Goal: Task Accomplishment & Management: Use online tool/utility

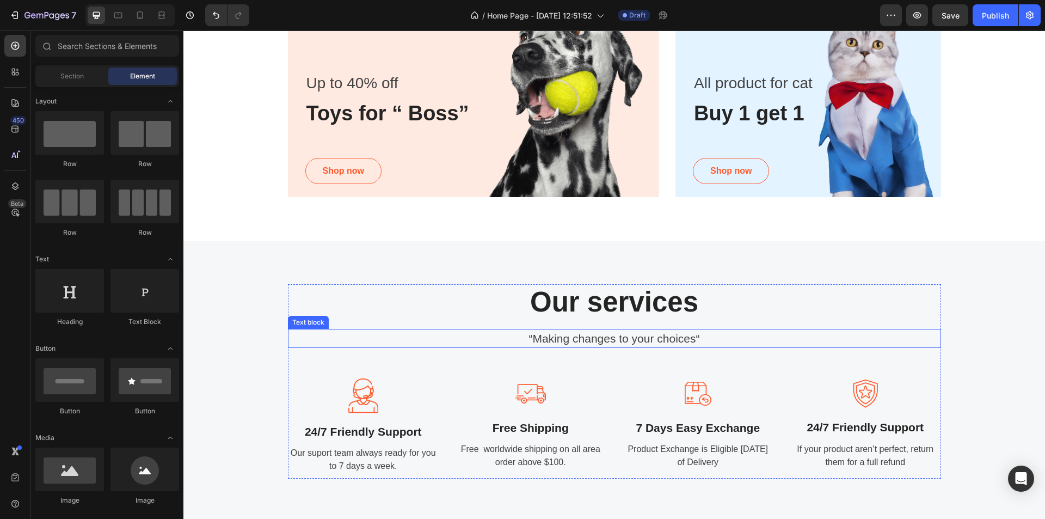
scroll to position [1034, 0]
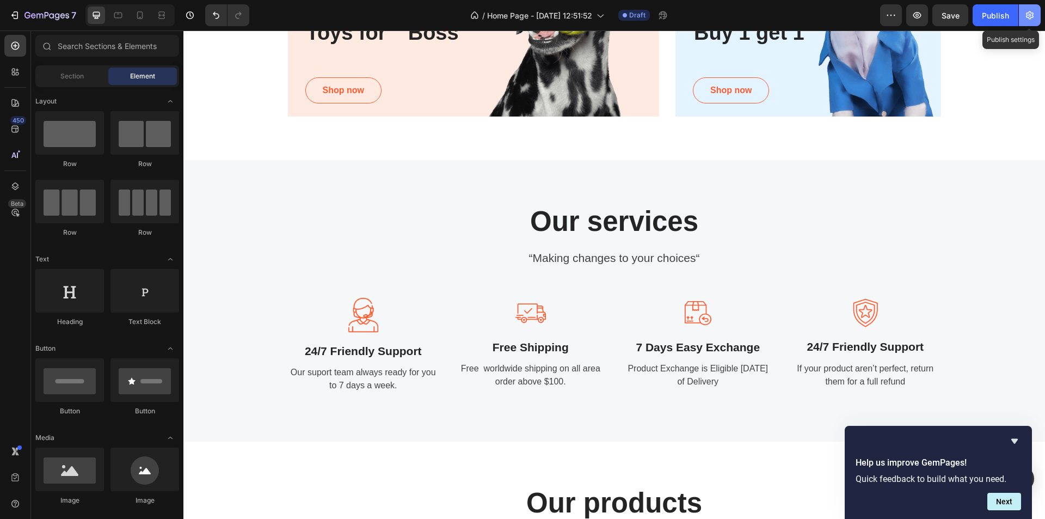
click at [1031, 17] on icon "button" at bounding box center [1030, 15] width 8 height 8
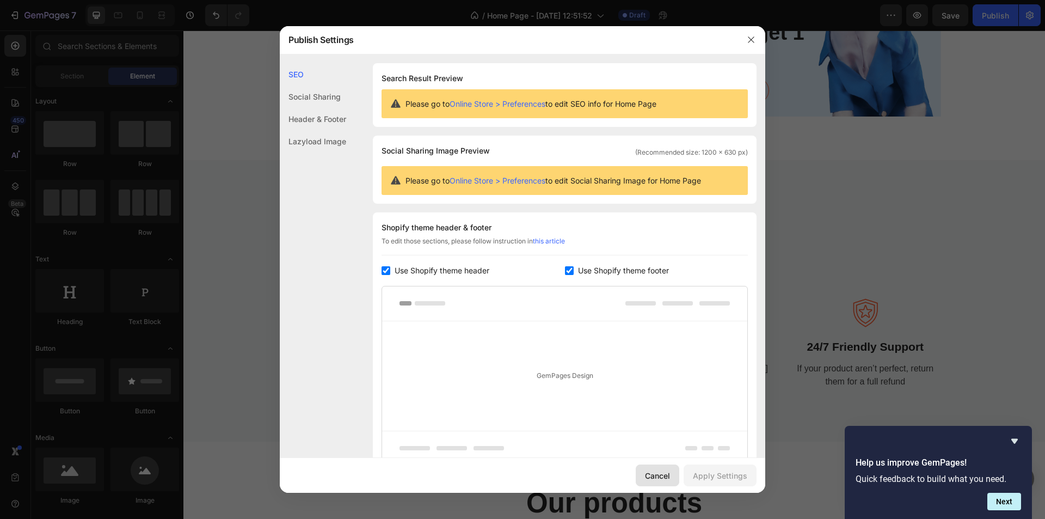
click at [662, 482] on button "Cancel" at bounding box center [658, 475] width 44 height 22
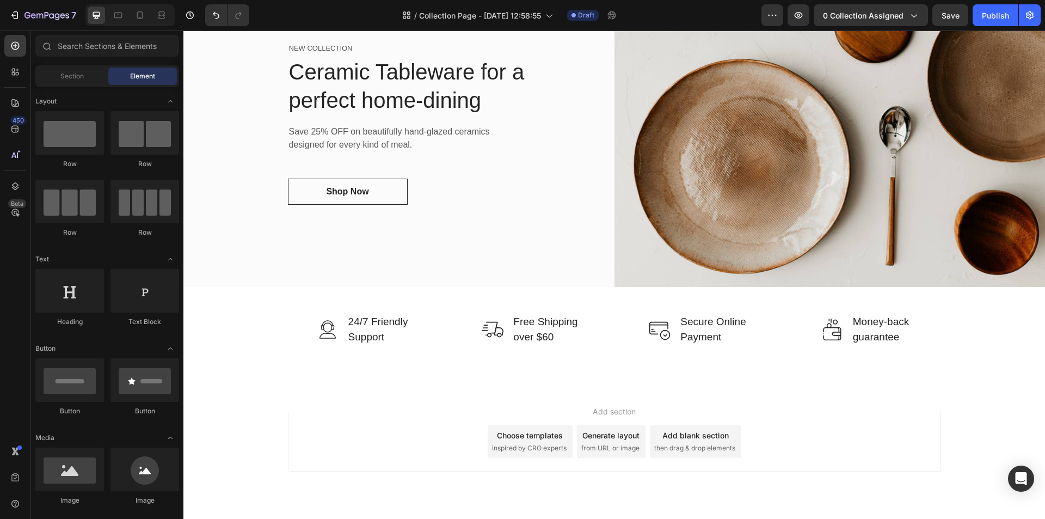
scroll to position [599, 0]
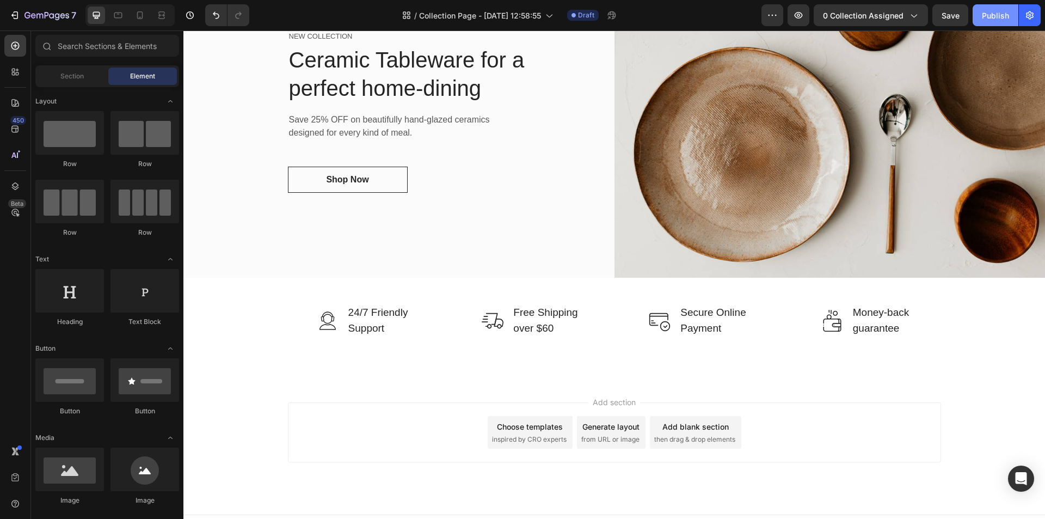
click at [982, 25] on button "Publish" at bounding box center [996, 15] width 46 height 22
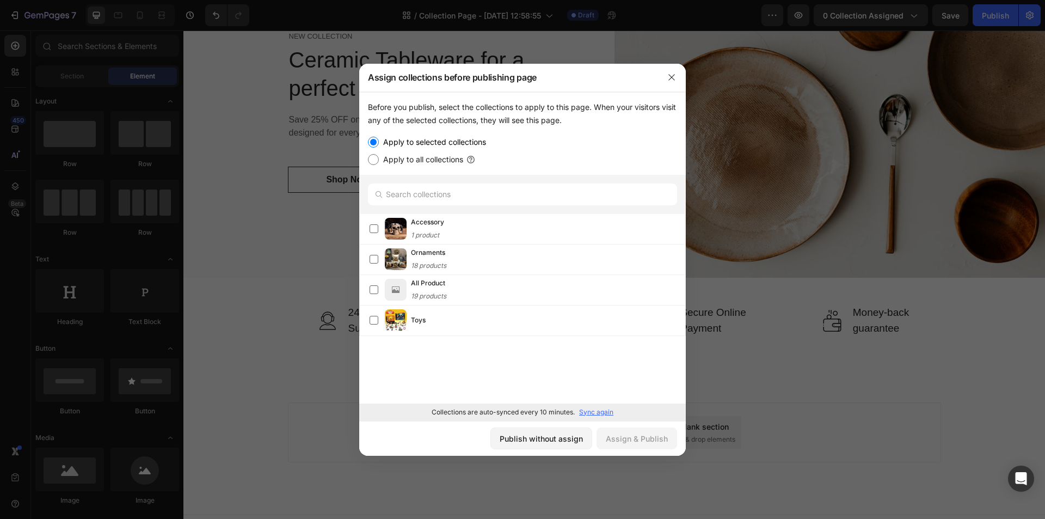
click at [474, 142] on label "Apply to selected collections" at bounding box center [432, 142] width 107 height 13
click at [379, 142] on input "Apply to selected collections" at bounding box center [373, 142] width 11 height 11
click at [474, 142] on label "Apply to selected collections" at bounding box center [432, 142] width 107 height 13
click at [379, 142] on input "Apply to selected collections" at bounding box center [373, 142] width 11 height 11
click at [474, 142] on label "Apply to selected collections" at bounding box center [432, 142] width 107 height 13
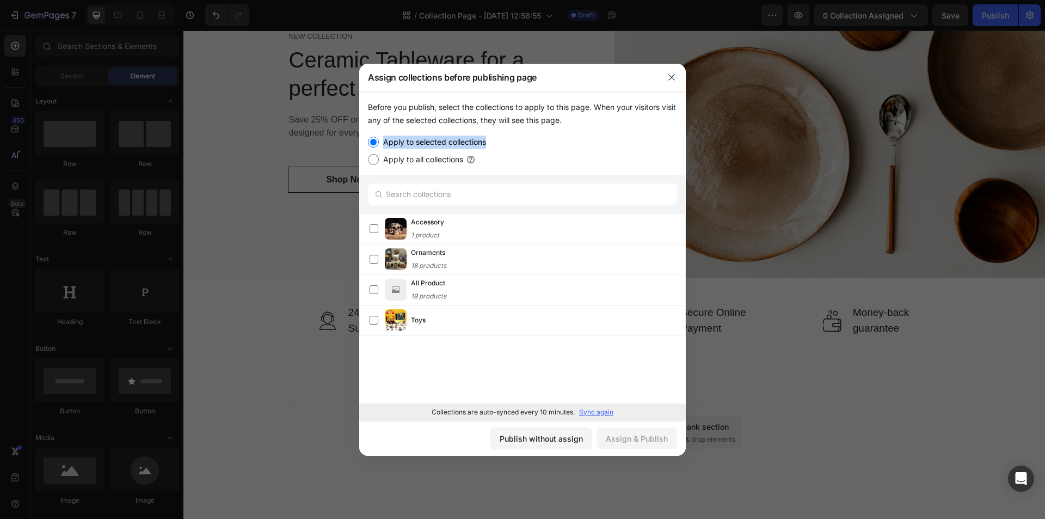
click at [379, 142] on input "Apply to selected collections" at bounding box center [373, 142] width 11 height 11
click at [397, 160] on label "Apply to all collections" at bounding box center [421, 159] width 84 height 13
click at [379, 160] on input "Apply to all collections" at bounding box center [373, 159] width 11 height 11
radio input "true"
click at [397, 160] on label "Apply to all collections" at bounding box center [421, 159] width 84 height 13
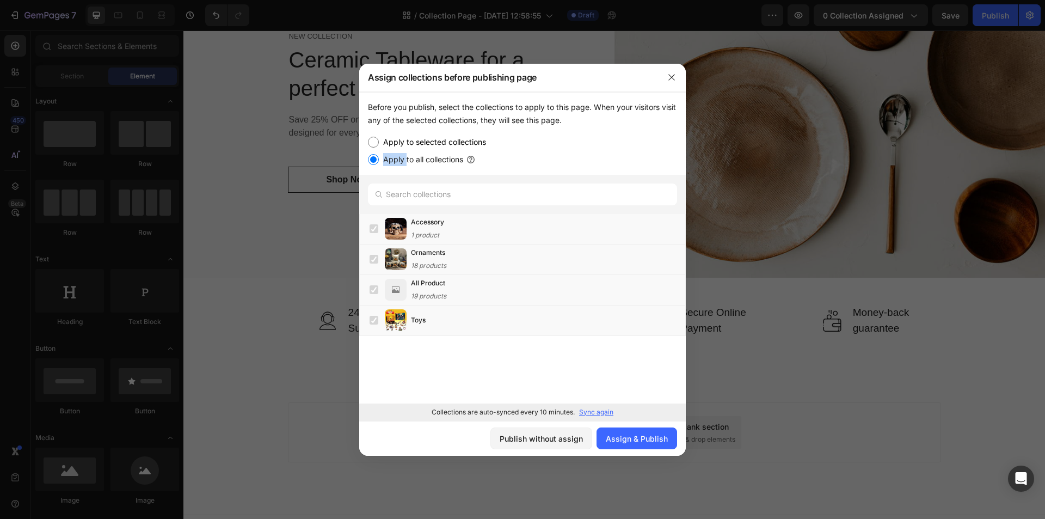
click at [379, 160] on input "Apply to all collections" at bounding box center [373, 159] width 11 height 11
click at [397, 160] on label "Apply to all collections" at bounding box center [421, 159] width 84 height 13
click at [379, 160] on input "Apply to all collections" at bounding box center [373, 159] width 11 height 11
click at [539, 160] on div "Apply to all collections" at bounding box center [522, 159] width 309 height 13
click at [640, 442] on div "Assign & Publish" at bounding box center [637, 438] width 62 height 11
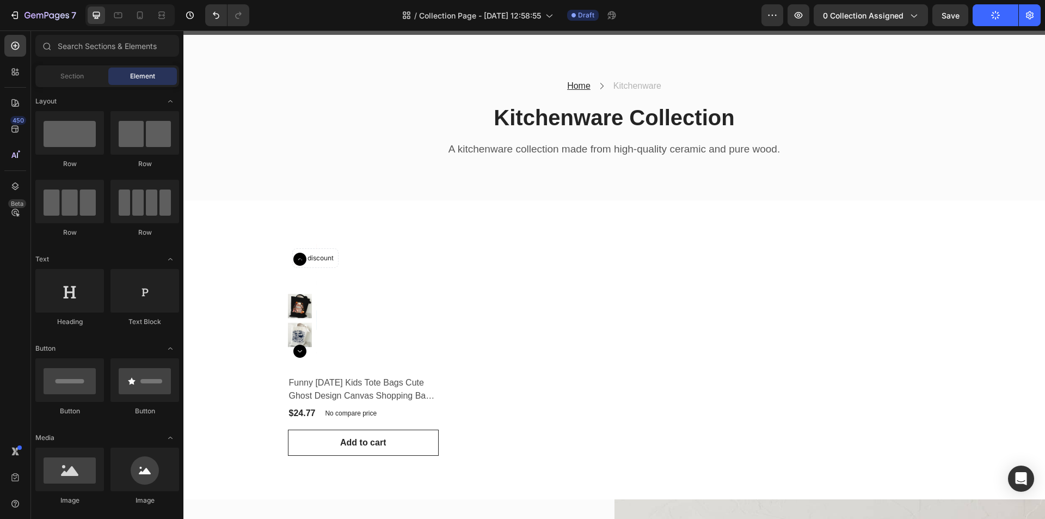
scroll to position [0, 0]
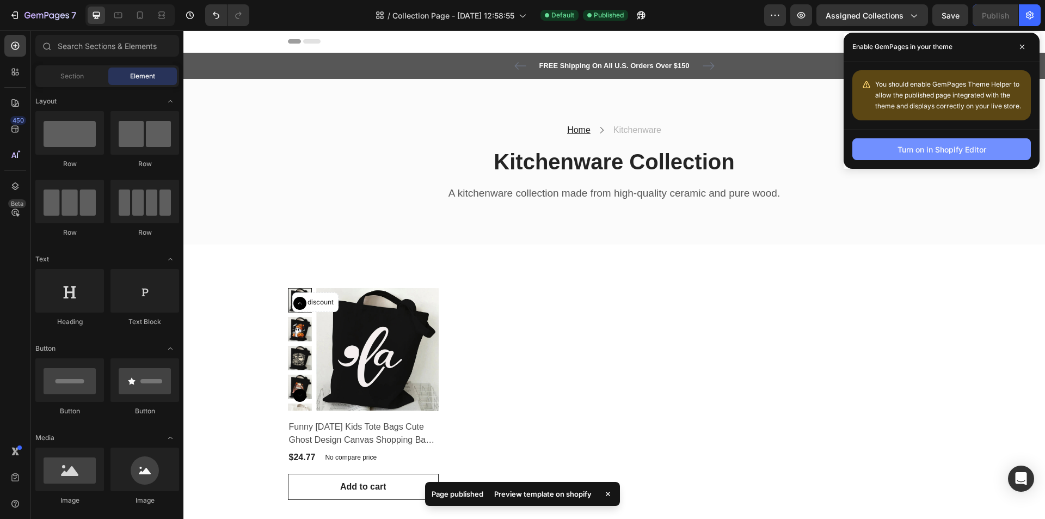
click at [919, 159] on button "Turn on in Shopify Editor" at bounding box center [942, 149] width 179 height 22
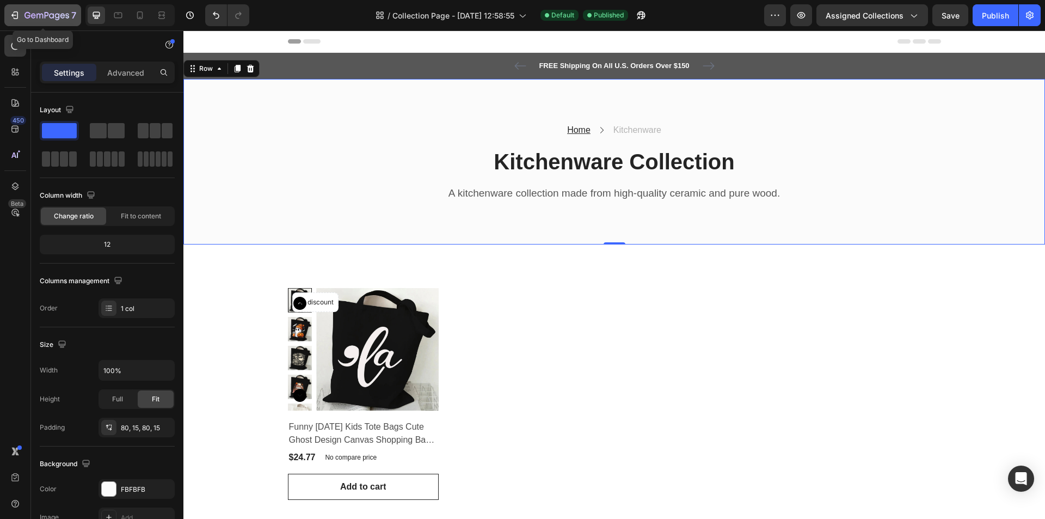
click at [20, 11] on icon "button" at bounding box center [14, 15] width 11 height 11
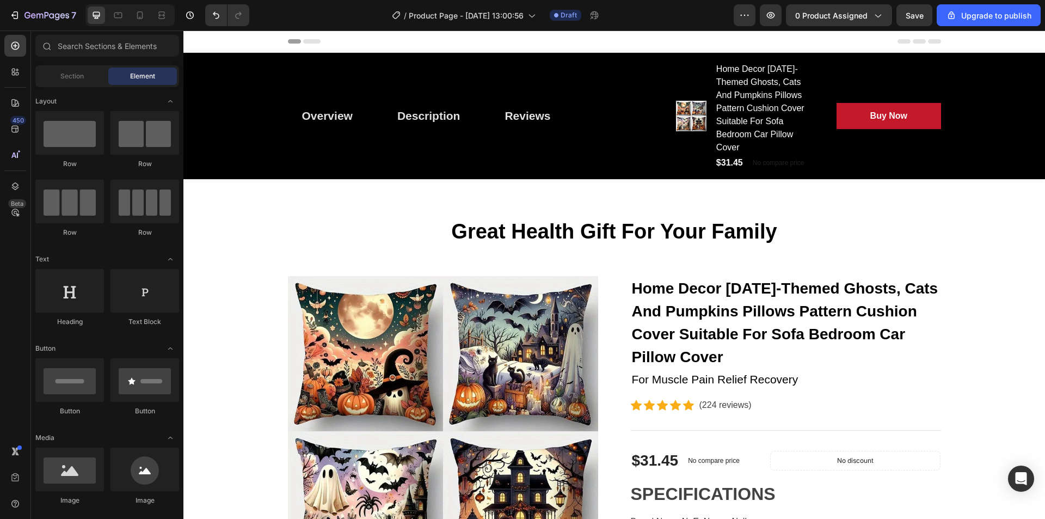
click at [308, 41] on icon at bounding box center [311, 41] width 17 height 4
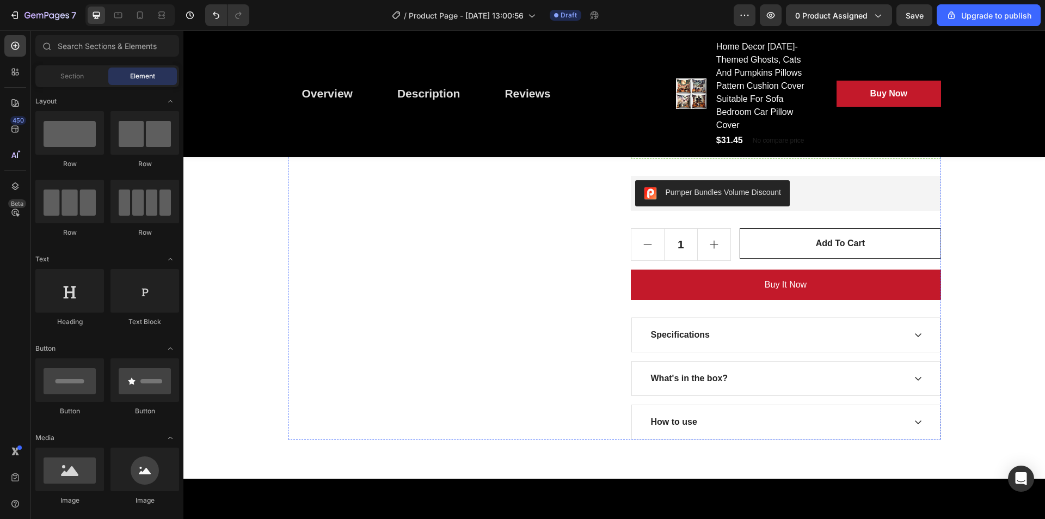
scroll to position [762, 0]
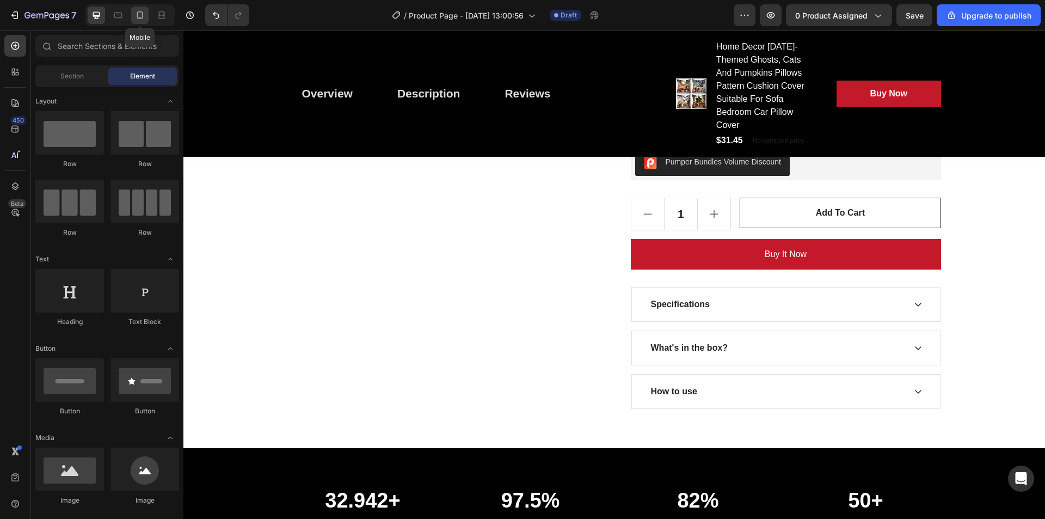
click at [138, 18] on icon at bounding box center [139, 15] width 11 height 11
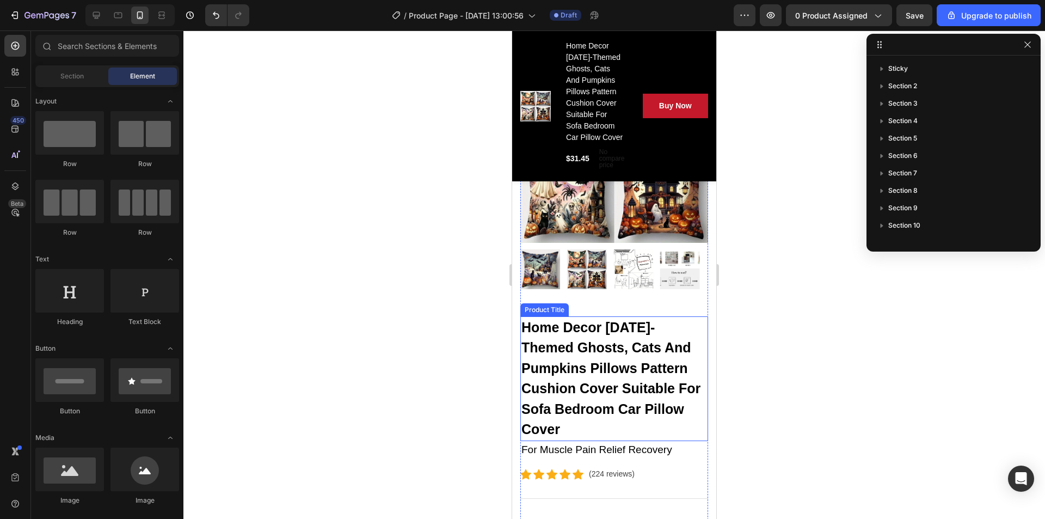
scroll to position [272, 0]
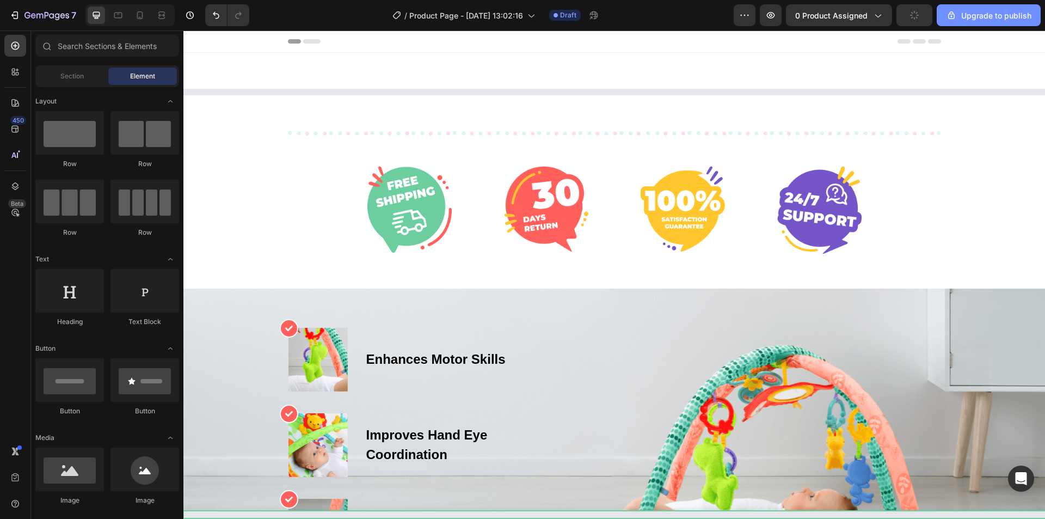
click at [983, 21] on div "Upgrade to publish" at bounding box center [988, 15] width 85 height 11
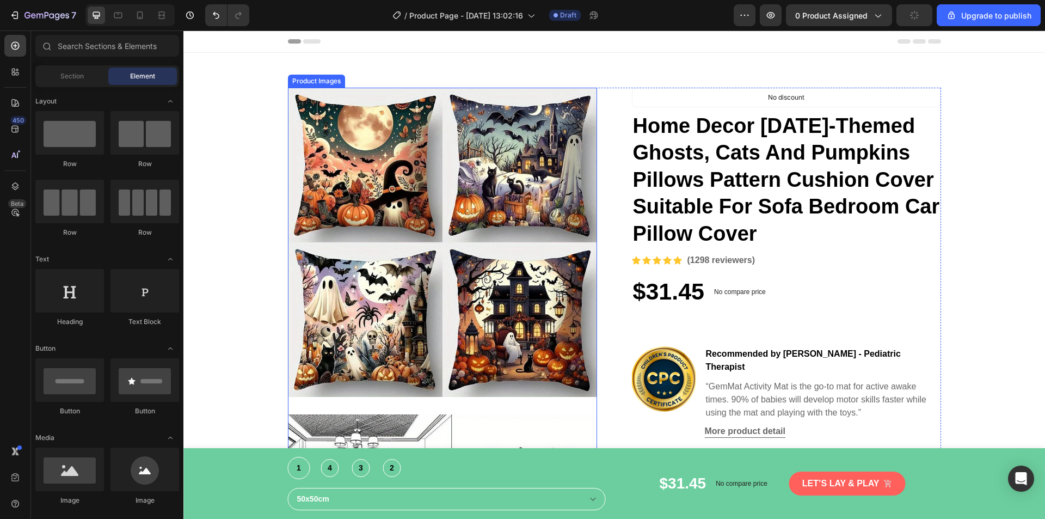
radio input "false"
click at [872, 17] on div "0 product assigned" at bounding box center [839, 15] width 88 height 11
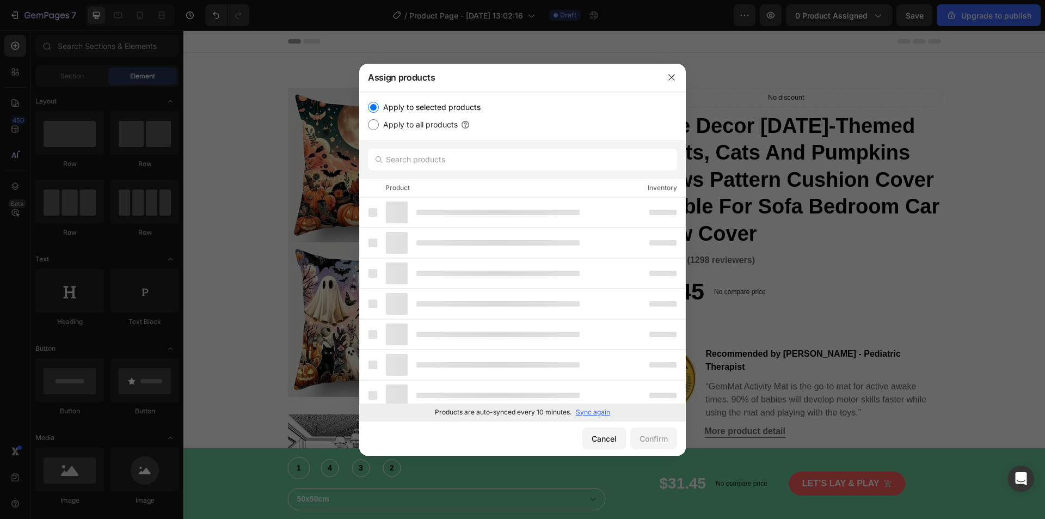
click at [869, 44] on div at bounding box center [522, 259] width 1045 height 519
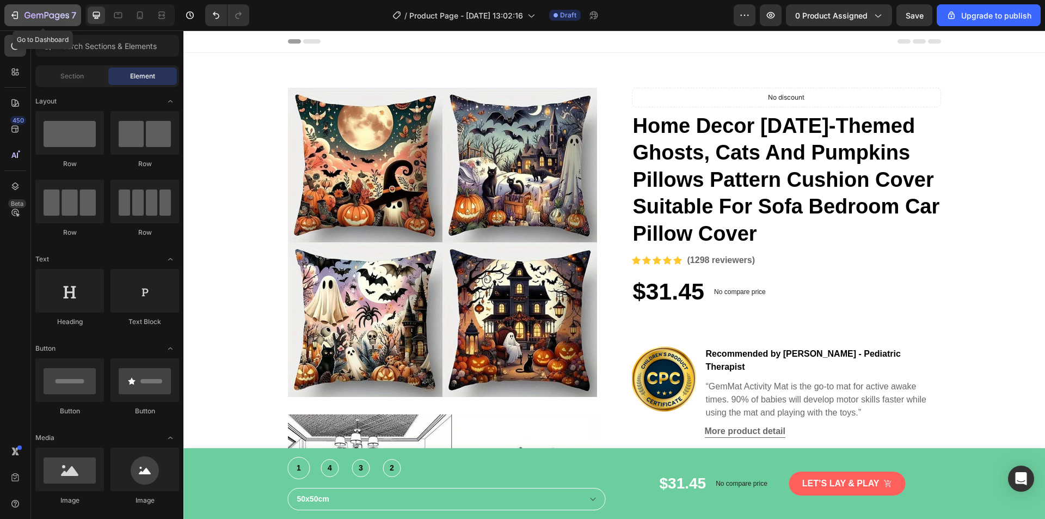
click at [37, 15] on icon "button" at bounding box center [39, 16] width 7 height 5
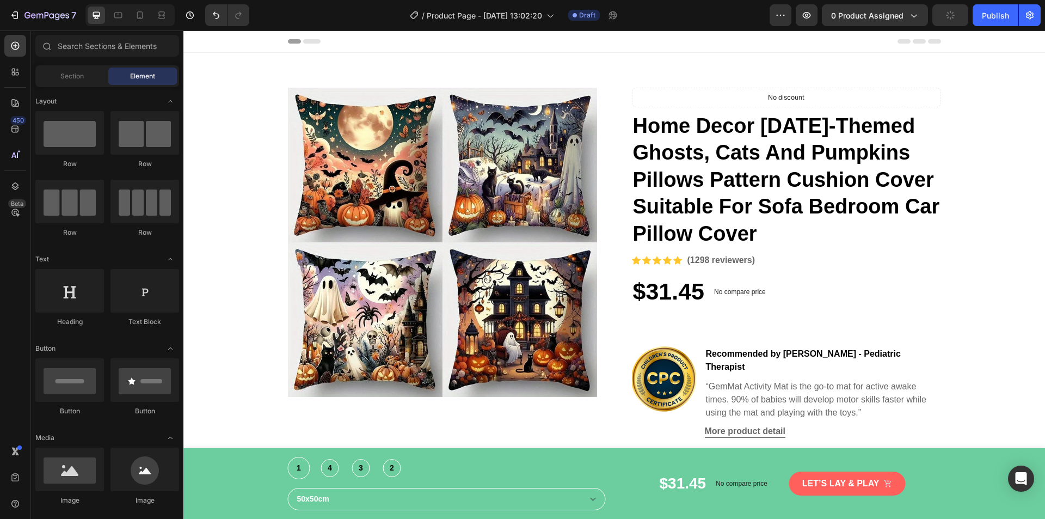
radio input "false"
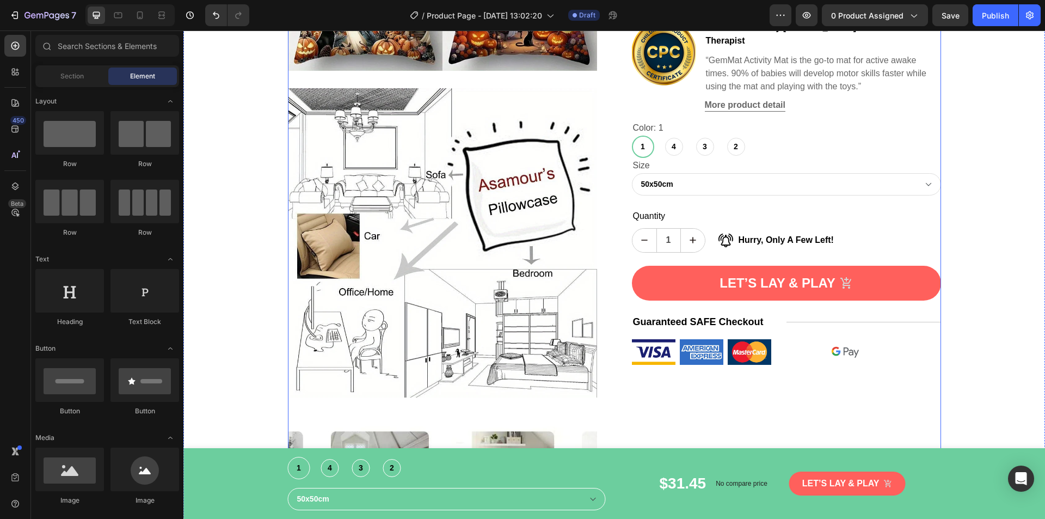
scroll to position [327, 0]
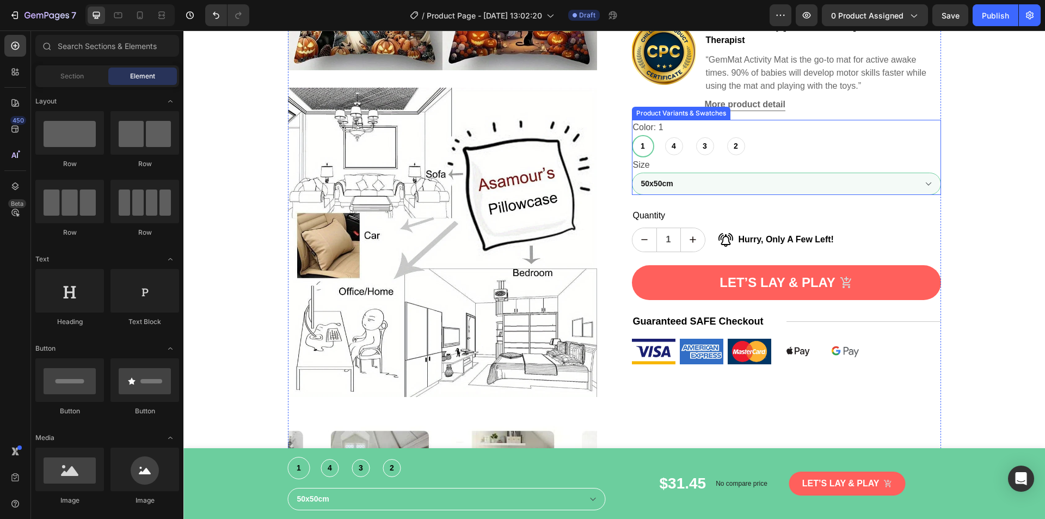
click at [670, 189] on select "50x50cm 60x60cm 40x40cm 45x45cm" at bounding box center [786, 184] width 309 height 22
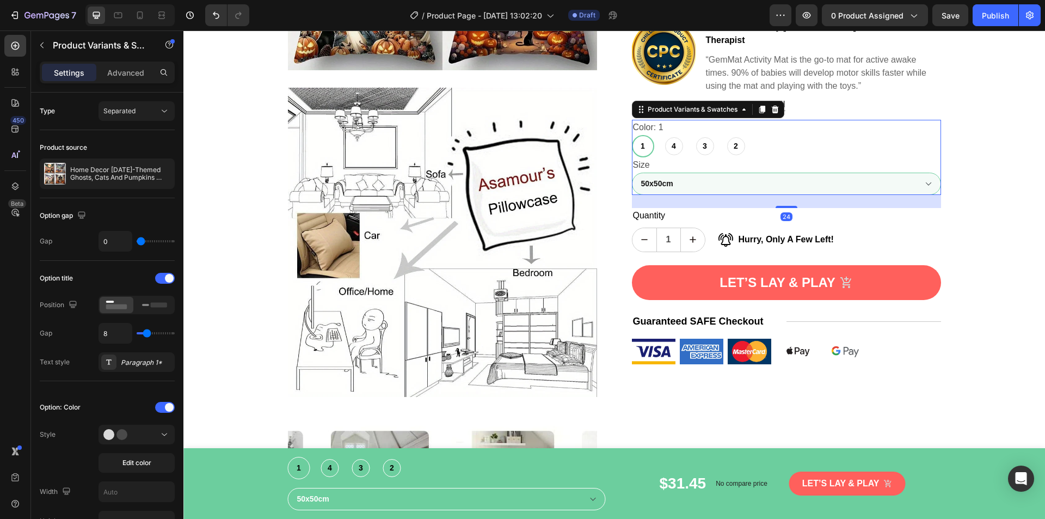
click at [689, 195] on select "50x50cm 60x60cm 40x40cm 45x45cm" at bounding box center [786, 184] width 309 height 22
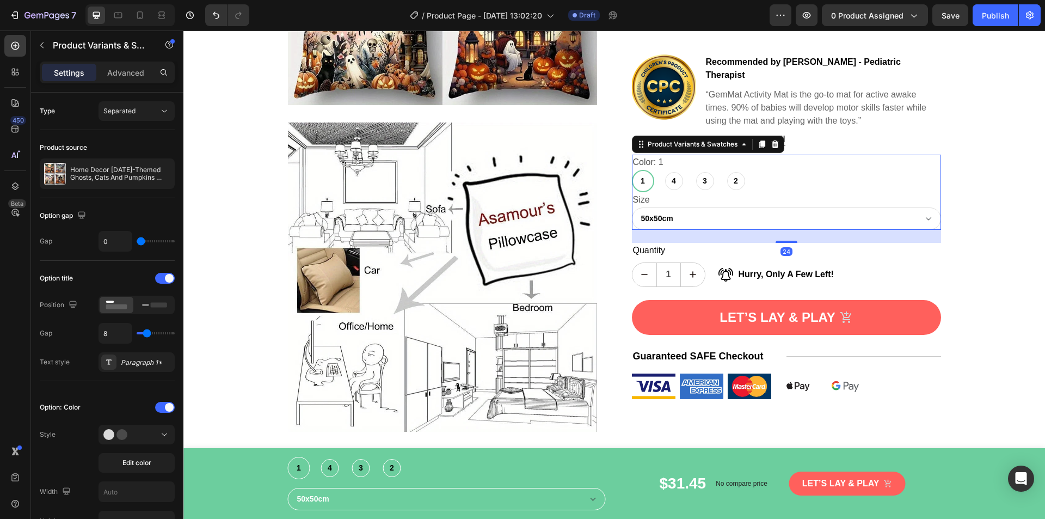
scroll to position [272, 0]
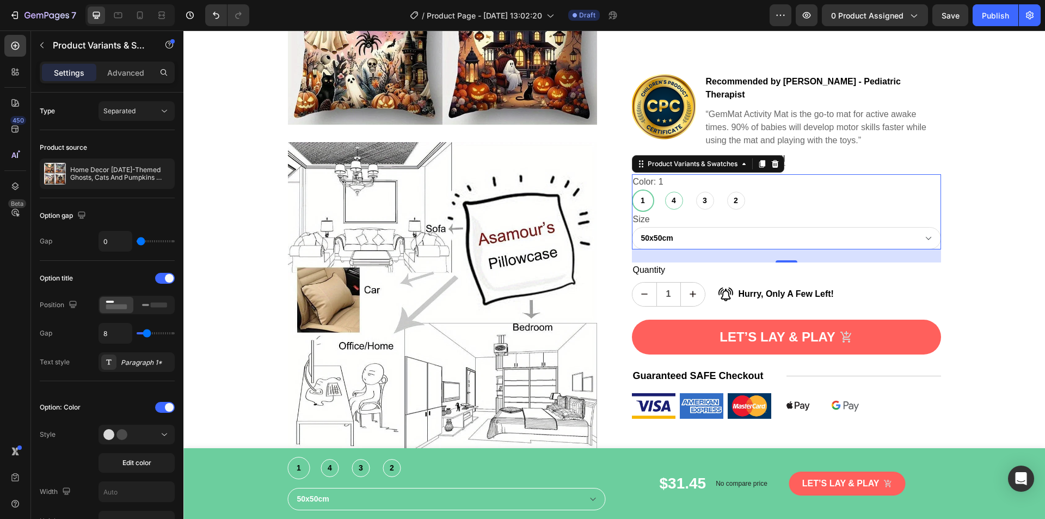
click at [670, 206] on span "4" at bounding box center [674, 200] width 9 height 11
click at [663, 189] on input "4 4 4" at bounding box center [663, 189] width 1 height 1
radio input "true"
radio input "false"
click at [701, 206] on span "3" at bounding box center [705, 200] width 9 height 11
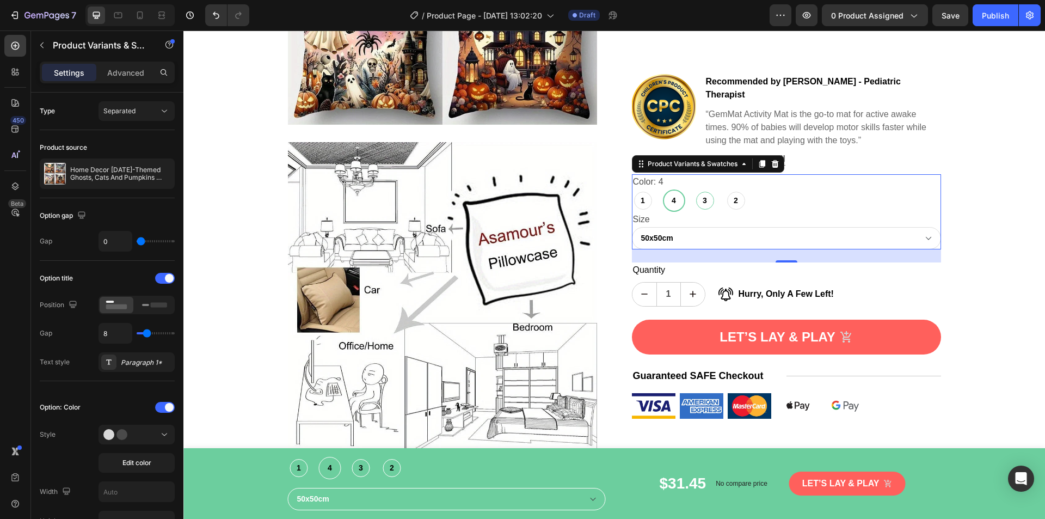
click at [694, 189] on input "3 3 3" at bounding box center [694, 189] width 1 height 1
radio input "false"
radio input "true"
radio input "false"
click at [732, 206] on span "2" at bounding box center [736, 200] width 9 height 11
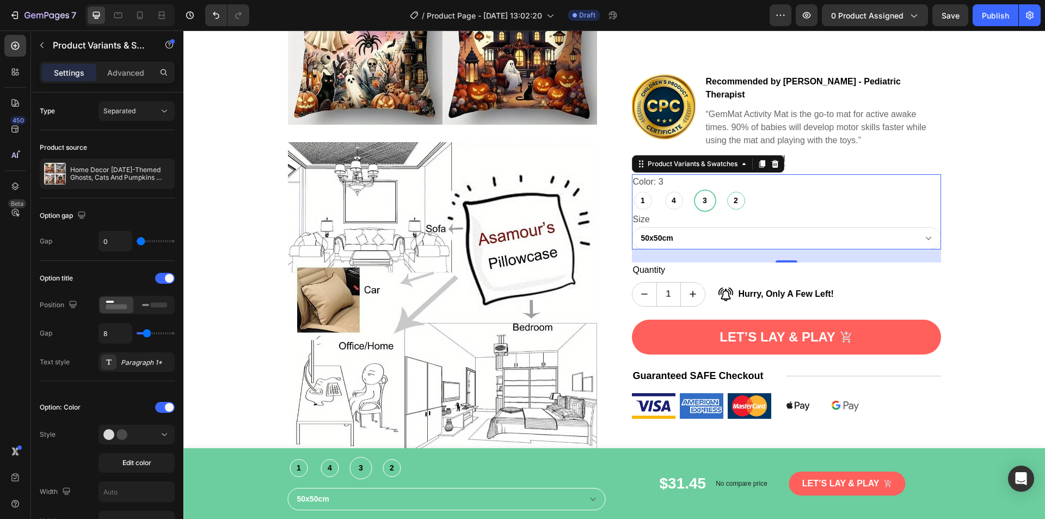
click at [725, 189] on input "2 2 2" at bounding box center [725, 189] width 1 height 1
radio input "false"
radio input "true"
radio input "false"
click at [643, 206] on span "1" at bounding box center [643, 200] width 9 height 11
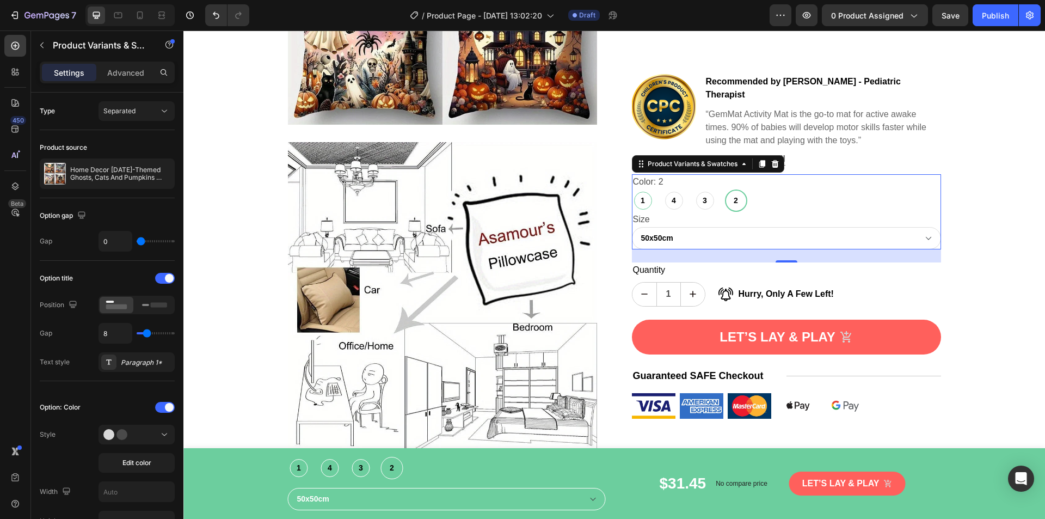
click at [632, 189] on input "1 1 1" at bounding box center [632, 189] width 1 height 1
radio input "true"
radio input "false"
click at [679, 249] on select "50x50cm 60x60cm 40x40cm 45x45cm" at bounding box center [786, 238] width 309 height 22
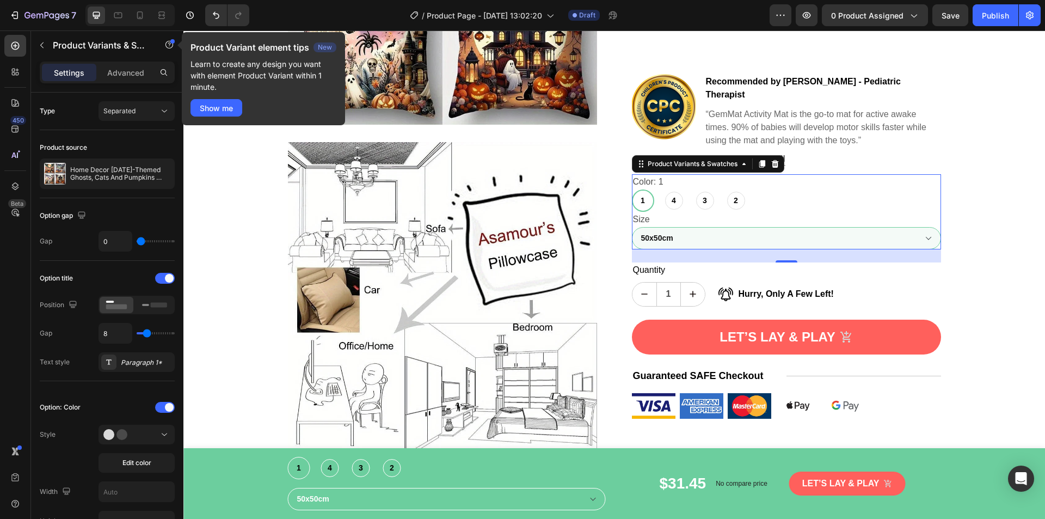
click at [679, 249] on select "50x50cm 60x60cm 40x40cm 45x45cm" at bounding box center [786, 238] width 309 height 22
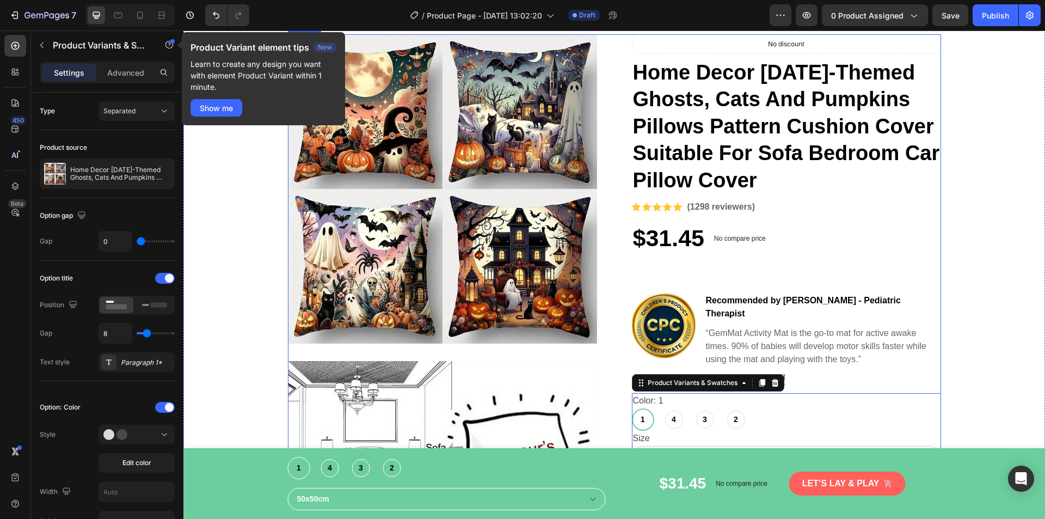
scroll to position [0, 0]
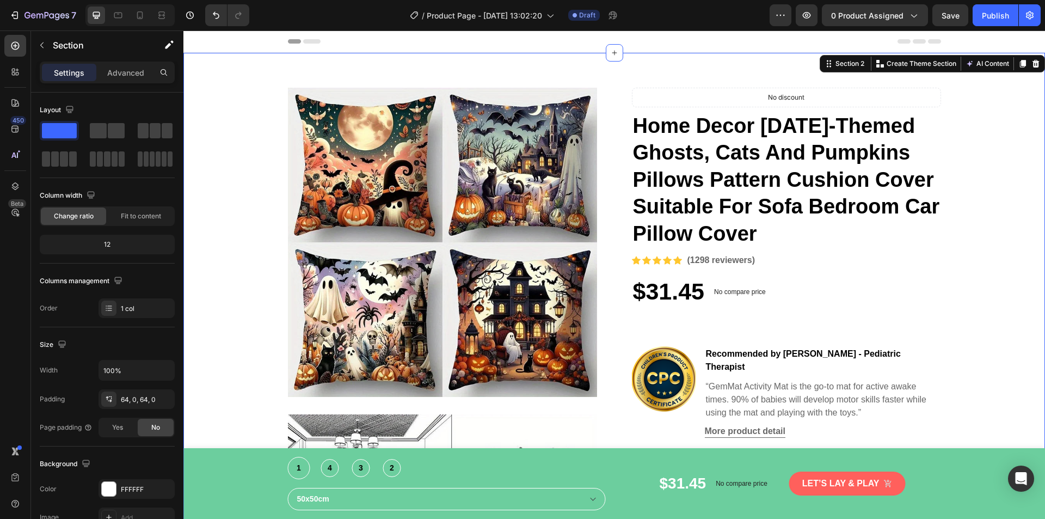
click at [761, 45] on div "Header" at bounding box center [614, 41] width 653 height 22
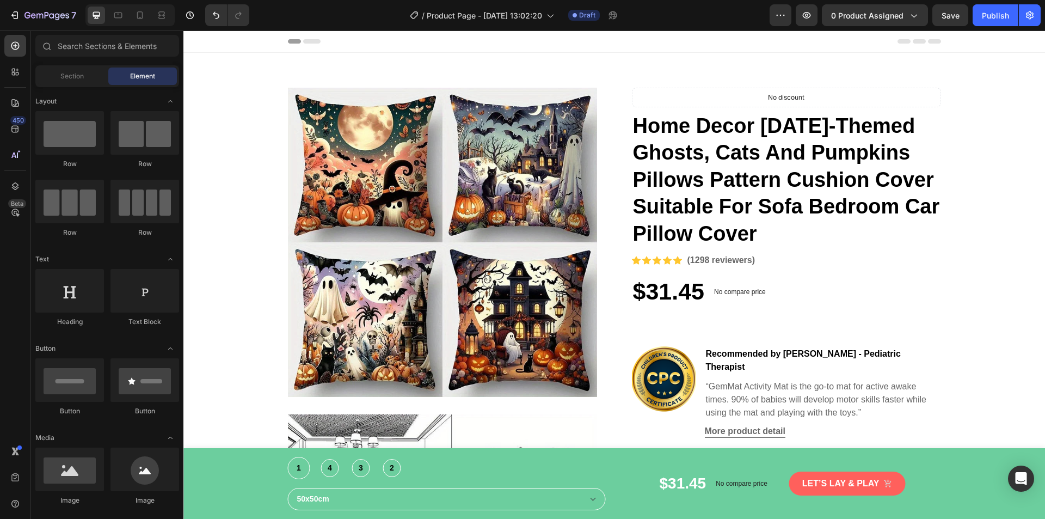
click at [706, 42] on div "Header" at bounding box center [614, 41] width 653 height 22
click at [215, 41] on span "Header" at bounding box center [216, 41] width 24 height 11
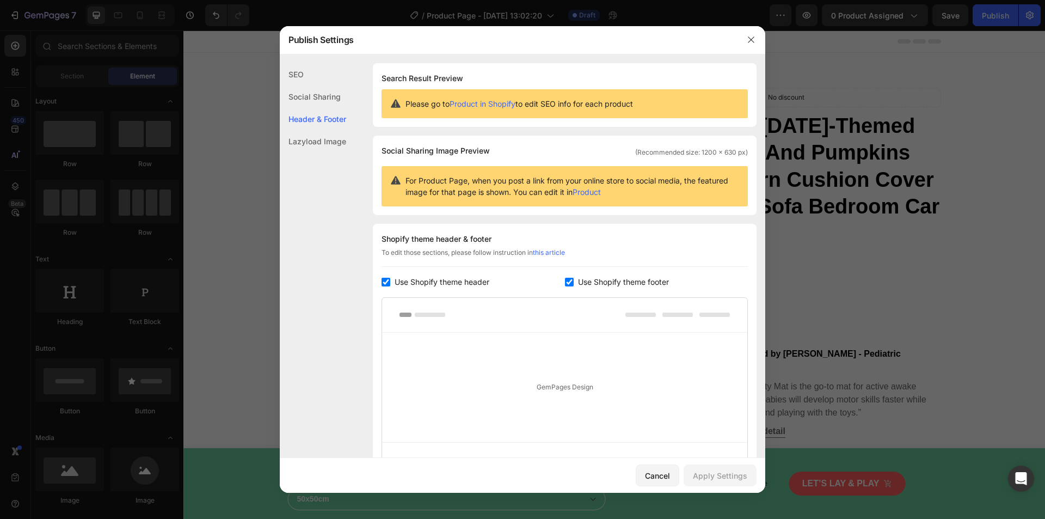
scroll to position [108, 0]
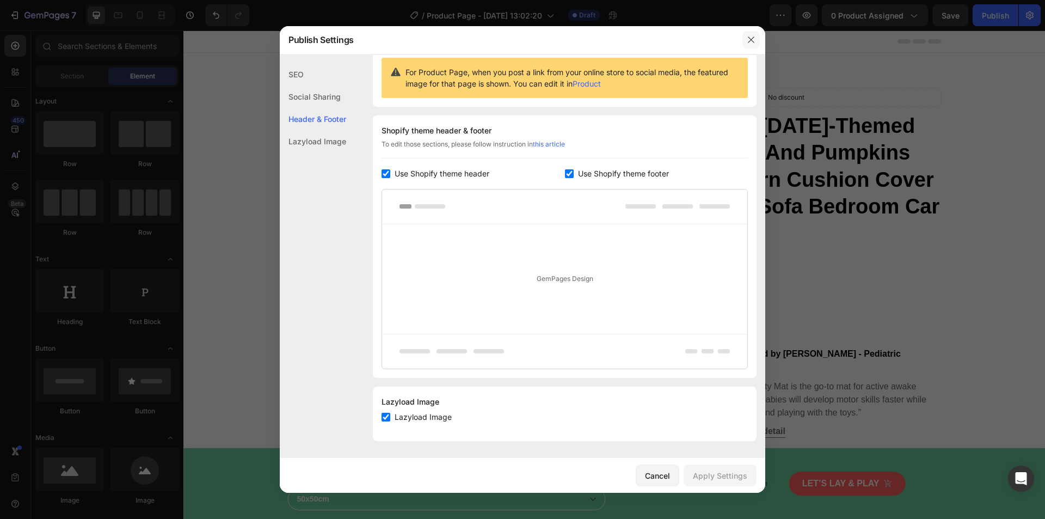
click at [750, 44] on icon "button" at bounding box center [751, 39] width 9 height 9
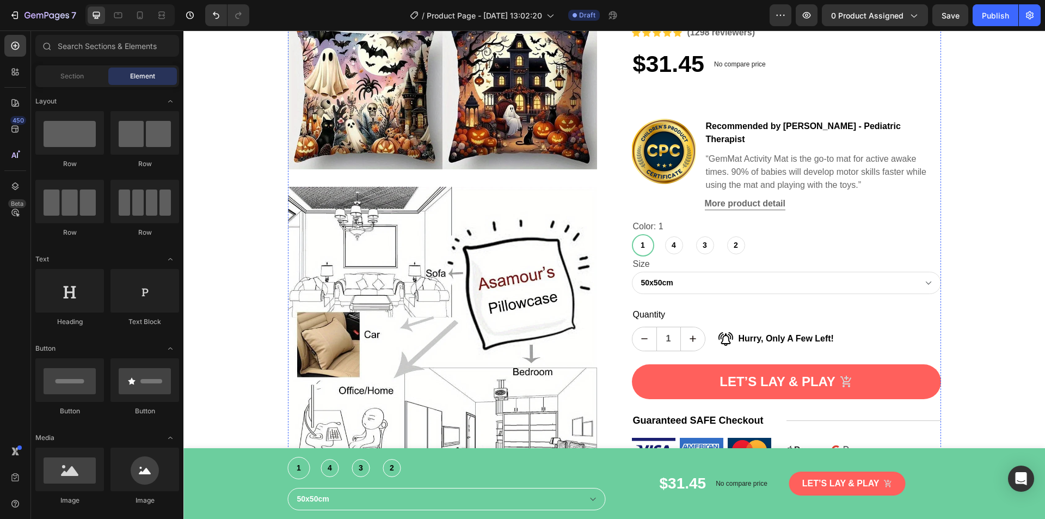
scroll to position [218, 0]
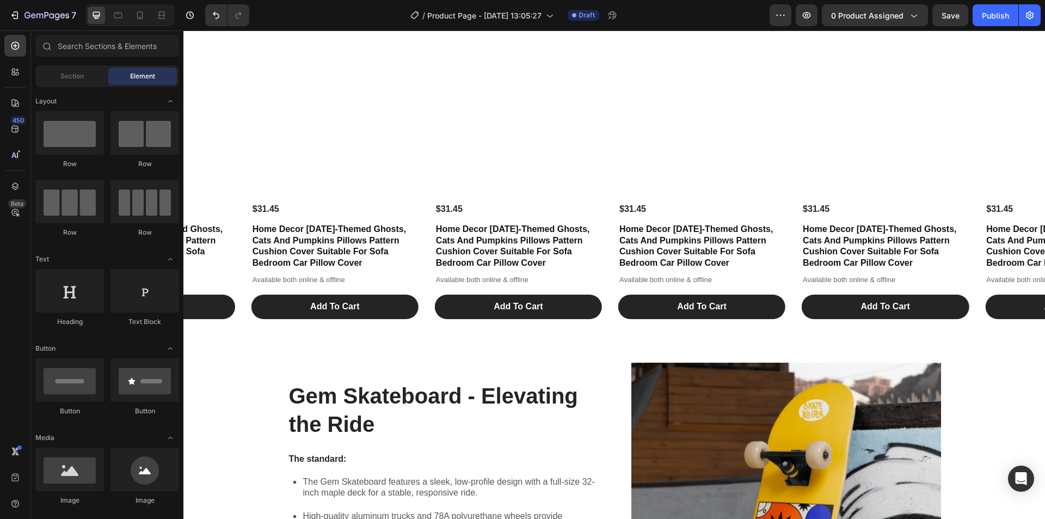
scroll to position [1034, 0]
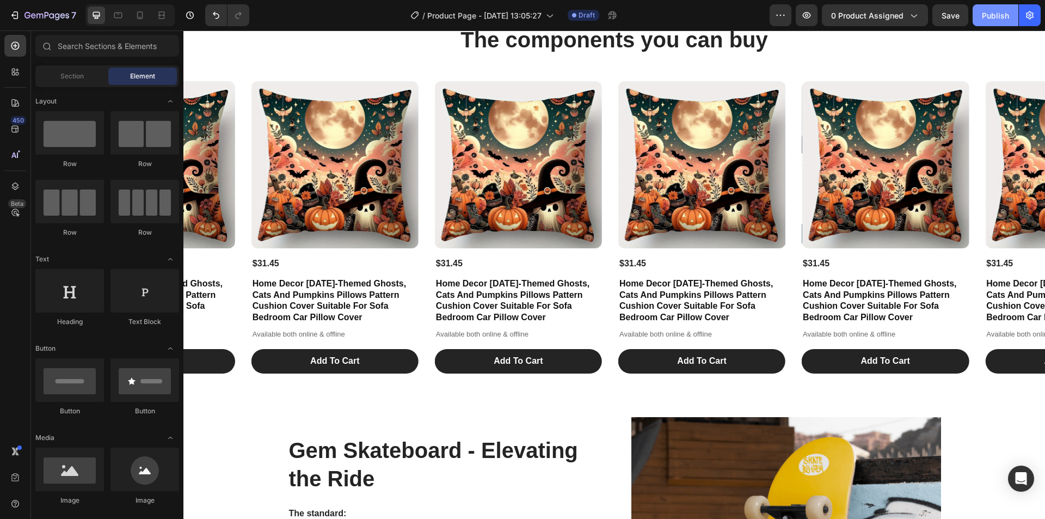
click at [992, 24] on button "Publish" at bounding box center [996, 15] width 46 height 22
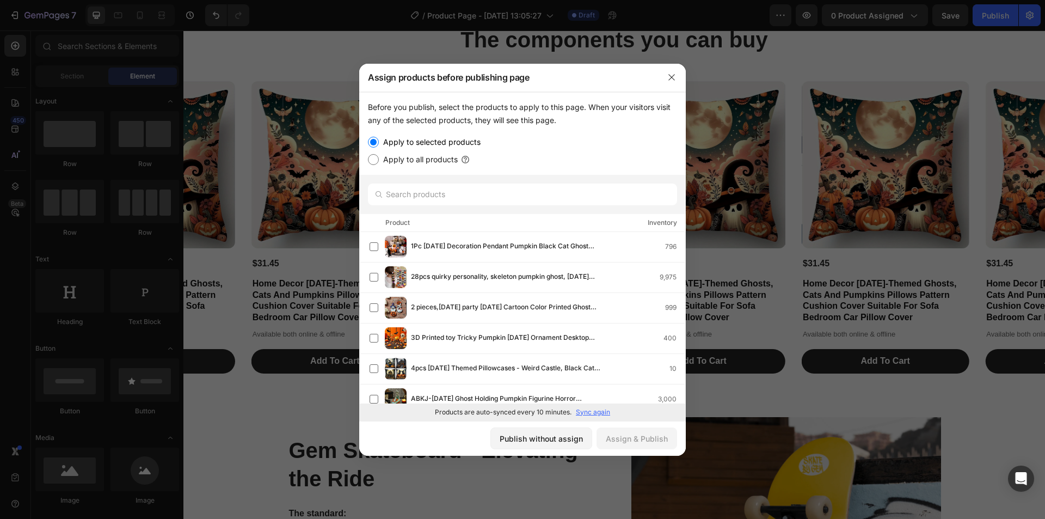
click at [426, 156] on label "Apply to all products" at bounding box center [418, 159] width 79 height 13
click at [379, 156] on input "Apply to all products" at bounding box center [373, 159] width 11 height 11
radio input "true"
click at [630, 431] on button "Assign & Publish" at bounding box center [637, 438] width 81 height 22
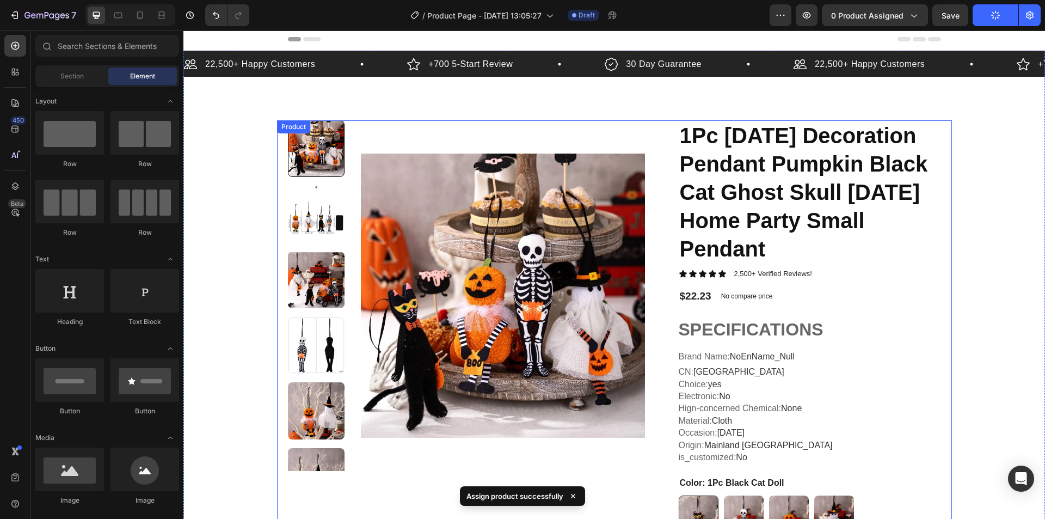
scroll to position [0, 0]
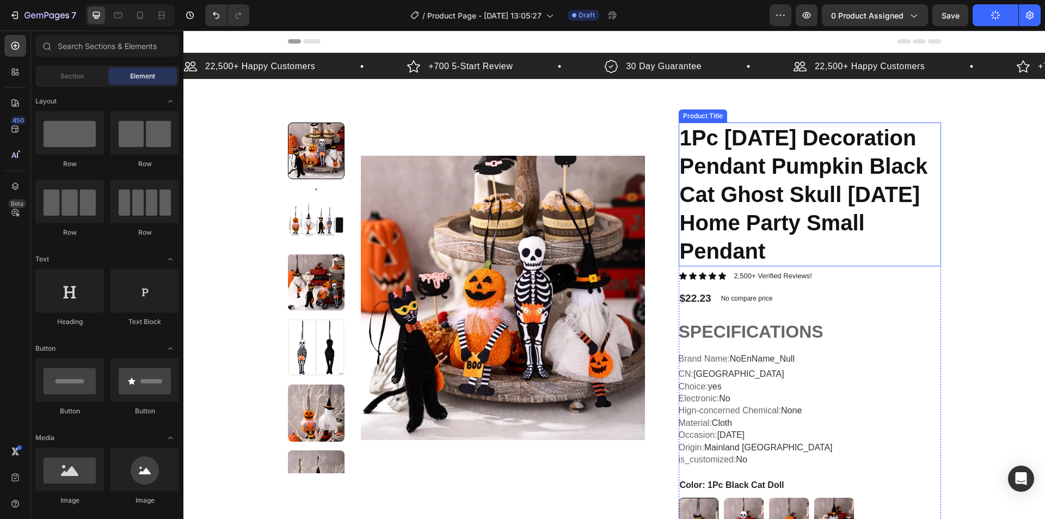
click at [738, 189] on h1 "1Pc [DATE] Decoration Pendant Pumpkin Black Cat Ghost Skull [DATE] Home Party S…" at bounding box center [810, 194] width 262 height 144
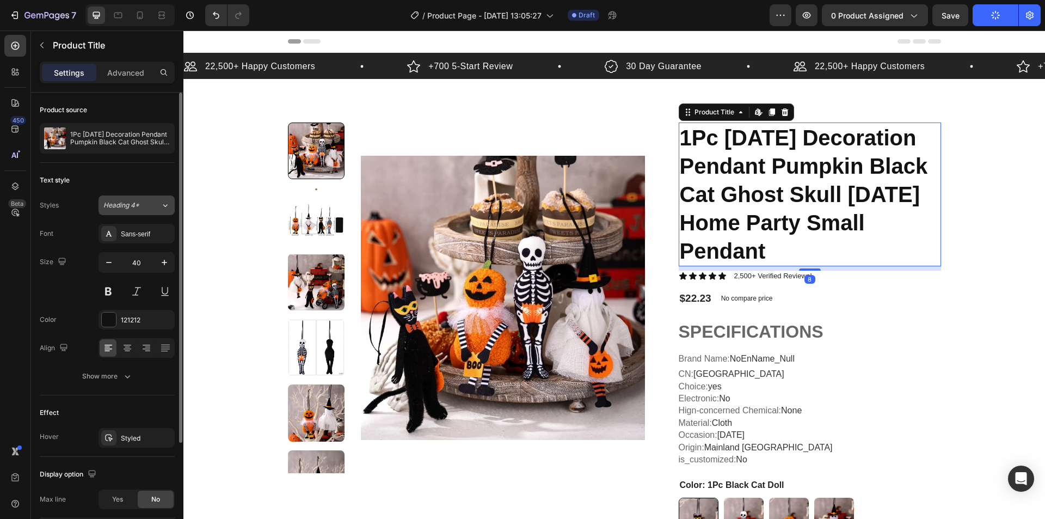
click at [138, 204] on span "Heading 4*" at bounding box center [121, 205] width 36 height 10
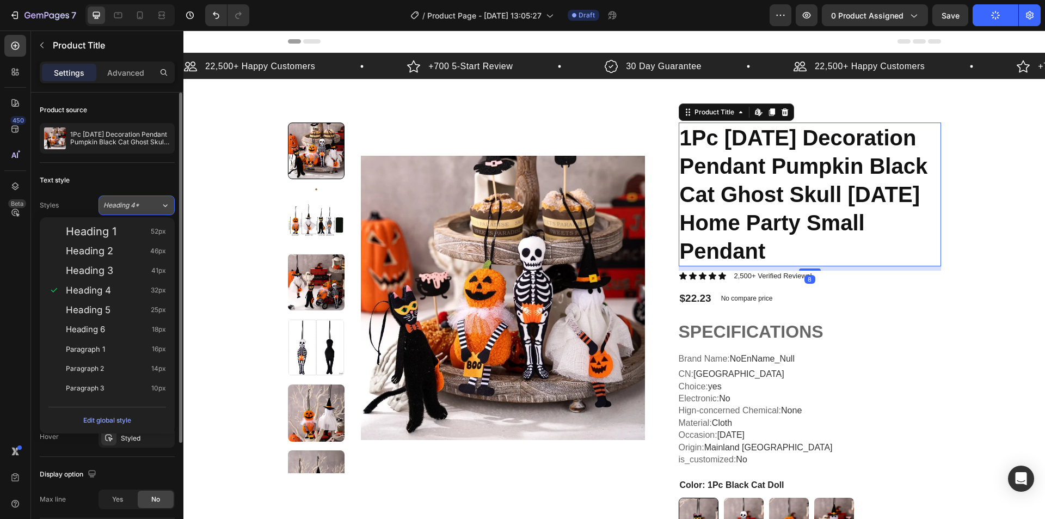
click at [138, 204] on span "Heading 4*" at bounding box center [121, 205] width 36 height 10
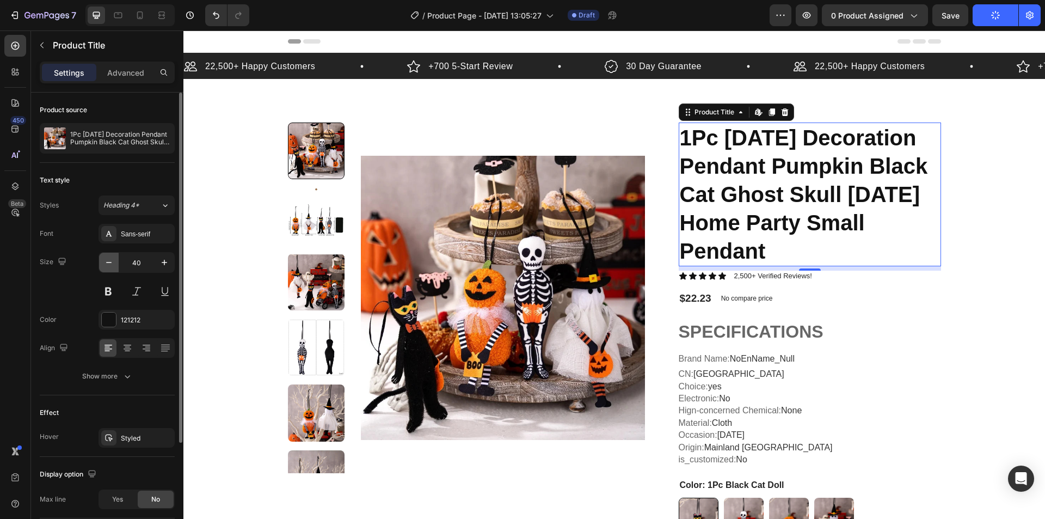
click at [113, 263] on icon "button" at bounding box center [108, 262] width 11 height 11
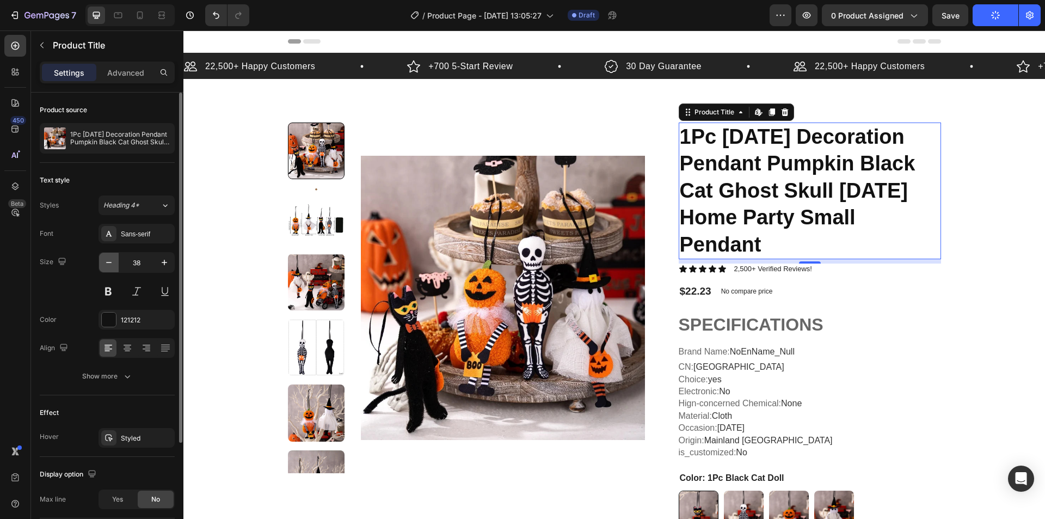
click at [112, 263] on icon "button" at bounding box center [108, 262] width 11 height 11
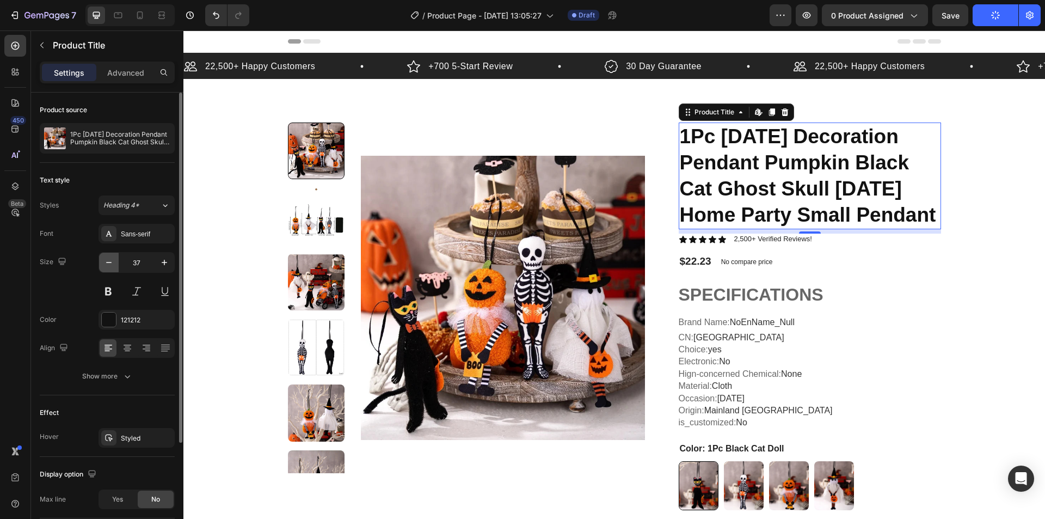
click at [112, 263] on icon "button" at bounding box center [108, 262] width 11 height 11
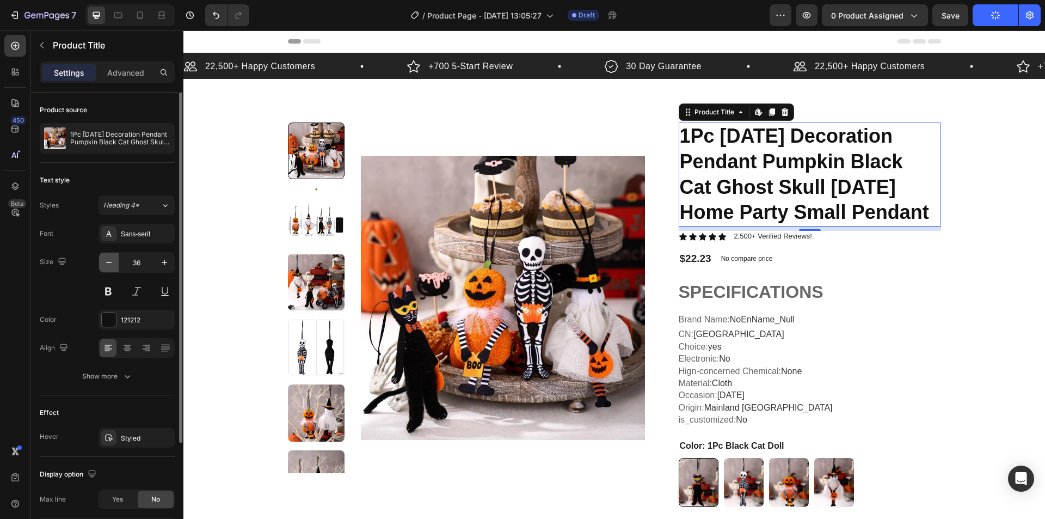
click at [112, 263] on icon "button" at bounding box center [108, 262] width 11 height 11
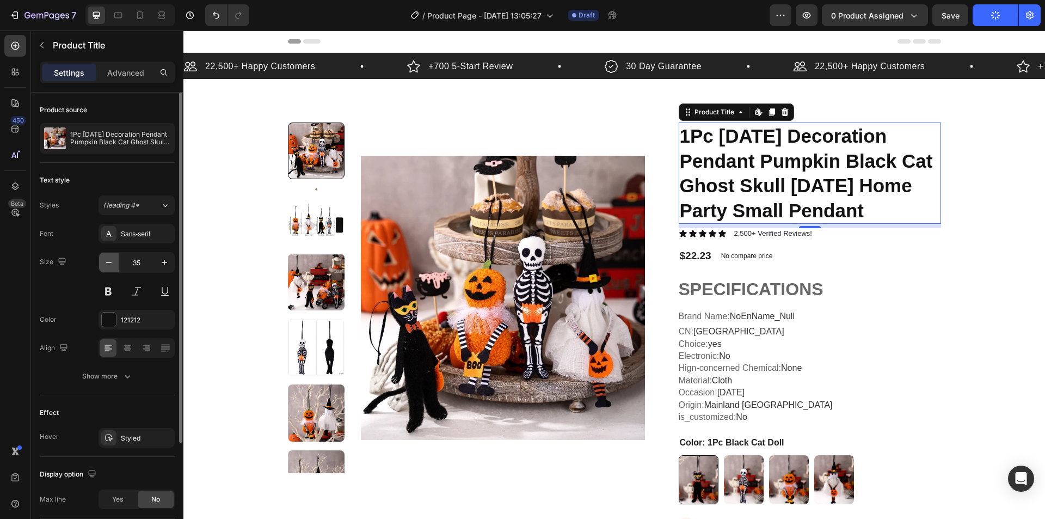
click at [112, 263] on icon "button" at bounding box center [108, 262] width 11 height 11
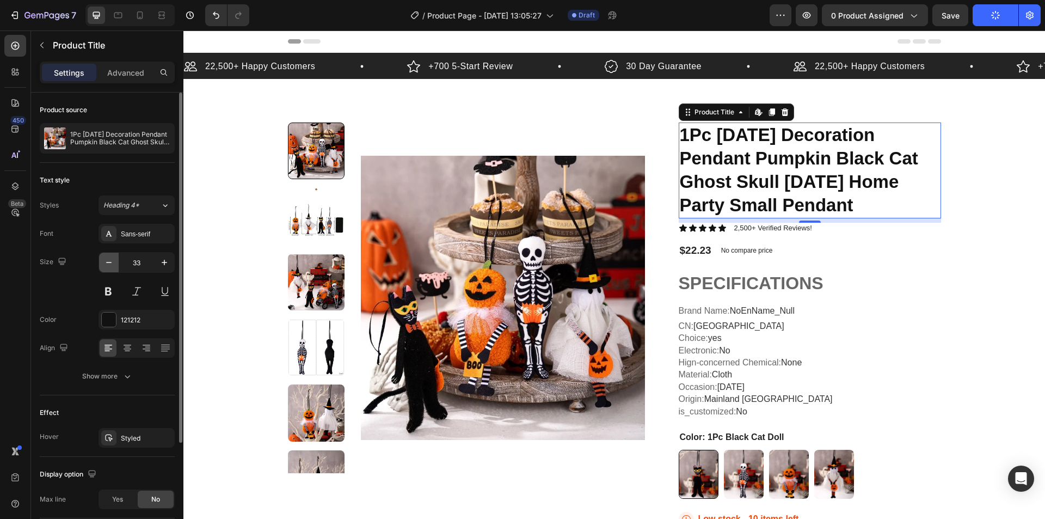
click at [112, 263] on icon "button" at bounding box center [108, 262] width 11 height 11
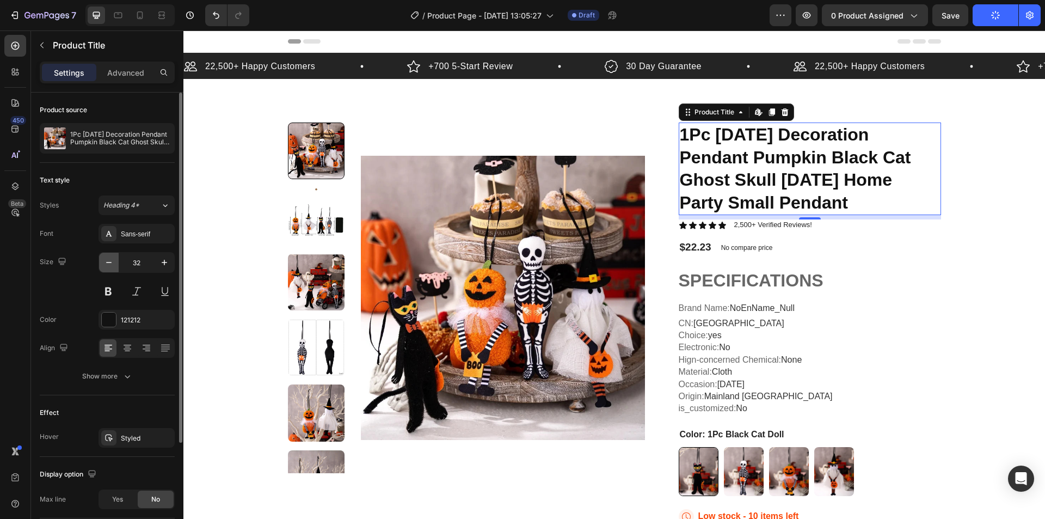
click at [112, 263] on icon "button" at bounding box center [108, 262] width 11 height 11
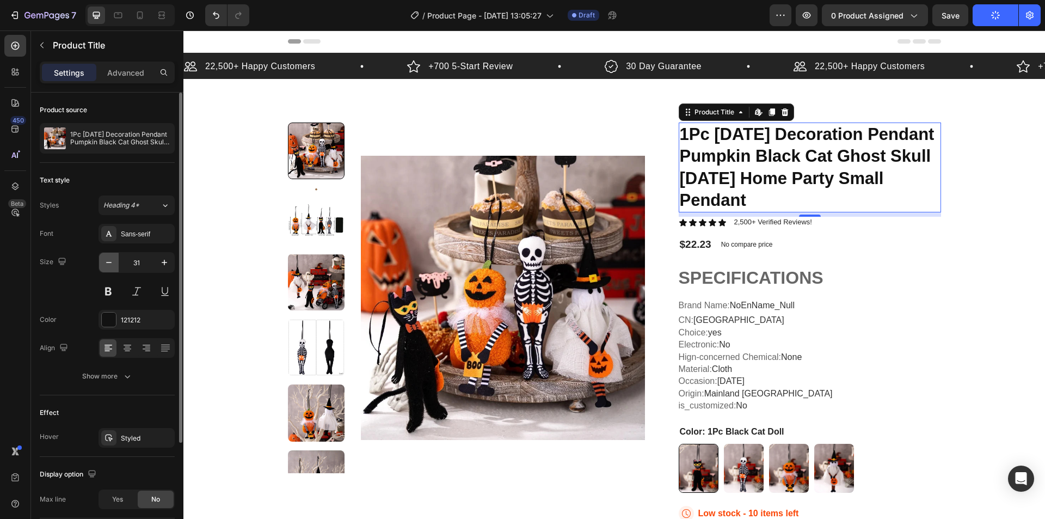
click at [103, 263] on icon "button" at bounding box center [108, 262] width 11 height 11
type input "30"
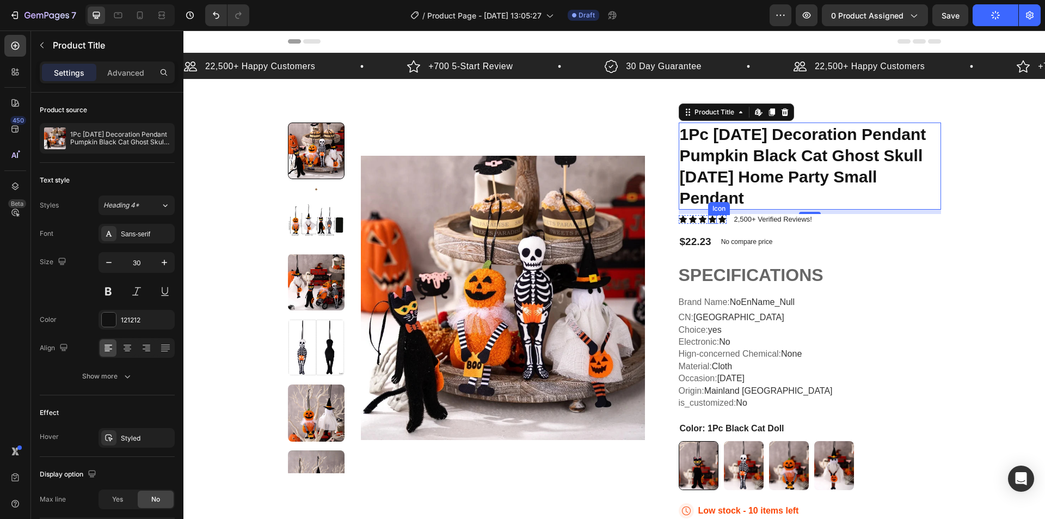
click at [709, 223] on icon at bounding box center [713, 219] width 8 height 7
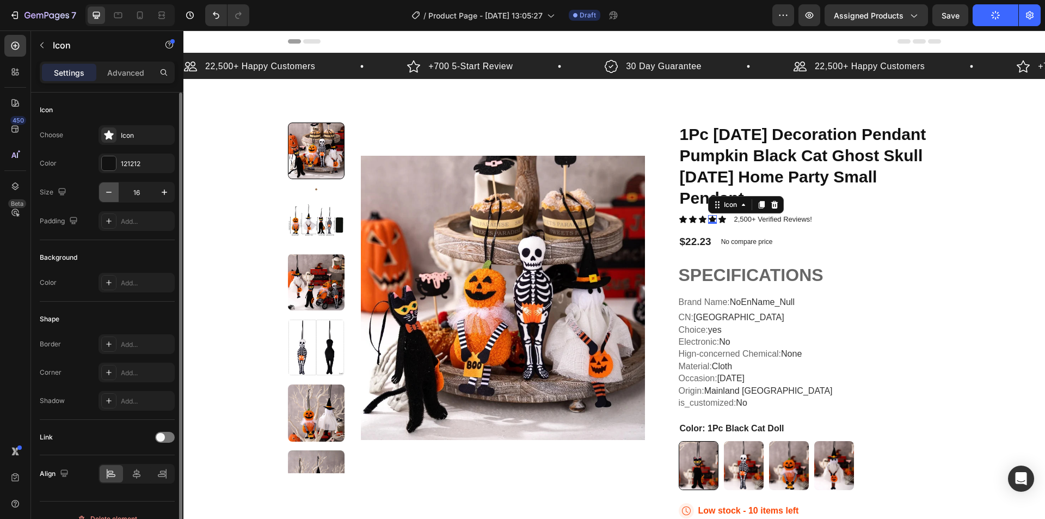
click at [106, 190] on icon "button" at bounding box center [108, 192] width 11 height 11
click at [170, 195] on button "button" at bounding box center [165, 192] width 20 height 20
type input "16"
click at [679, 219] on icon at bounding box center [683, 219] width 8 height 7
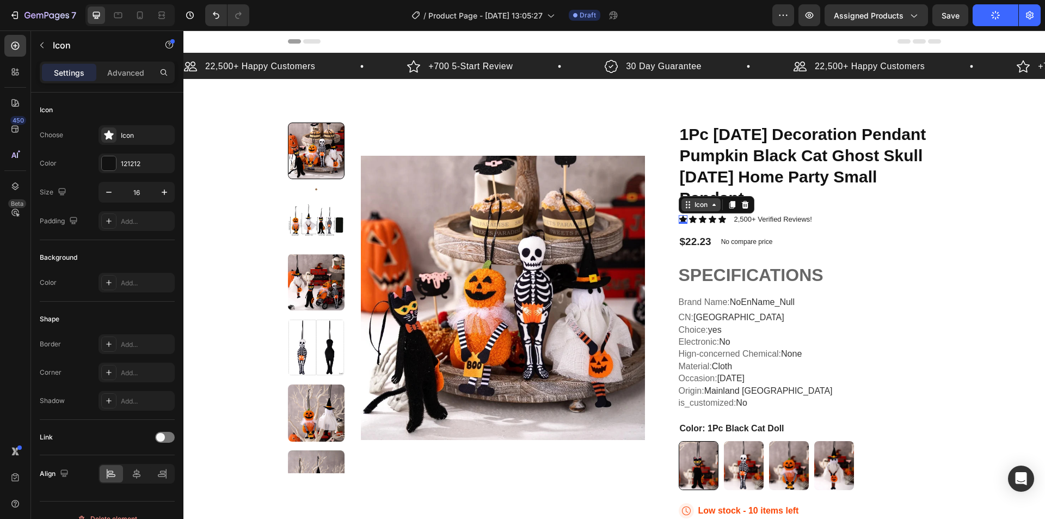
click at [704, 207] on div "Icon" at bounding box center [701, 204] width 39 height 13
click at [703, 184] on div "Icon List" at bounding box center [699, 185] width 30 height 7
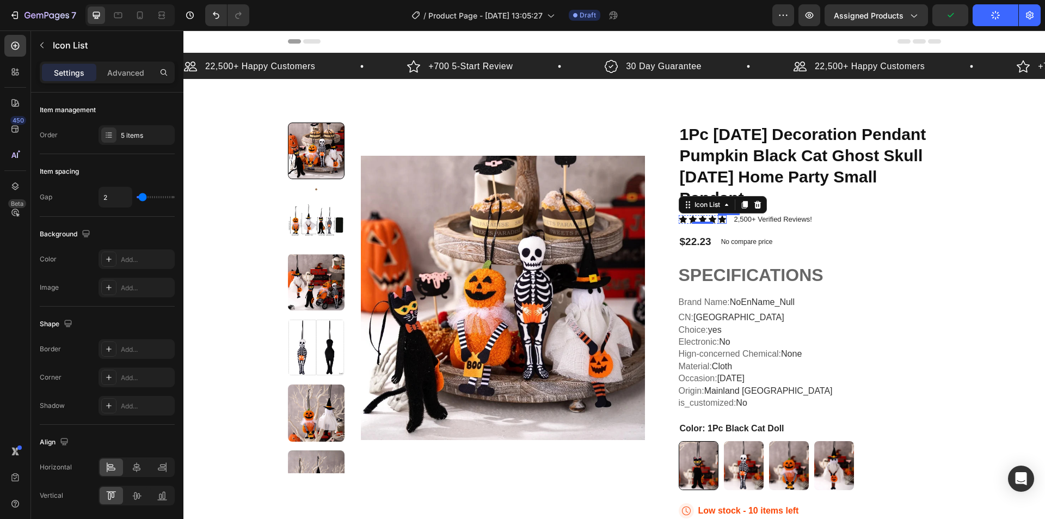
click at [719, 219] on icon at bounding box center [723, 219] width 8 height 7
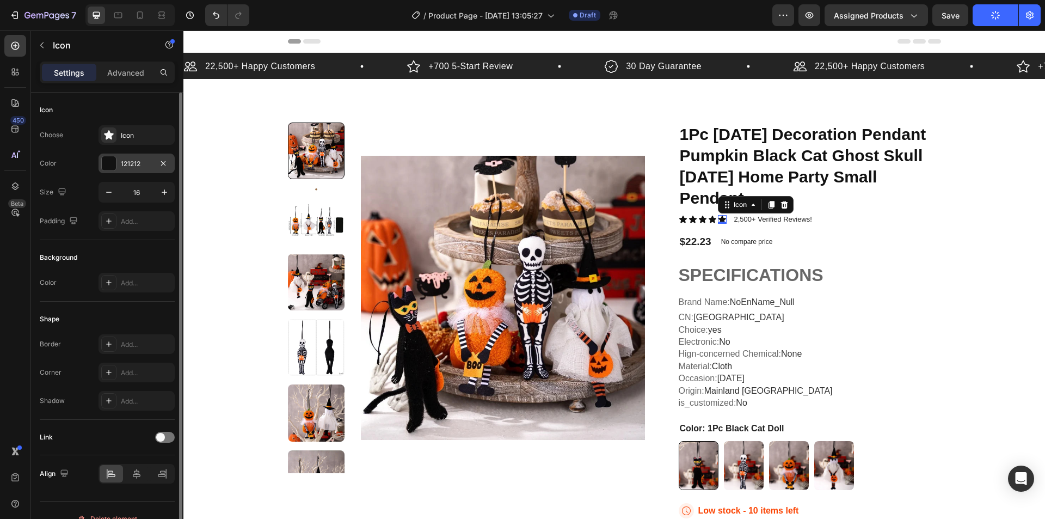
click at [108, 166] on div at bounding box center [109, 163] width 14 height 14
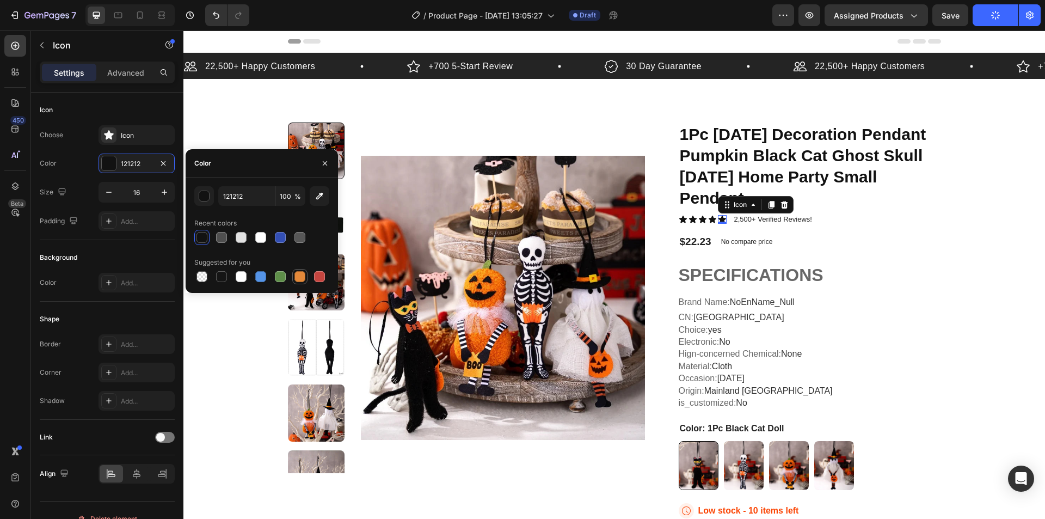
click at [301, 278] on div at bounding box center [300, 276] width 11 height 11
click at [316, 197] on icon "button" at bounding box center [319, 196] width 11 height 11
click at [203, 199] on div "button" at bounding box center [204, 196] width 11 height 11
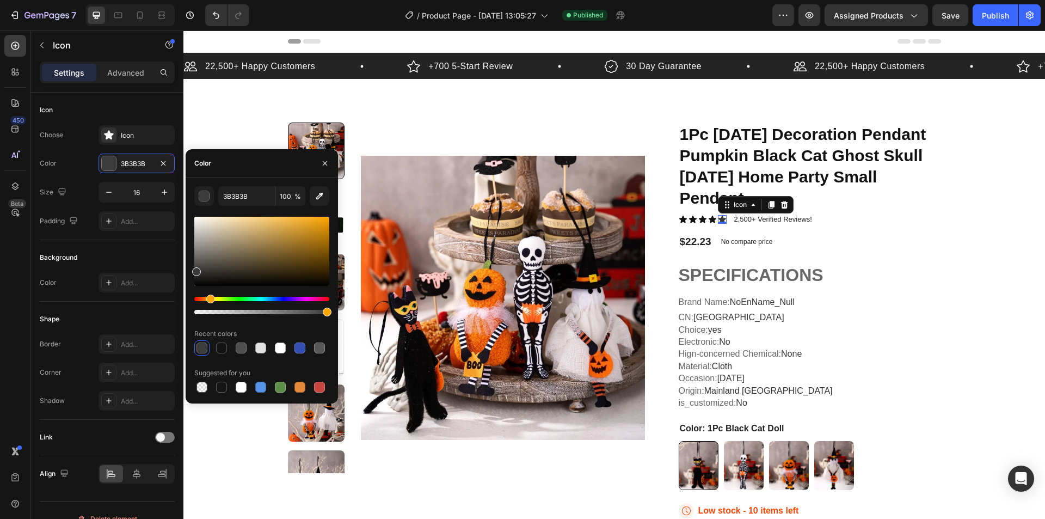
drag, startPoint x: 197, startPoint y: 298, endPoint x: 212, endPoint y: 298, distance: 15.3
click at [212, 298] on div "Hue" at bounding box center [210, 299] width 9 height 9
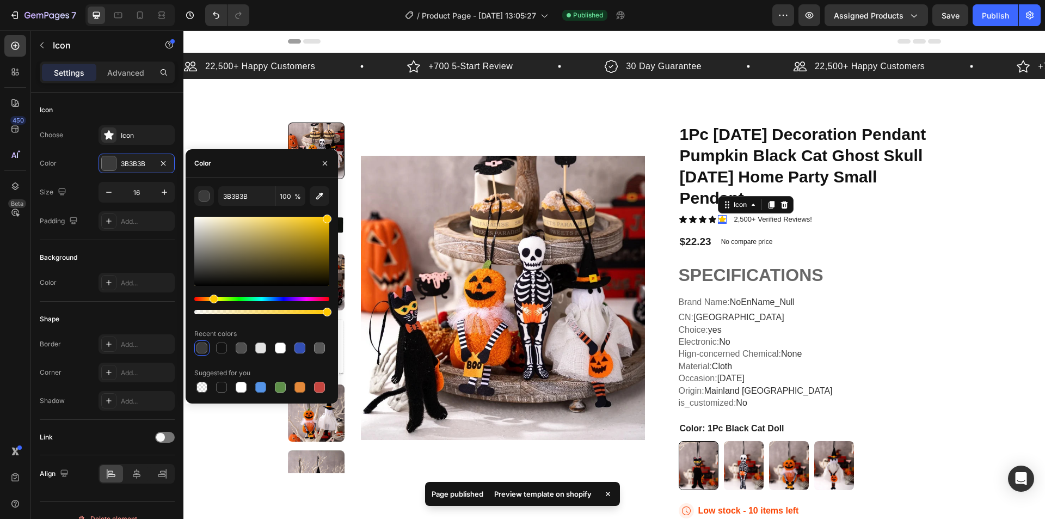
drag, startPoint x: 295, startPoint y: 236, endPoint x: 336, endPoint y: 206, distance: 51.1
click at [336, 206] on div "3B3B3B 100 % Recent colors Suggested for you" at bounding box center [262, 290] width 152 height 209
type input "FFC700"
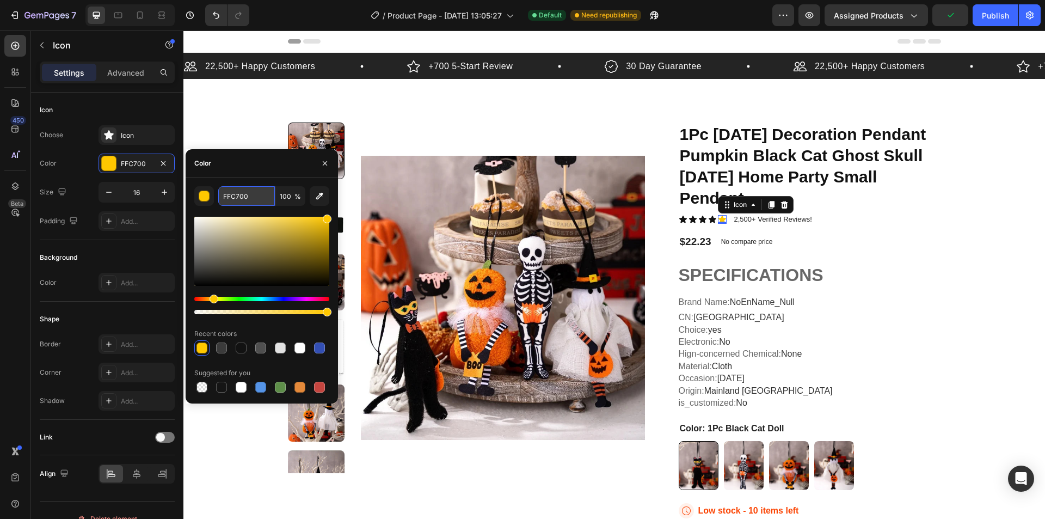
click at [258, 189] on input "FFC700" at bounding box center [246, 196] width 57 height 20
click at [709, 220] on icon at bounding box center [713, 219] width 8 height 7
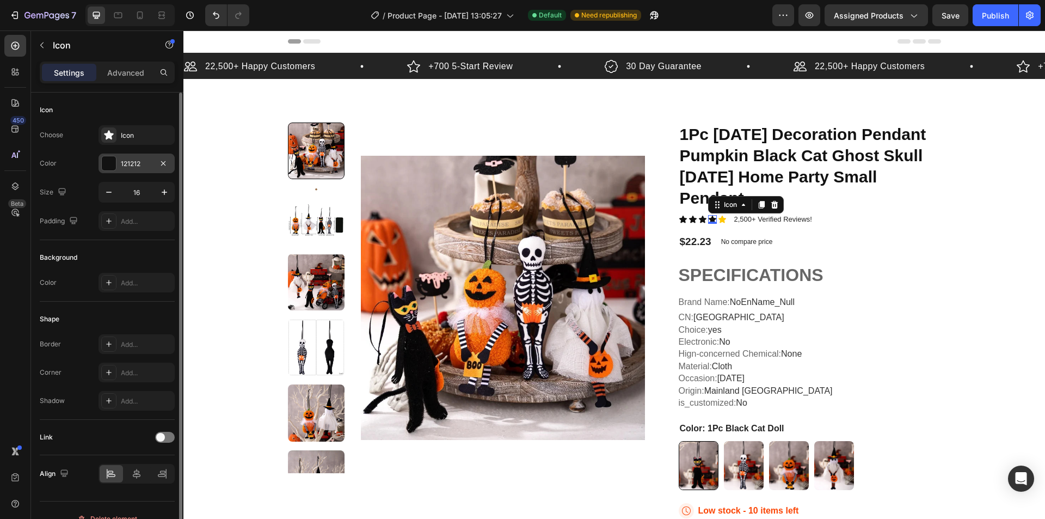
click at [112, 158] on div at bounding box center [109, 163] width 14 height 14
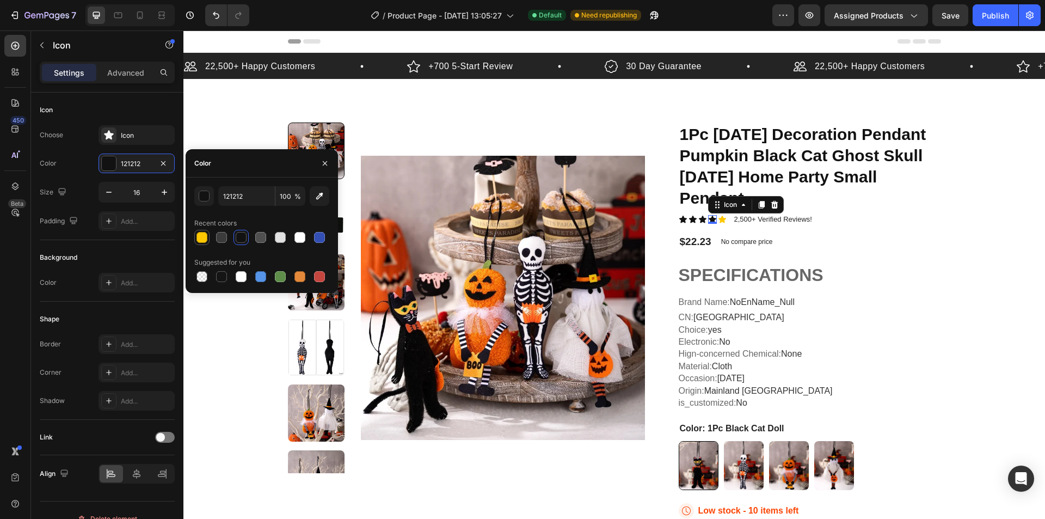
click at [198, 234] on div at bounding box center [202, 237] width 11 height 11
type input "FFC700"
click at [699, 220] on icon at bounding box center [703, 219] width 8 height 7
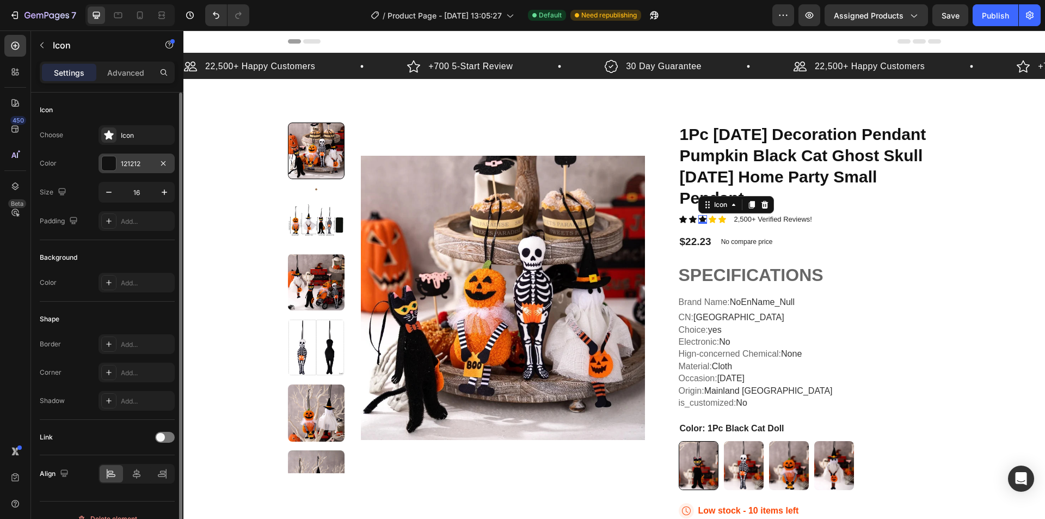
click at [109, 163] on div at bounding box center [109, 163] width 14 height 14
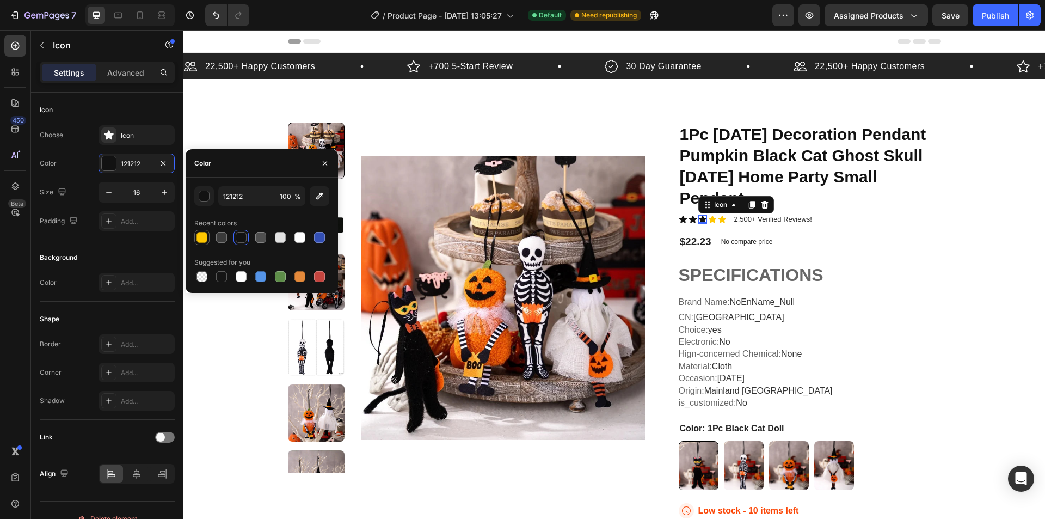
click at [205, 237] on div at bounding box center [202, 237] width 11 height 11
type input "FFC700"
click at [689, 223] on icon at bounding box center [693, 219] width 9 height 9
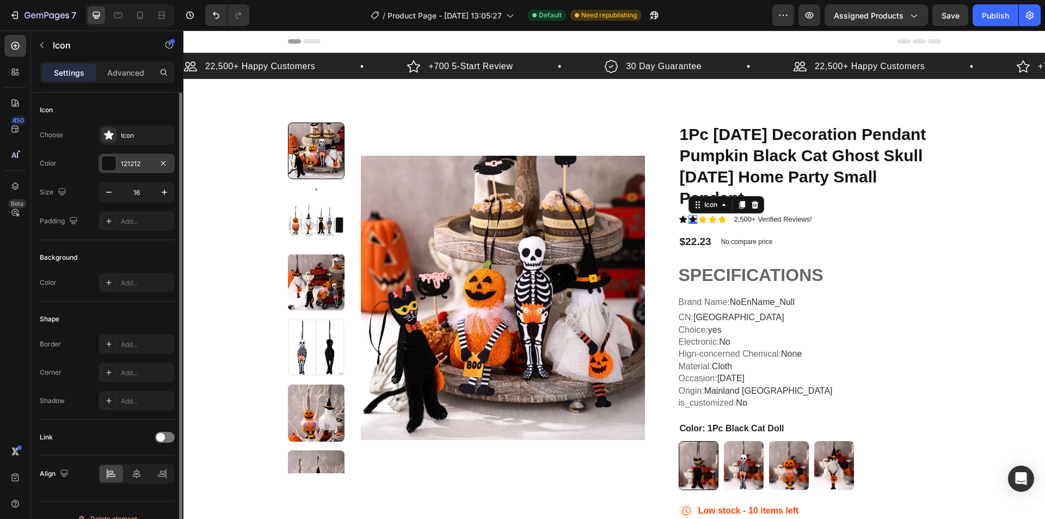
click at [110, 167] on div at bounding box center [109, 163] width 14 height 14
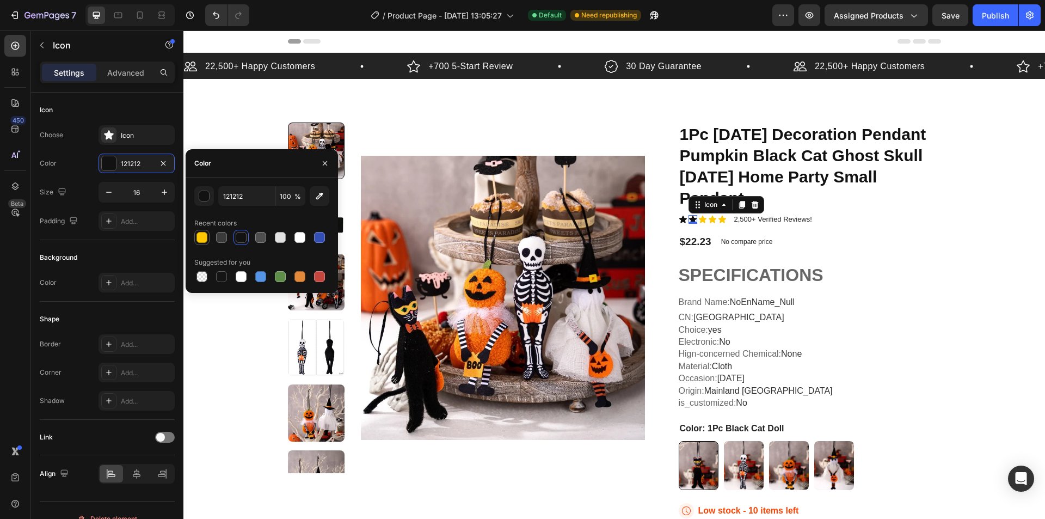
click at [200, 235] on div at bounding box center [202, 237] width 11 height 11
type input "FFC700"
click at [680, 223] on div "Icon" at bounding box center [683, 219] width 9 height 9
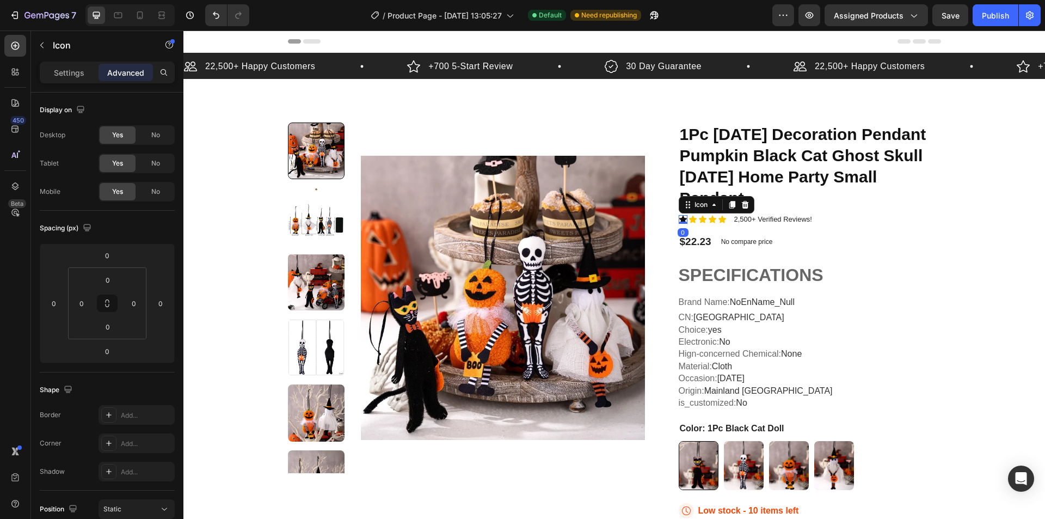
click at [679, 219] on icon at bounding box center [683, 219] width 8 height 7
click at [690, 218] on icon at bounding box center [693, 219] width 9 height 9
click at [680, 219] on icon at bounding box center [683, 219] width 8 height 7
click at [66, 81] on div "Settings" at bounding box center [69, 72] width 54 height 17
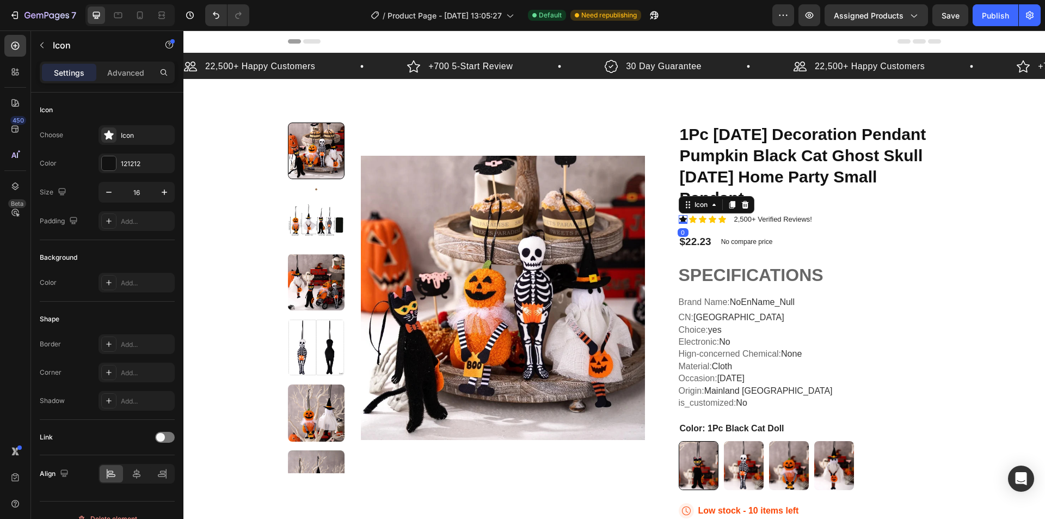
click at [66, 72] on p "Settings" at bounding box center [69, 72] width 30 height 11
click at [110, 160] on div at bounding box center [109, 163] width 14 height 14
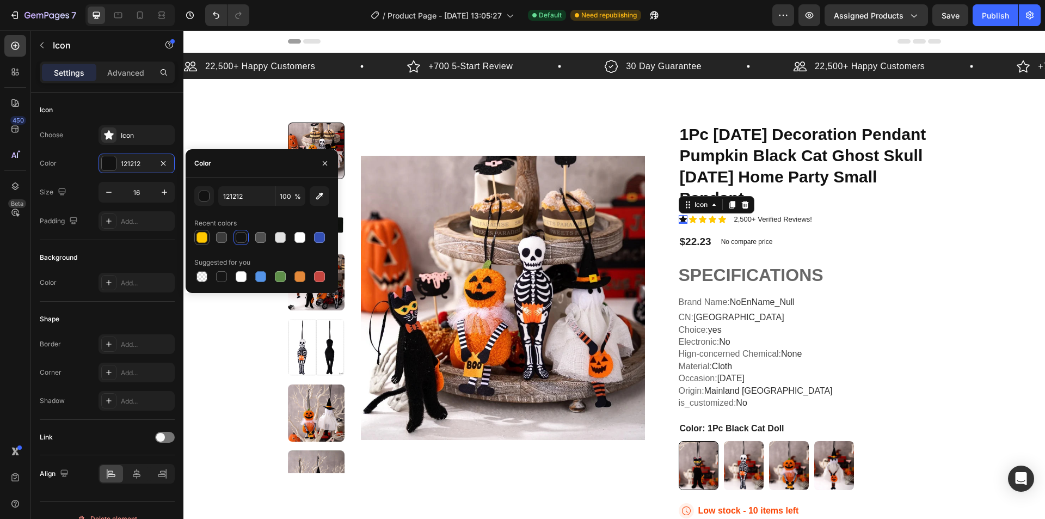
click at [206, 242] on div at bounding box center [202, 237] width 11 height 11
type input "FFC700"
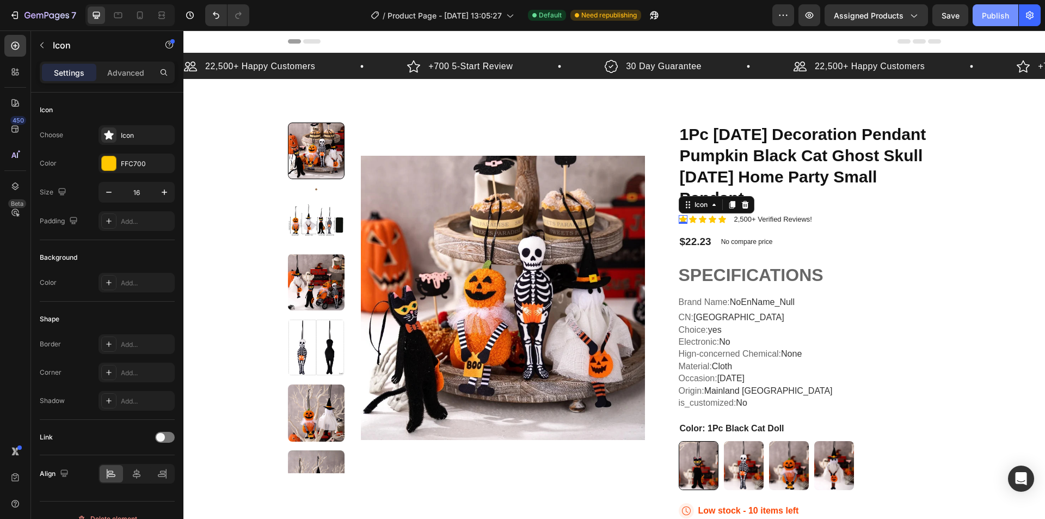
click at [1006, 22] on button "Publish" at bounding box center [996, 15] width 46 height 22
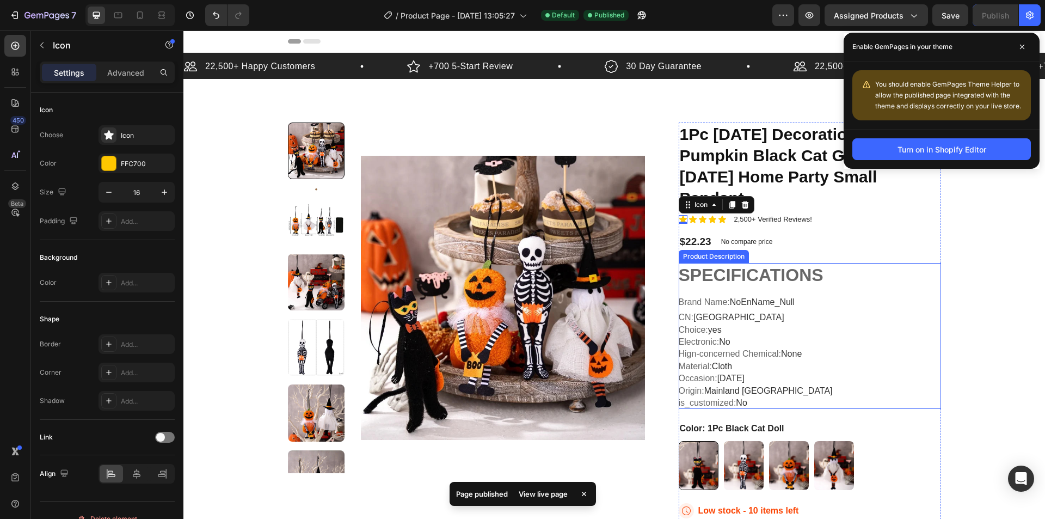
click at [728, 267] on h1 "SPECIFICATIONS" at bounding box center [751, 275] width 145 height 20
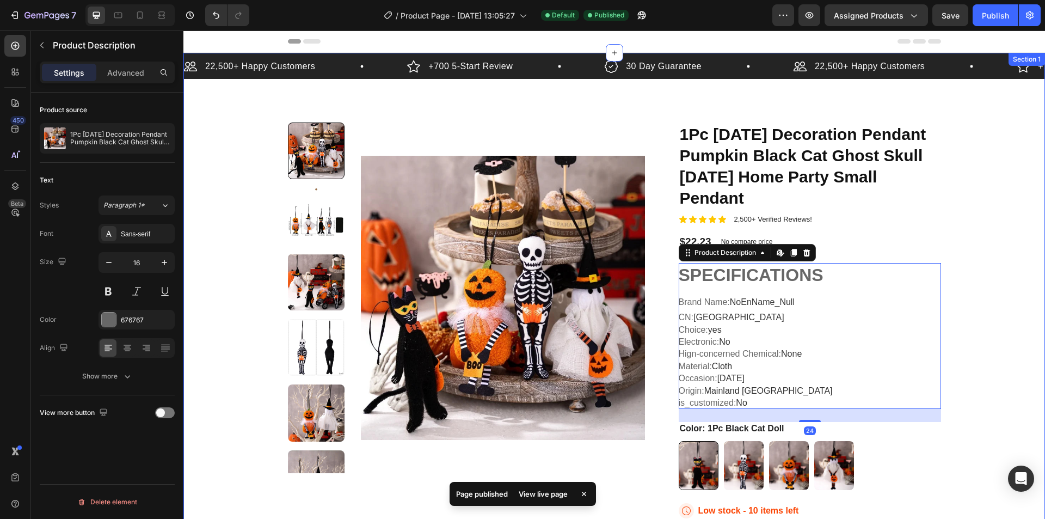
click at [1030, 253] on div "22,500+ Happy Customers Item List +700 5-Start Review Item List 30 Day Guarante…" at bounding box center [614, 394] width 862 height 683
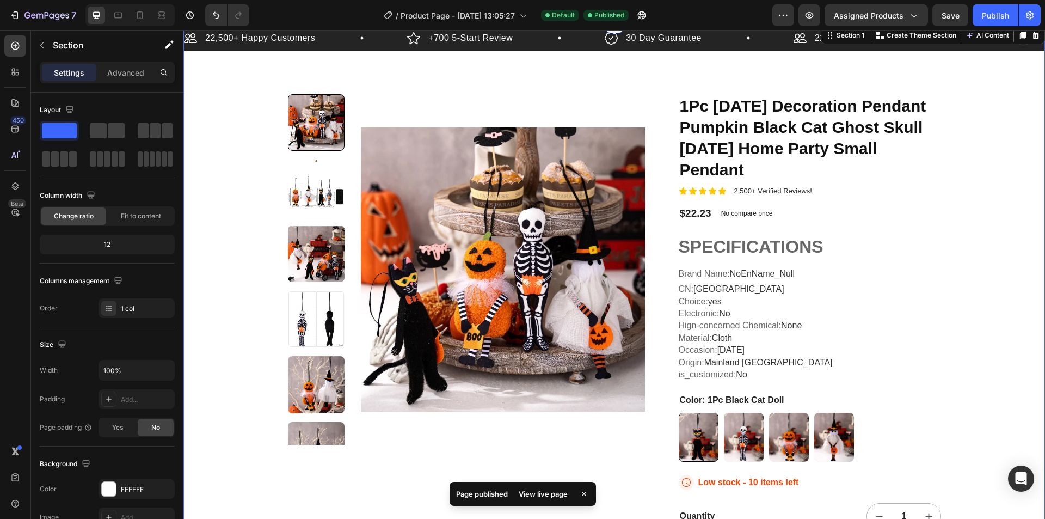
scroll to position [54, 0]
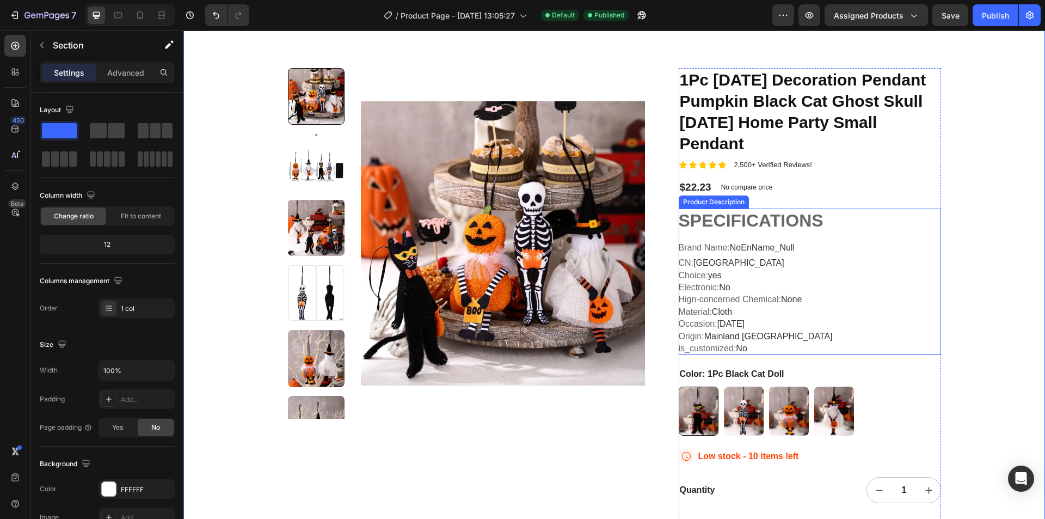
click at [801, 229] on h1 "SPECIFICATIONS" at bounding box center [751, 221] width 145 height 20
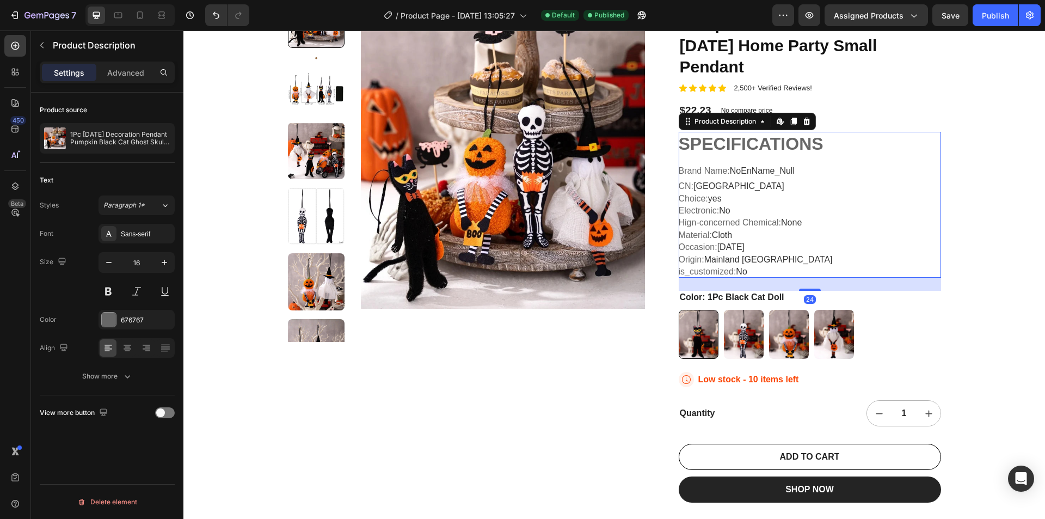
scroll to position [163, 0]
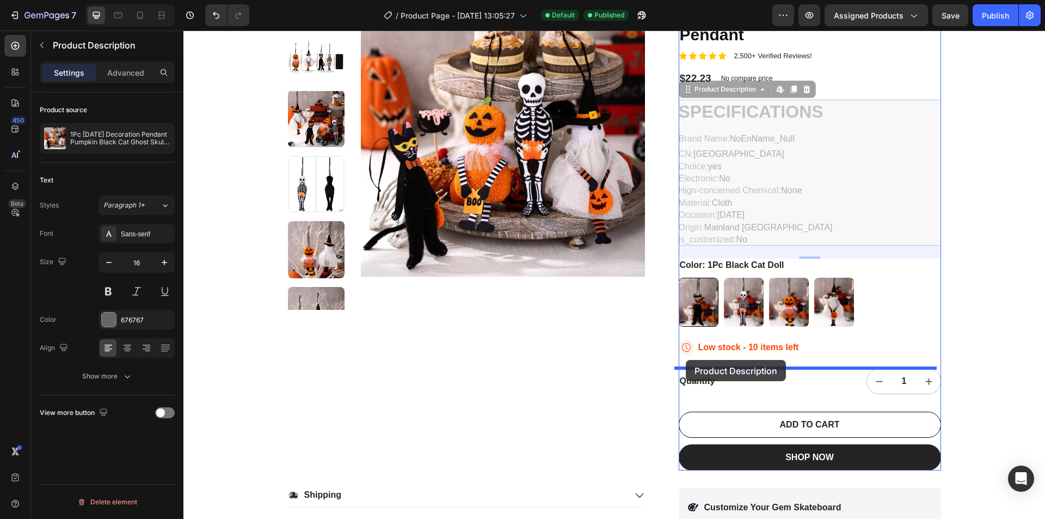
drag, startPoint x: 685, startPoint y: 90, endPoint x: 686, endPoint y: 360, distance: 269.5
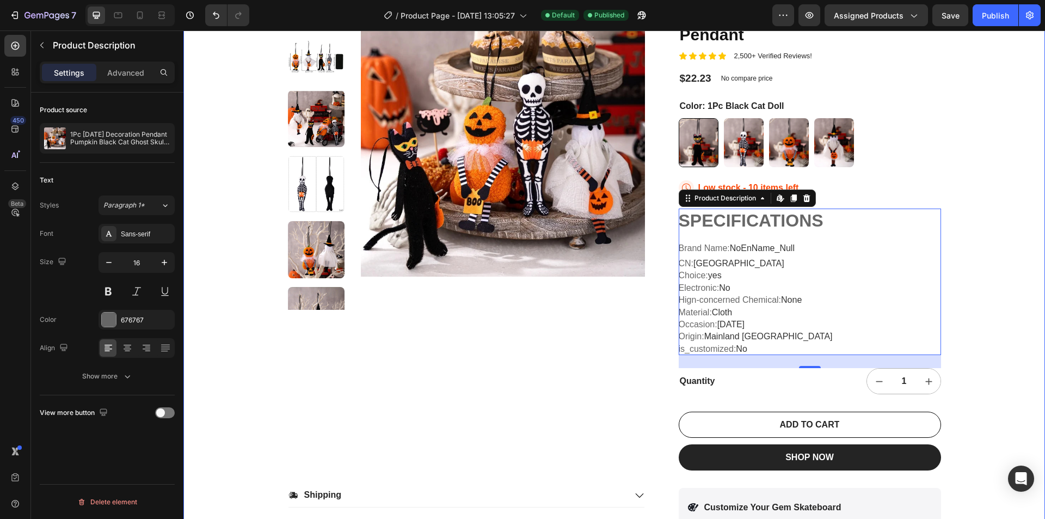
click at [1020, 240] on div "22,500+ Happy Customers Item List +700 5-Start Review Item List 30 Day Guarante…" at bounding box center [614, 230] width 862 height 683
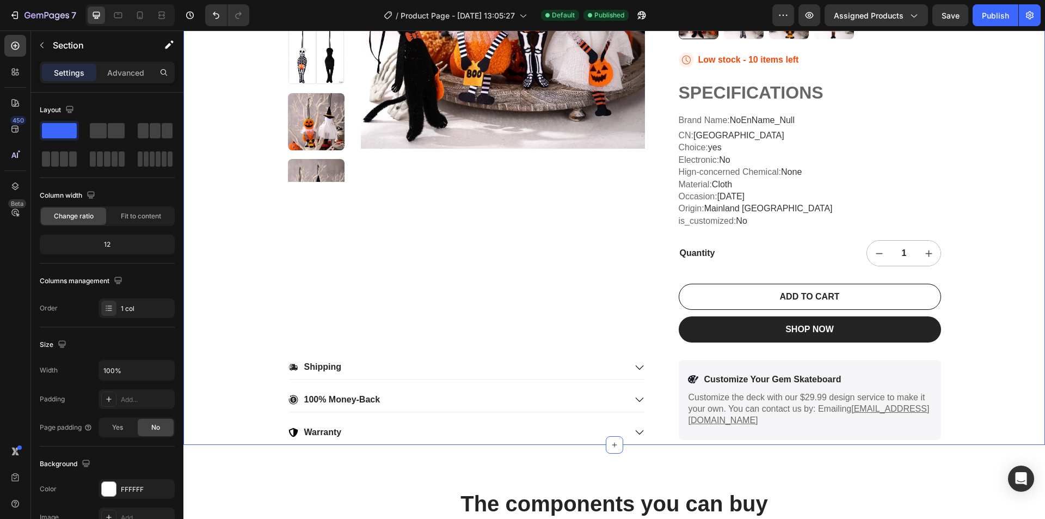
scroll to position [272, 0]
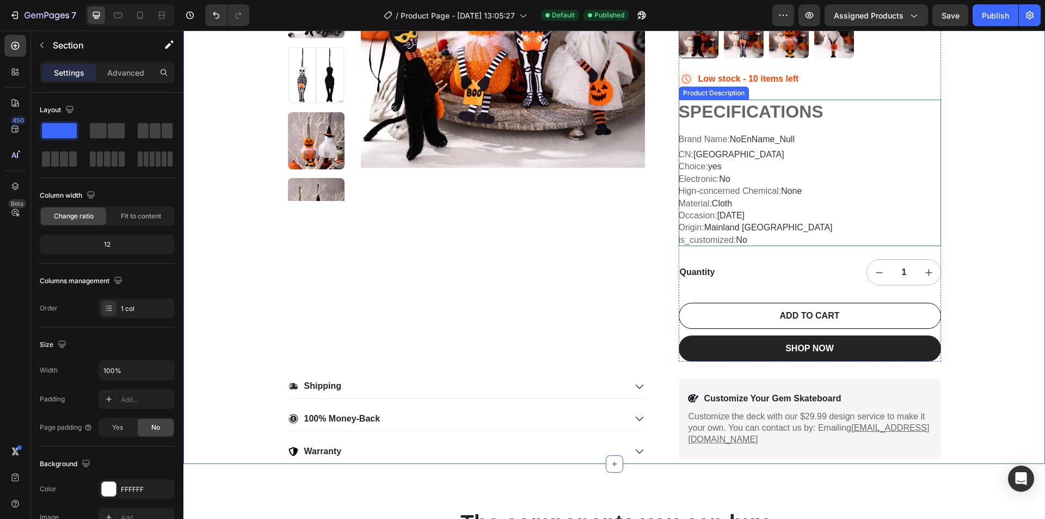
click at [691, 118] on h1 "SPECIFICATIONS" at bounding box center [751, 112] width 145 height 20
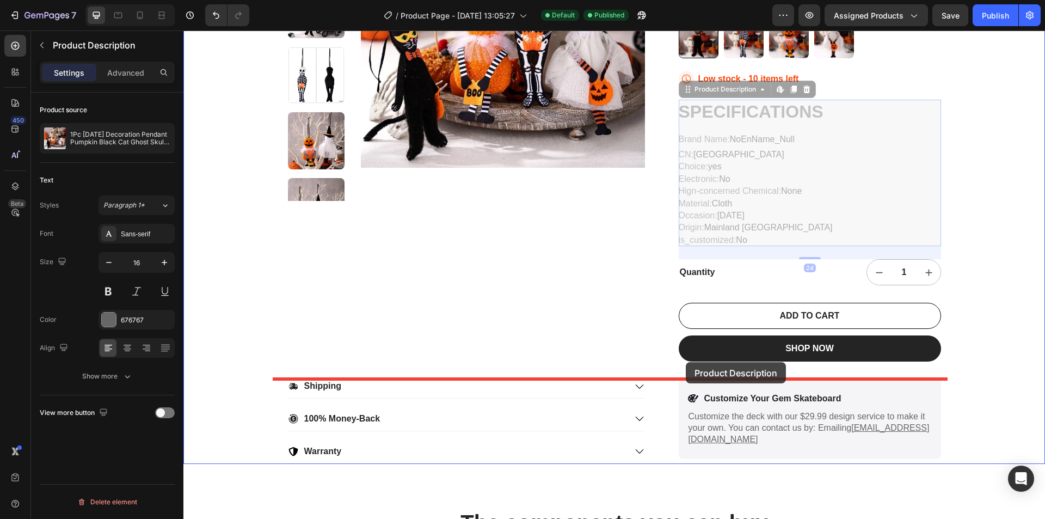
drag, startPoint x: 684, startPoint y: 90, endPoint x: 686, endPoint y: 362, distance: 271.7
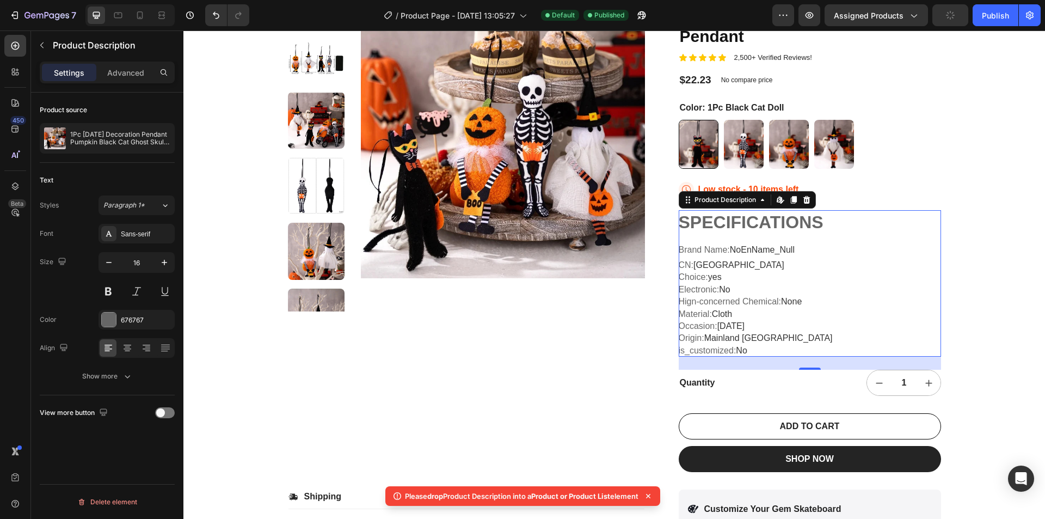
scroll to position [109, 0]
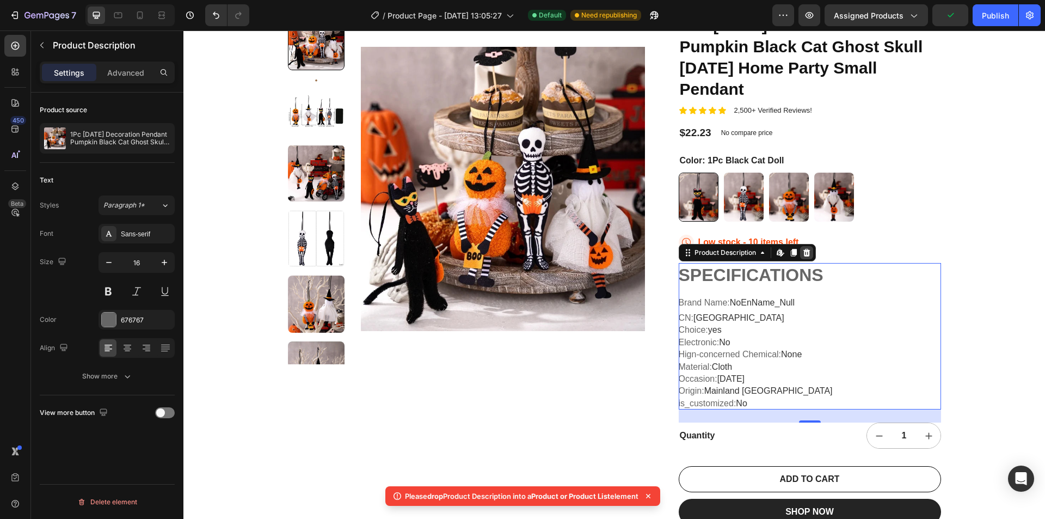
click at [804, 254] on icon at bounding box center [806, 252] width 9 height 9
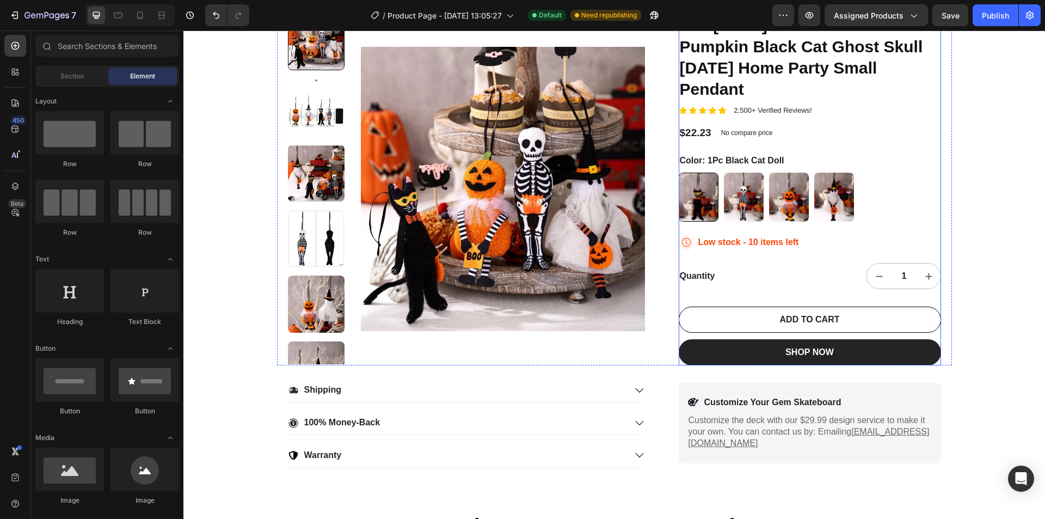
scroll to position [0, 0]
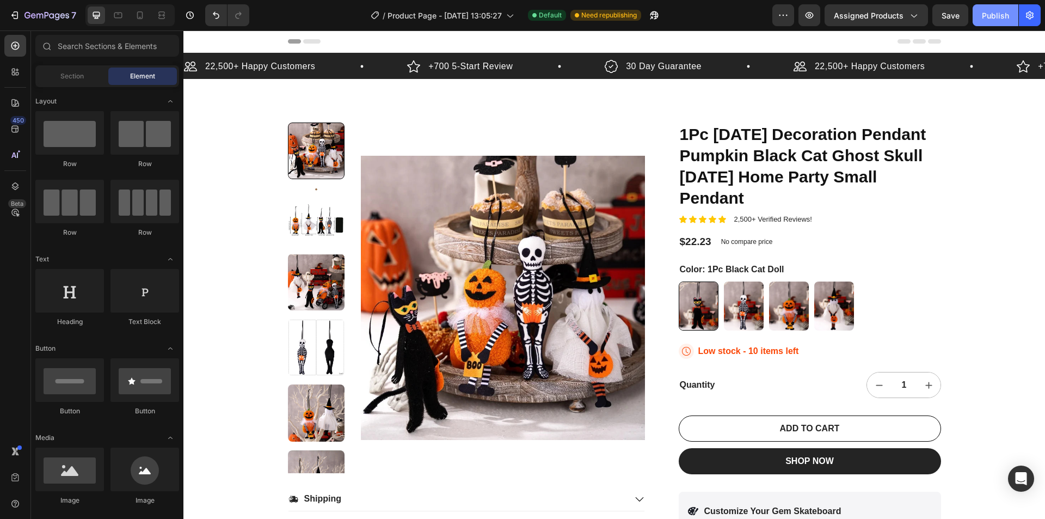
click at [995, 13] on div "Publish" at bounding box center [995, 15] width 27 height 11
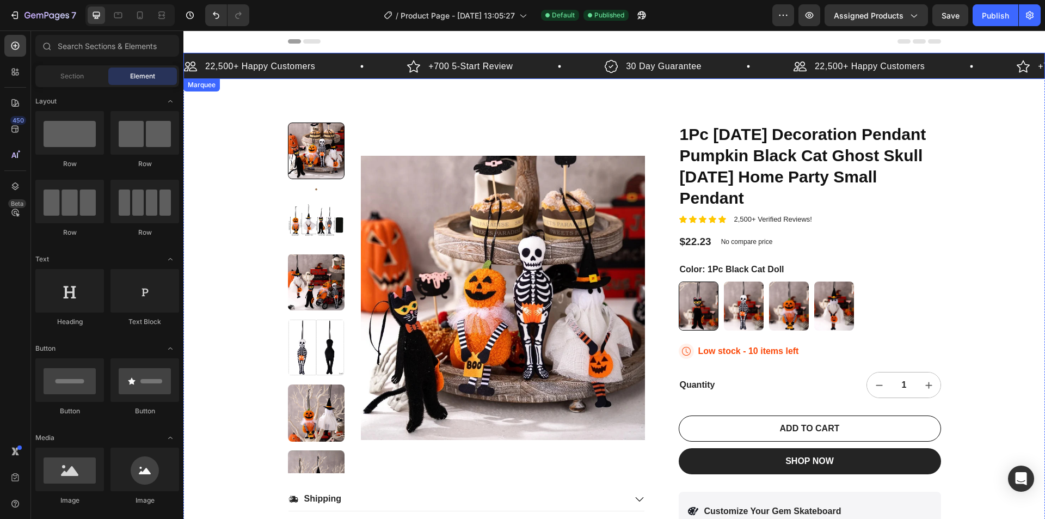
click at [1001, 60] on div "22,500+ Happy Customers Item List" at bounding box center [905, 66] width 223 height 16
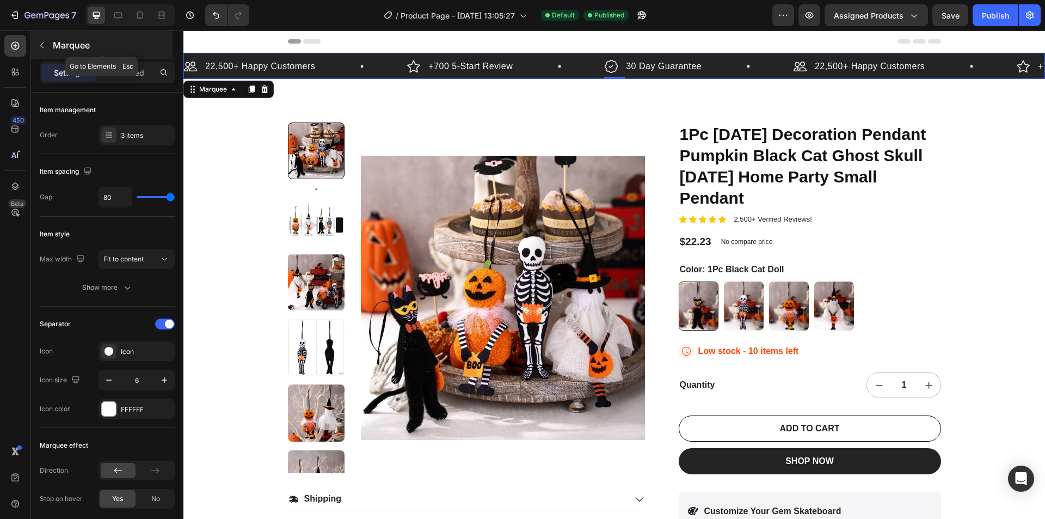
click at [40, 39] on button "button" at bounding box center [41, 44] width 17 height 17
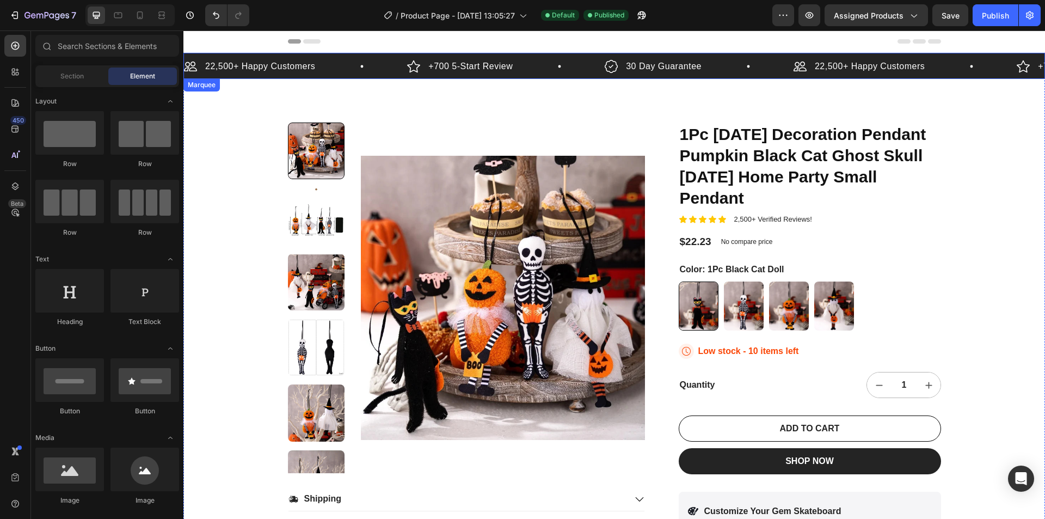
click at [221, 54] on div "22,500+ Happy Customers Item List +700 5-Start Review Item List 30 Day Guarante…" at bounding box center [614, 66] width 862 height 26
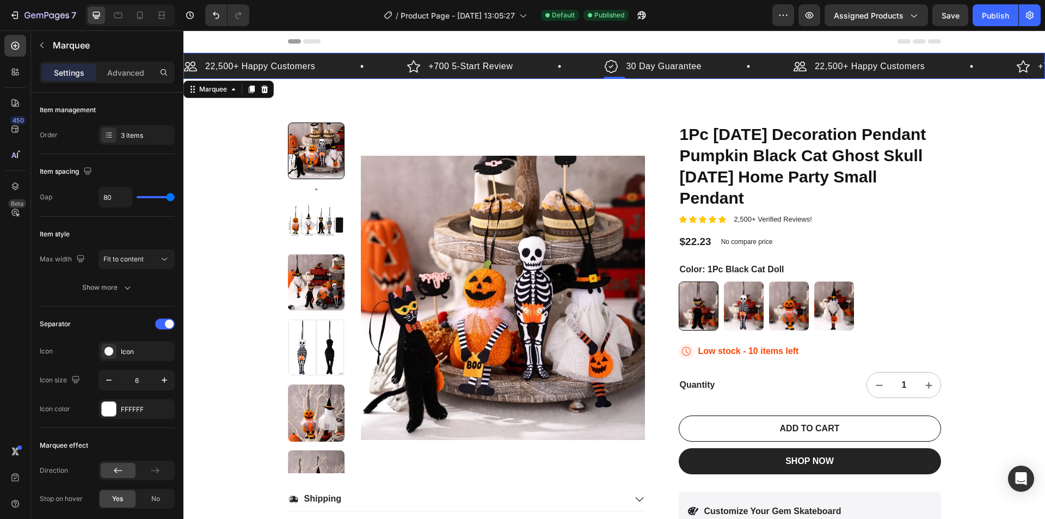
click at [997, 64] on div "22,500+ Happy Customers Item List" at bounding box center [905, 66] width 223 height 16
click at [192, 87] on icon at bounding box center [192, 87] width 2 height 2
click at [192, 89] on icon at bounding box center [192, 90] width 2 height 2
click at [188, 54] on div "22,500+ Happy Customers Item List +700 5-Start Review Item List 30 Day Guarante…" at bounding box center [614, 66] width 862 height 26
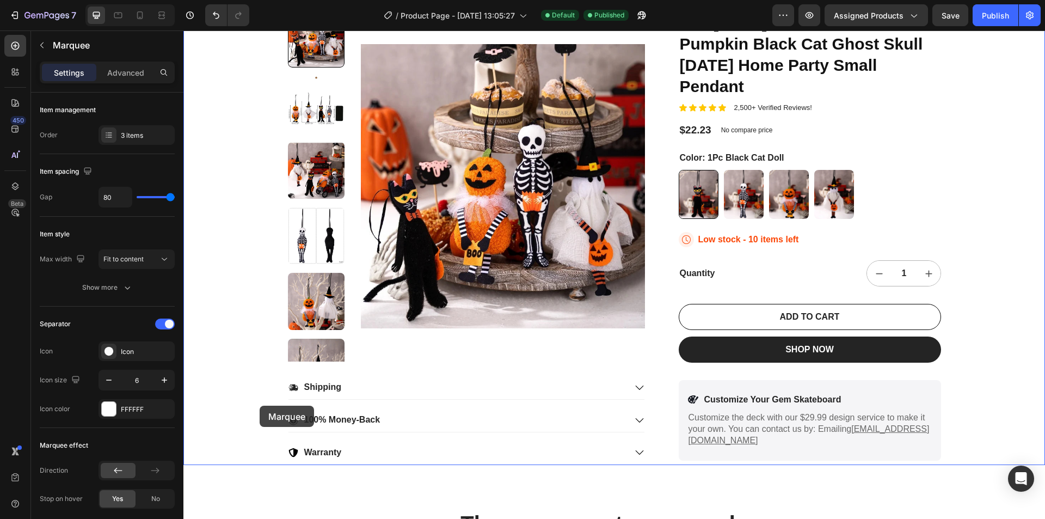
scroll to position [272, 0]
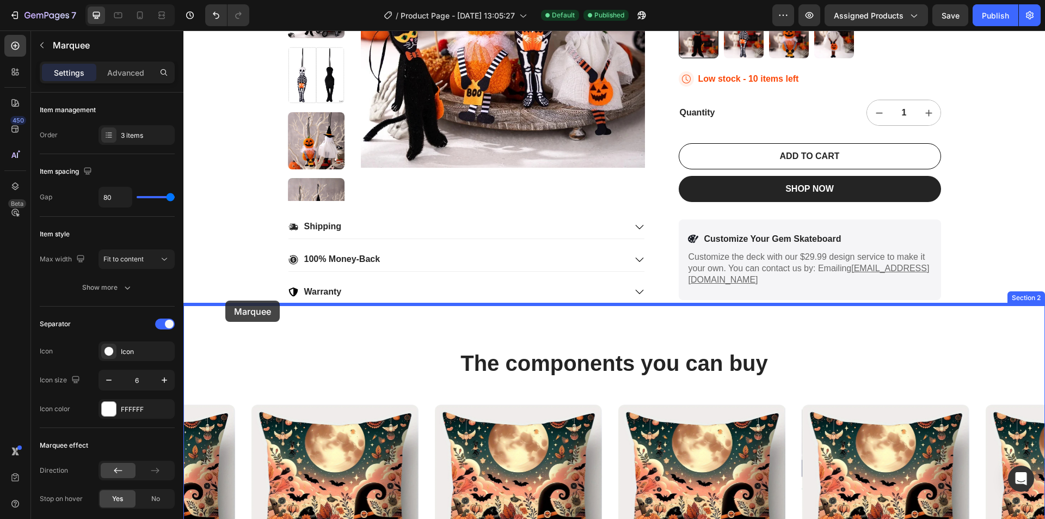
drag, startPoint x: 191, startPoint y: 85, endPoint x: 225, endPoint y: 301, distance: 218.8
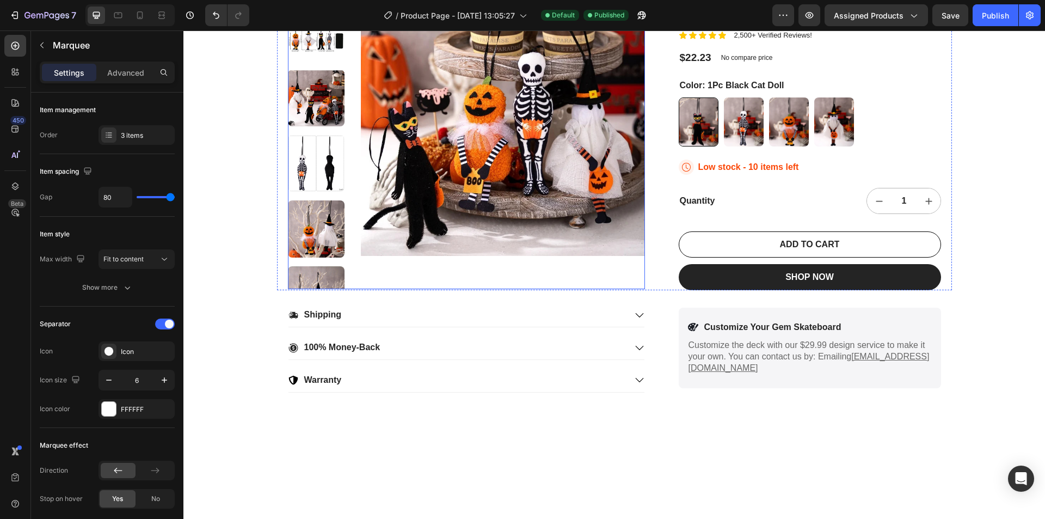
scroll to position [0, 0]
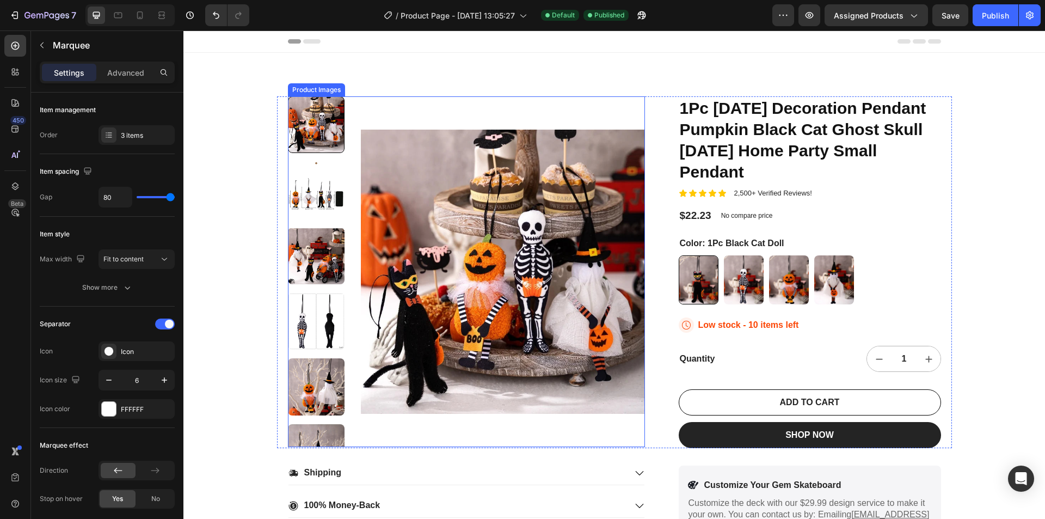
click at [432, 163] on img at bounding box center [503, 271] width 284 height 351
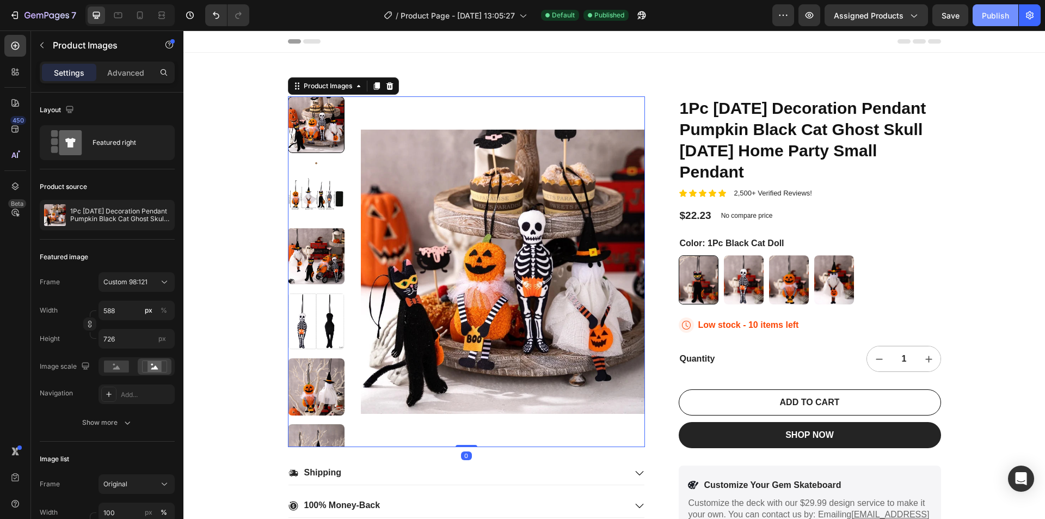
click at [995, 18] on div "Publish" at bounding box center [995, 15] width 27 height 11
click at [818, 13] on button "button" at bounding box center [810, 15] width 22 height 22
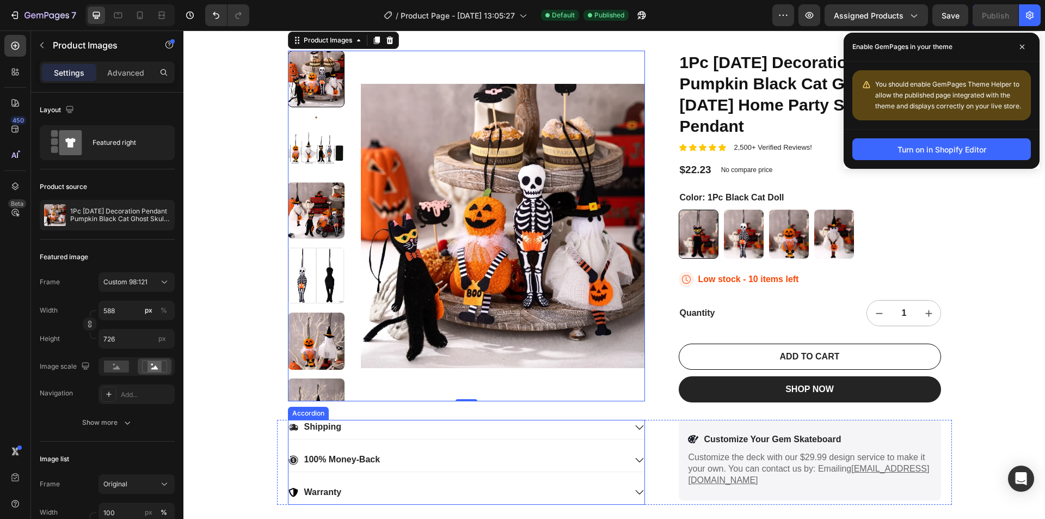
scroll to position [163, 0]
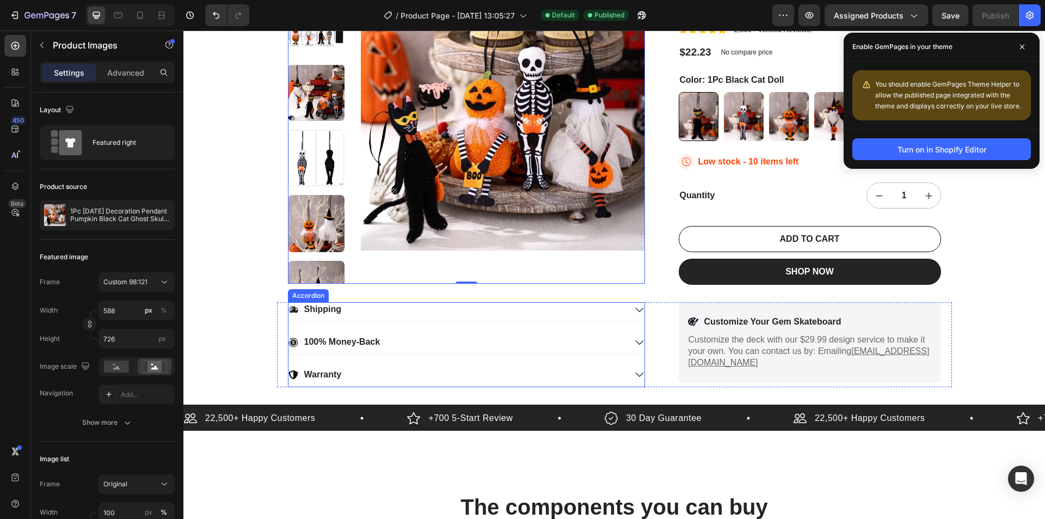
click at [453, 312] on div "Shipping" at bounding box center [458, 309] width 338 height 15
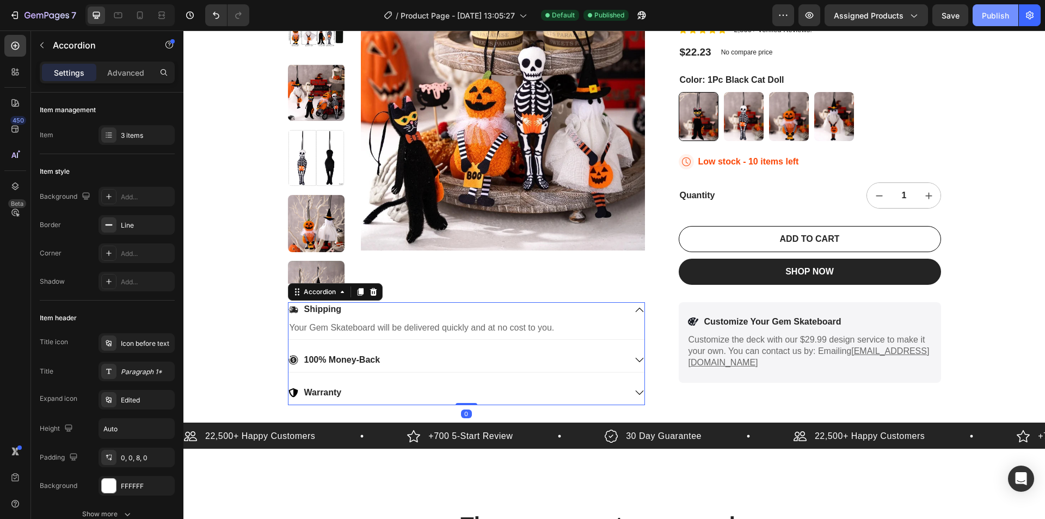
click at [991, 21] on div "Publish" at bounding box center [995, 15] width 27 height 11
click at [895, 17] on span "Assigned Products" at bounding box center [869, 15] width 70 height 11
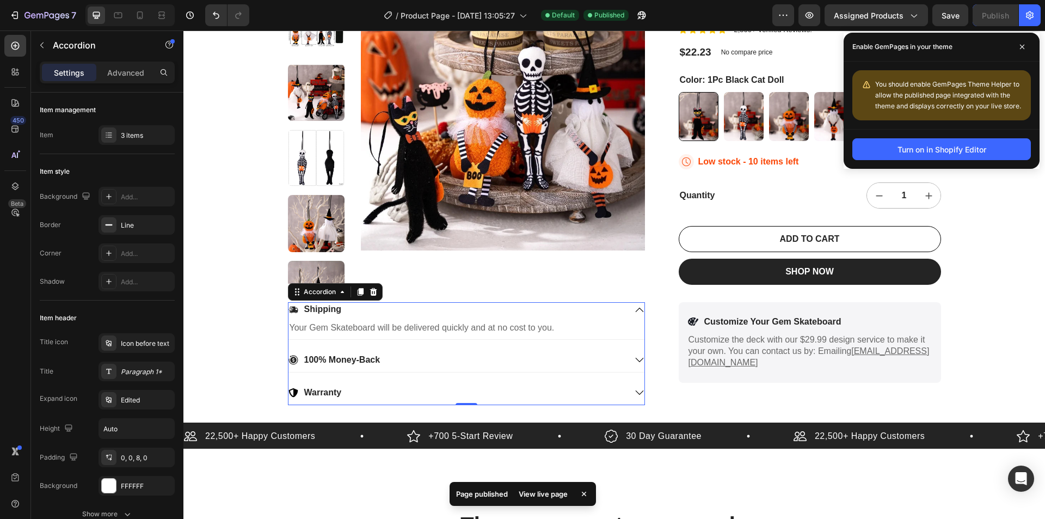
click at [999, 124] on div "You should enable GemPages Theme Helper to allow the published page integrated …" at bounding box center [942, 96] width 196 height 68
click at [989, 148] on button "Turn on in Shopify Editor" at bounding box center [942, 149] width 179 height 22
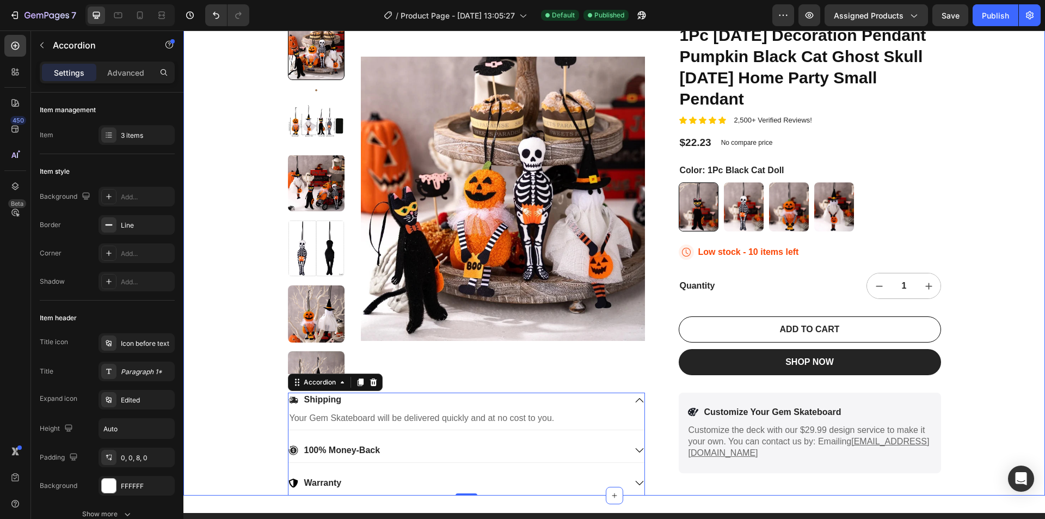
scroll to position [54, 0]
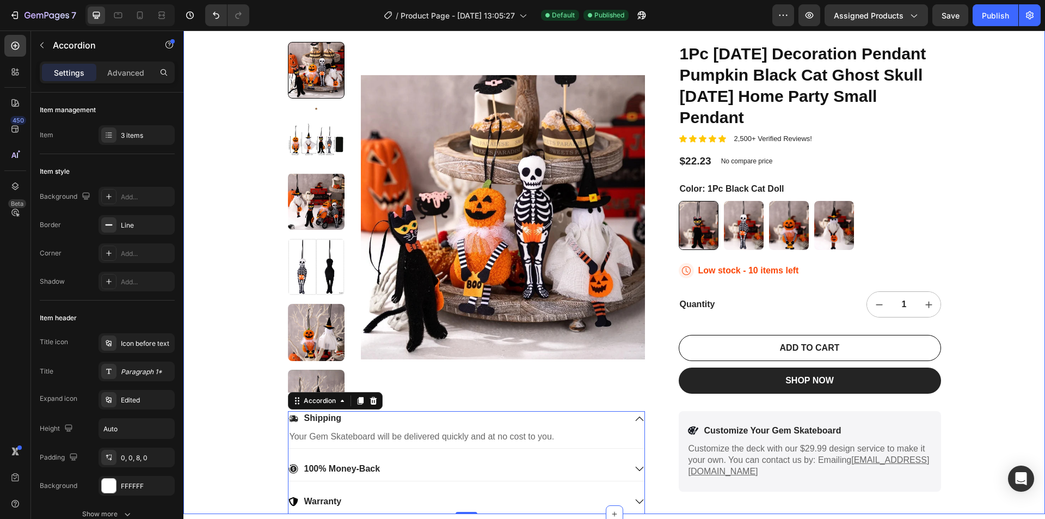
click at [493, 273] on img at bounding box center [503, 217] width 284 height 351
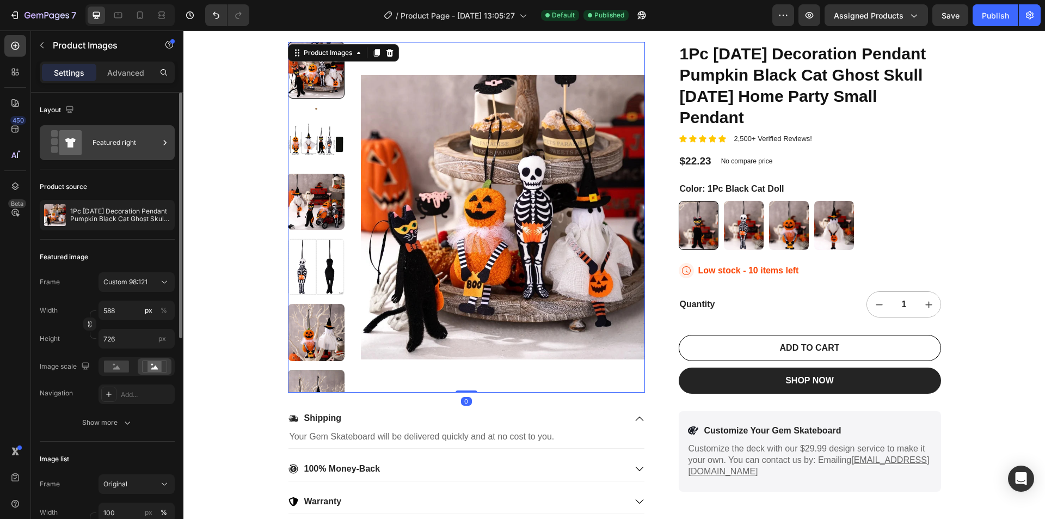
click at [108, 146] on div "Featured right" at bounding box center [126, 142] width 66 height 25
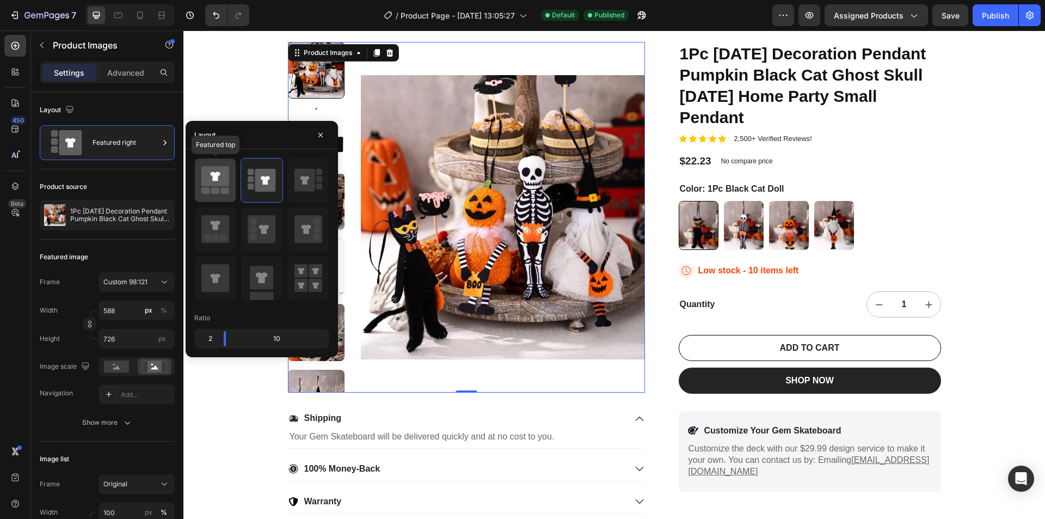
click at [213, 180] on icon at bounding box center [215, 175] width 10 height 9
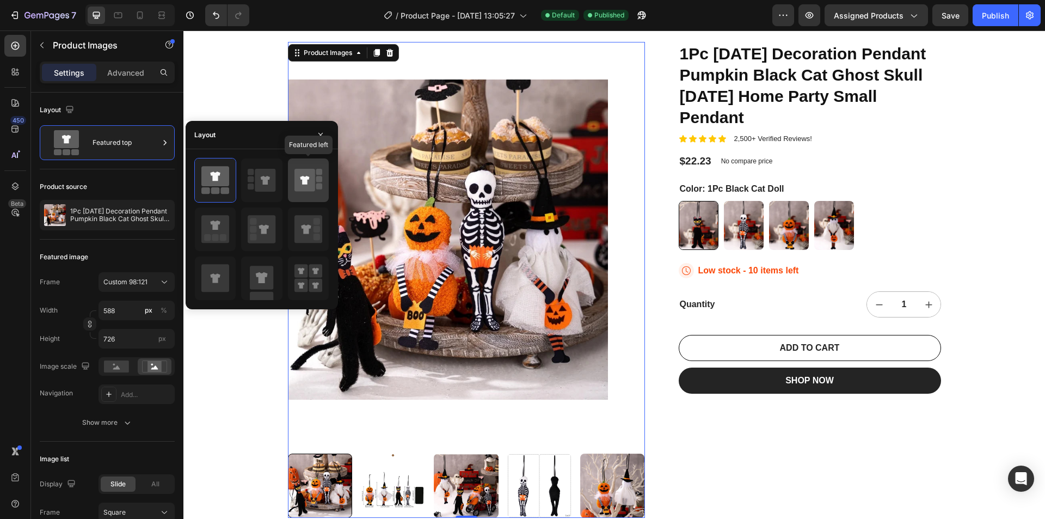
click at [302, 181] on icon at bounding box center [304, 180] width 9 height 9
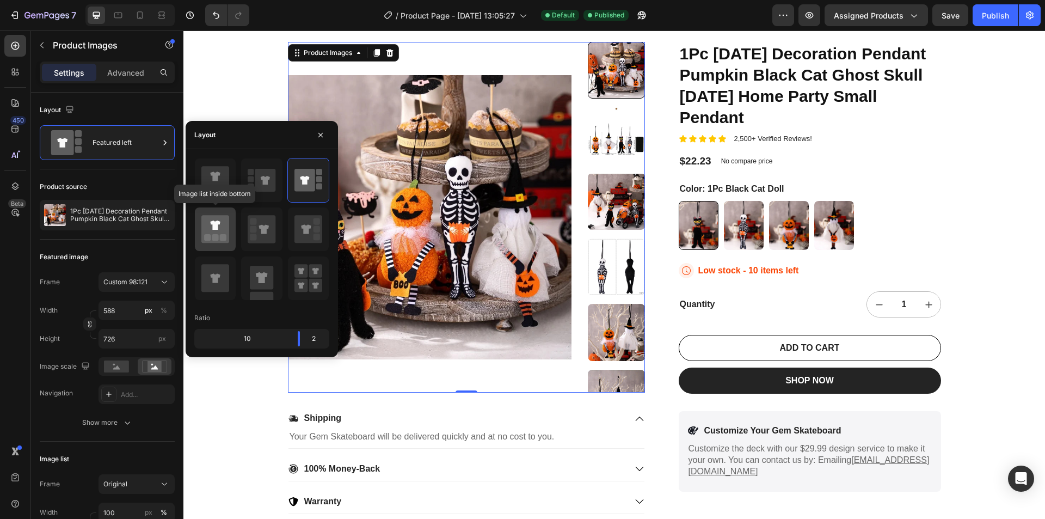
click at [216, 233] on icon at bounding box center [215, 229] width 28 height 28
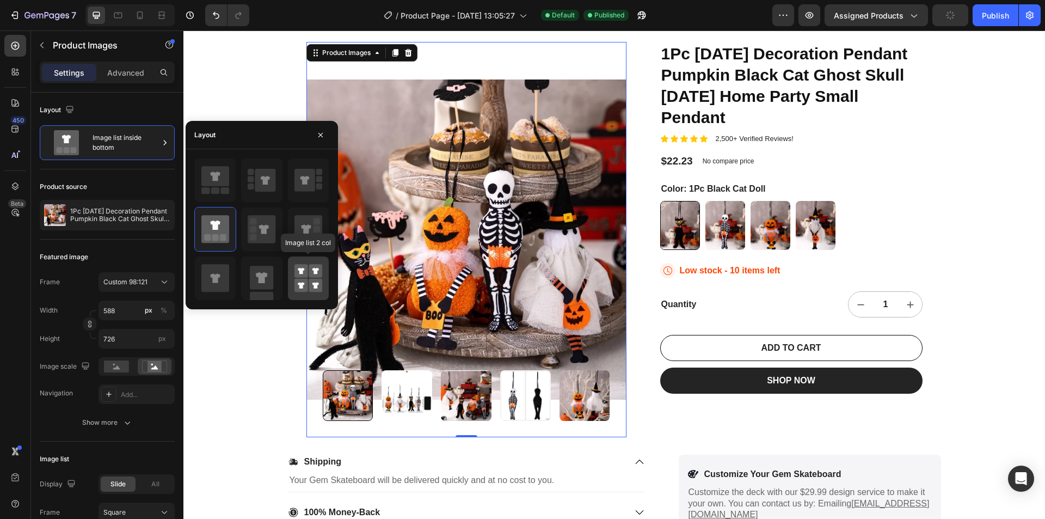
click at [309, 284] on rect at bounding box center [316, 286] width 14 height 14
type input "50"
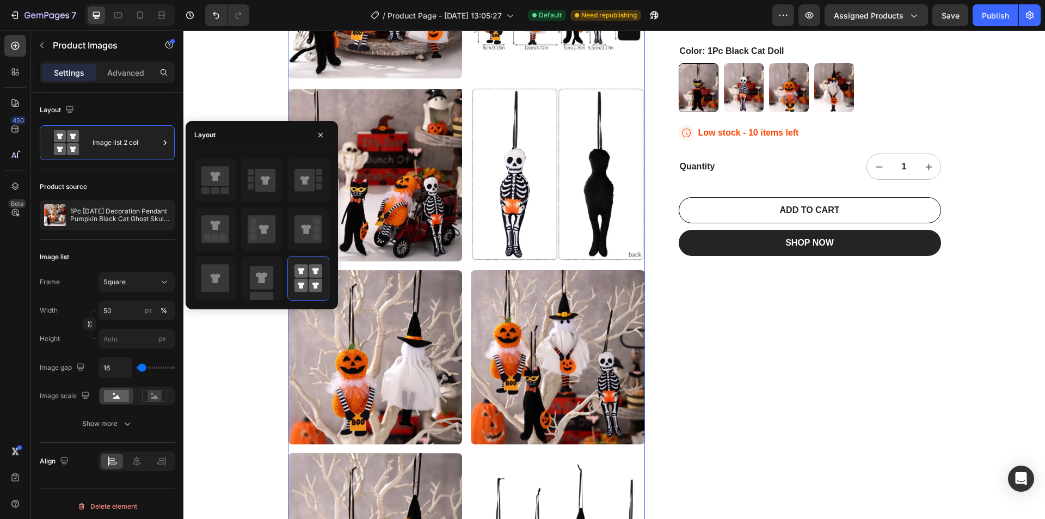
scroll to position [163, 0]
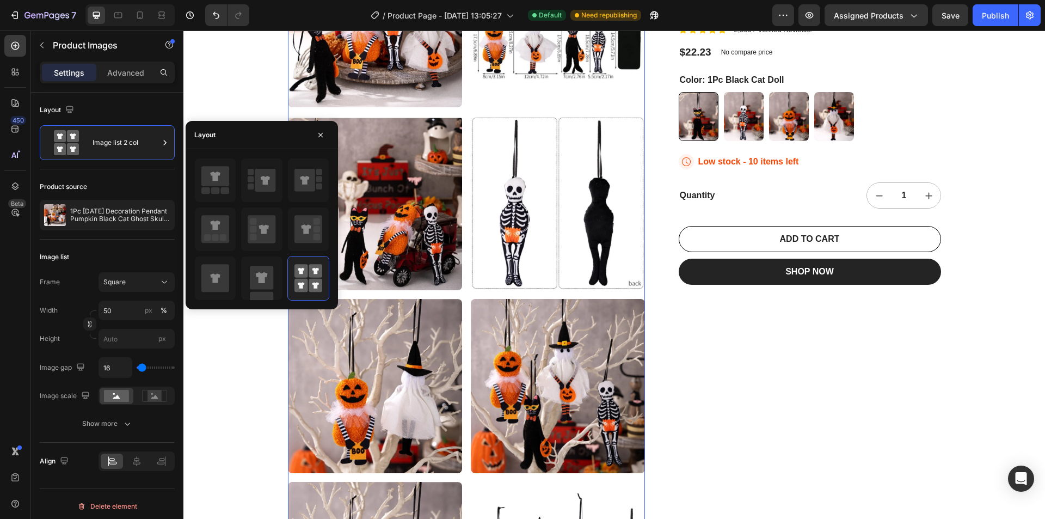
click at [283, 210] on div at bounding box center [262, 229] width 42 height 45
type input "588"
type input "726"
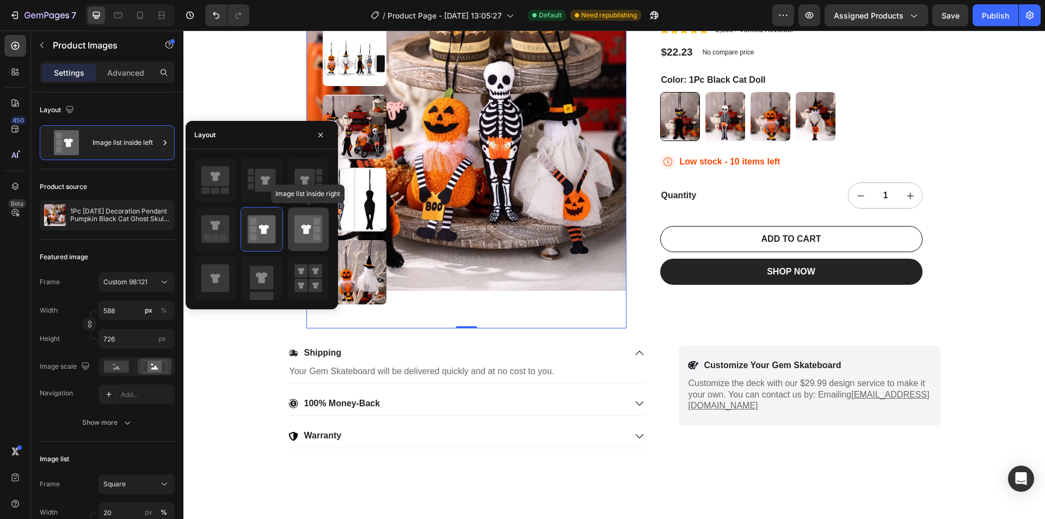
click at [305, 231] on icon at bounding box center [306, 228] width 10 height 9
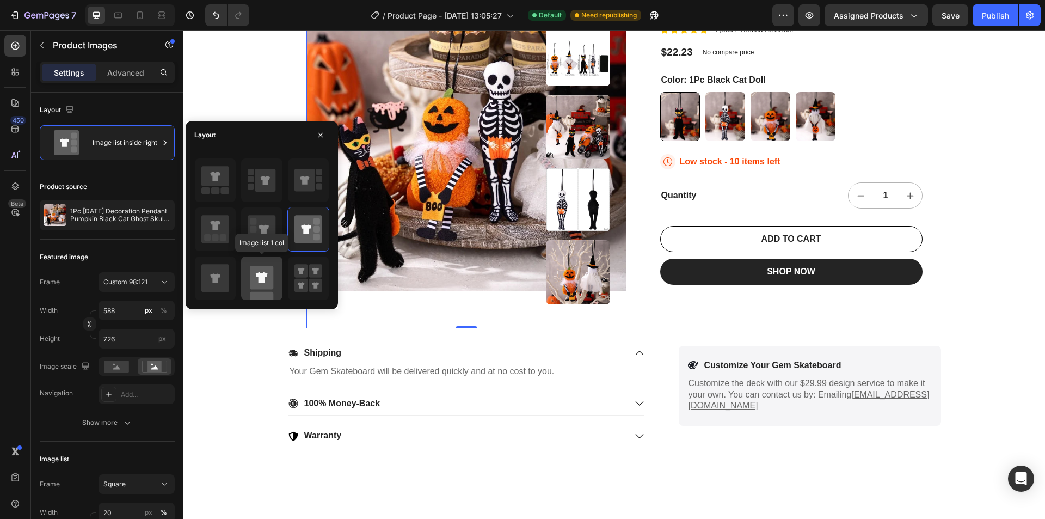
scroll to position [0, 0]
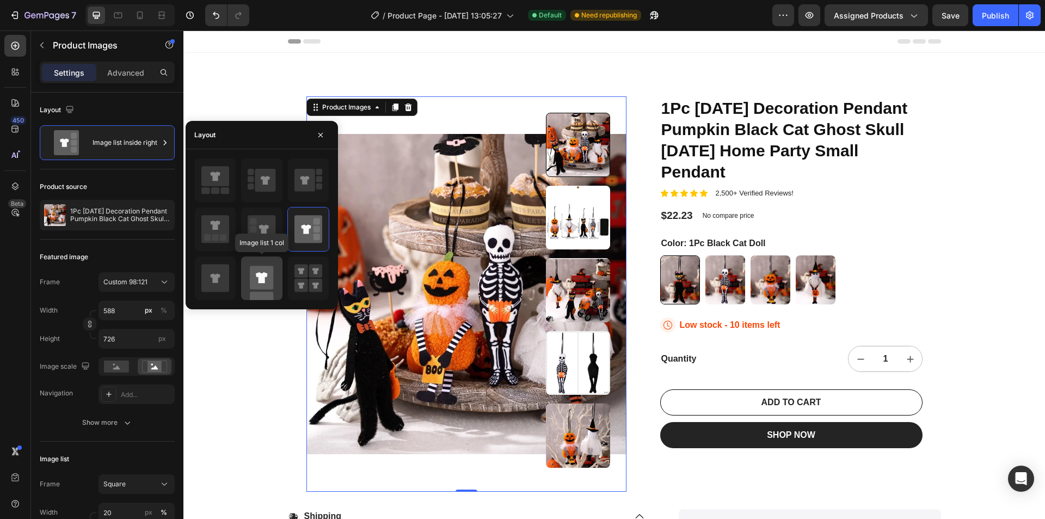
click at [256, 276] on rect at bounding box center [261, 277] width 23 height 23
type input "100"
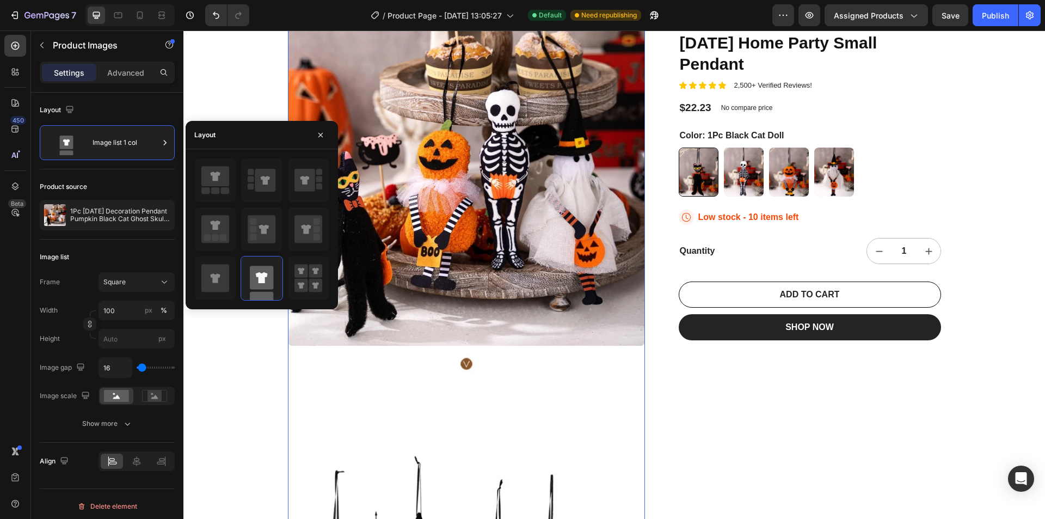
scroll to position [109, 0]
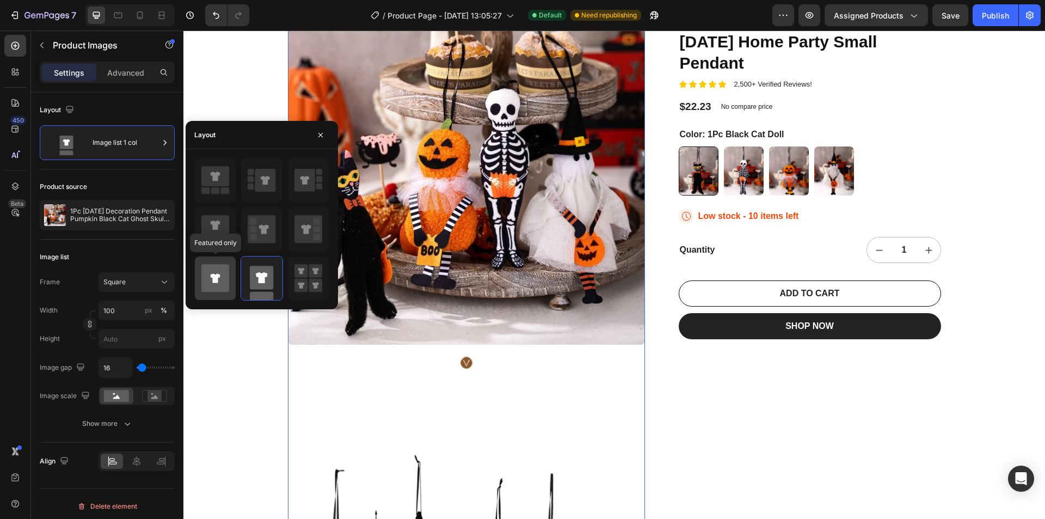
click at [224, 284] on icon at bounding box center [215, 278] width 28 height 28
type input "588"
type input "726"
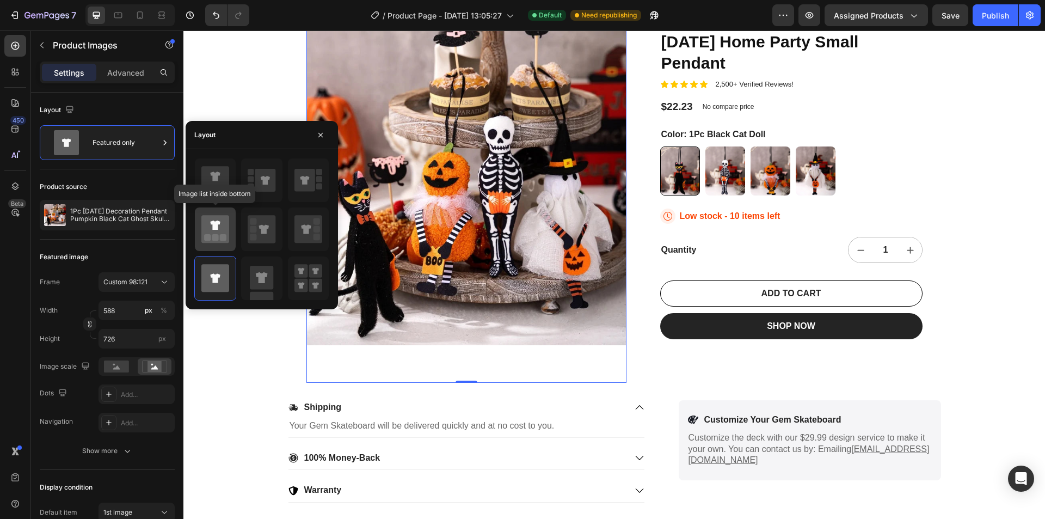
click at [219, 230] on icon at bounding box center [215, 229] width 28 height 28
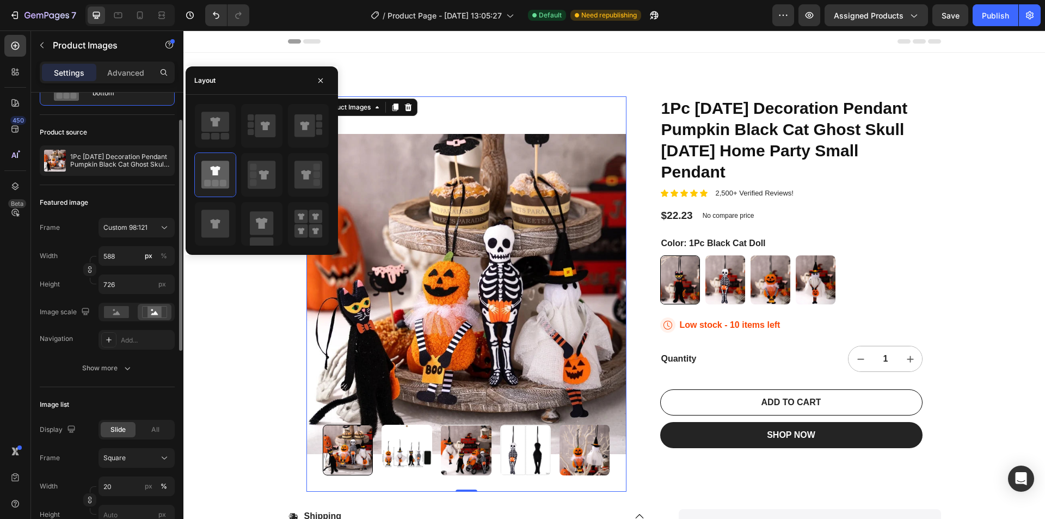
scroll to position [163, 0]
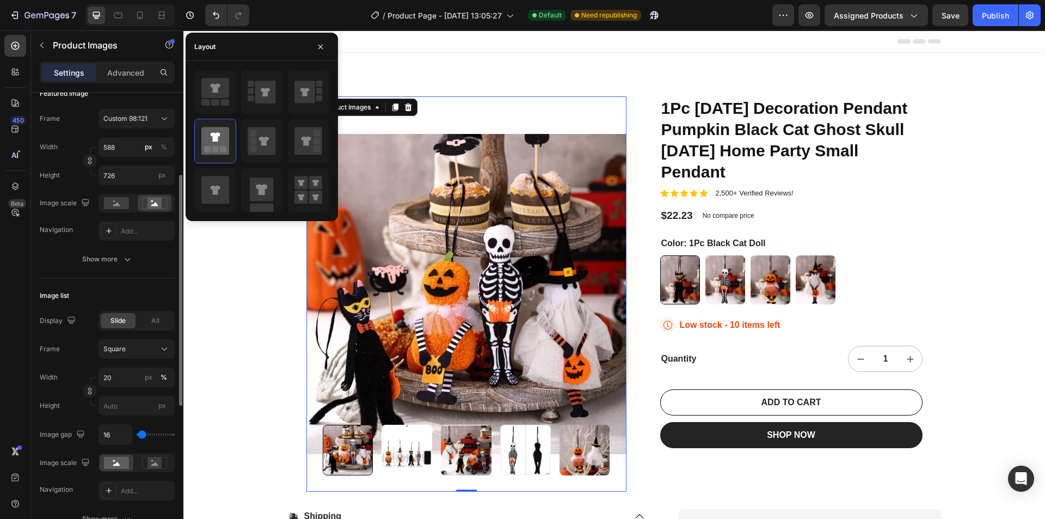
click at [15, 373] on div "450 Beta" at bounding box center [15, 238] width 22 height 406
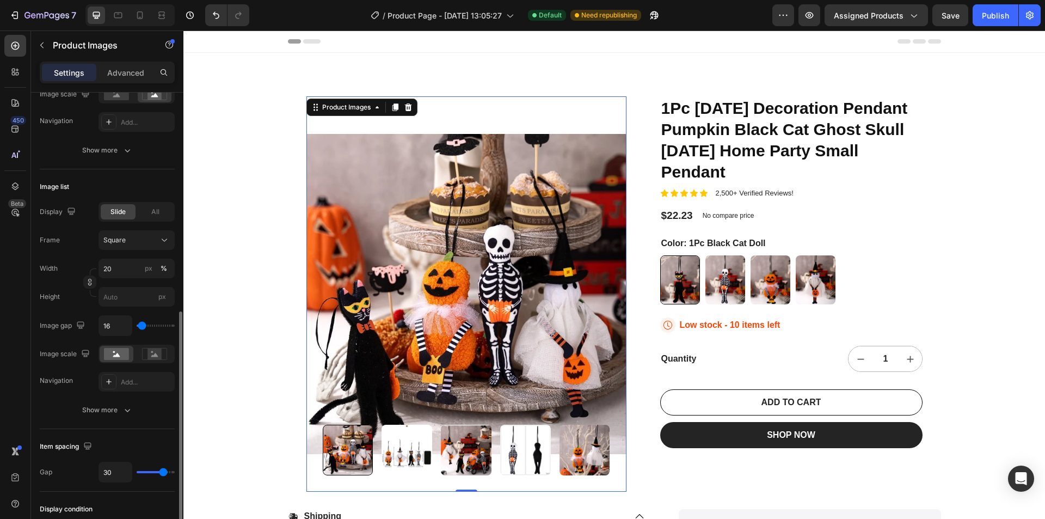
scroll to position [436, 0]
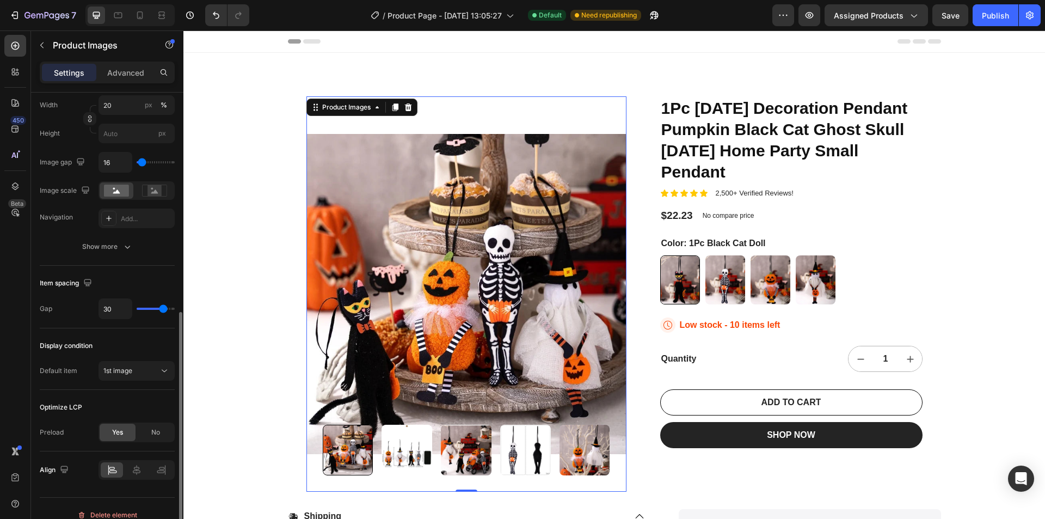
type input "23"
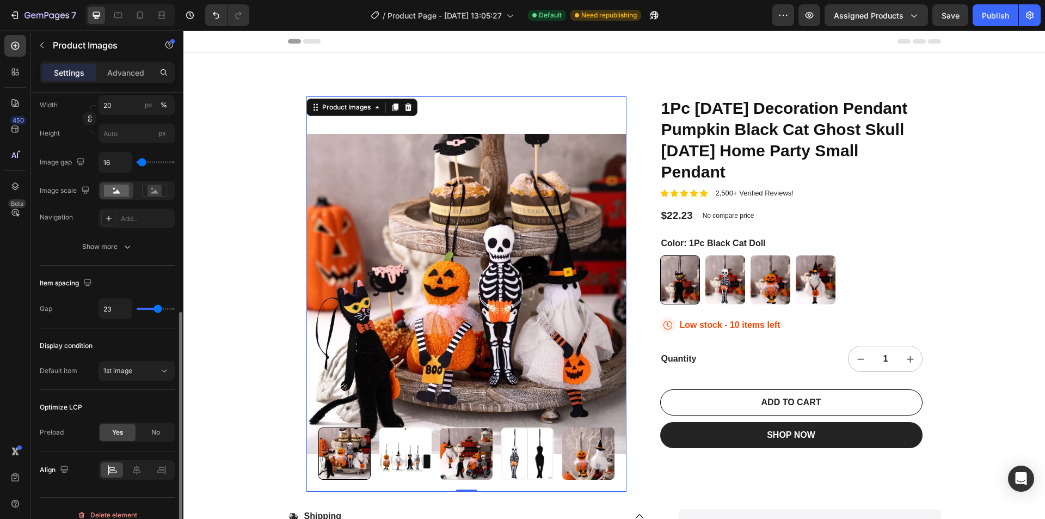
type input "22"
type input "13"
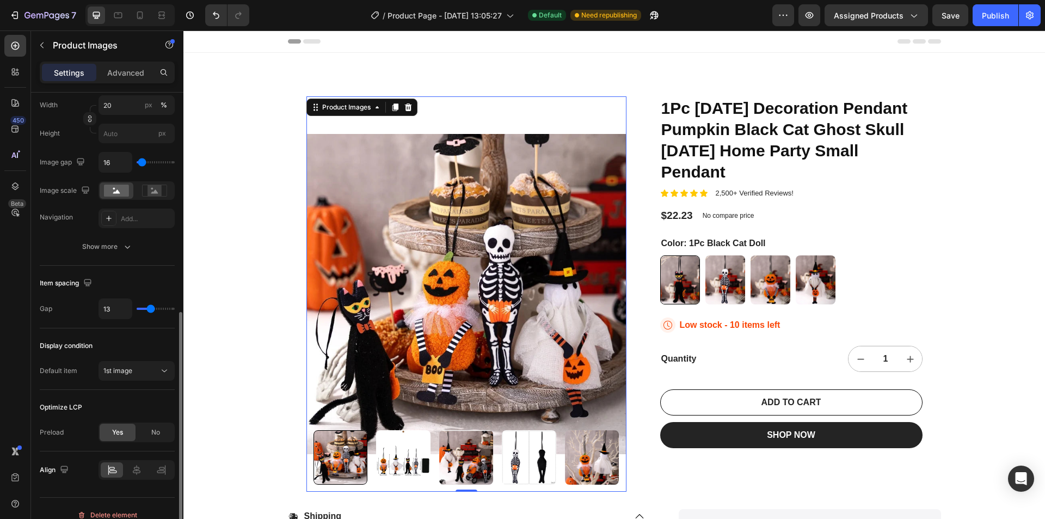
type input "0"
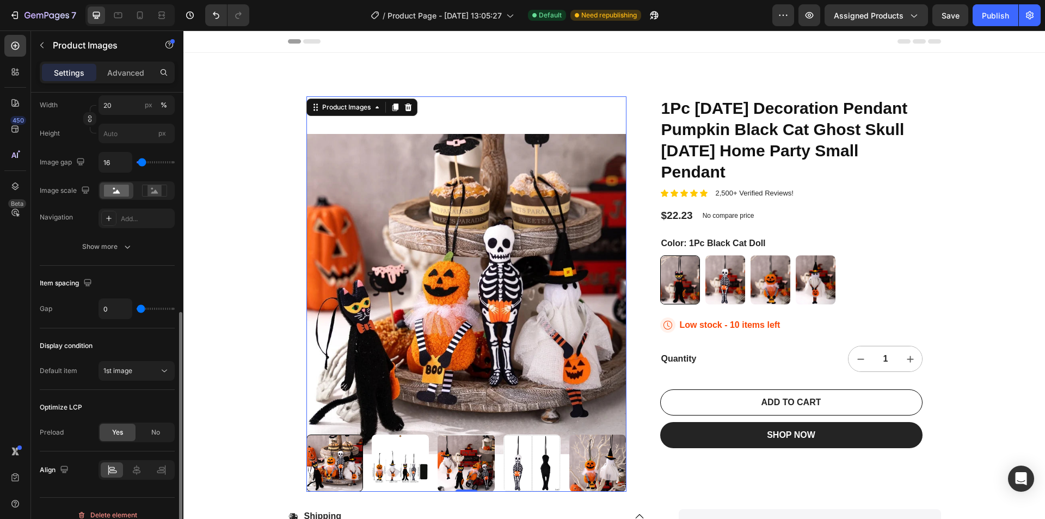
drag, startPoint x: 165, startPoint y: 306, endPoint x: 131, endPoint y: 306, distance: 34.3
type input "0"
click at [137, 308] on input "range" at bounding box center [156, 309] width 38 height 2
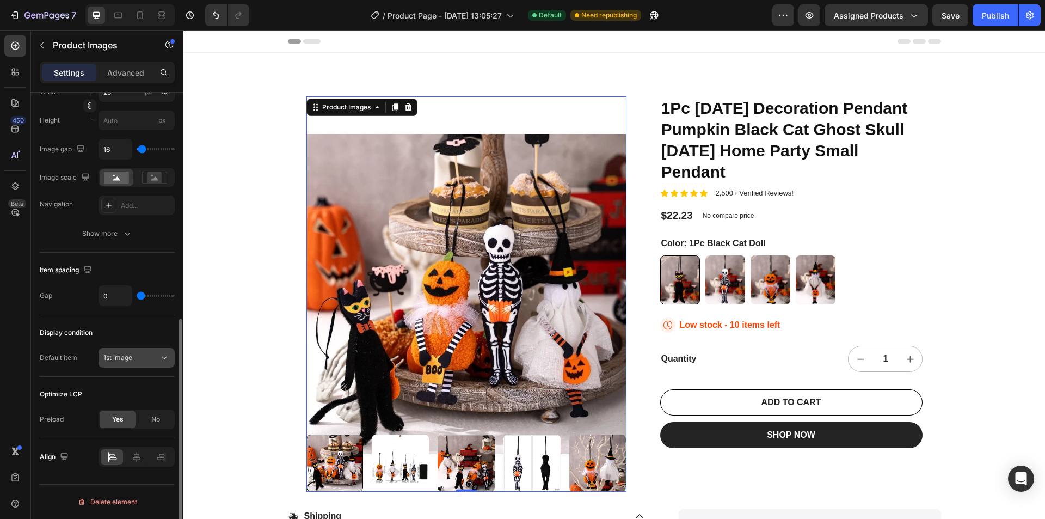
click at [132, 359] on span "1st image" at bounding box center [117, 357] width 29 height 8
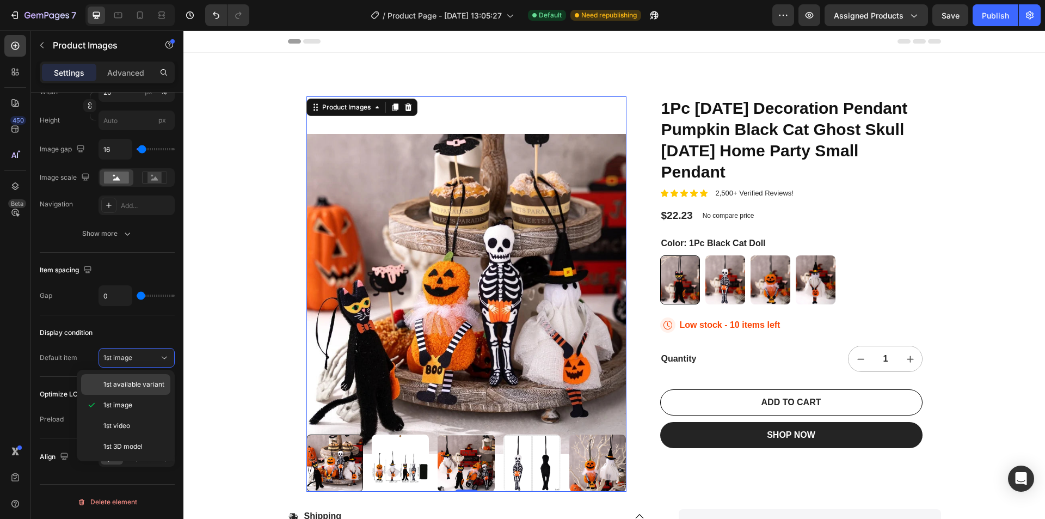
click at [132, 378] on div "1st available variant" at bounding box center [125, 384] width 89 height 21
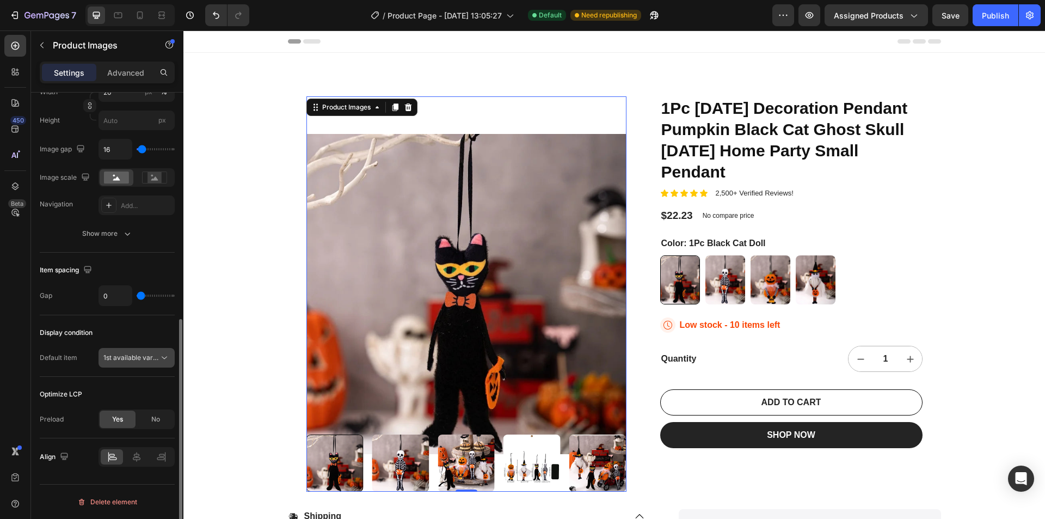
click at [133, 353] on span "1st available variant" at bounding box center [133, 357] width 61 height 8
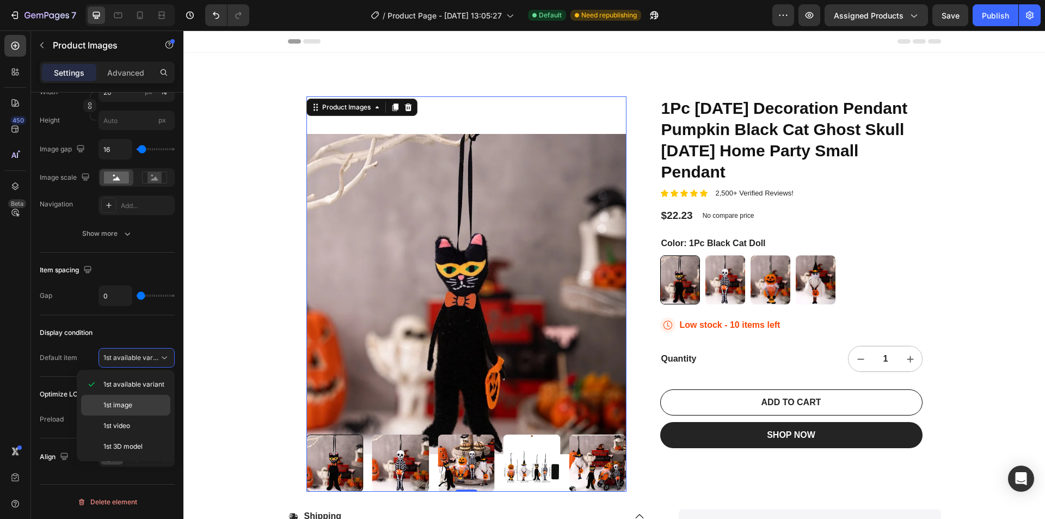
click at [123, 398] on div "1st image" at bounding box center [125, 405] width 89 height 21
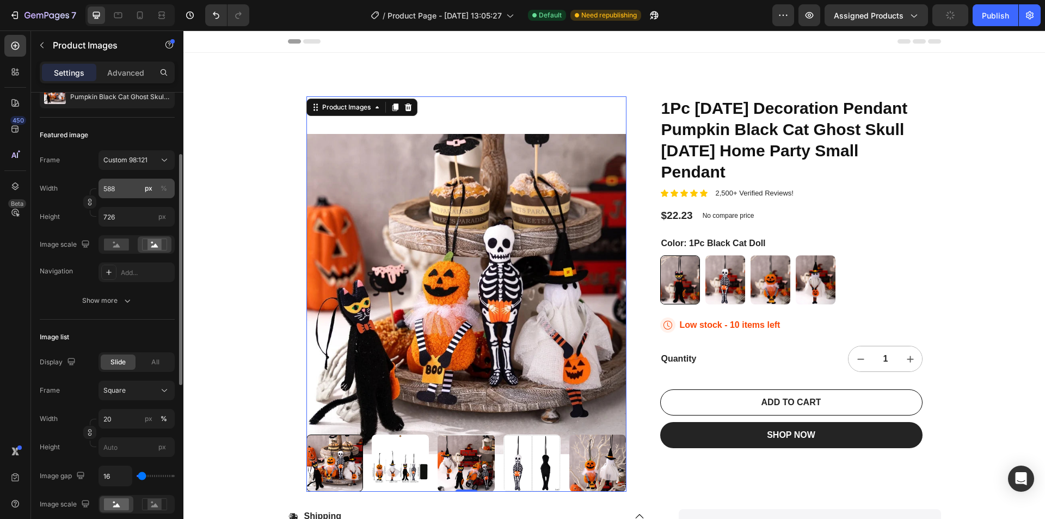
scroll to position [13, 0]
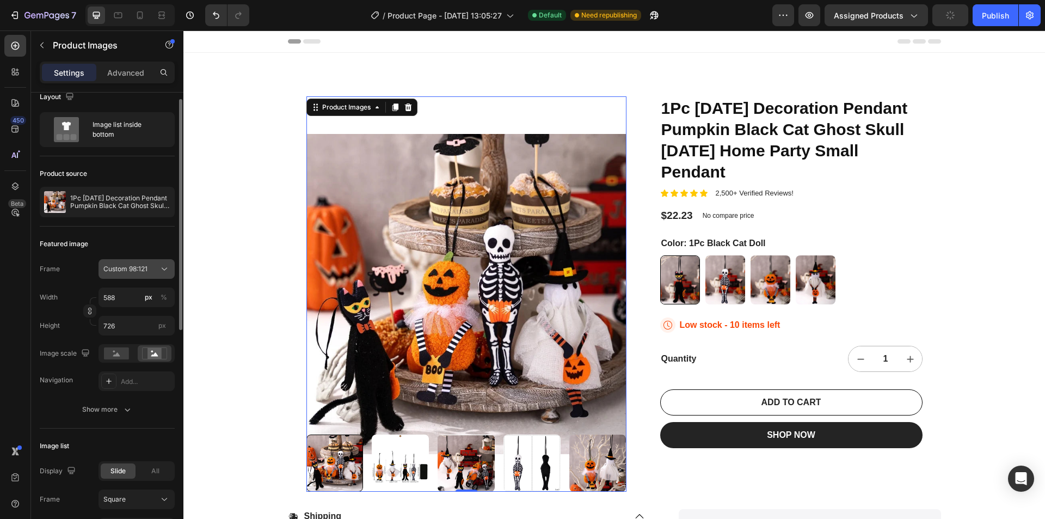
click at [140, 269] on span "Custom 98:121" at bounding box center [125, 269] width 44 height 10
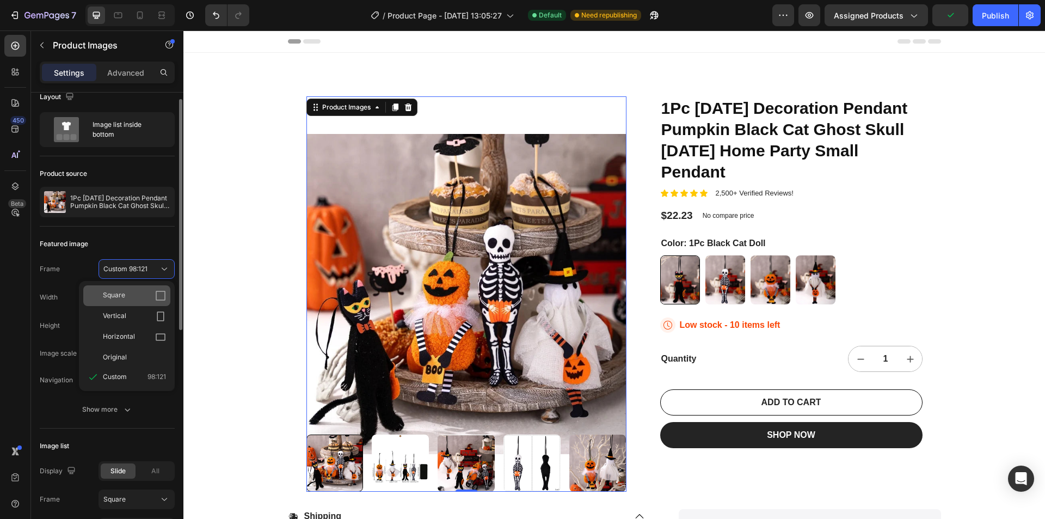
click at [140, 295] on div "Square" at bounding box center [134, 295] width 63 height 11
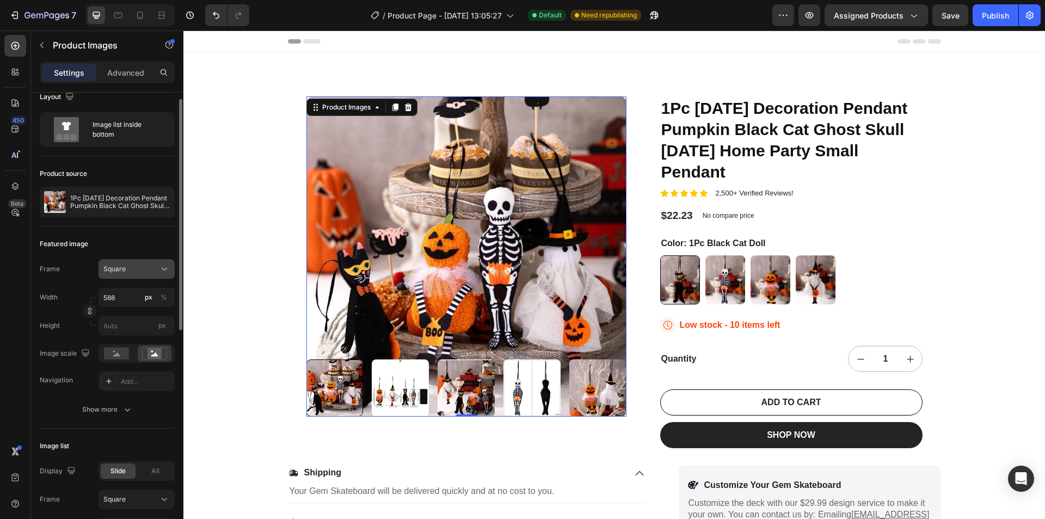
click at [137, 271] on div "Square" at bounding box center [129, 269] width 53 height 10
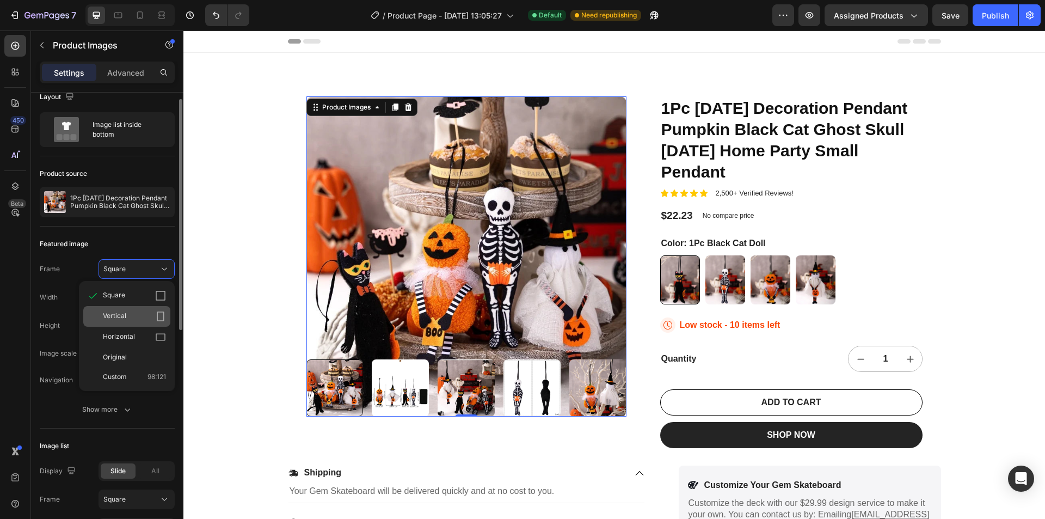
click at [125, 317] on span "Vertical" at bounding box center [114, 316] width 23 height 11
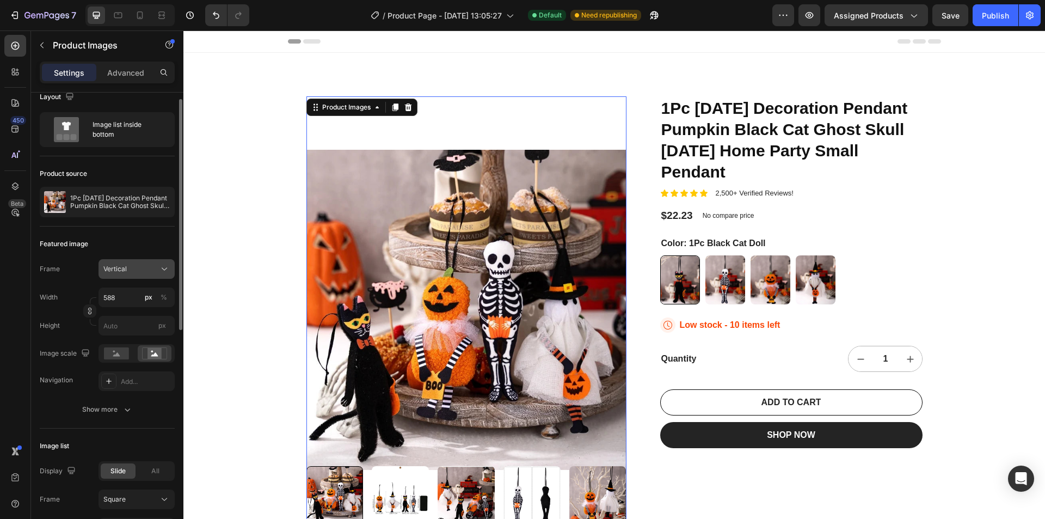
click at [131, 274] on button "Vertical" at bounding box center [137, 269] width 76 height 20
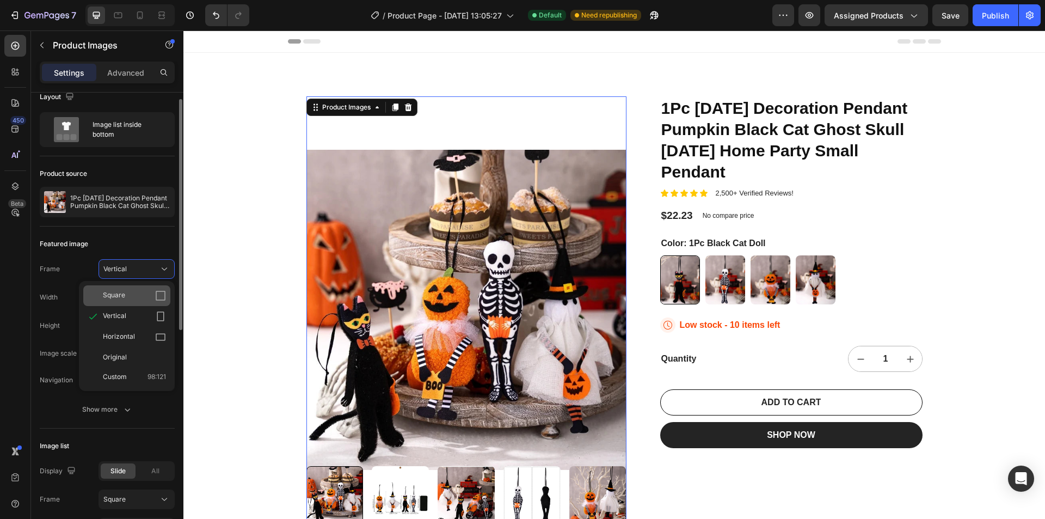
click at [124, 290] on span "Square" at bounding box center [114, 295] width 22 height 11
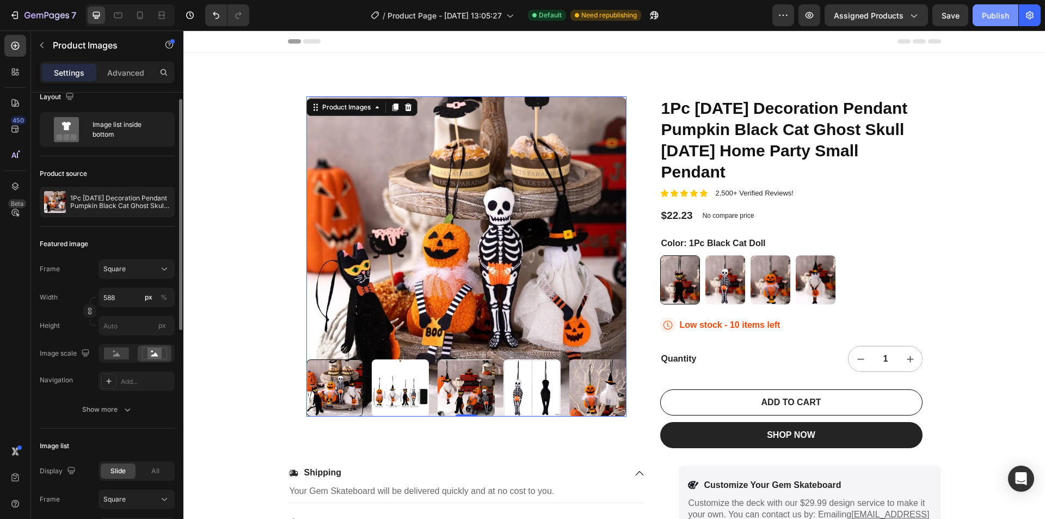
click at [1004, 21] on div "Publish" at bounding box center [995, 15] width 27 height 11
click at [451, 229] on img at bounding box center [466, 256] width 320 height 320
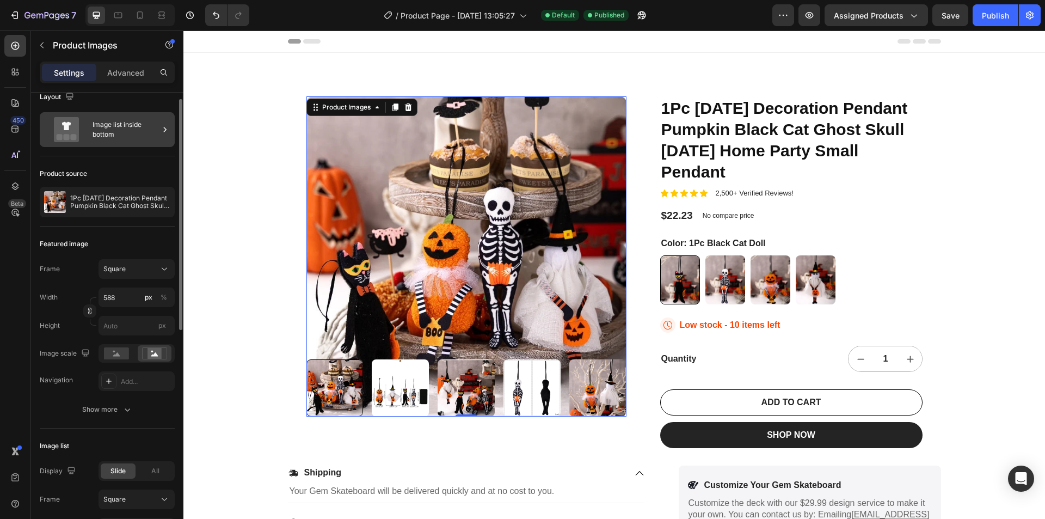
click at [128, 137] on div "Image list inside bottom" at bounding box center [126, 129] width 66 height 25
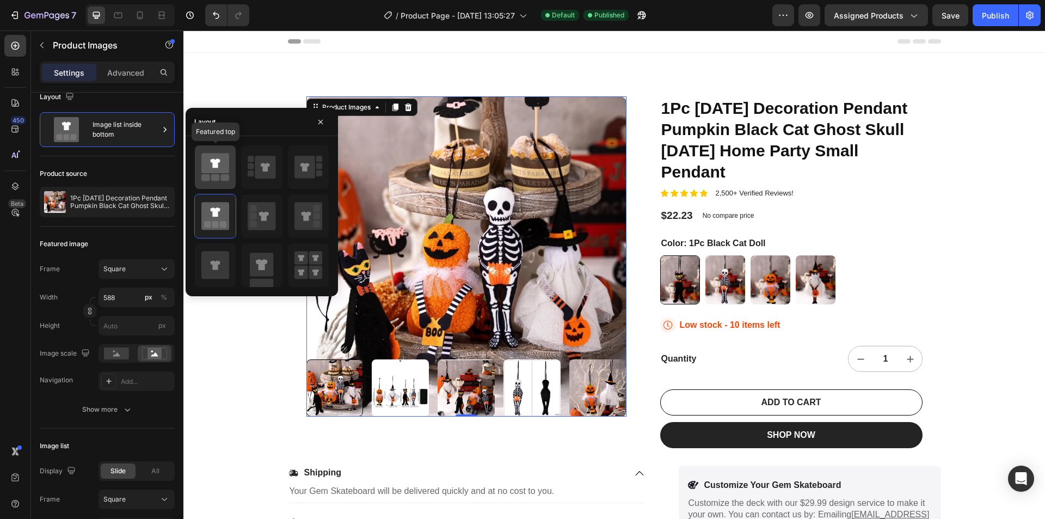
click at [212, 170] on icon at bounding box center [215, 163] width 28 height 20
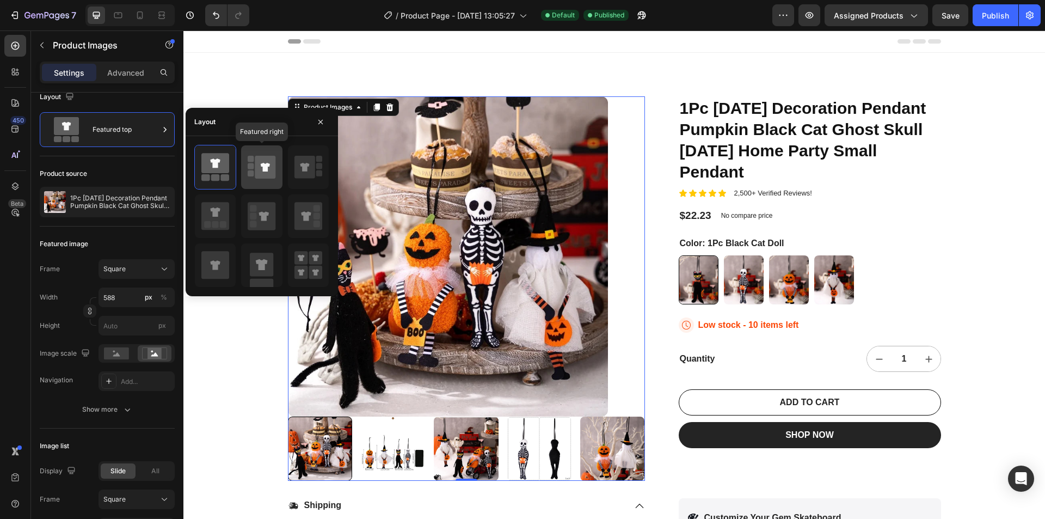
click at [267, 169] on icon at bounding box center [265, 167] width 9 height 9
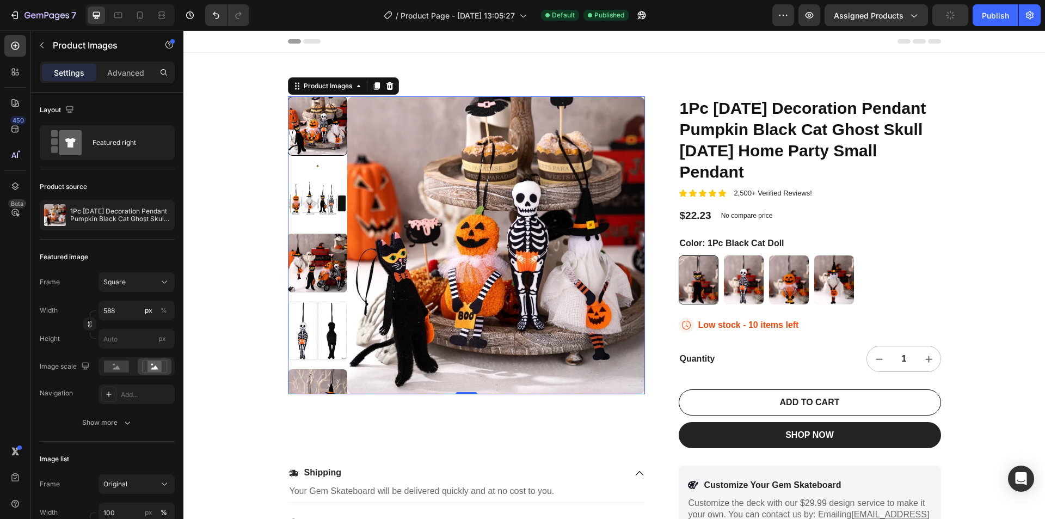
click at [402, 232] on img at bounding box center [496, 245] width 298 height 298
click at [128, 282] on div "Square" at bounding box center [129, 282] width 53 height 10
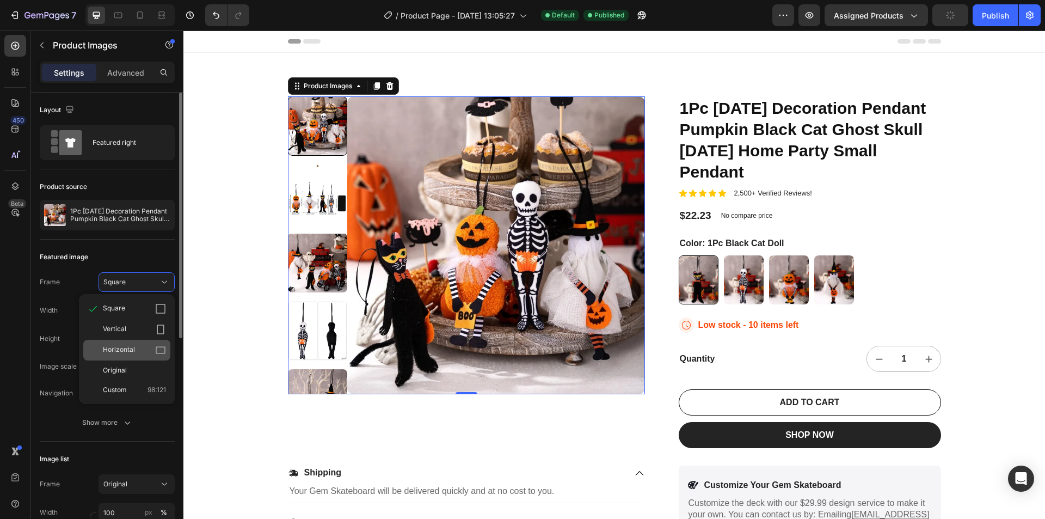
click at [132, 352] on span "Horizontal" at bounding box center [119, 350] width 32 height 11
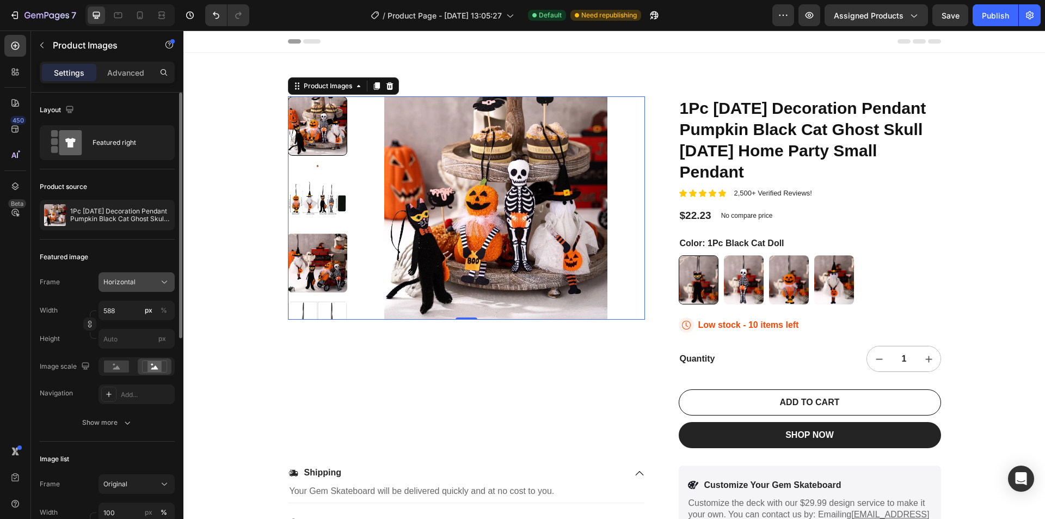
click at [129, 281] on span "Horizontal" at bounding box center [119, 282] width 32 height 10
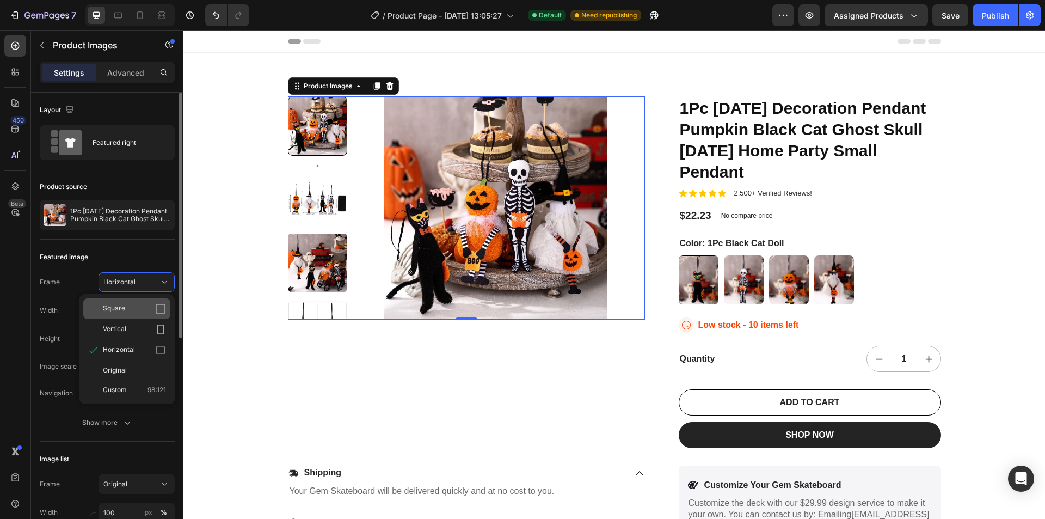
click at [129, 313] on div "Square" at bounding box center [134, 308] width 63 height 11
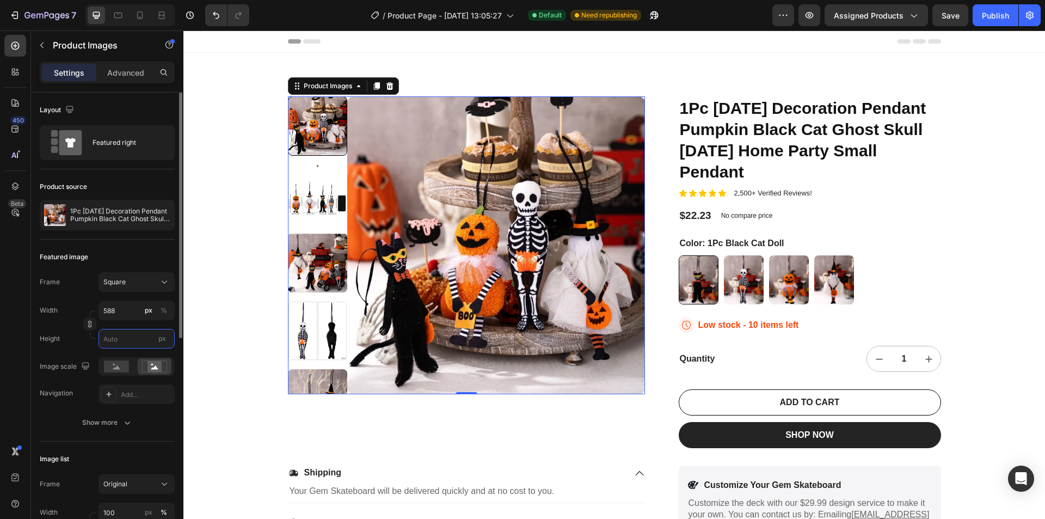
click at [125, 341] on input "px" at bounding box center [137, 339] width 76 height 20
type input "1"
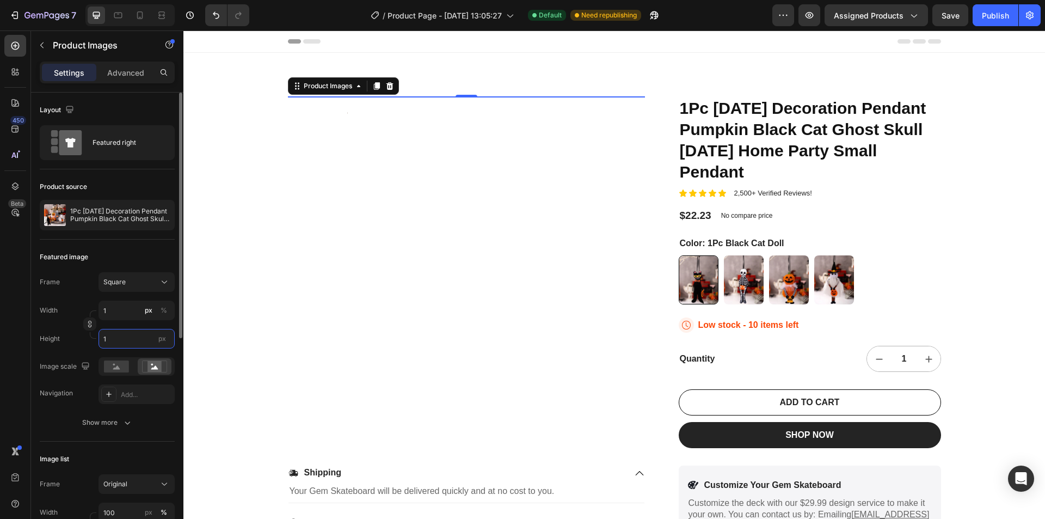
click at [124, 341] on input "1" at bounding box center [137, 339] width 76 height 20
click at [117, 312] on input "1" at bounding box center [137, 311] width 76 height 20
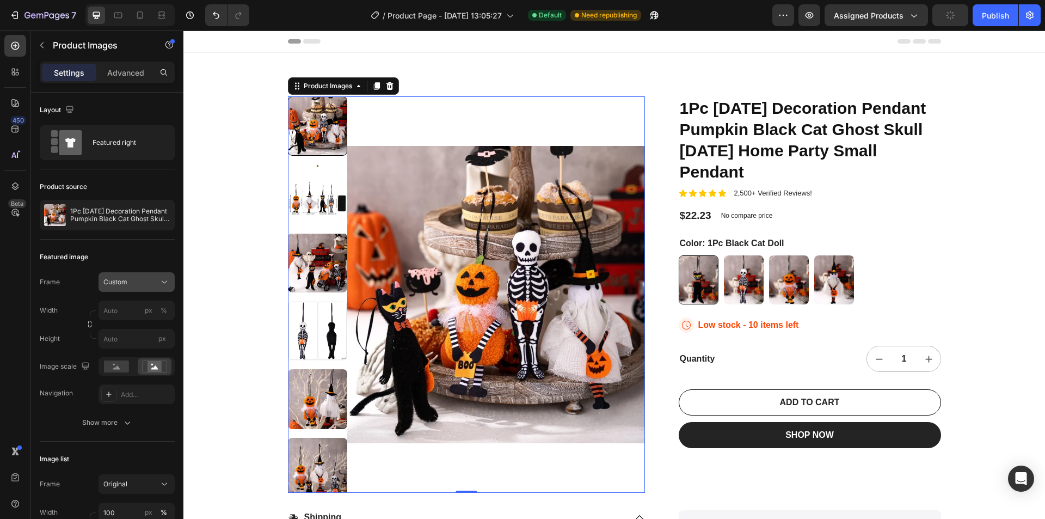
click at [150, 285] on div "Custom" at bounding box center [129, 282] width 53 height 10
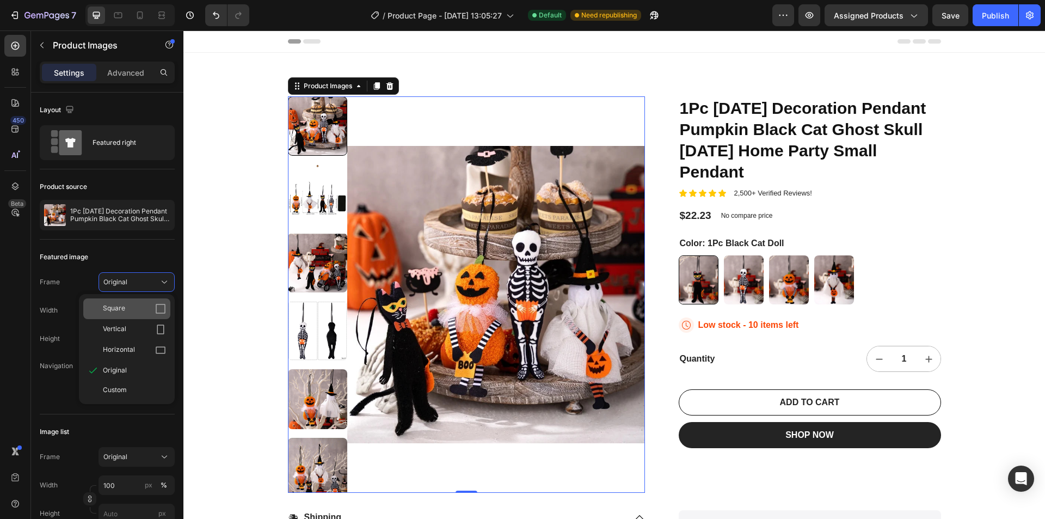
click at [136, 304] on div "Square" at bounding box center [134, 308] width 63 height 11
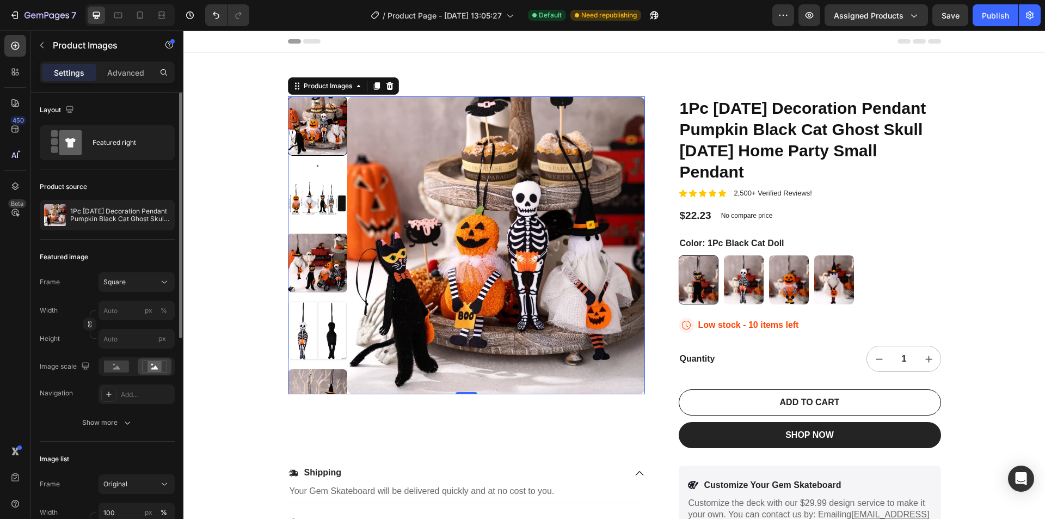
click at [139, 252] on div "Featured image" at bounding box center [107, 256] width 135 height 17
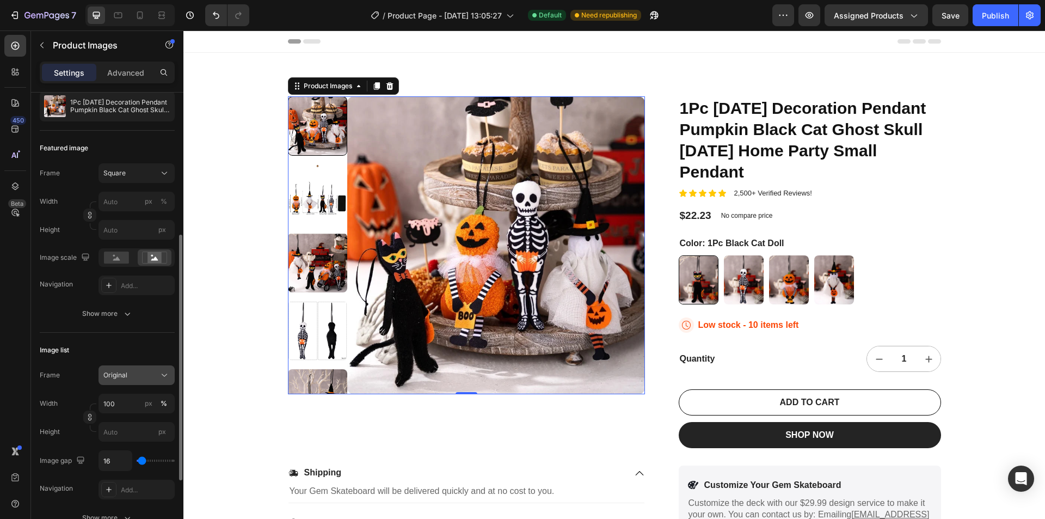
scroll to position [163, 0]
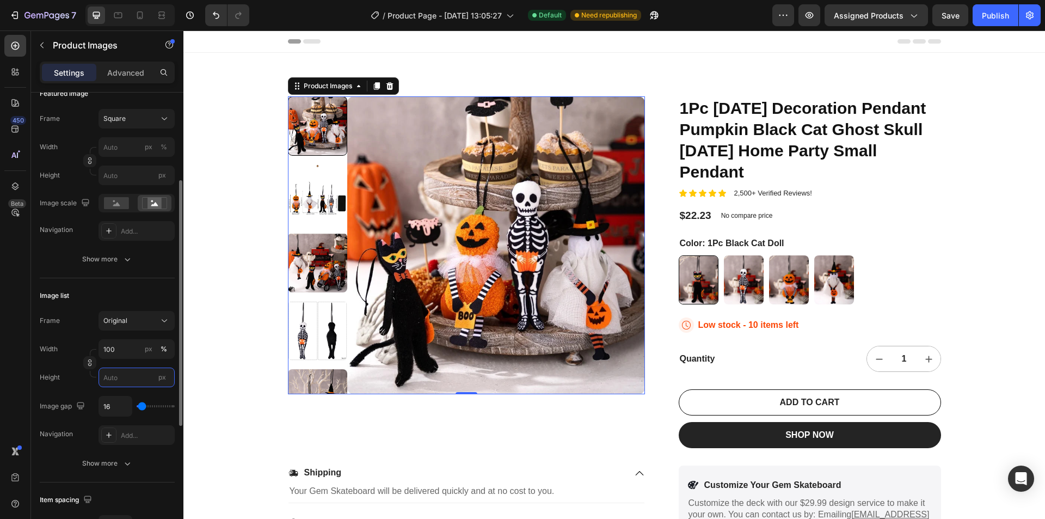
click at [128, 381] on input "px" at bounding box center [137, 377] width 76 height 20
type input "1"
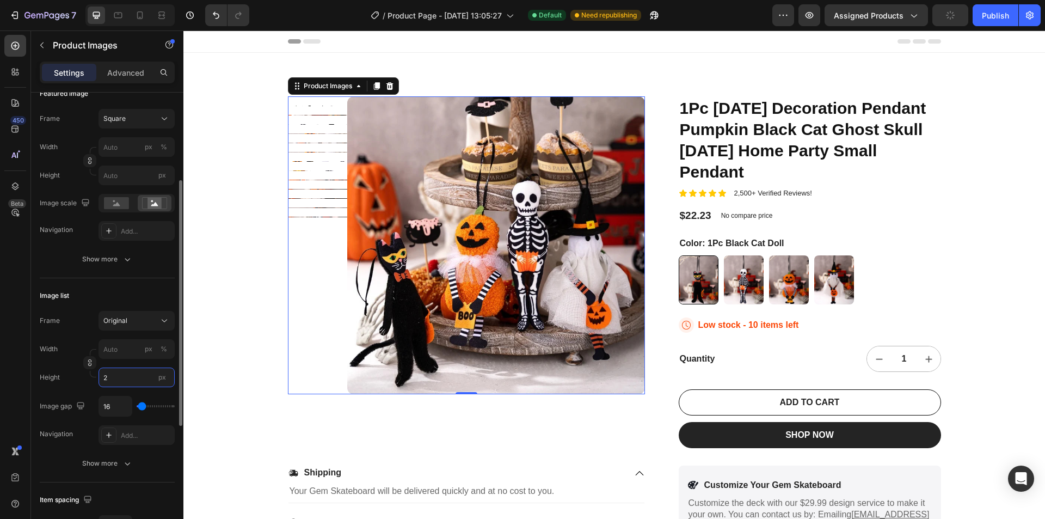
type input "3"
click at [128, 381] on input "3" at bounding box center [137, 377] width 76 height 20
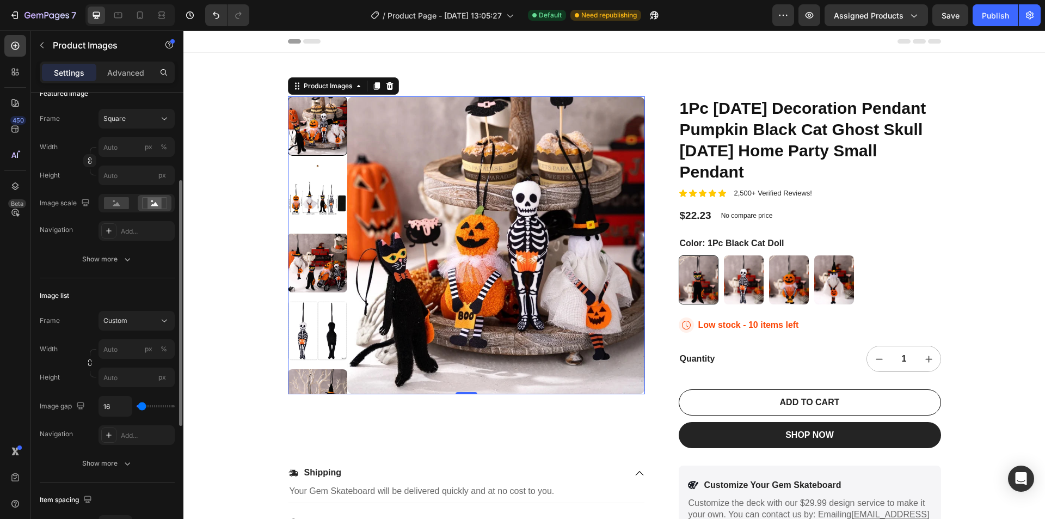
type input "176"
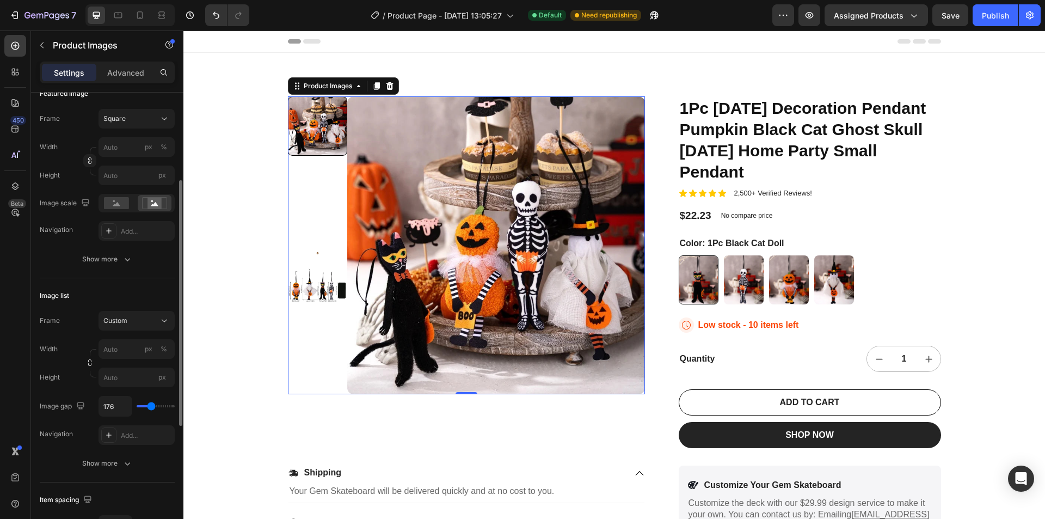
type input "130"
type input "46"
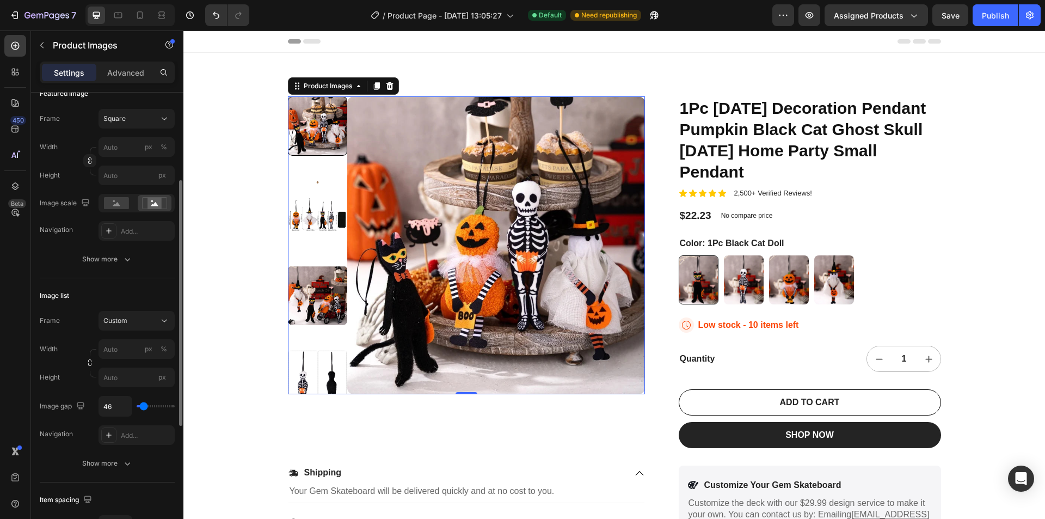
type input "28"
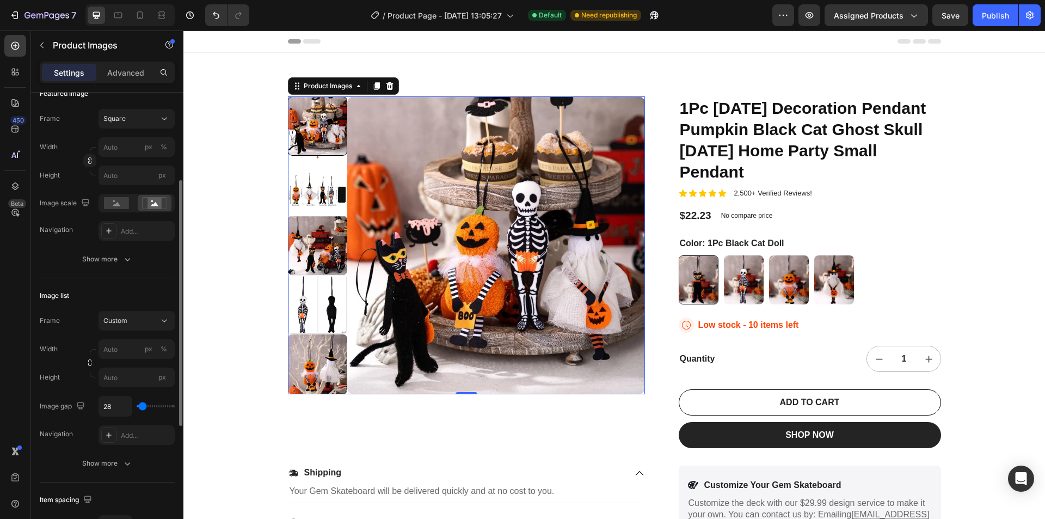
type input "0"
type input "28"
type input "65"
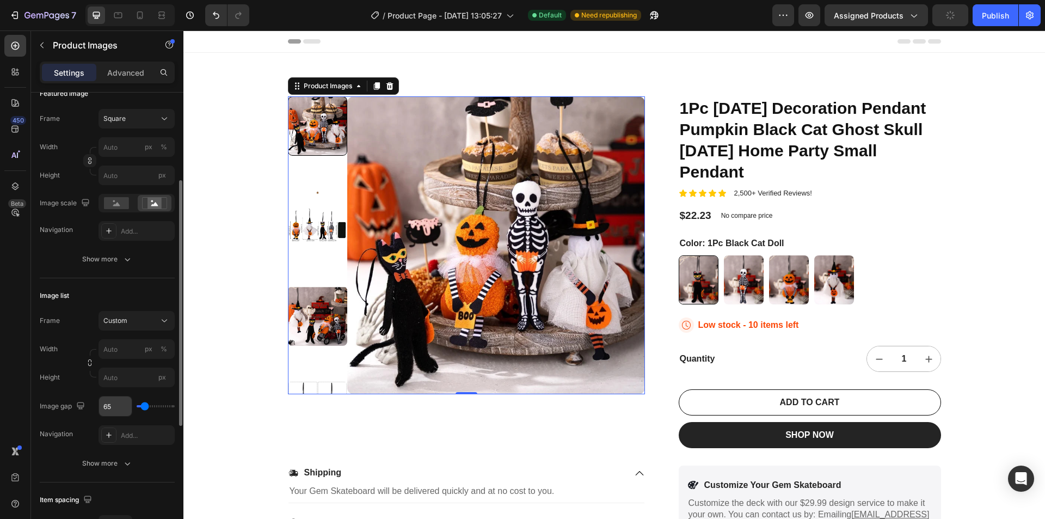
drag, startPoint x: 143, startPoint y: 406, endPoint x: 121, endPoint y: 405, distance: 22.3
type input "37"
click at [143, 405] on input "range" at bounding box center [156, 406] width 38 height 2
type input "3"
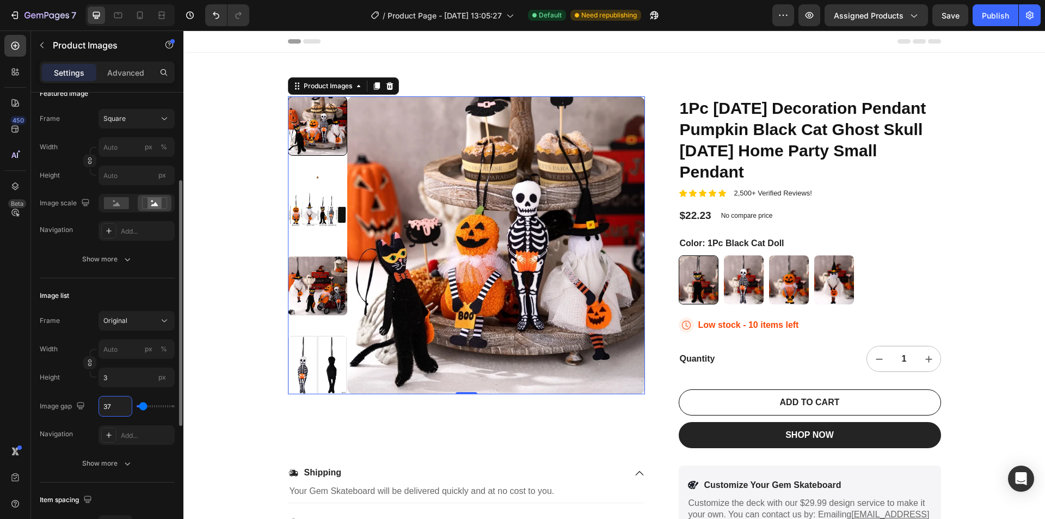
type input "1"
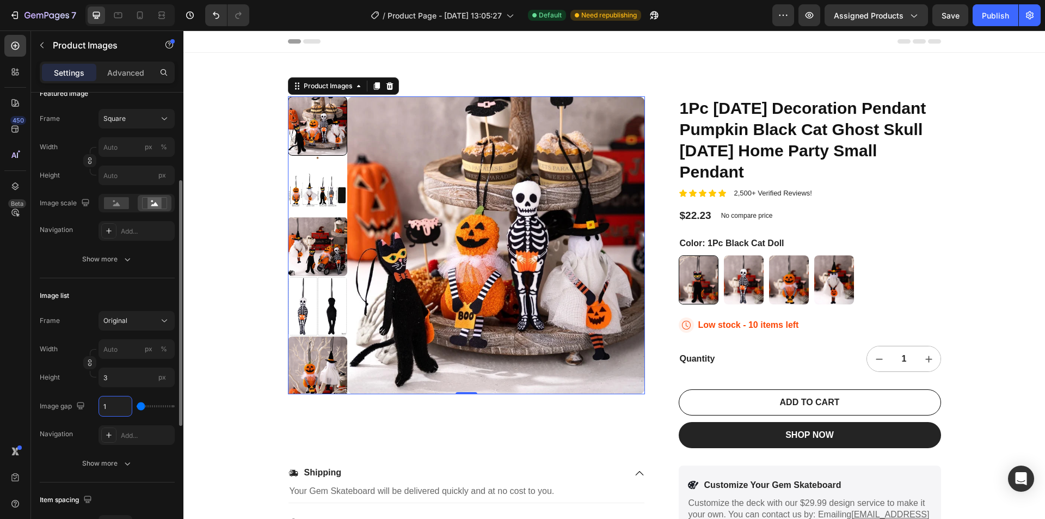
type input "10"
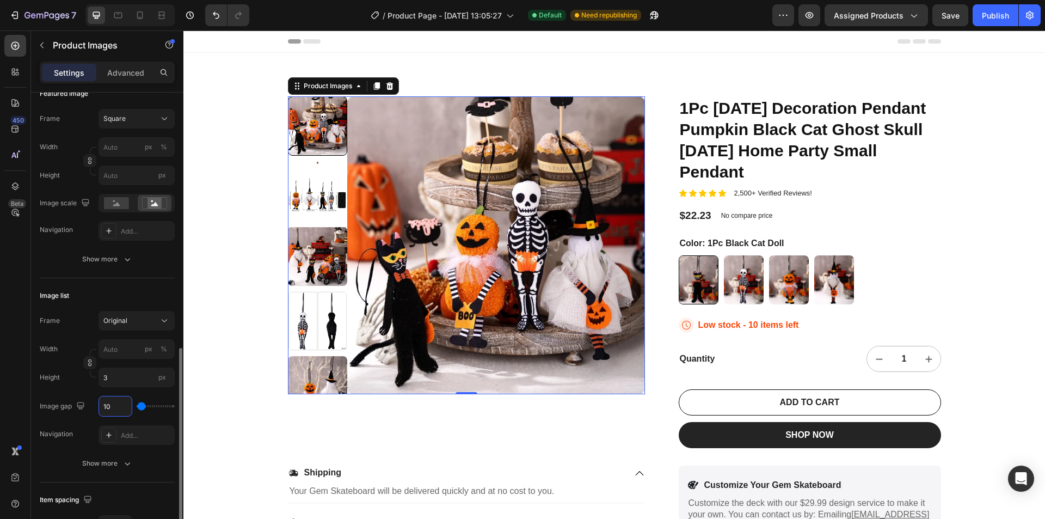
scroll to position [272, 0]
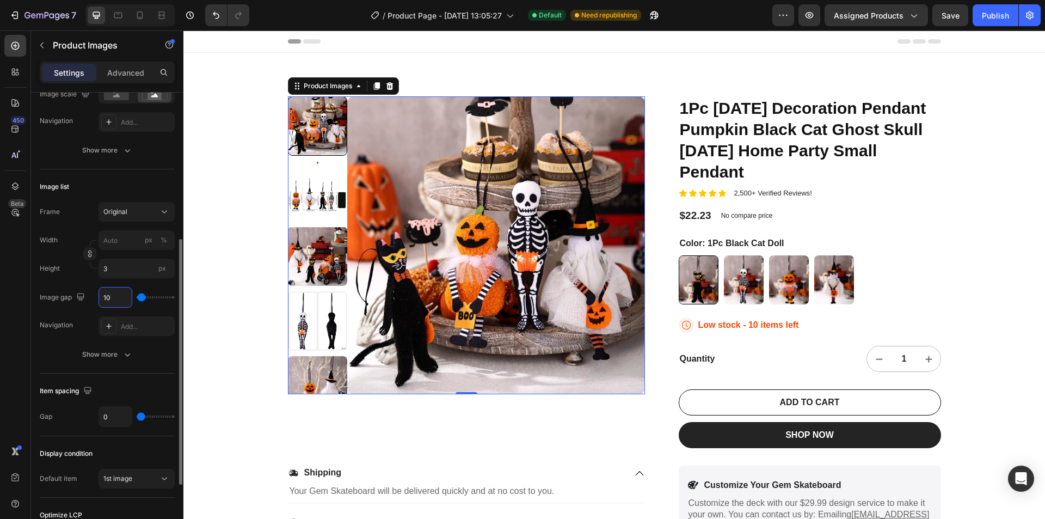
type input "10"
click at [122, 343] on div "Frame Original Width px % Height 3 px Image gap 10 Navigation Add... Show more" at bounding box center [107, 283] width 135 height 162
click at [124, 354] on icon "button" at bounding box center [127, 354] width 11 height 11
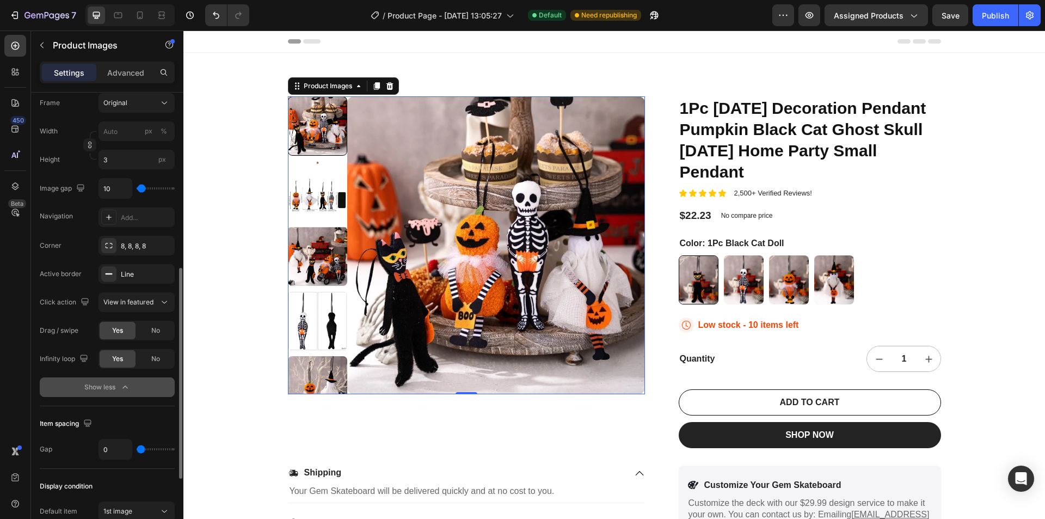
scroll to position [436, 0]
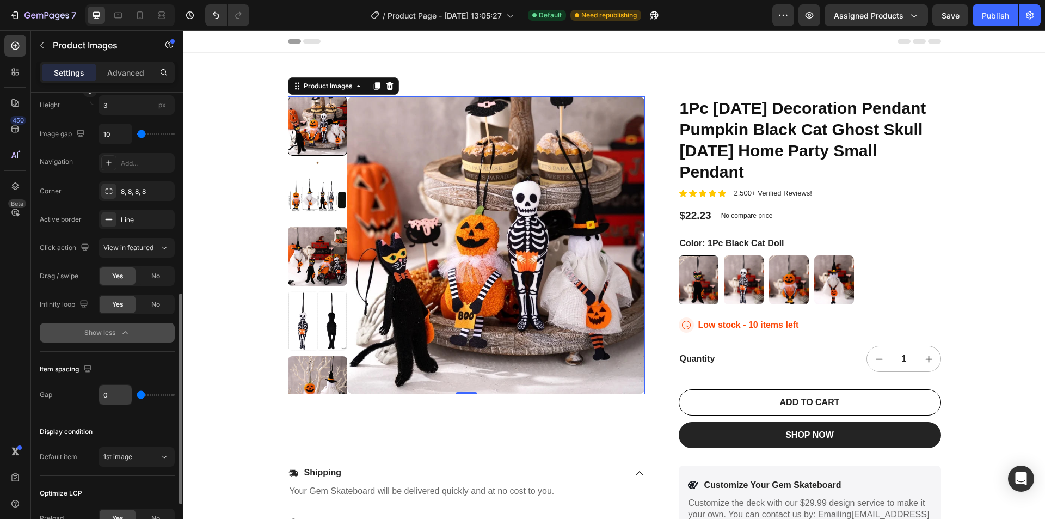
click at [118, 402] on input "0" at bounding box center [115, 395] width 33 height 20
type input "1"
type input "2"
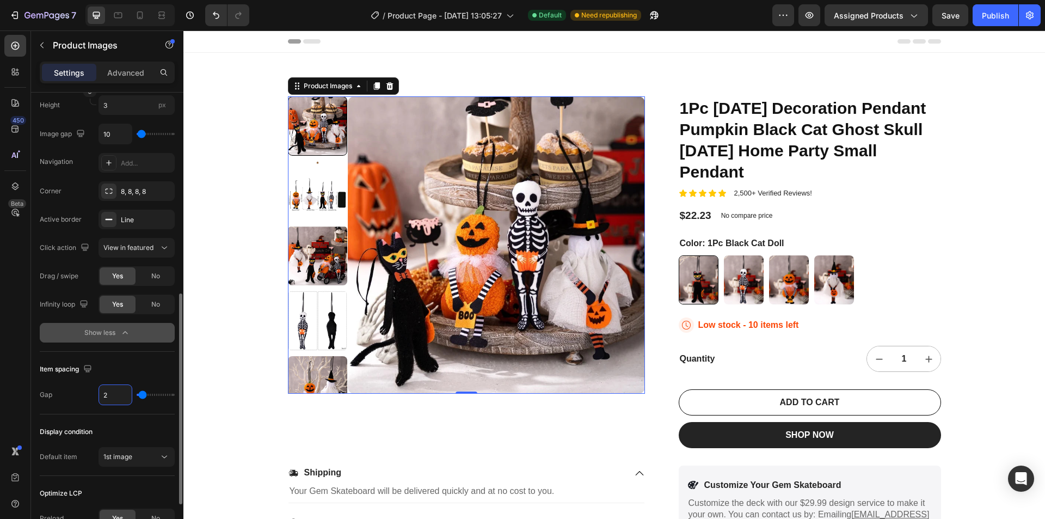
type input "3"
type input "4"
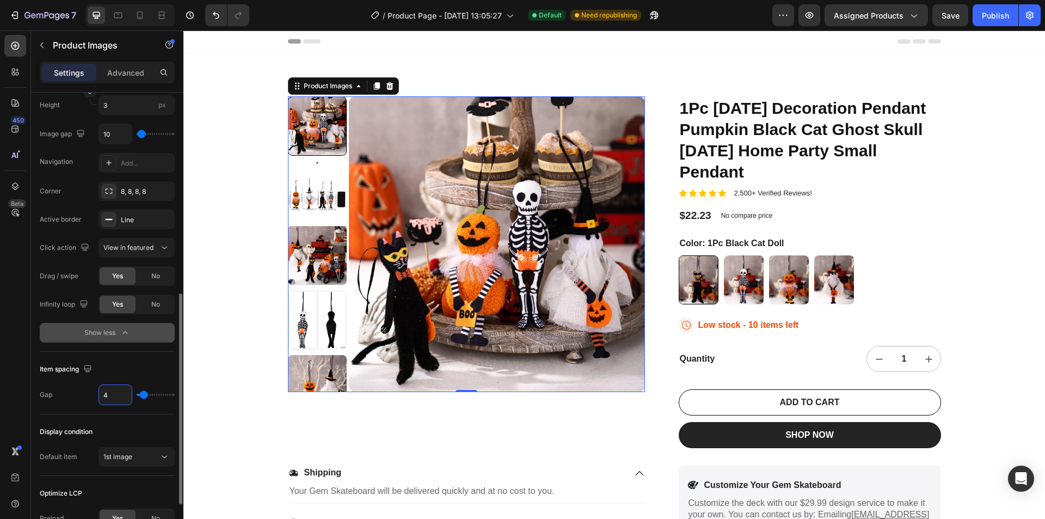
type input "5"
type input "6"
type input "7"
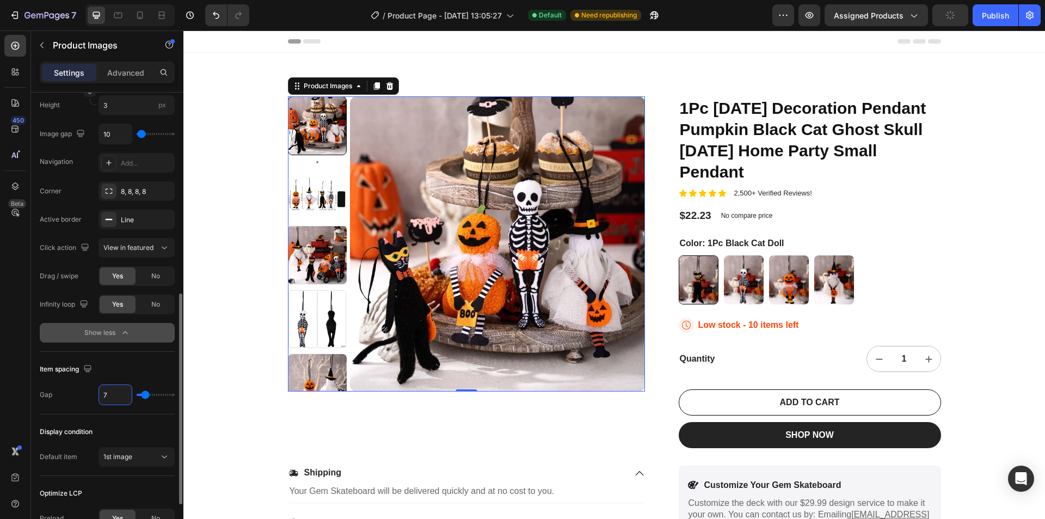
type input "7"
type input "8"
type input "9"
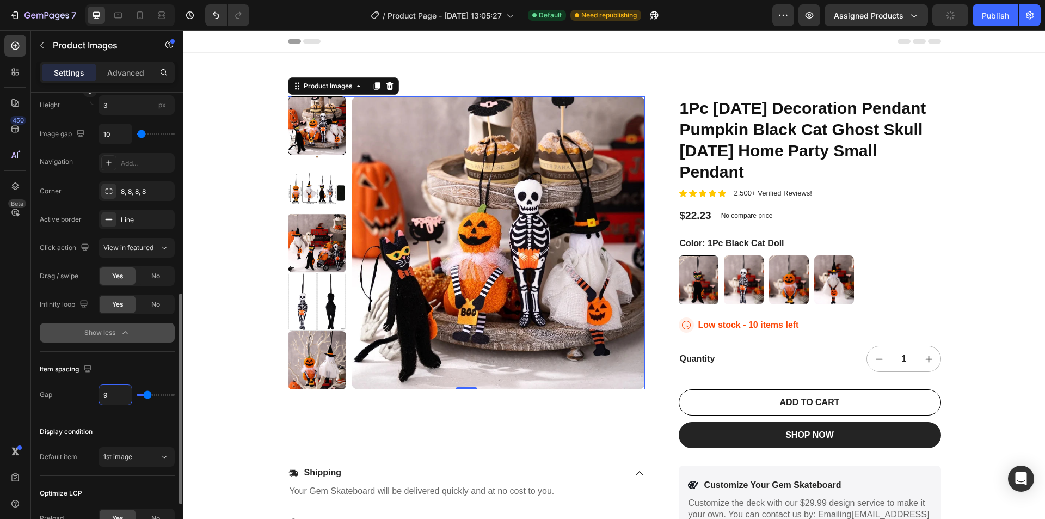
type input "10"
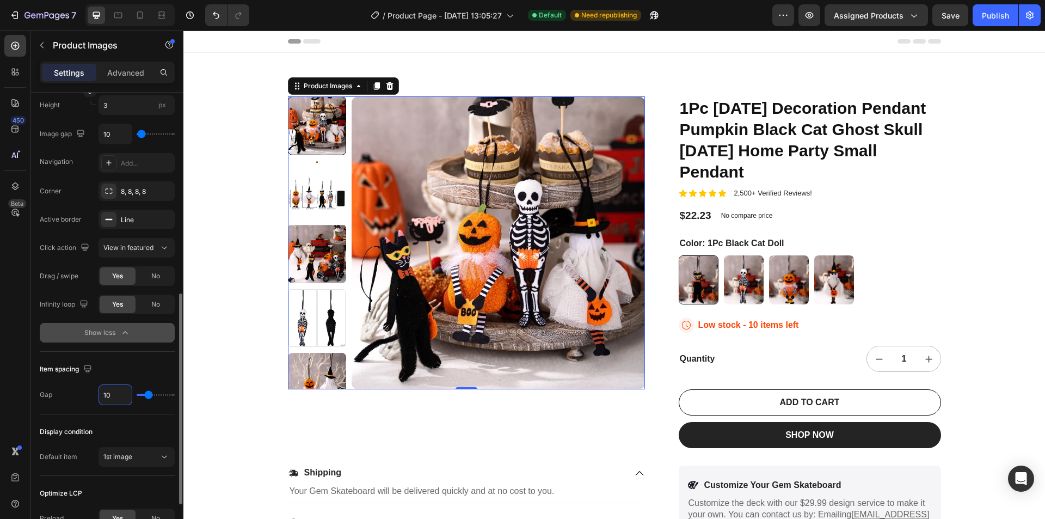
type input "9"
type input "8"
type input "9"
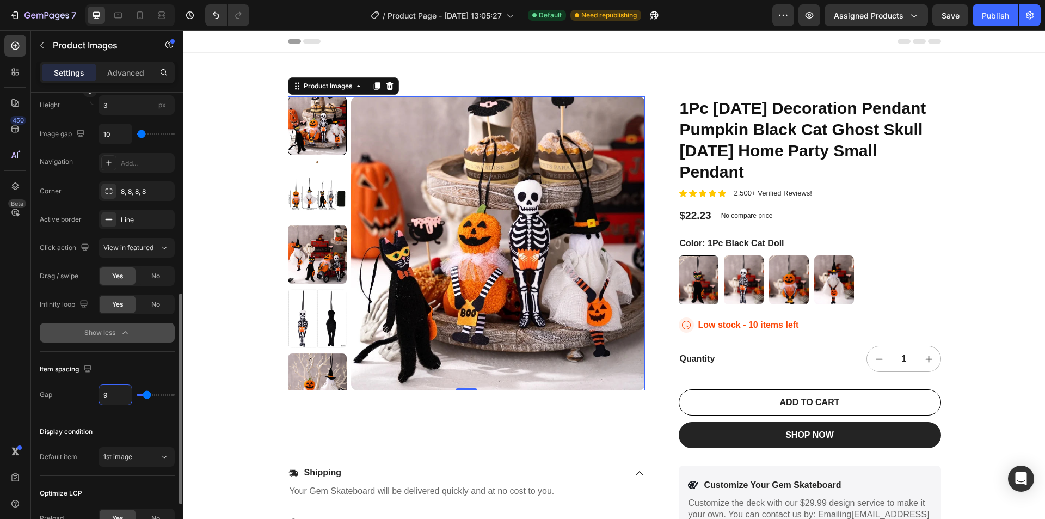
type input "9"
type input "10"
click at [139, 17] on icon at bounding box center [140, 17] width 3 height 1
type input "8"
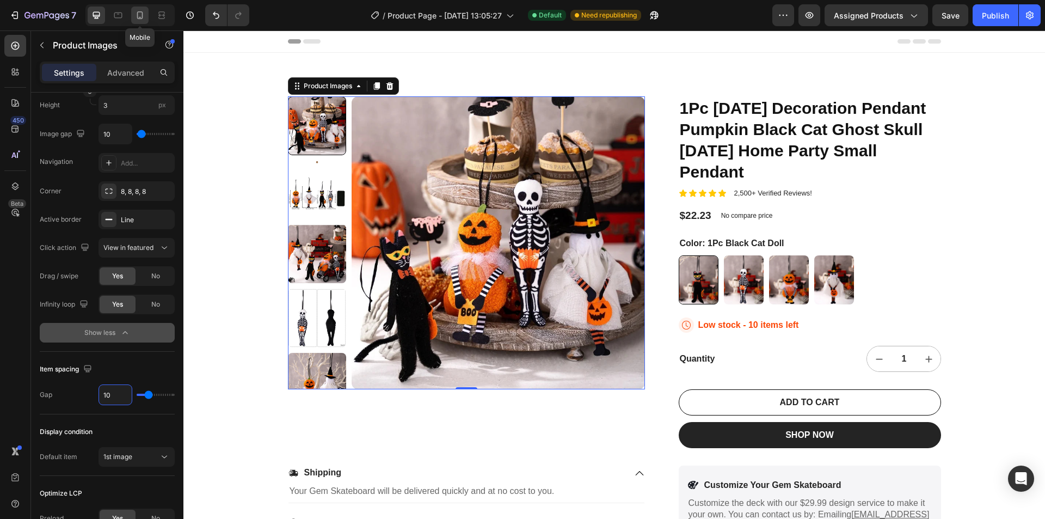
type input "8"
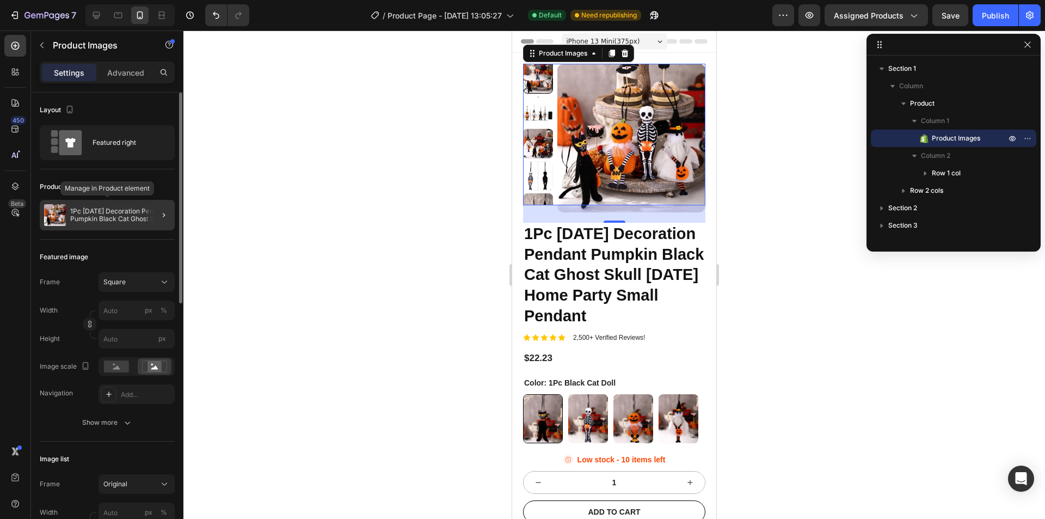
click at [118, 212] on p "1Pc [DATE] Decoration Pendant Pumpkin Black Cat Ghost Skull [DATE] Home Party S…" at bounding box center [120, 214] width 100 height 15
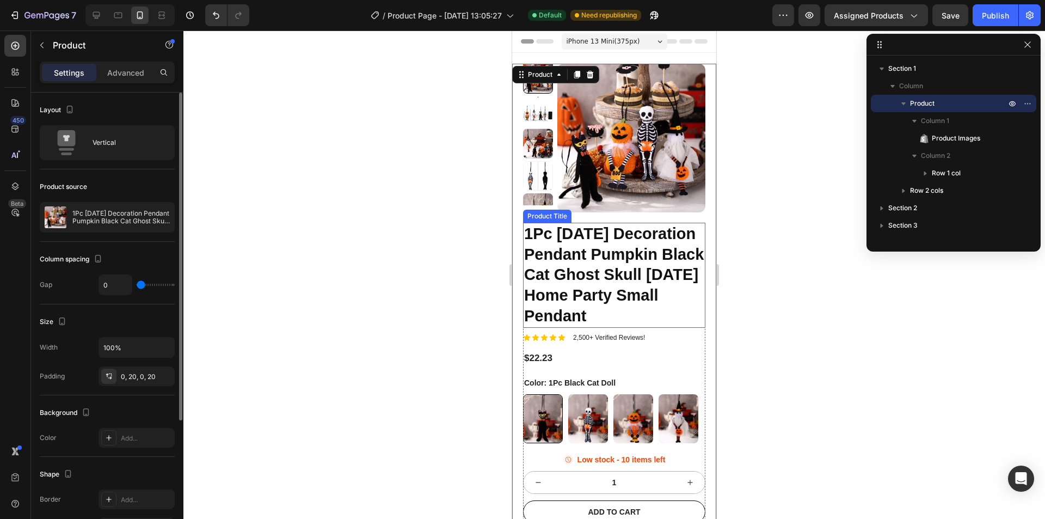
click at [632, 272] on h1 "1Pc [DATE] Decoration Pendant Pumpkin Black Cat Ghost Skull [DATE] Home Party S…" at bounding box center [614, 275] width 182 height 105
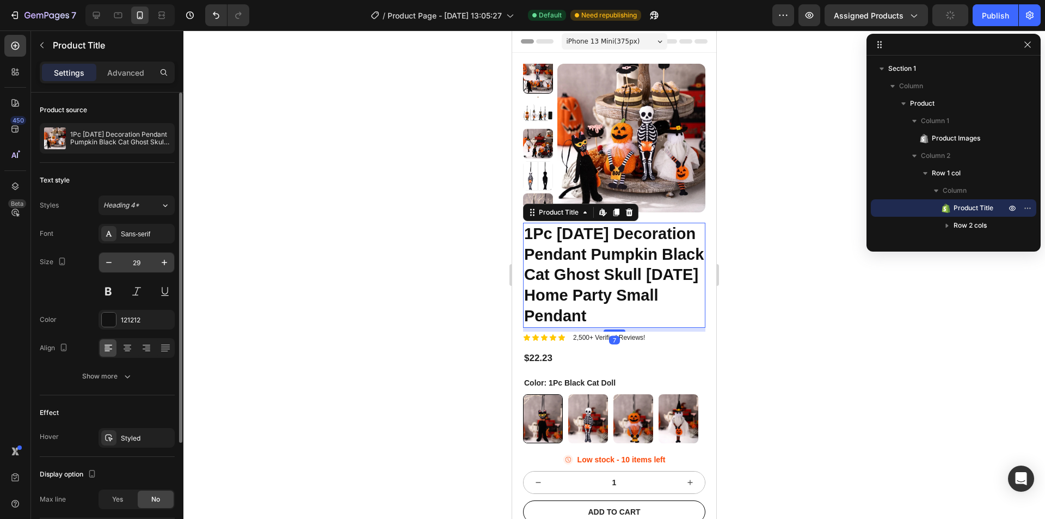
click at [140, 262] on input "29" at bounding box center [137, 263] width 36 height 20
click at [103, 263] on button "button" at bounding box center [109, 263] width 20 height 20
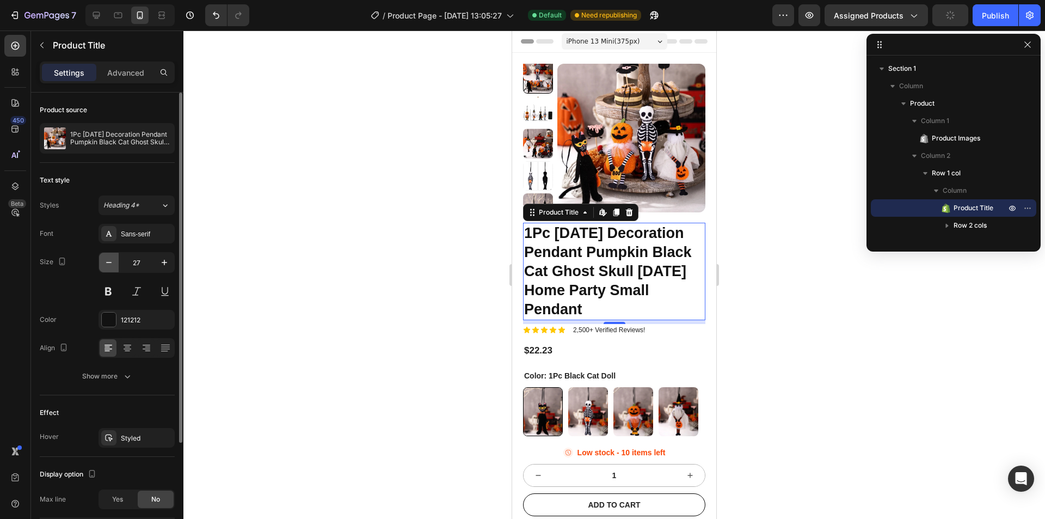
click at [103, 263] on button "button" at bounding box center [109, 263] width 20 height 20
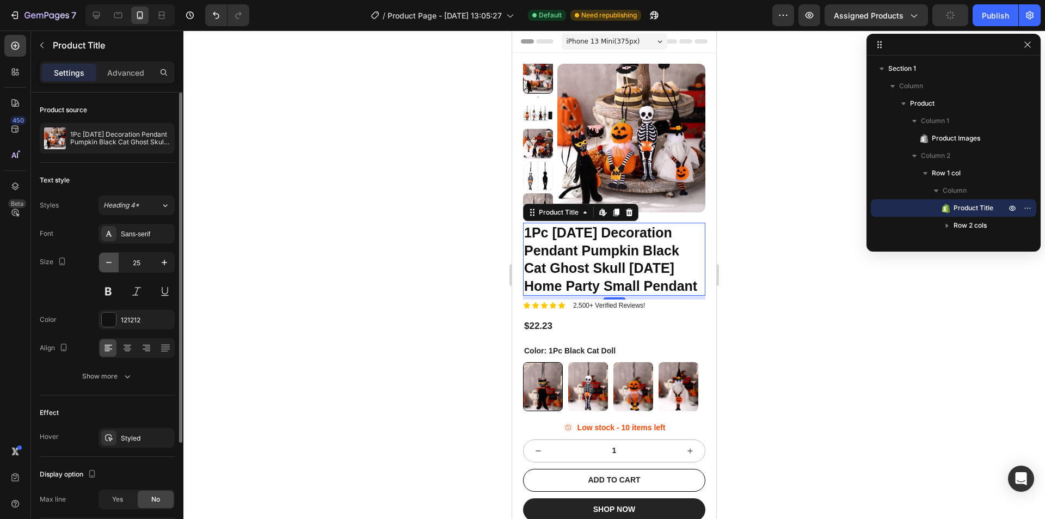
click at [103, 263] on button "button" at bounding box center [109, 263] width 20 height 20
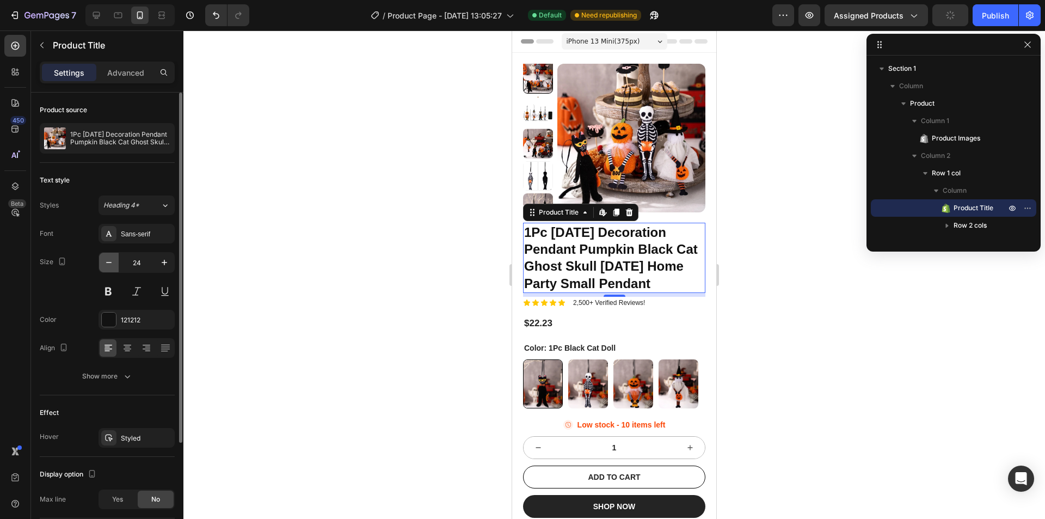
click at [103, 263] on button "button" at bounding box center [109, 263] width 20 height 20
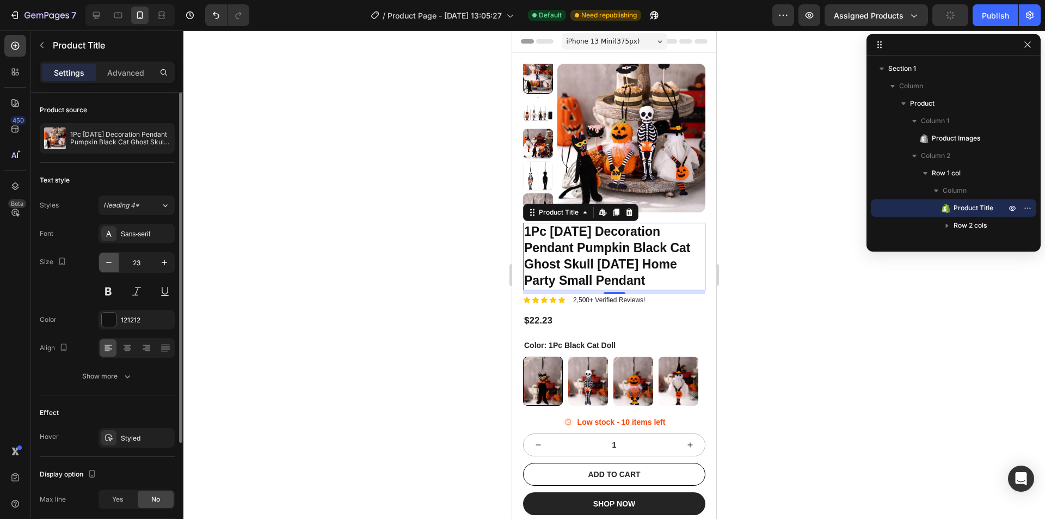
click at [103, 263] on button "button" at bounding box center [109, 263] width 20 height 20
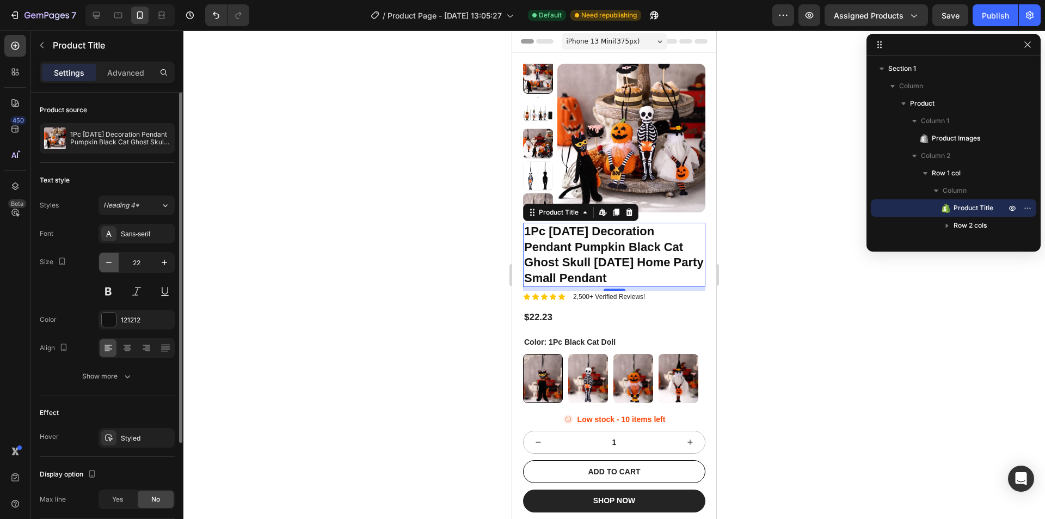
click at [103, 263] on button "button" at bounding box center [109, 263] width 20 height 20
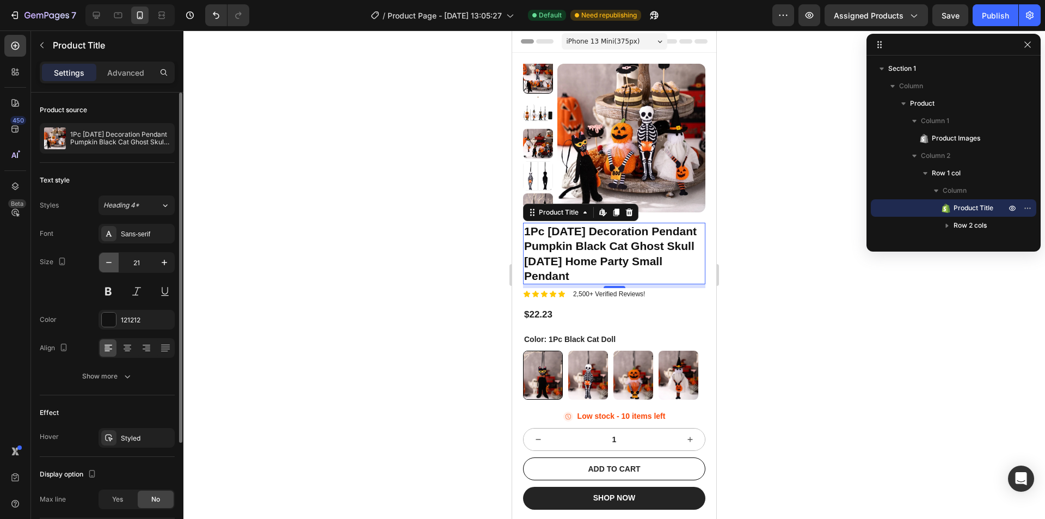
type input "20"
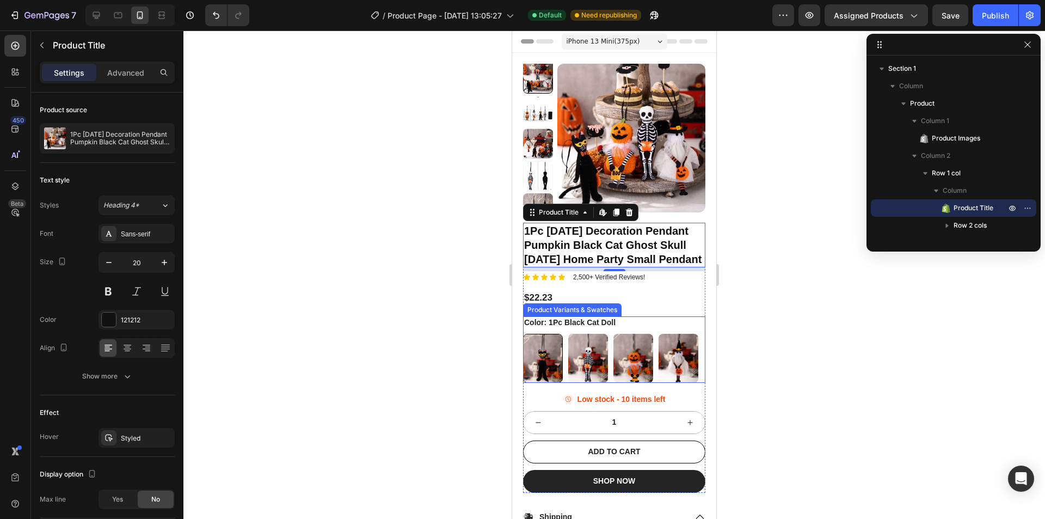
click at [663, 335] on div "Color: 1Pc Black Cat Doll 1Pc Black Cat Doll 1Pc Black Cat Doll 1Pc Skeleton Do…" at bounding box center [614, 349] width 182 height 66
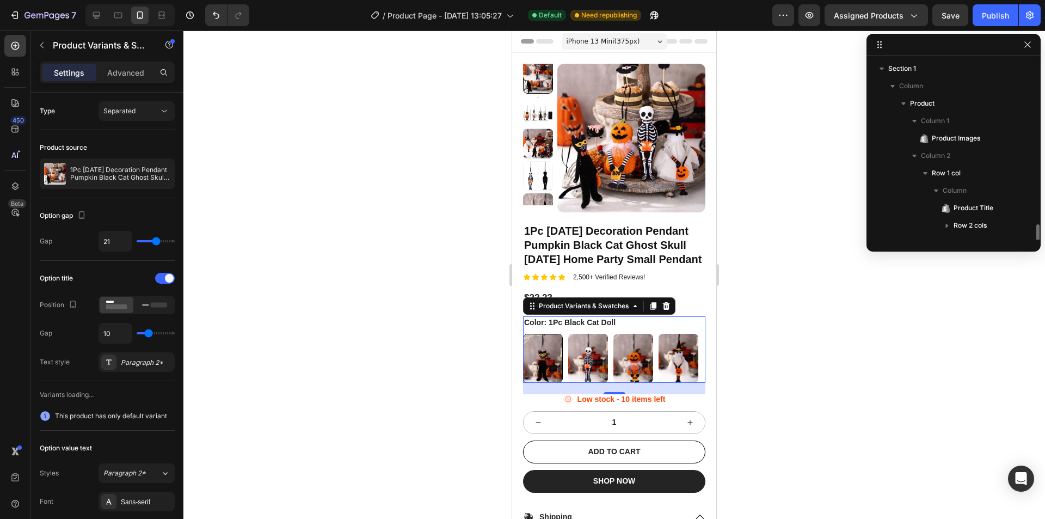
scroll to position [119, 0]
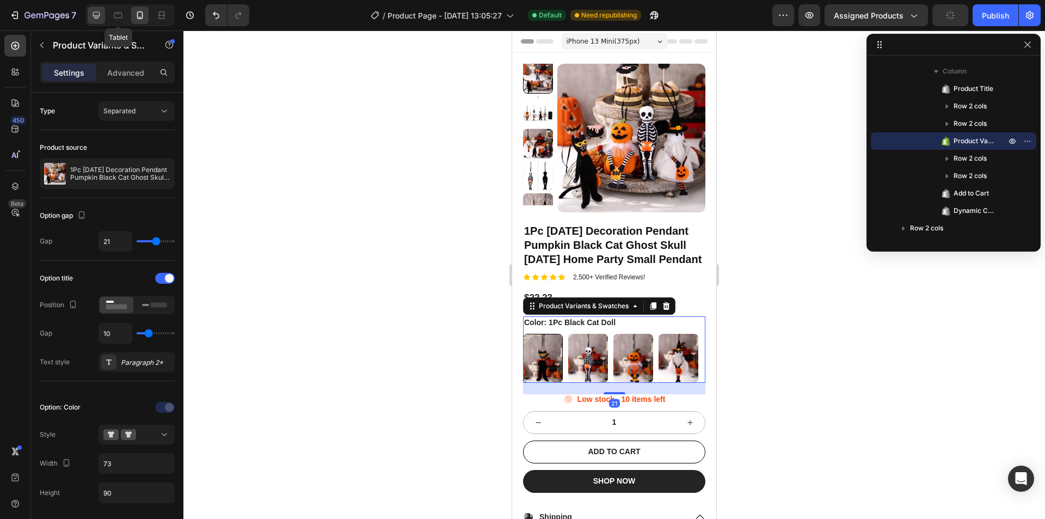
click at [102, 17] on icon at bounding box center [96, 15] width 11 height 11
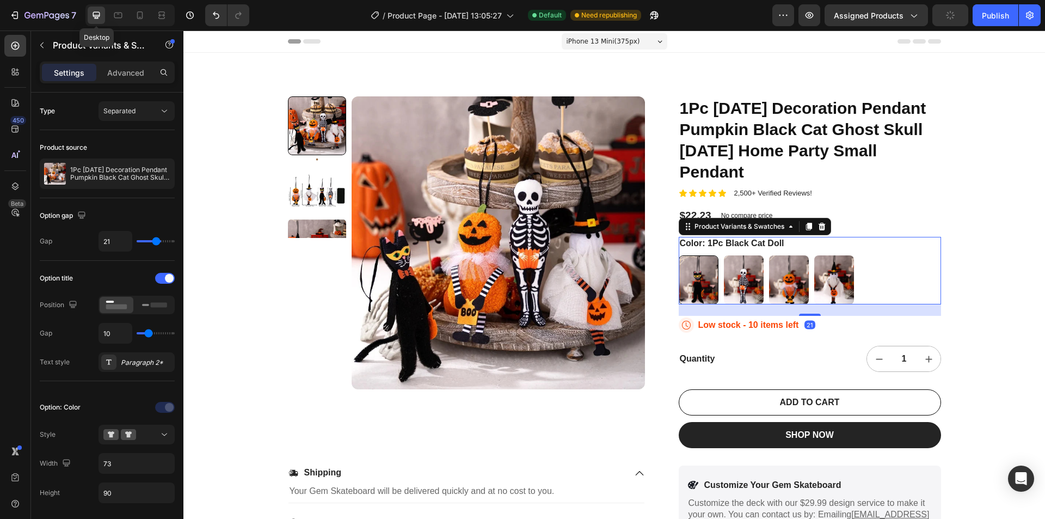
type input "13"
type input "24"
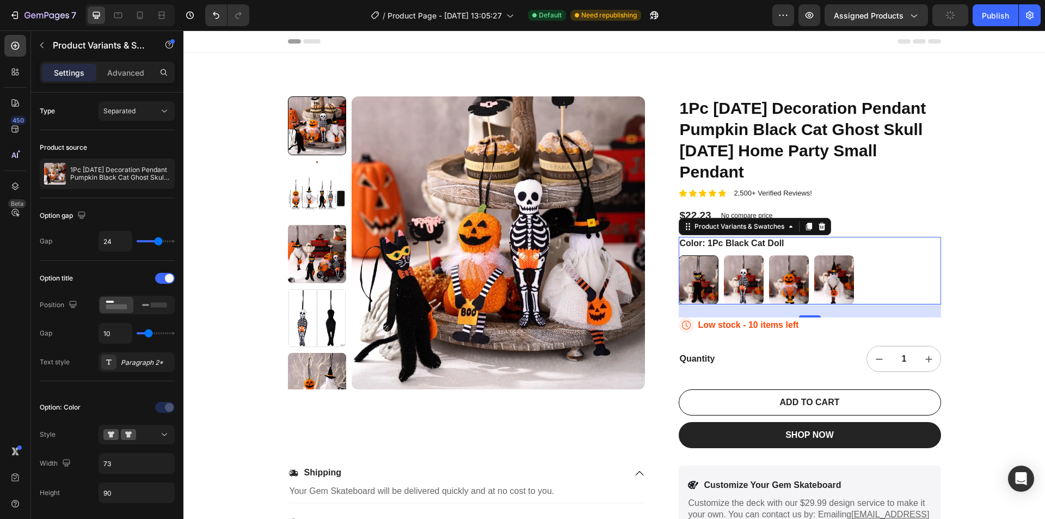
scroll to position [8, 0]
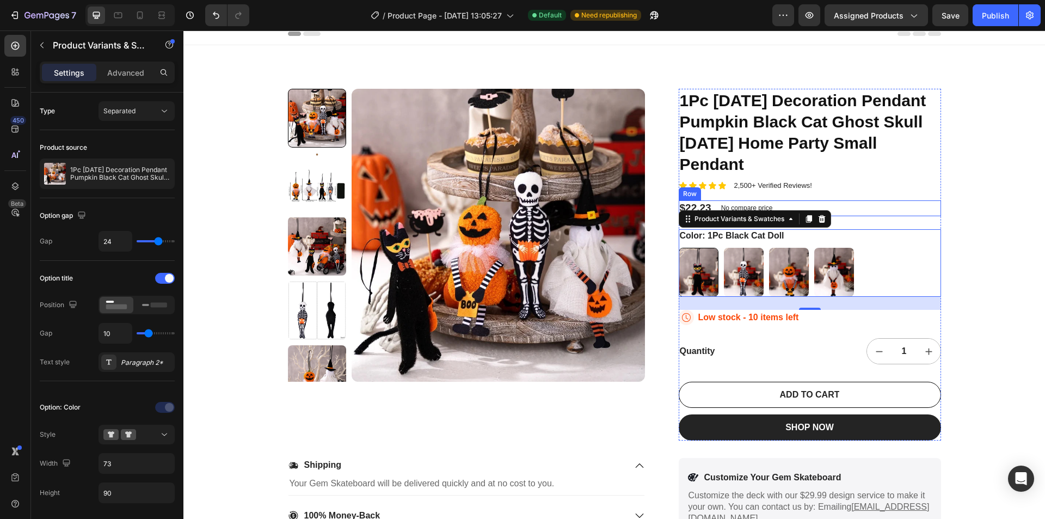
click at [849, 206] on div "$22.23 Product Price Product Price No compare price Product Price Row" at bounding box center [810, 208] width 262 height 16
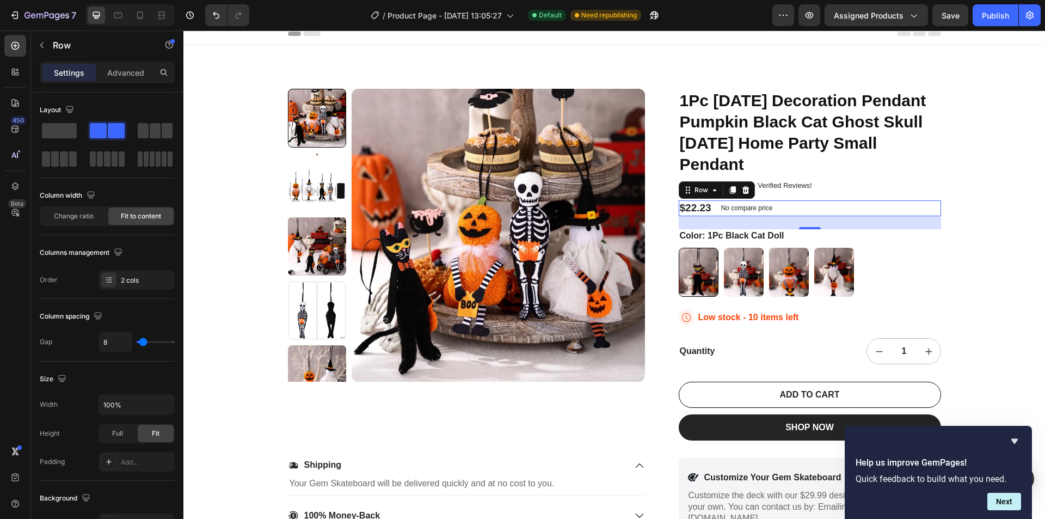
click at [833, 225] on div "24" at bounding box center [810, 222] width 262 height 13
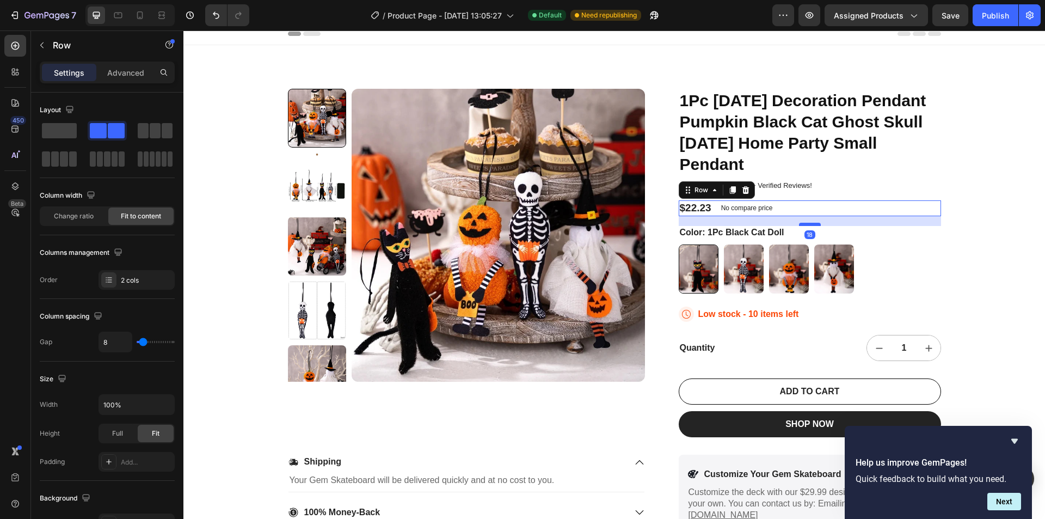
click at [804, 225] on div at bounding box center [810, 224] width 22 height 3
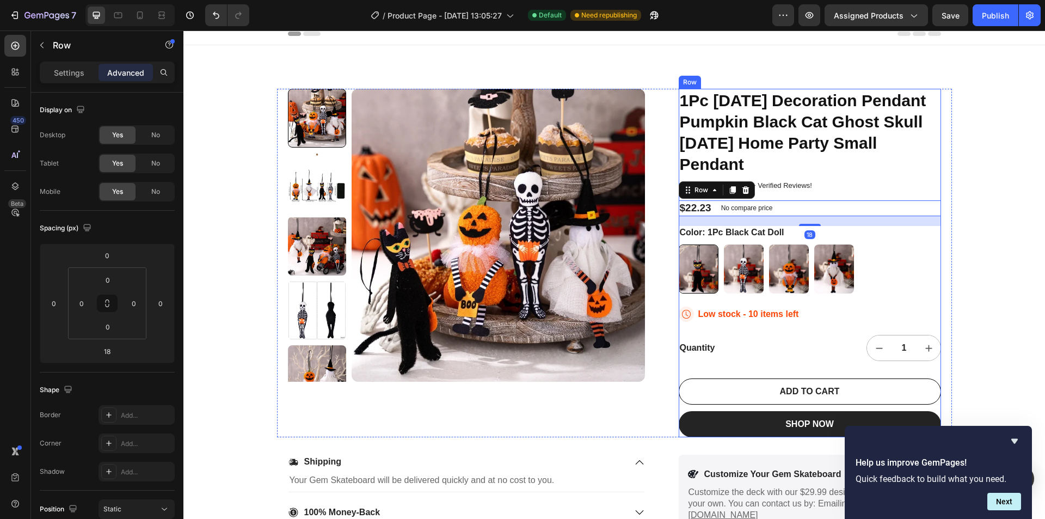
click at [832, 193] on div "1Pc Halloween Decoration Pendant Pumpkin Black Cat Ghost Skull Ghost Festival H…" at bounding box center [810, 263] width 262 height 348
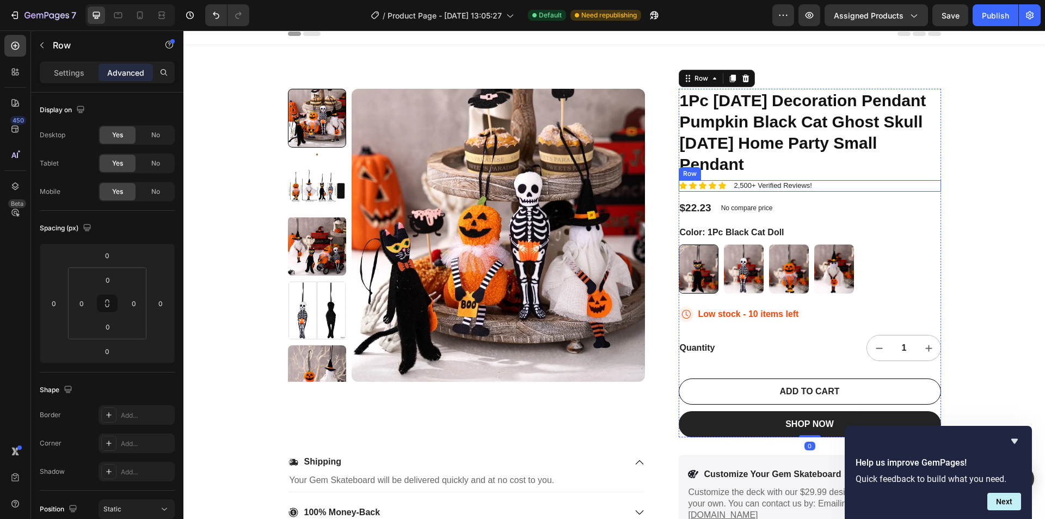
click at [824, 187] on div "Icon Icon Icon Icon Icon Icon List 2,500+ Verified Reviews! Text Block Row" at bounding box center [810, 185] width 262 height 11
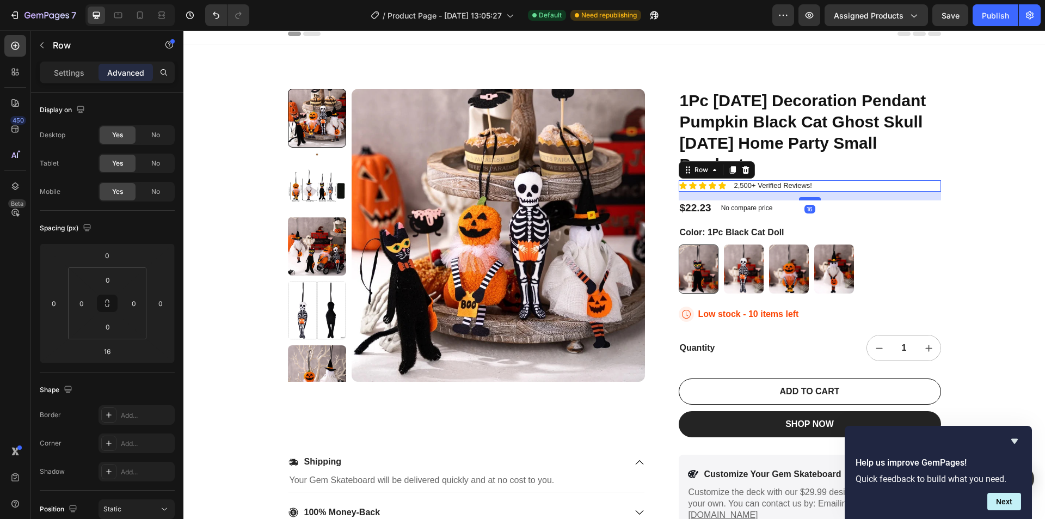
click at [807, 200] on div at bounding box center [810, 198] width 22 height 3
click at [954, 201] on div "Product Images 1Pc Halloween Decoration Pendant Pumpkin Black Cat Ghost Skull G…" at bounding box center [614, 301] width 862 height 512
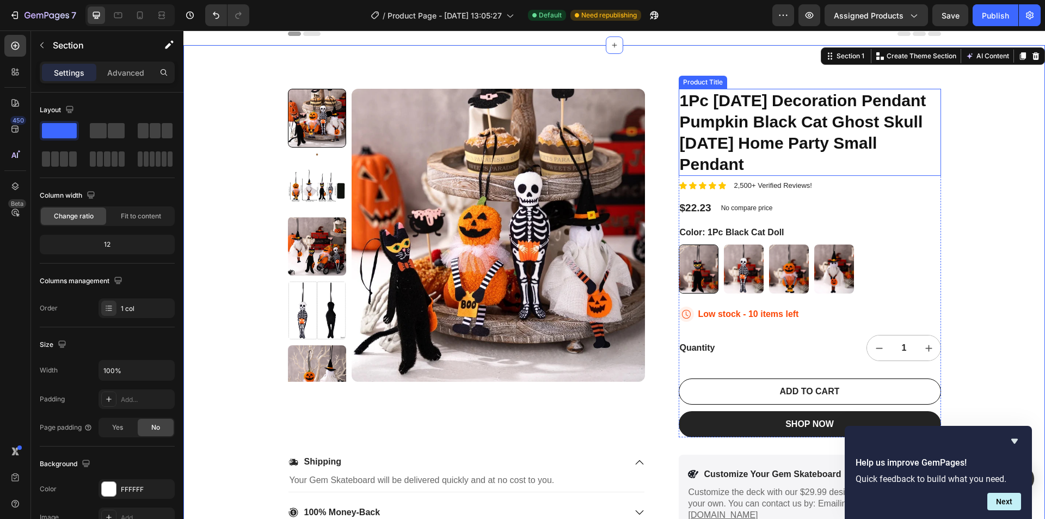
click at [796, 175] on h1 "1Pc [DATE] Decoration Pendant Pumpkin Black Cat Ghost Skull [DATE] Home Party S…" at bounding box center [810, 132] width 262 height 87
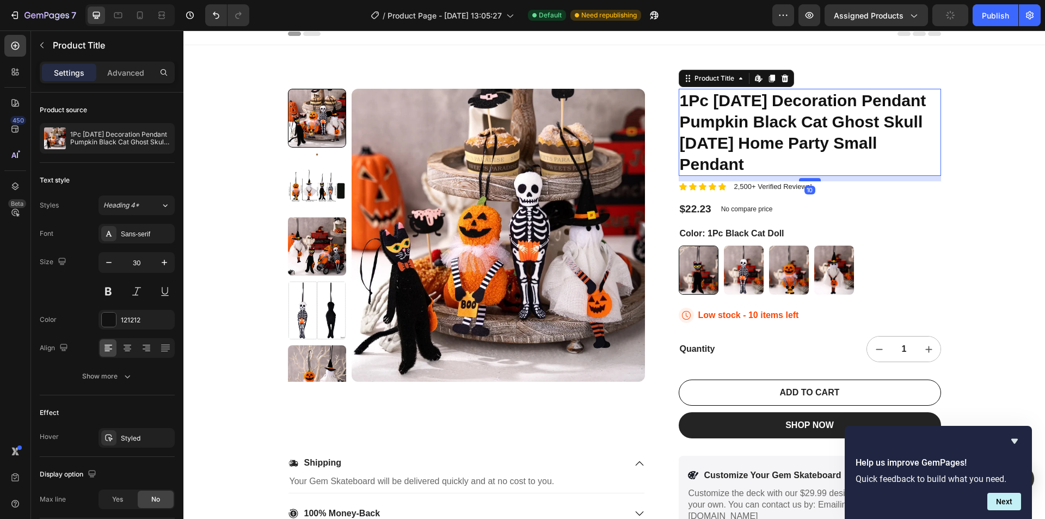
click at [801, 180] on div at bounding box center [810, 179] width 22 height 3
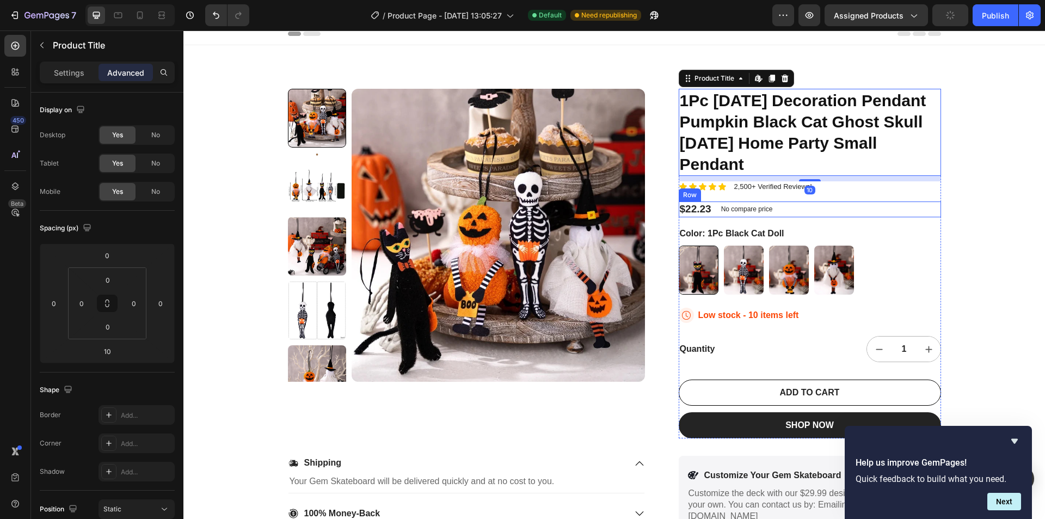
click at [988, 203] on div "Product Images 1Pc Halloween Decoration Pendant Pumpkin Black Cat Ghost Skull G…" at bounding box center [614, 301] width 862 height 513
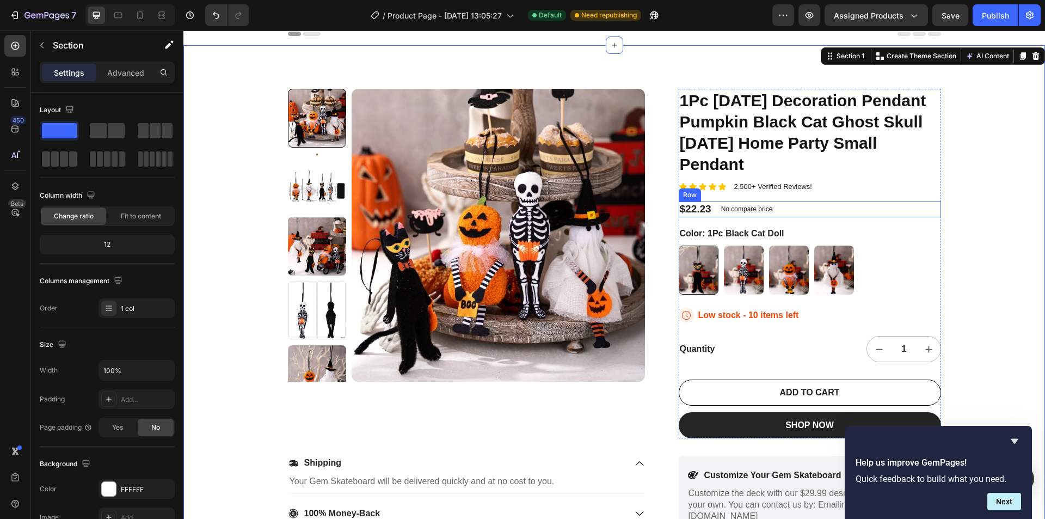
click at [790, 201] on div "$22.23 Product Price Product Price No compare price Product Price Row" at bounding box center [810, 209] width 262 height 16
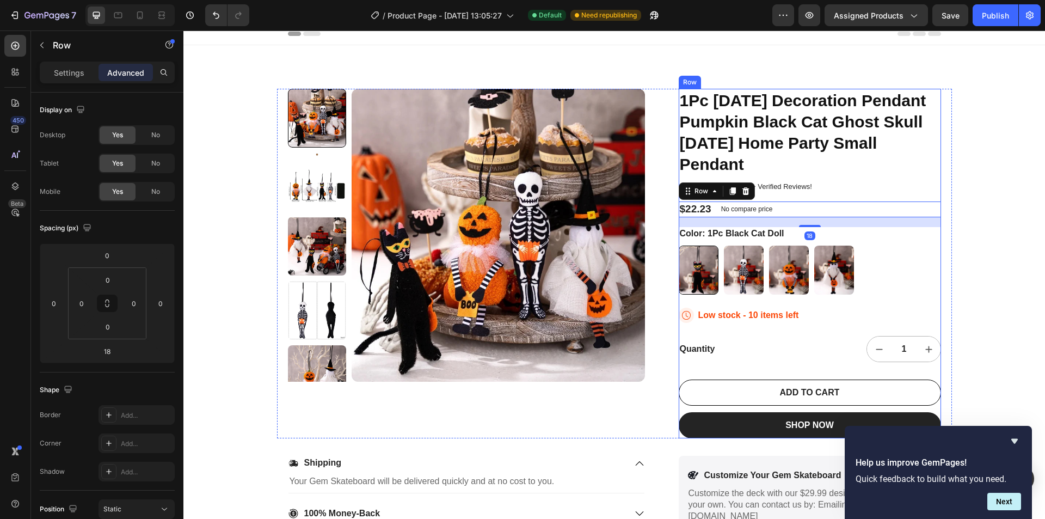
click at [794, 195] on div "1Pc Halloween Decoration Pendant Pumpkin Black Cat Ghost Skull Ghost Festival H…" at bounding box center [810, 264] width 262 height 350
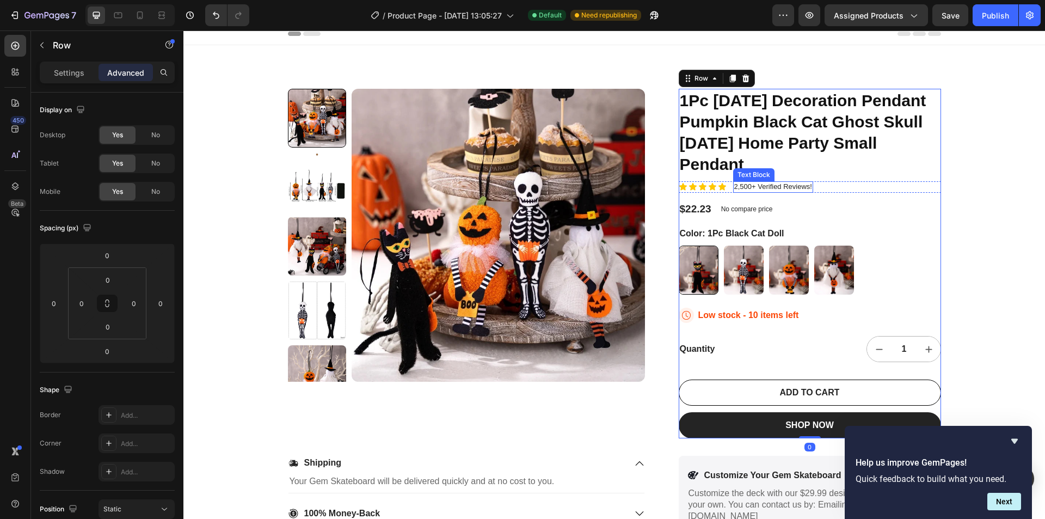
click at [790, 190] on p "2,500+ Verified Reviews!" at bounding box center [773, 186] width 78 height 9
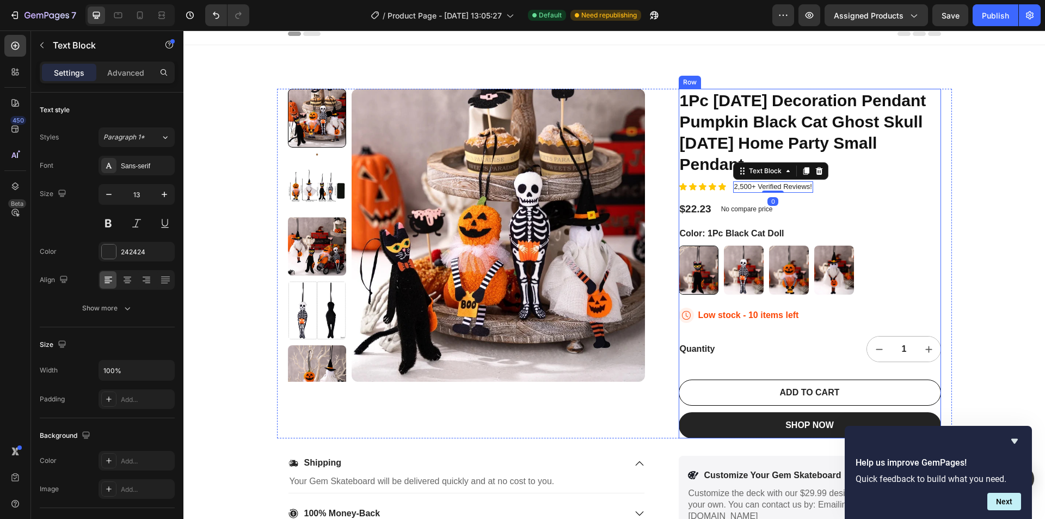
click at [789, 199] on div "1Pc Halloween Decoration Pendant Pumpkin Black Cat Ghost Skull Ghost Festival H…" at bounding box center [810, 264] width 262 height 350
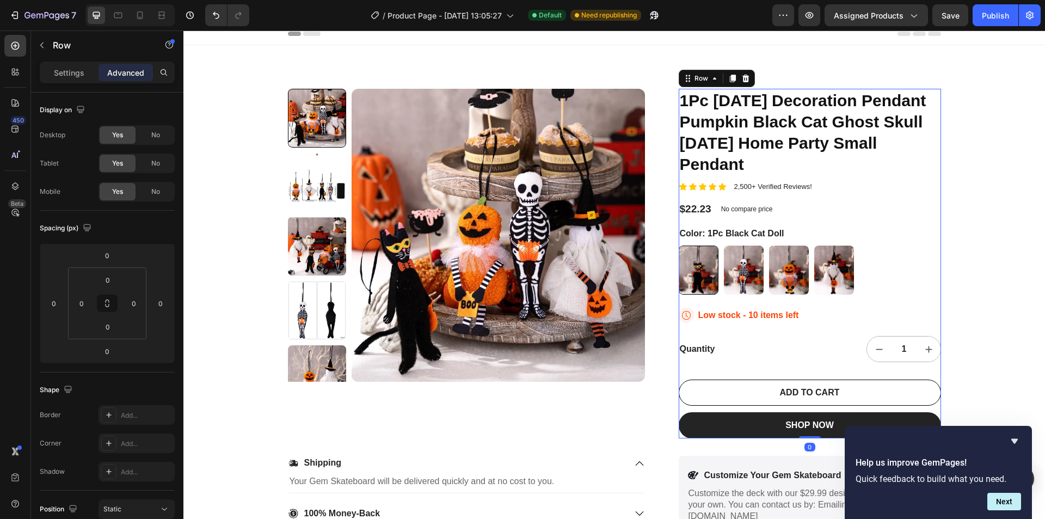
click at [815, 198] on div "1Pc Halloween Decoration Pendant Pumpkin Black Cat Ghost Skull Ghost Festival H…" at bounding box center [810, 264] width 262 height 350
click at [720, 194] on div "1Pc Halloween Decoration Pendant Pumpkin Black Cat Ghost Skull Ghost Festival H…" at bounding box center [810, 264] width 262 height 350
click at [833, 208] on div "$22.23 Product Price Product Price No compare price Product Price Row" at bounding box center [810, 209] width 262 height 16
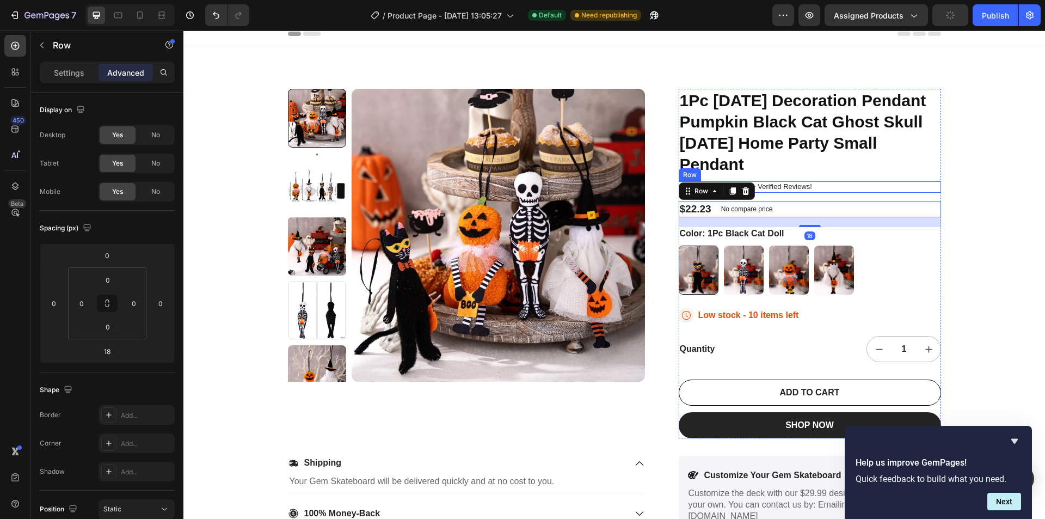
click at [849, 185] on div "Icon Icon Icon Icon Icon Icon List 2,500+ Verified Reviews! Text Block Row" at bounding box center [810, 186] width 262 height 11
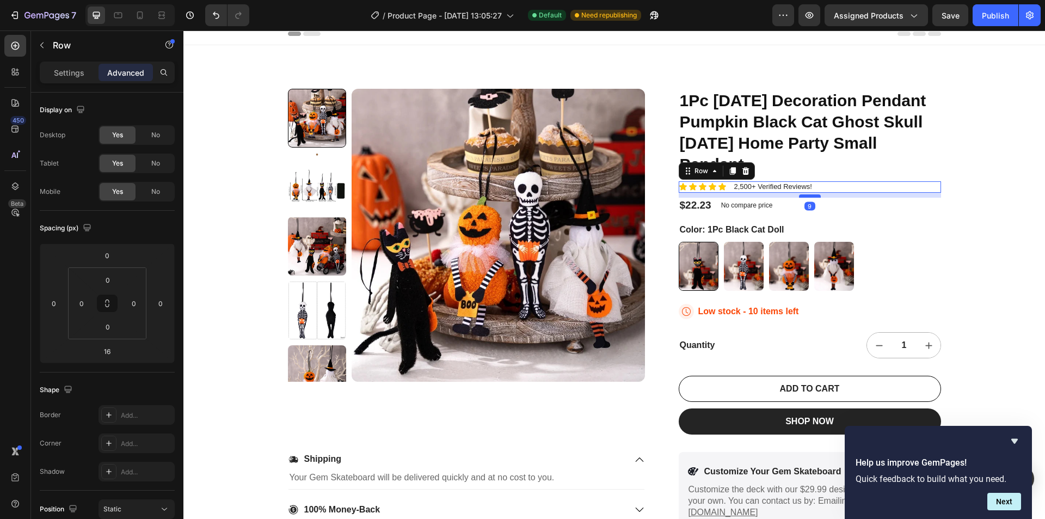
click at [810, 196] on div at bounding box center [810, 195] width 22 height 3
click at [106, 354] on input "9" at bounding box center [107, 351] width 22 height 16
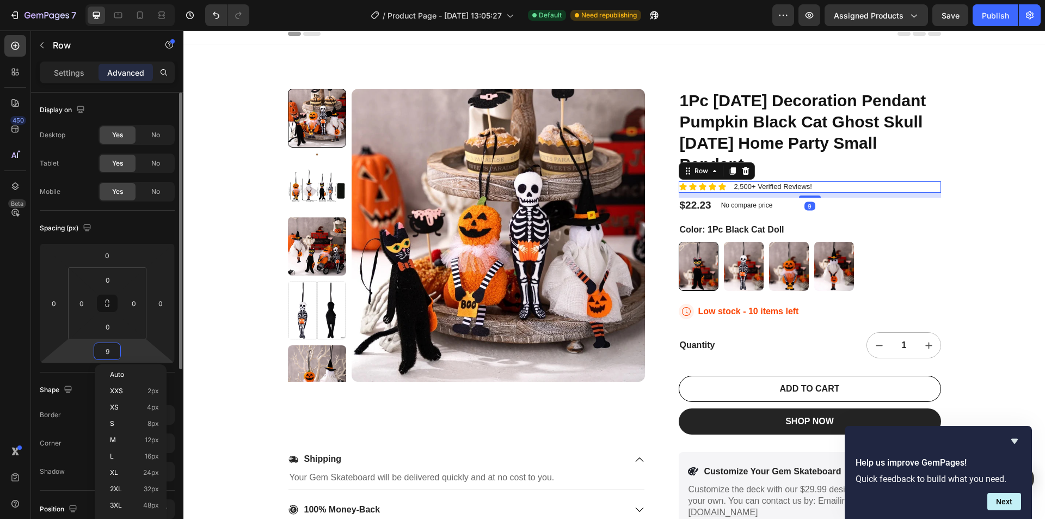
type input "10"
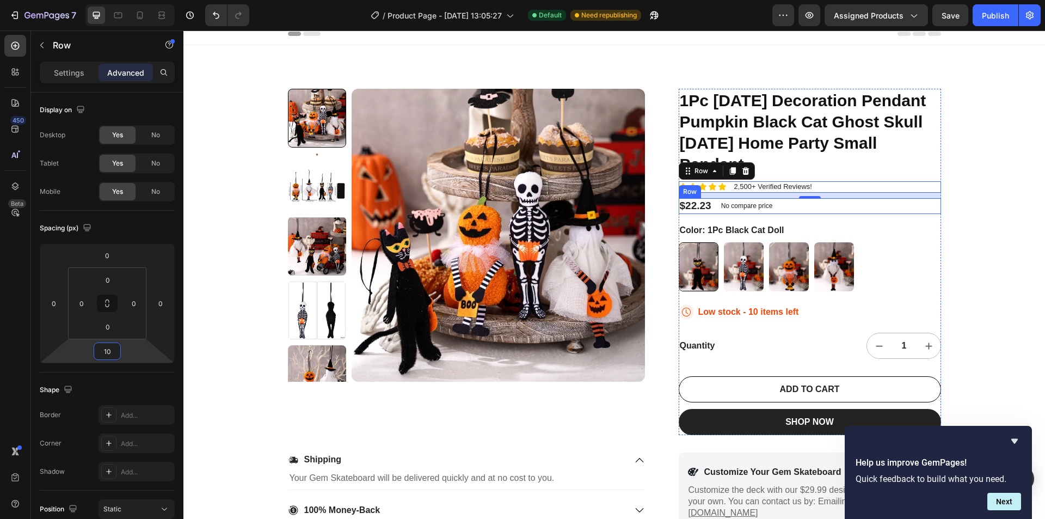
click at [847, 207] on div "$22.23 Product Price Product Price No compare price Product Price Row" at bounding box center [810, 206] width 262 height 16
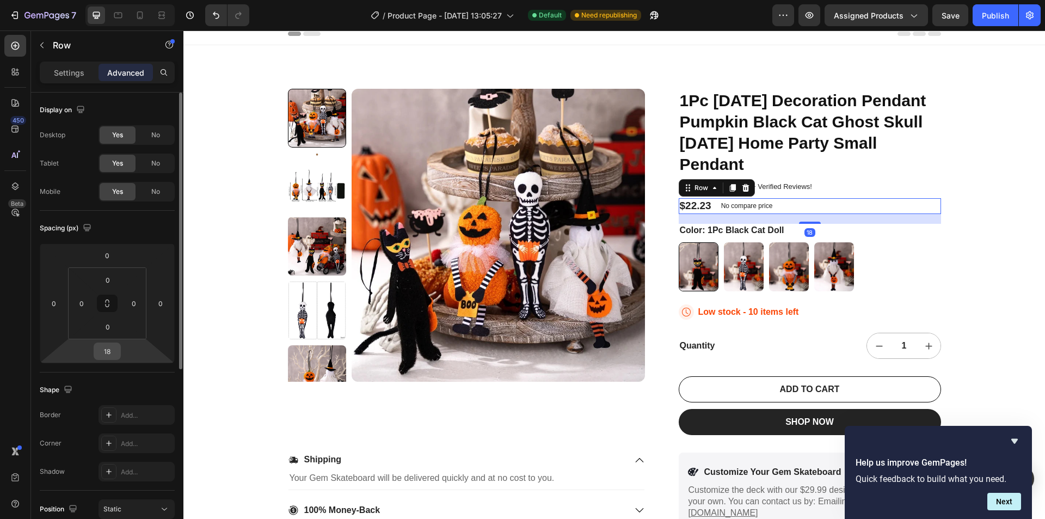
click at [112, 352] on input "18" at bounding box center [107, 351] width 22 height 16
type input "10"
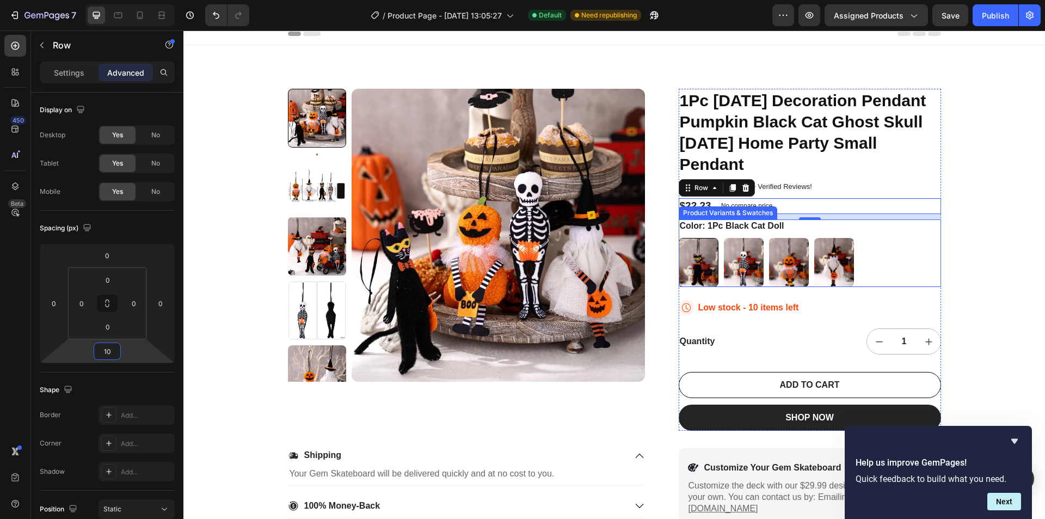
click at [891, 257] on div "1Pc Black Cat Doll 1Pc Black Cat Doll 1Pc Skeleton Doll 1Pc Skeleton Doll 1Pc P…" at bounding box center [810, 262] width 262 height 49
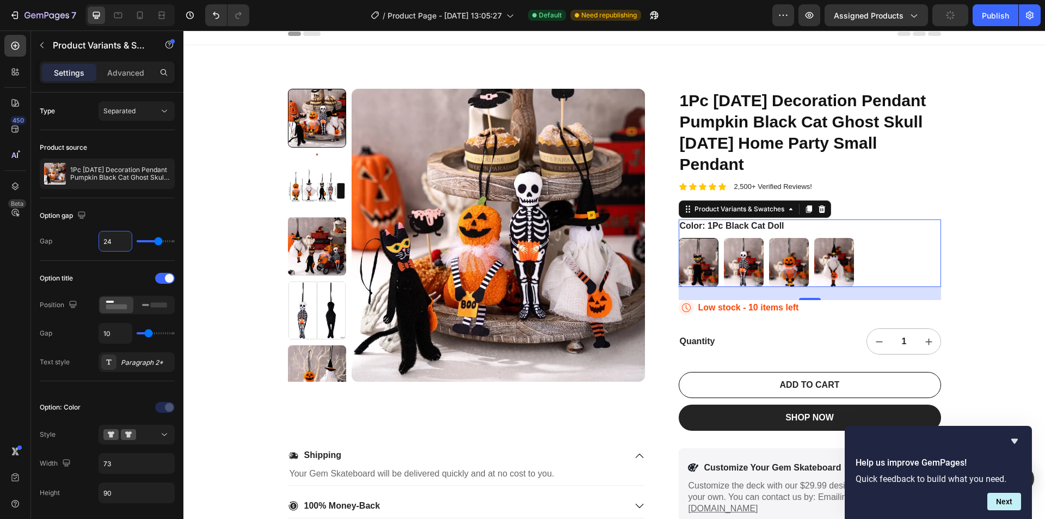
click at [109, 240] on input "24" at bounding box center [115, 241] width 33 height 20
type input "1"
type input "15"
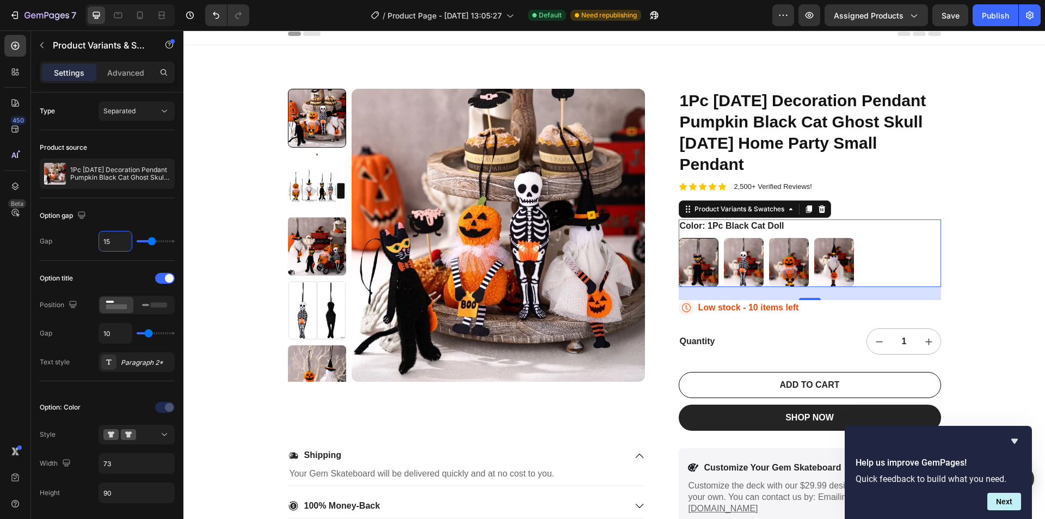
type input "15"
click at [124, 214] on div "Option gap" at bounding box center [107, 215] width 135 height 17
click at [805, 296] on div "24" at bounding box center [810, 293] width 262 height 13
click at [805, 301] on div "Icon Low stock - 10 items left Stock Counter Row" at bounding box center [810, 307] width 262 height 15
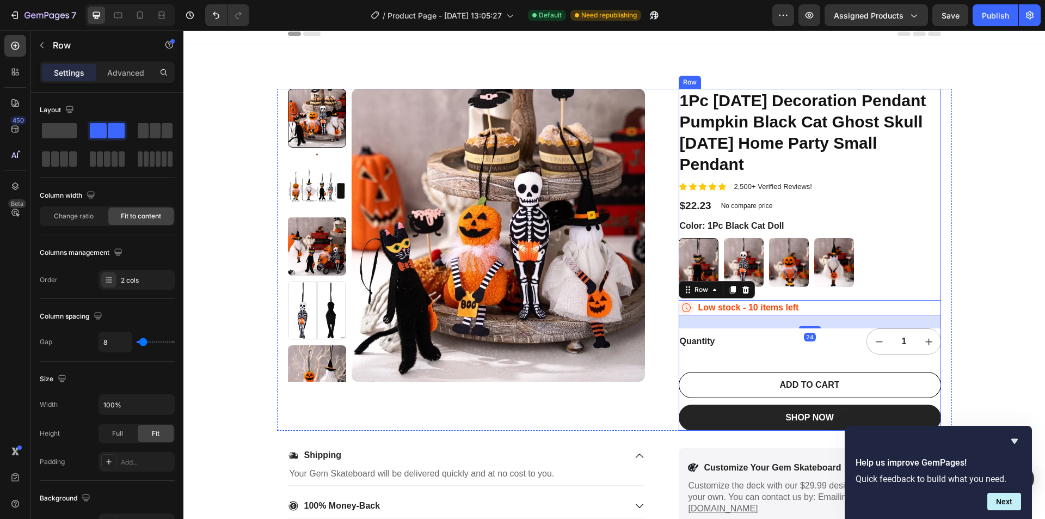
click at [806, 292] on div "1Pc Halloween Decoration Pendant Pumpkin Black Cat Ghost Skull Ghost Festival H…" at bounding box center [810, 260] width 262 height 342
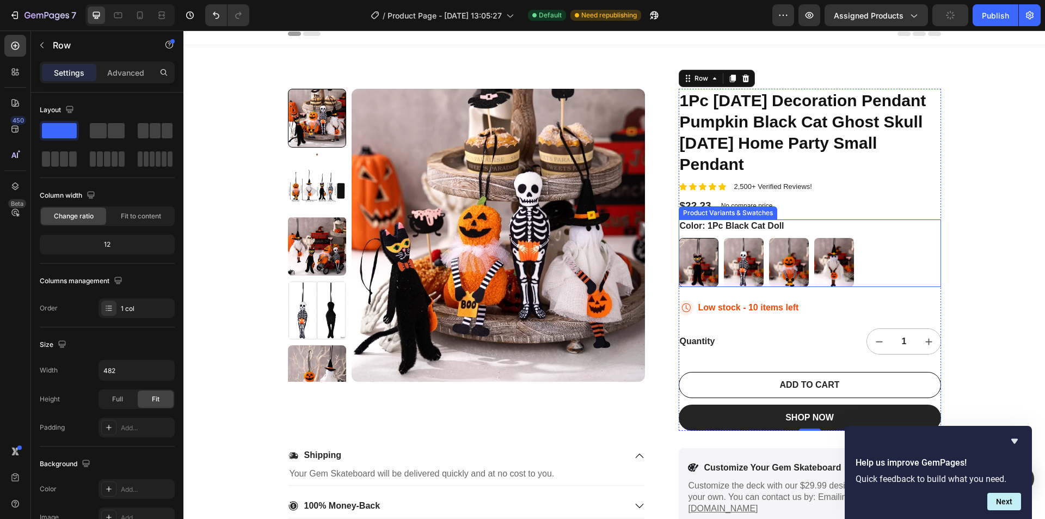
click at [875, 270] on div "1Pc Black Cat Doll 1Pc Black Cat Doll 1Pc Skeleton Doll 1Pc Skeleton Doll 1Pc P…" at bounding box center [810, 262] width 262 height 49
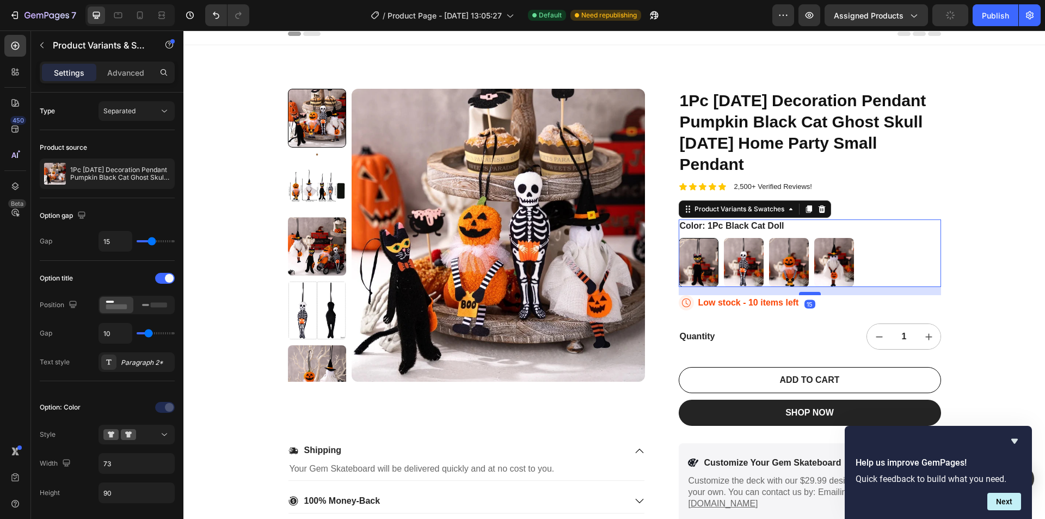
click at [803, 293] on div at bounding box center [810, 293] width 22 height 3
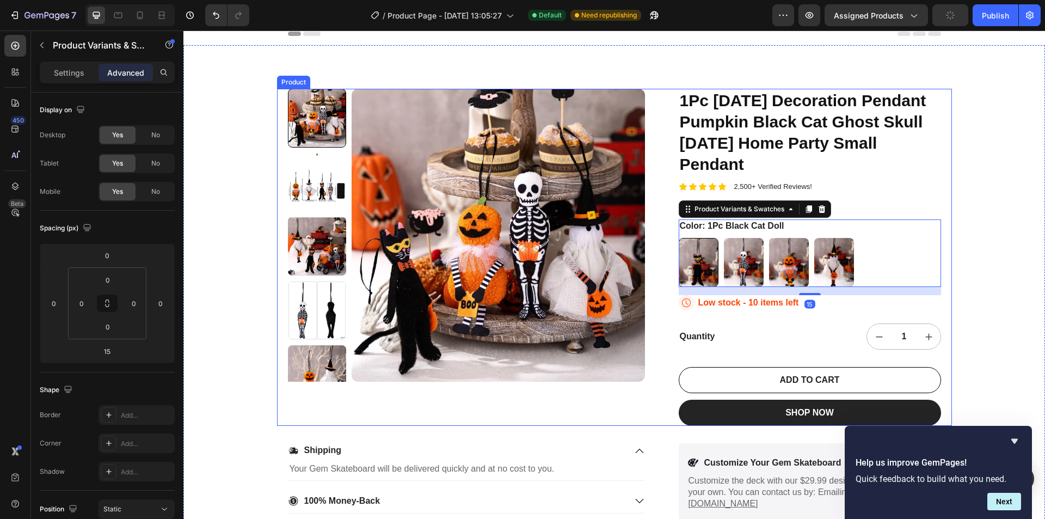
click at [953, 286] on div "Product Images 1Pc Halloween Decoration Pendant Pumpkin Black Cat Ghost Skull G…" at bounding box center [614, 295] width 862 height 501
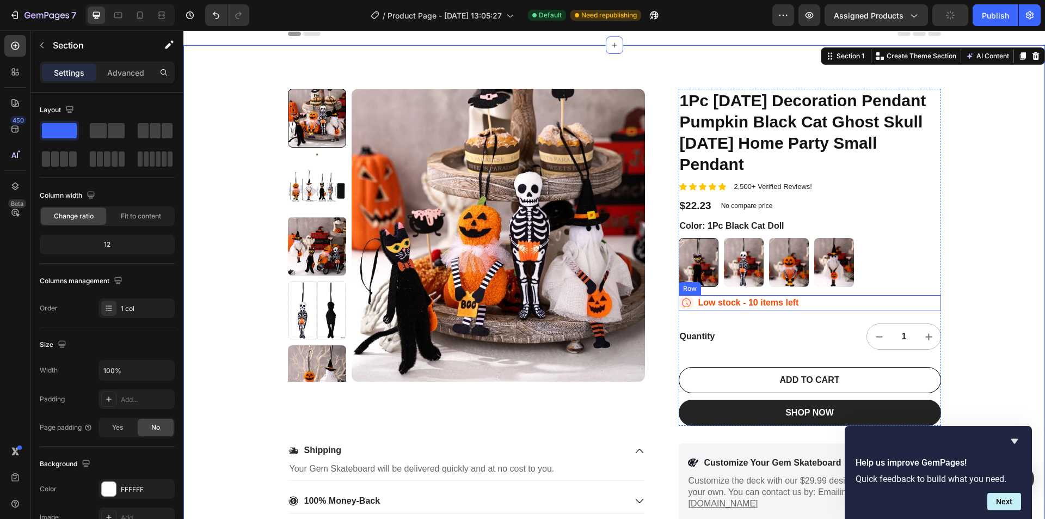
click at [873, 299] on div "Icon Low stock - 10 items left Stock Counter Row" at bounding box center [810, 302] width 262 height 15
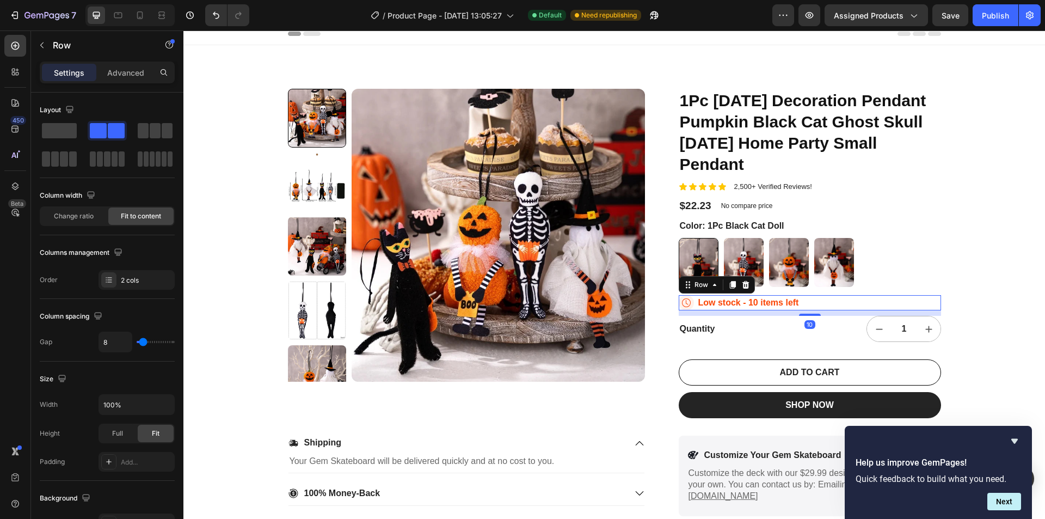
drag, startPoint x: 800, startPoint y: 320, endPoint x: 801, endPoint y: 312, distance: 7.6
click at [801, 314] on div at bounding box center [810, 315] width 22 height 2
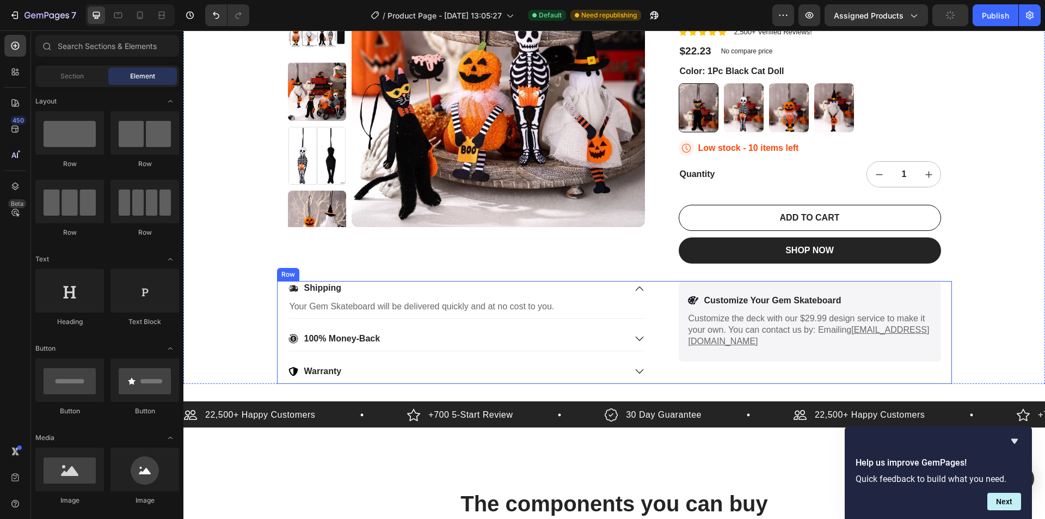
scroll to position [53, 0]
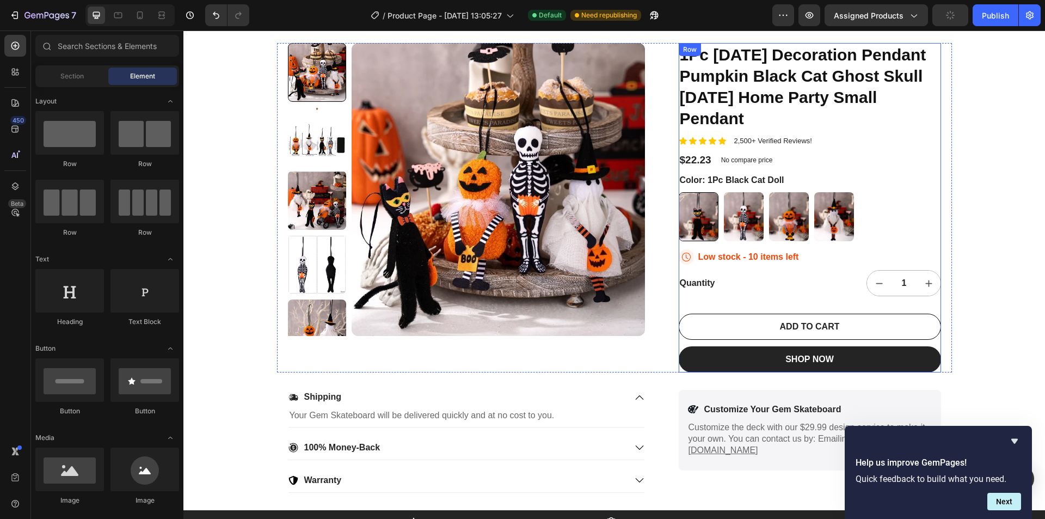
click at [757, 302] on div "1Pc Halloween Decoration Pendant Pumpkin Black Cat Ghost Skull Ghost Festival H…" at bounding box center [810, 207] width 262 height 329
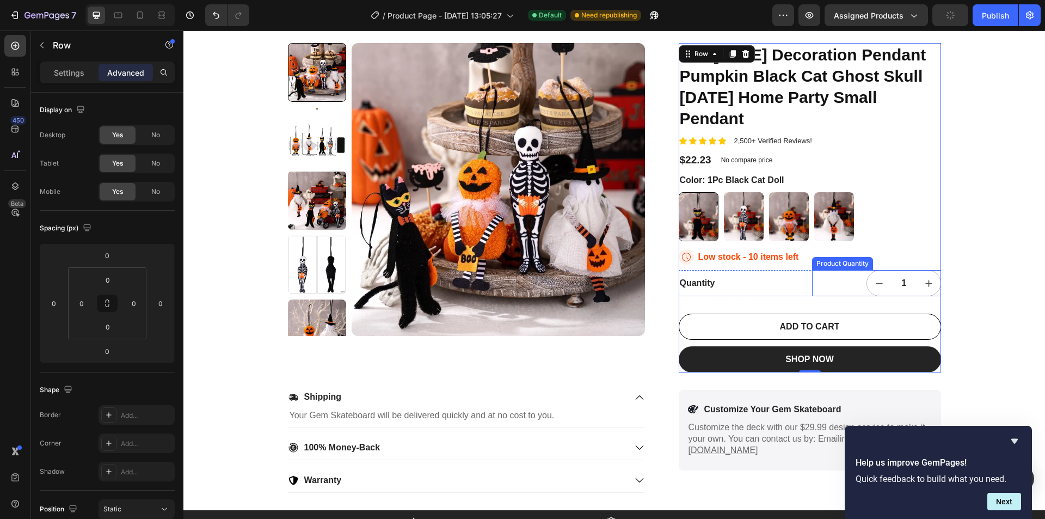
click at [817, 279] on div "1" at bounding box center [876, 283] width 129 height 26
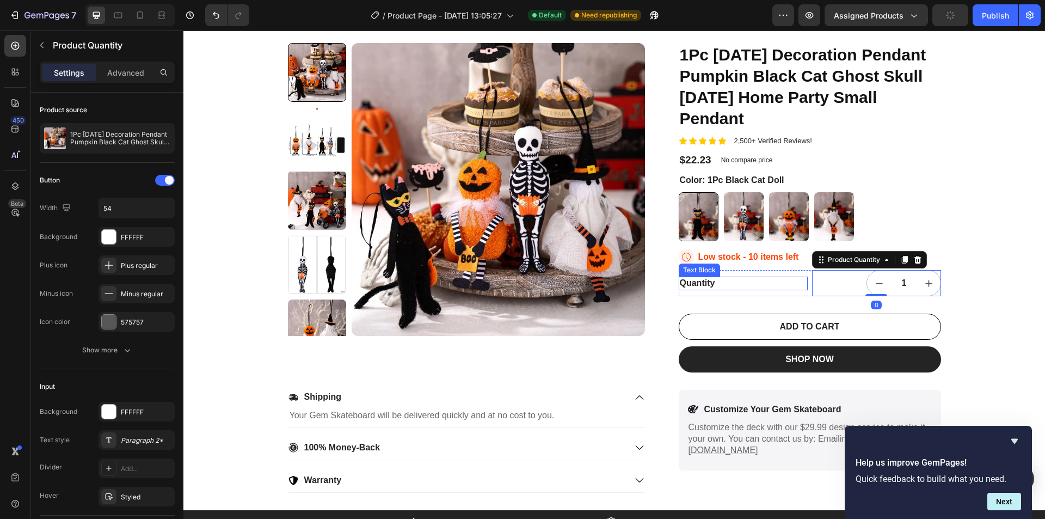
click at [793, 278] on div "Quantity" at bounding box center [743, 284] width 129 height 14
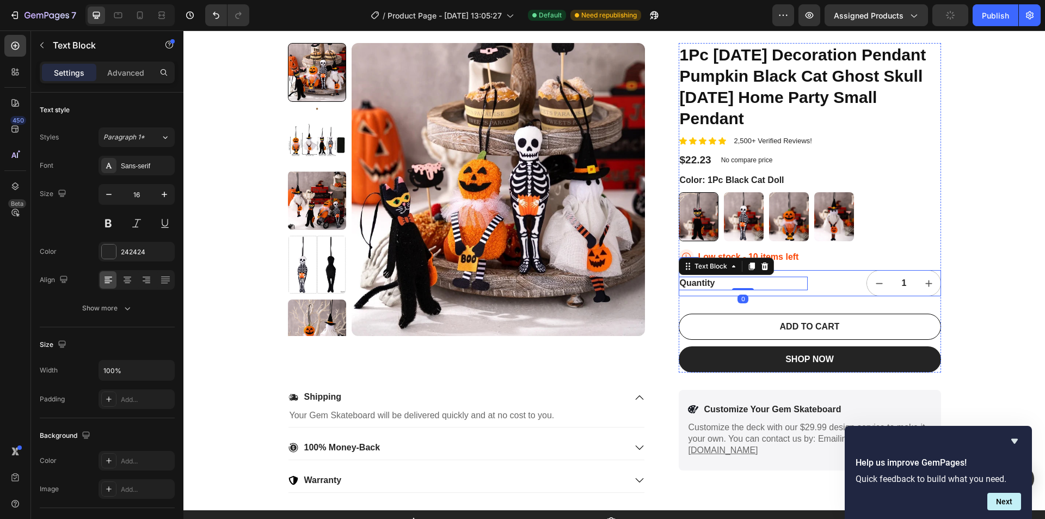
click at [803, 273] on div "Quantity Text Block 0" at bounding box center [743, 283] width 129 height 26
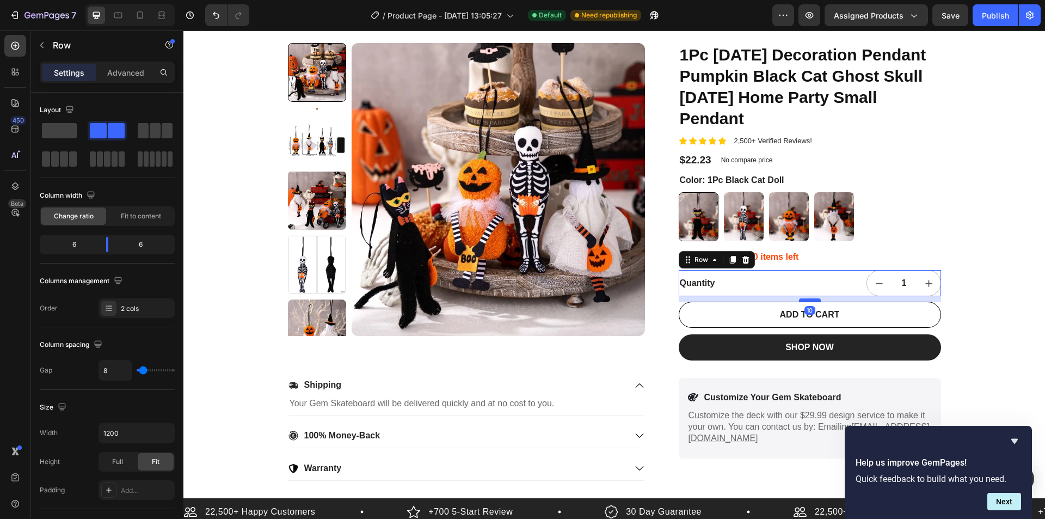
drag, startPoint x: 806, startPoint y: 312, endPoint x: 807, endPoint y: 301, distance: 12.1
click at [807, 301] on div at bounding box center [810, 299] width 22 height 3
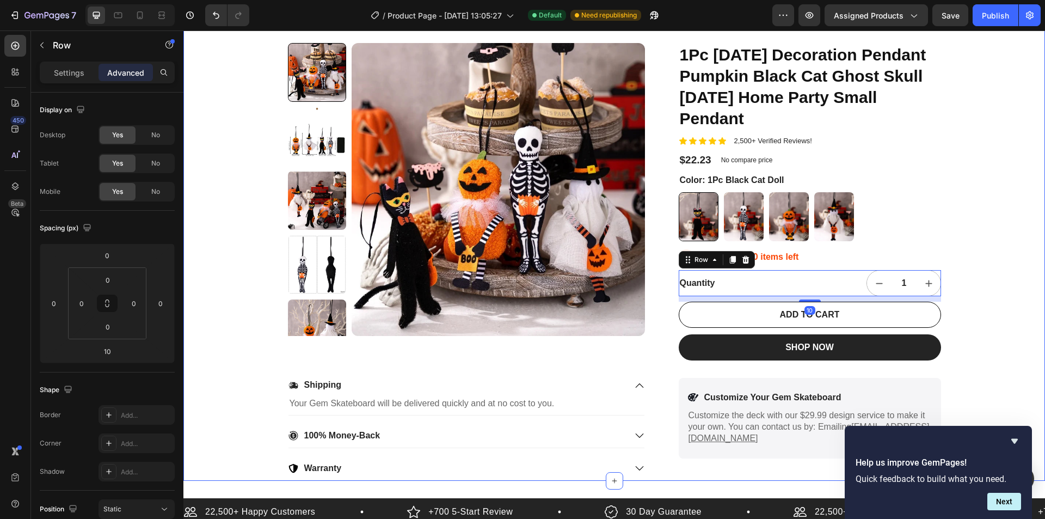
click at [1013, 314] on div "Product Images 1Pc Halloween Decoration Pendant Pumpkin Black Cat Ghost Skull G…" at bounding box center [614, 239] width 862 height 481
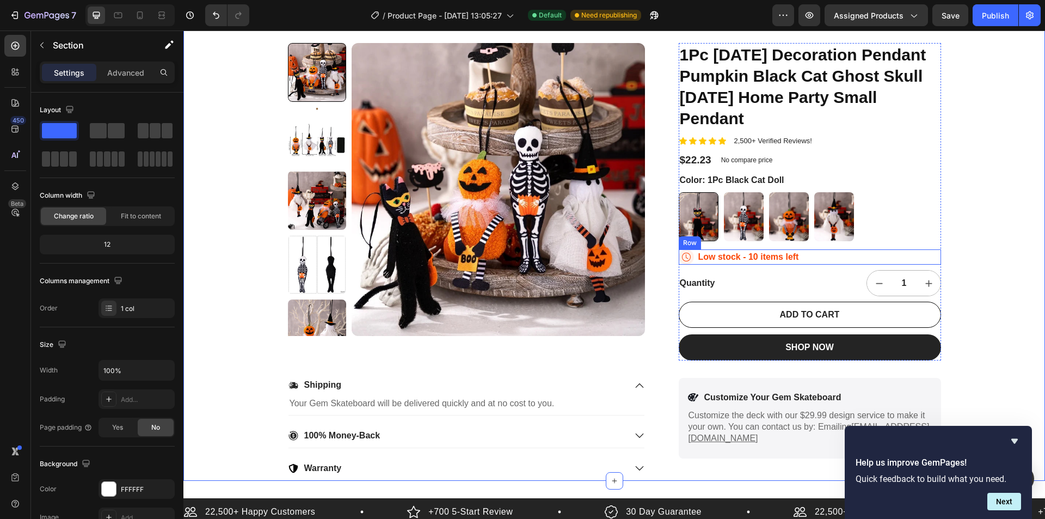
click at [842, 256] on div "Icon Low stock - 10 items left Stock Counter Row" at bounding box center [810, 256] width 262 height 15
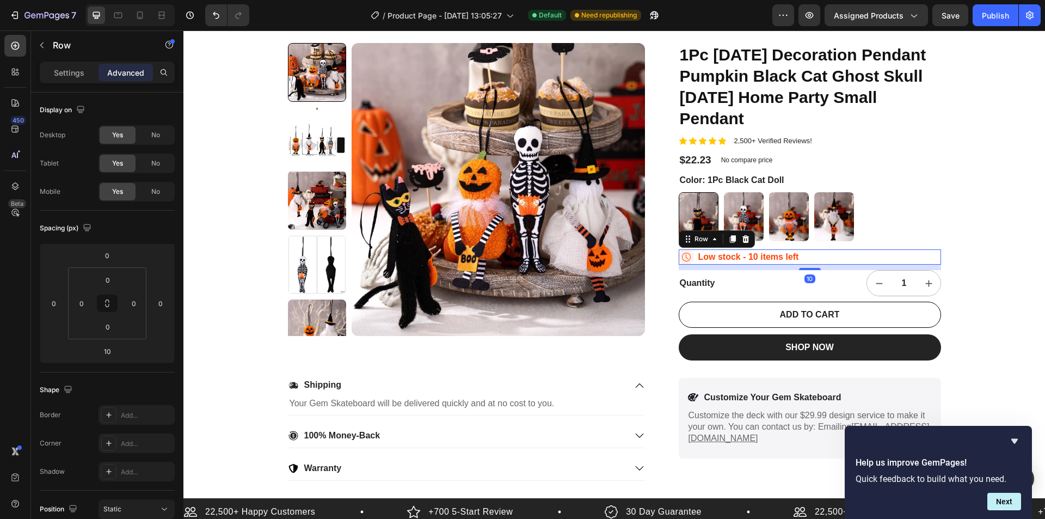
click at [971, 234] on div "Product Images 1Pc Halloween Decoration Pendant Pumpkin Black Cat Ghost Skull G…" at bounding box center [614, 239] width 862 height 481
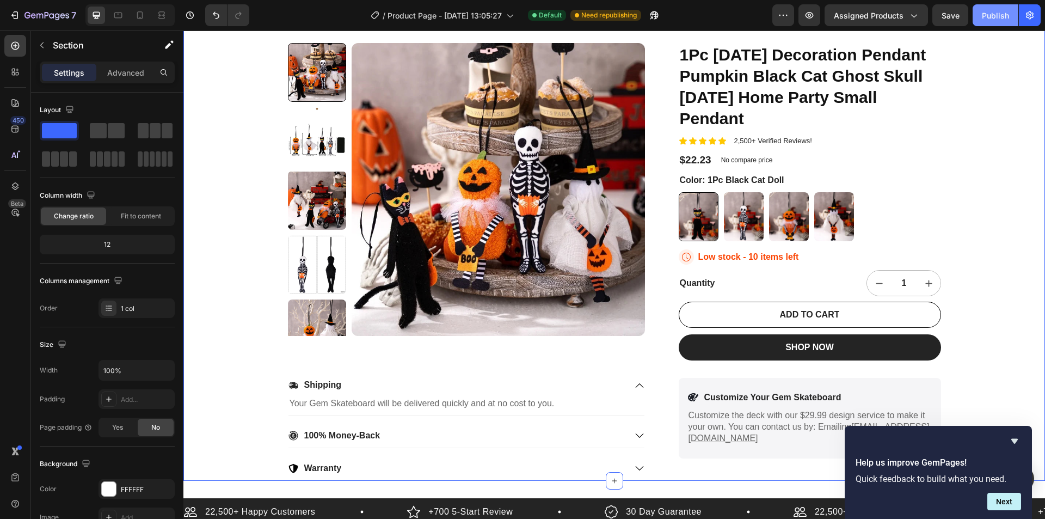
click at [993, 19] on div "Publish" at bounding box center [995, 15] width 27 height 11
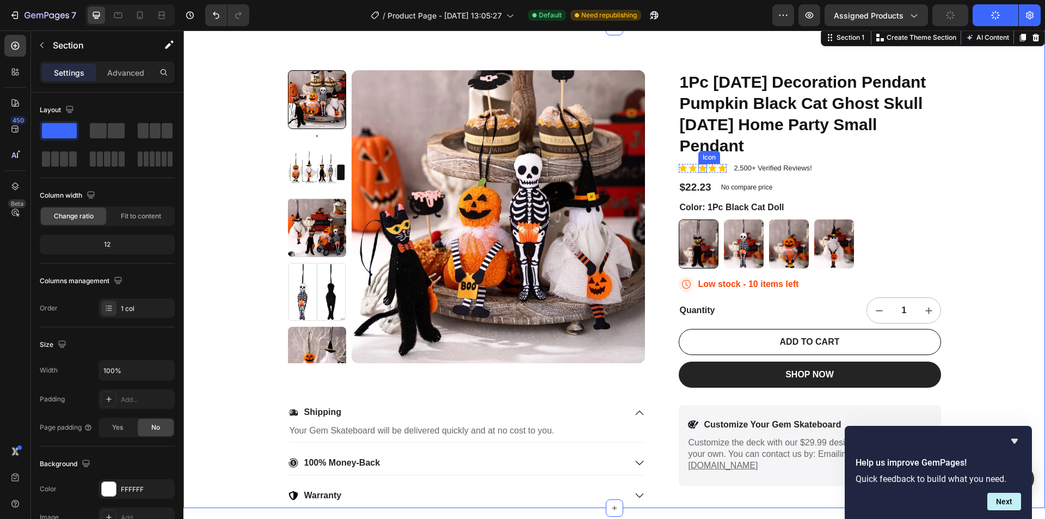
scroll to position [0, 0]
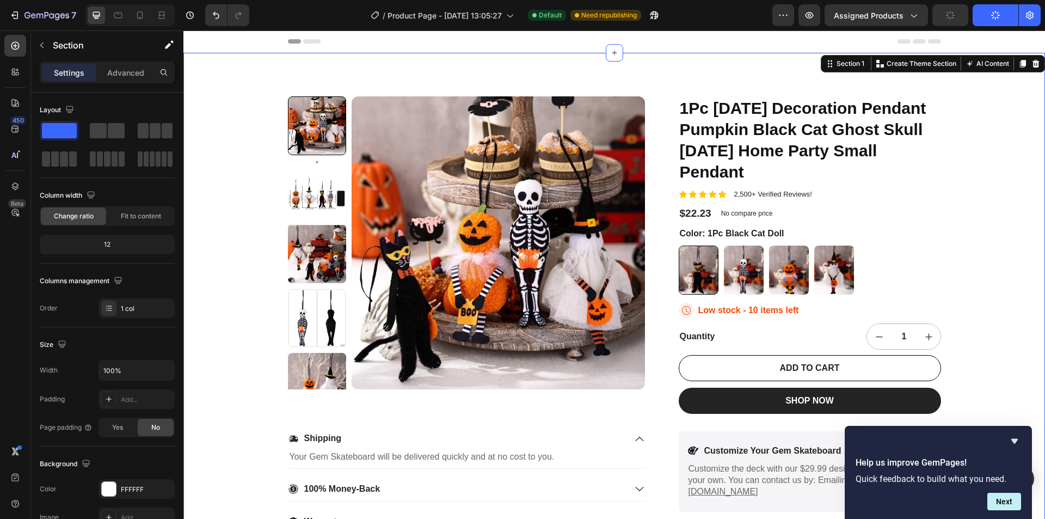
click at [664, 59] on div "Product Images 1Pc Halloween Decoration Pendant Pumpkin Black Cat Ghost Skull G…" at bounding box center [614, 293] width 862 height 481
click at [660, 82] on div "Product Images 1Pc Halloween Decoration Pendant Pumpkin Black Cat Ghost Skull G…" at bounding box center [614, 293] width 862 height 481
click at [653, 54] on div "Product Images 1Pc Halloween Decoration Pendant Pumpkin Black Cat Ghost Skull G…" at bounding box center [614, 293] width 862 height 481
click at [722, 79] on div "Product Images 1Pc Halloween Decoration Pendant Pumpkin Black Cat Ghost Skull G…" at bounding box center [614, 293] width 862 height 481
click at [122, 66] on div "Advanced" at bounding box center [126, 72] width 54 height 17
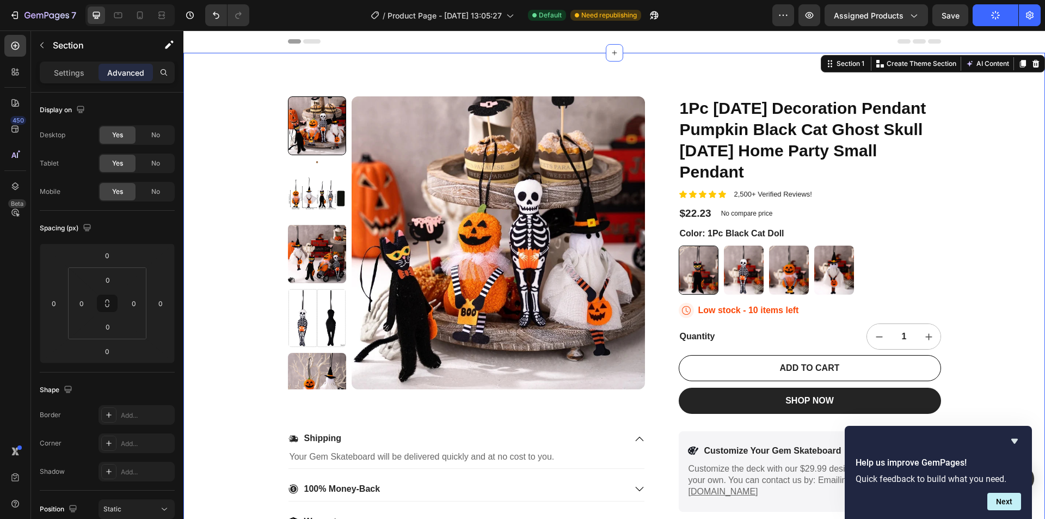
click at [191, 133] on div "Product Images 1Pc Halloween Decoration Pendant Pumpkin Black Cat Ghost Skull G…" at bounding box center [614, 293] width 862 height 481
click at [242, 44] on div "Header" at bounding box center [614, 41] width 862 height 22
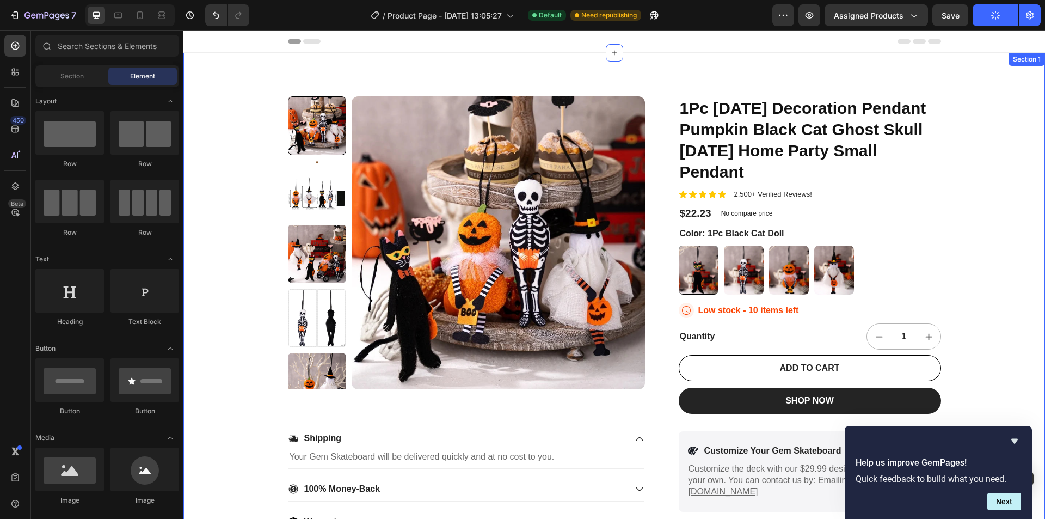
click at [243, 82] on div "Product Images 1Pc Halloween Decoration Pendant Pumpkin Black Cat Ghost Skull G…" at bounding box center [614, 293] width 862 height 481
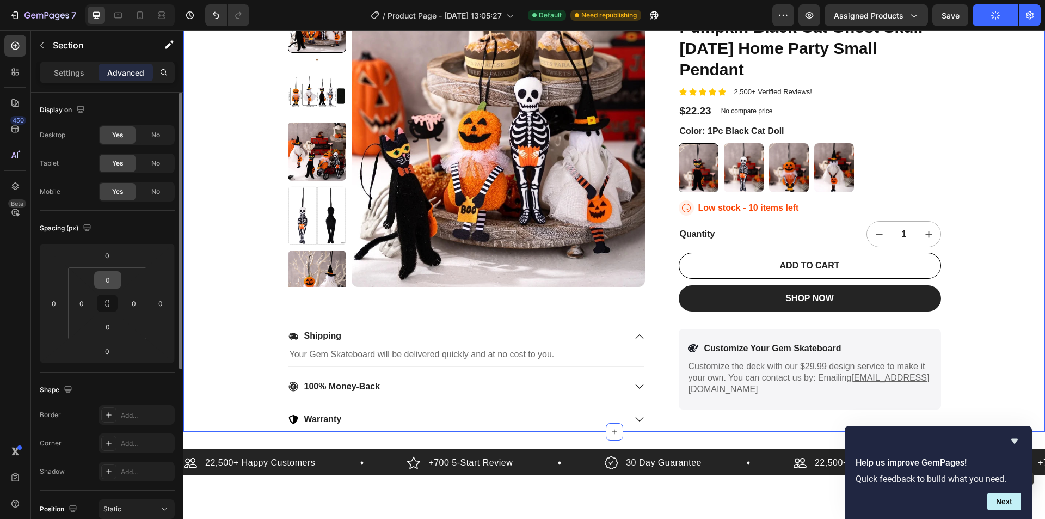
scroll to position [109, 0]
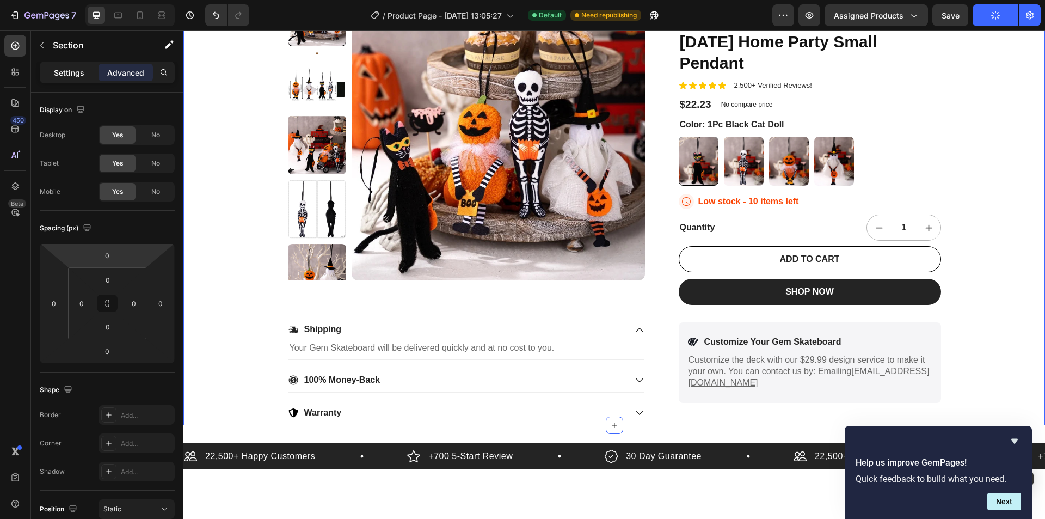
click at [57, 75] on p "Settings" at bounding box center [69, 72] width 30 height 11
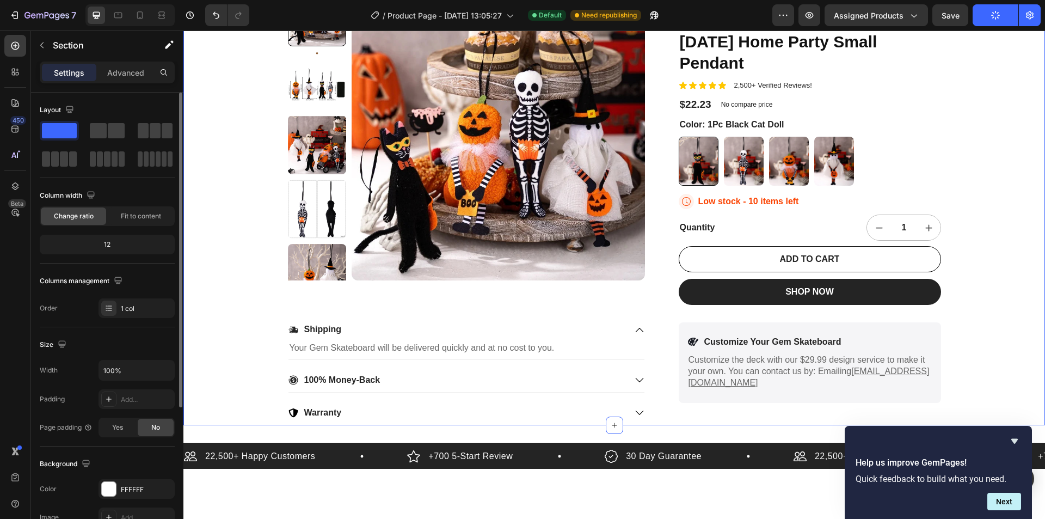
click at [119, 242] on div "12" at bounding box center [107, 244] width 131 height 15
click at [108, 244] on div "12" at bounding box center [107, 244] width 131 height 15
click at [135, 219] on span "Fit to content" at bounding box center [141, 216] width 40 height 10
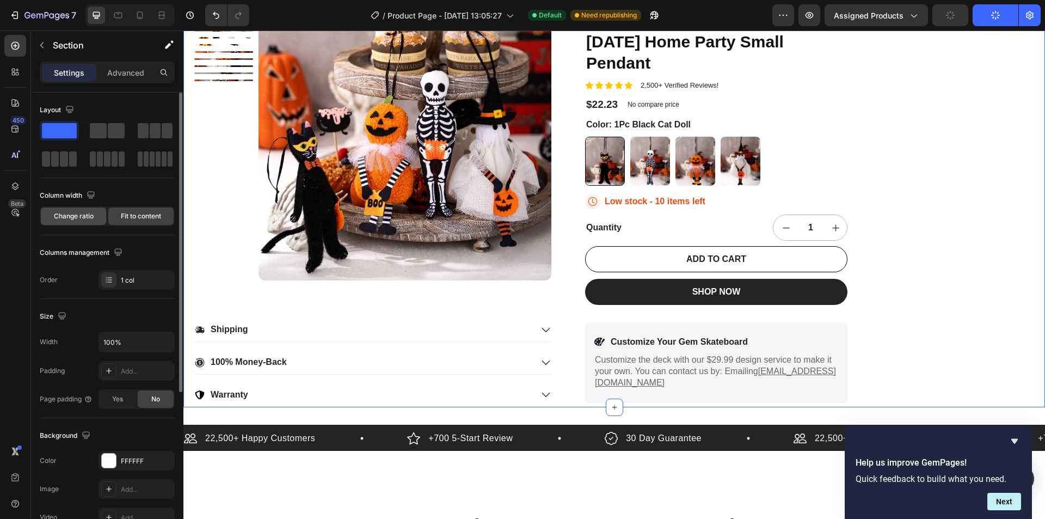
click at [91, 219] on span "Change ratio" at bounding box center [74, 216] width 40 height 10
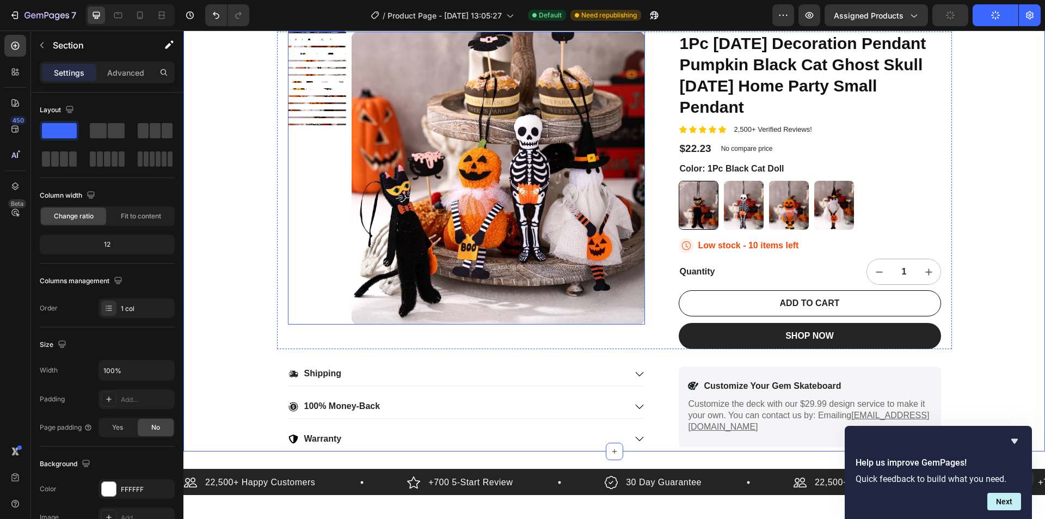
scroll to position [0, 0]
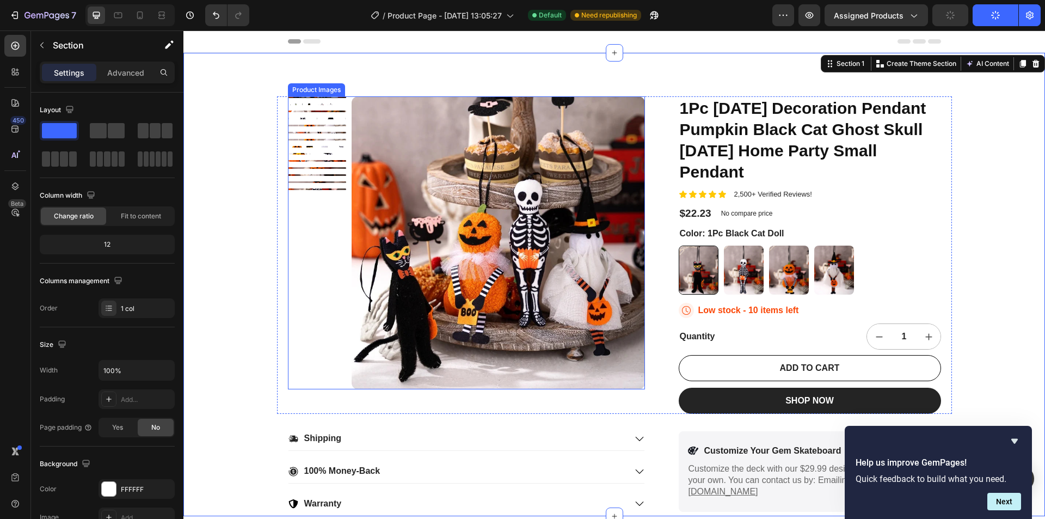
click at [317, 184] on div at bounding box center [317, 242] width 59 height 293
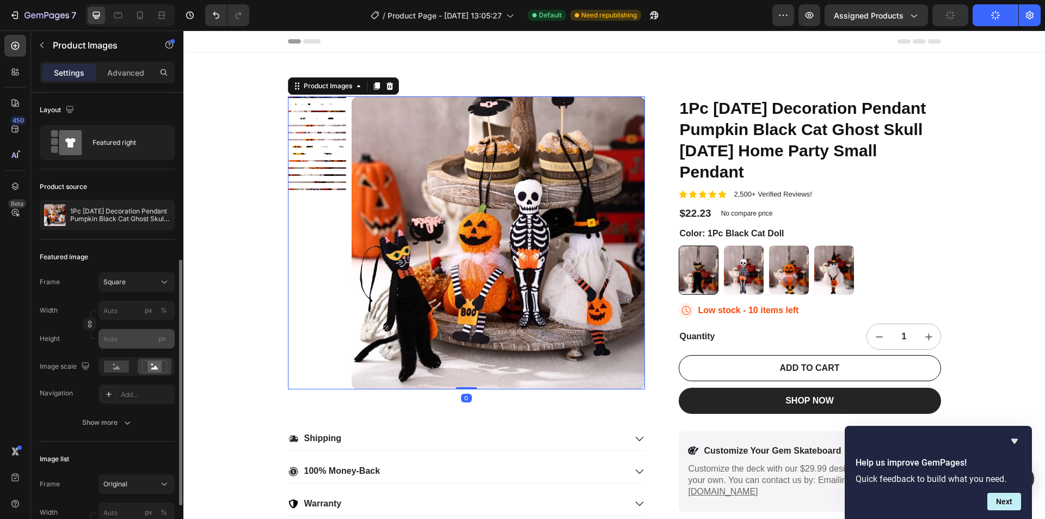
scroll to position [109, 0]
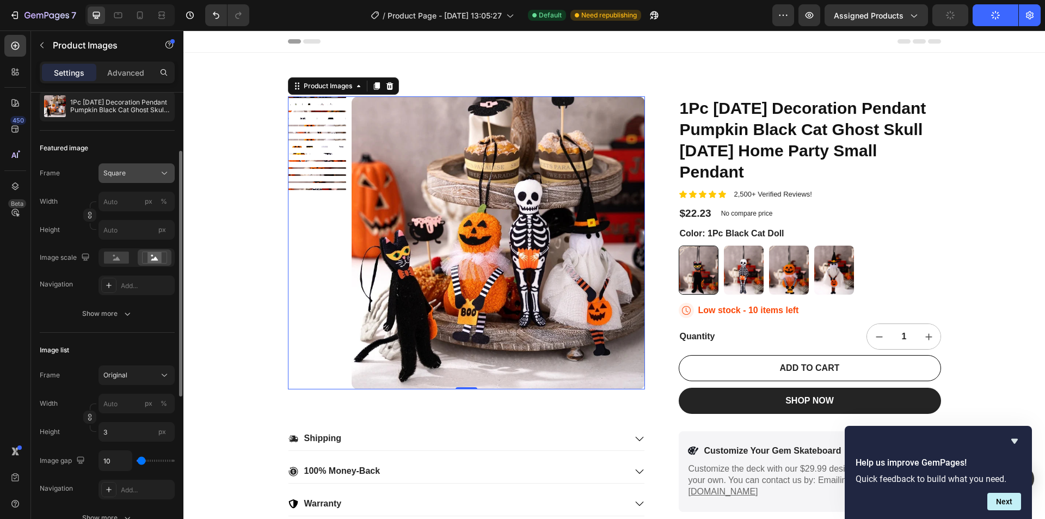
click at [142, 171] on div "Square" at bounding box center [129, 173] width 53 height 10
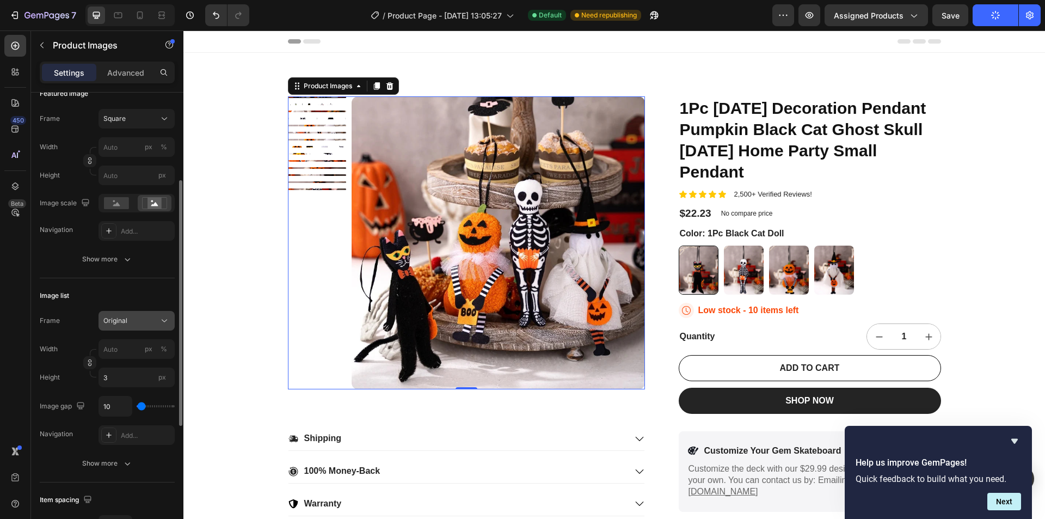
click at [136, 314] on button "Original" at bounding box center [137, 321] width 76 height 20
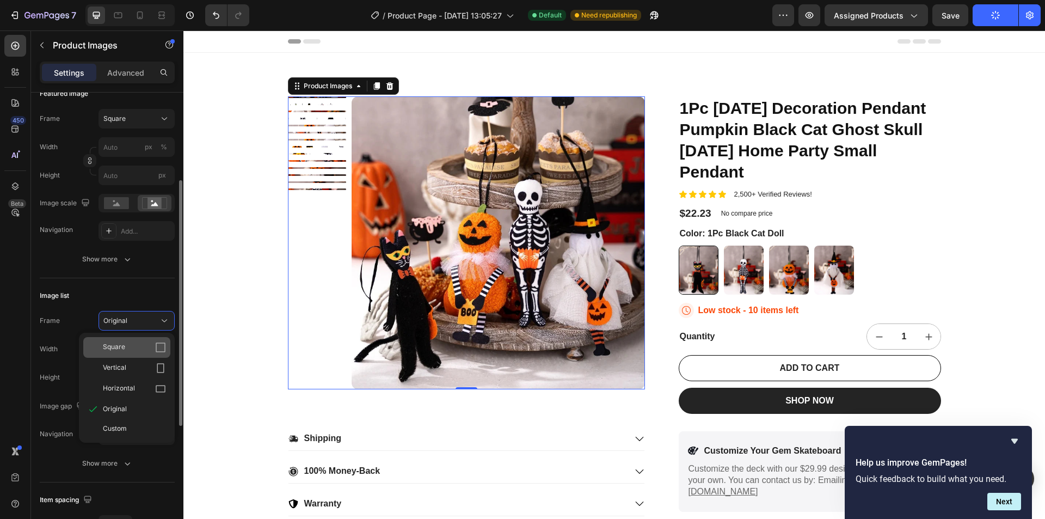
click at [128, 342] on div "Square" at bounding box center [134, 347] width 63 height 11
type input "3"
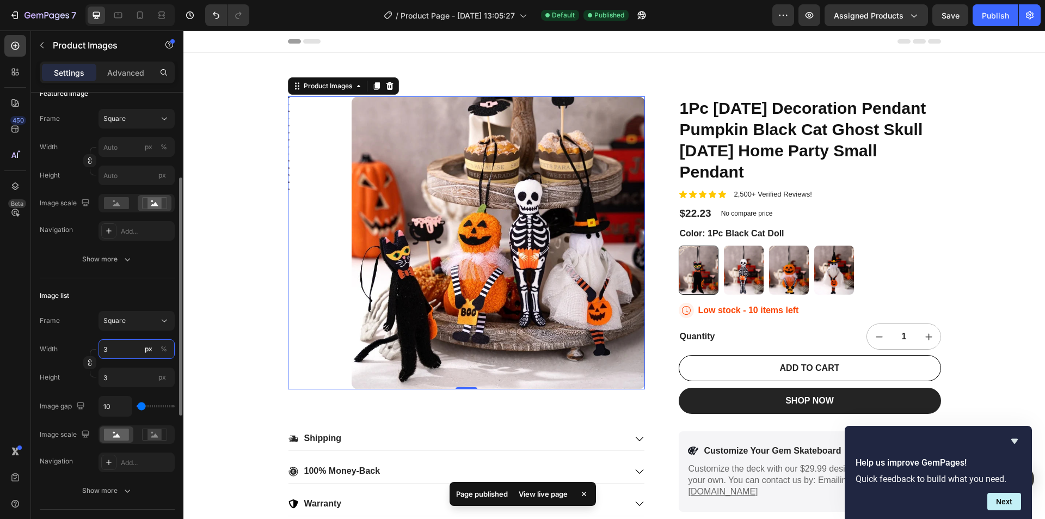
click at [119, 350] on input "3" at bounding box center [137, 349] width 76 height 20
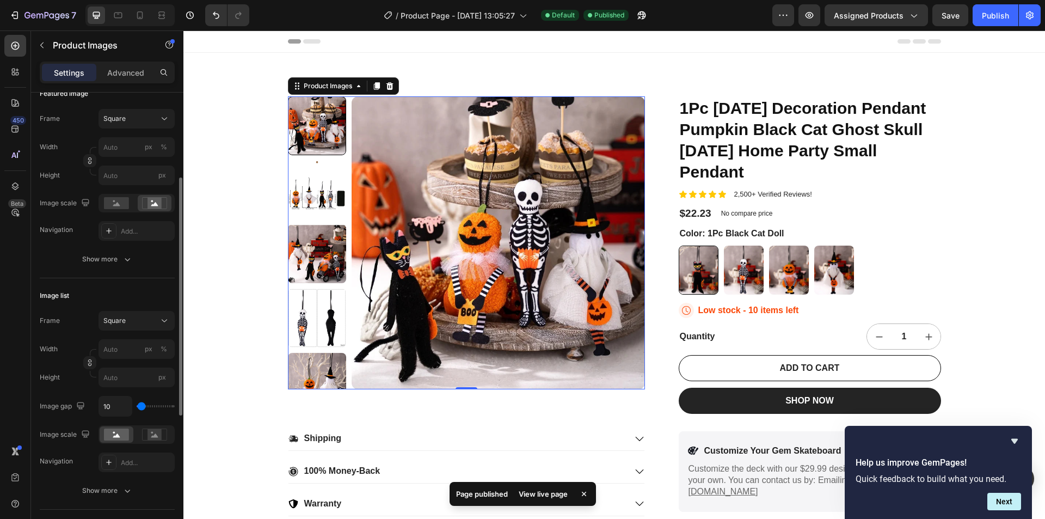
click at [126, 296] on div "Image list" at bounding box center [107, 295] width 135 height 17
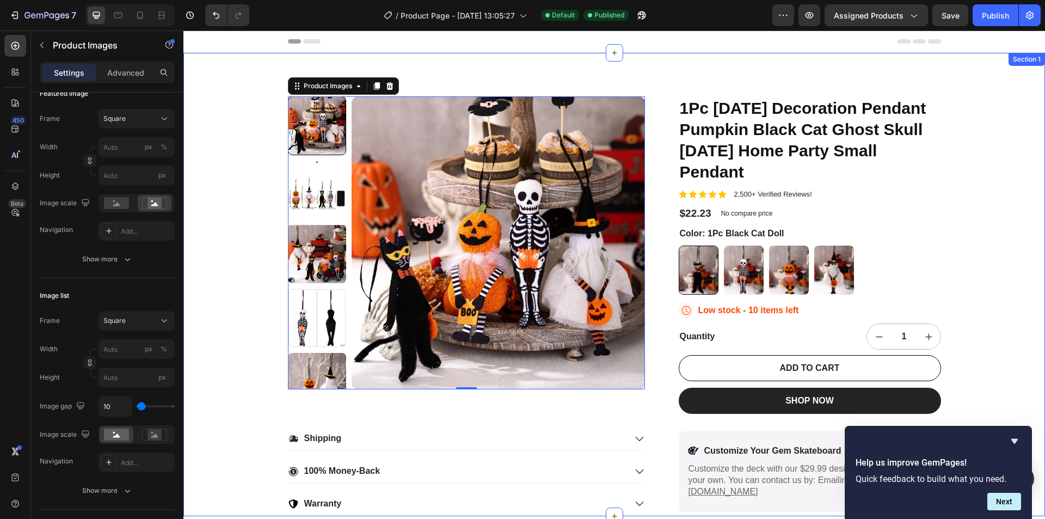
click at [667, 65] on div "Product Images 0 1Pc Halloween Decoration Pendant Pumpkin Black Cat Ghost Skull…" at bounding box center [614, 284] width 862 height 463
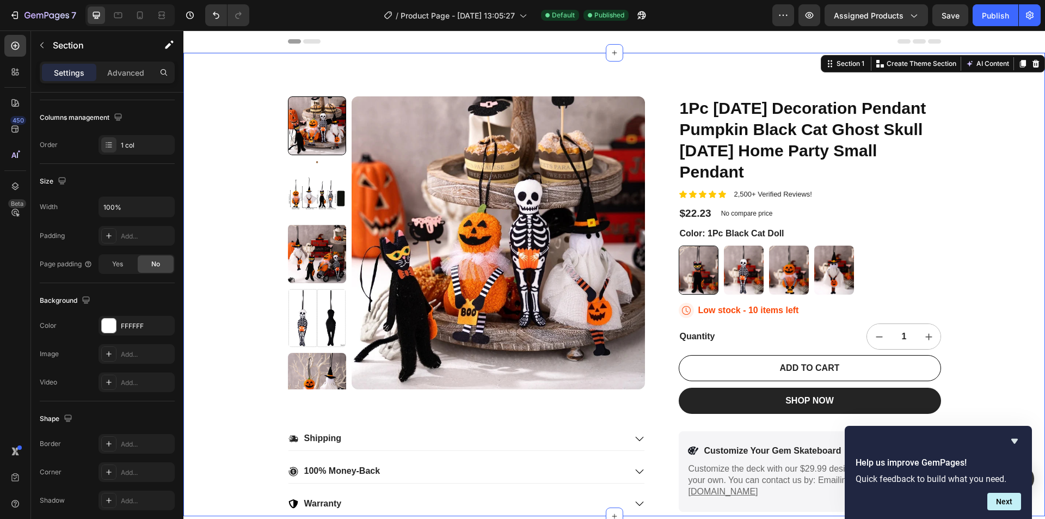
scroll to position [0, 0]
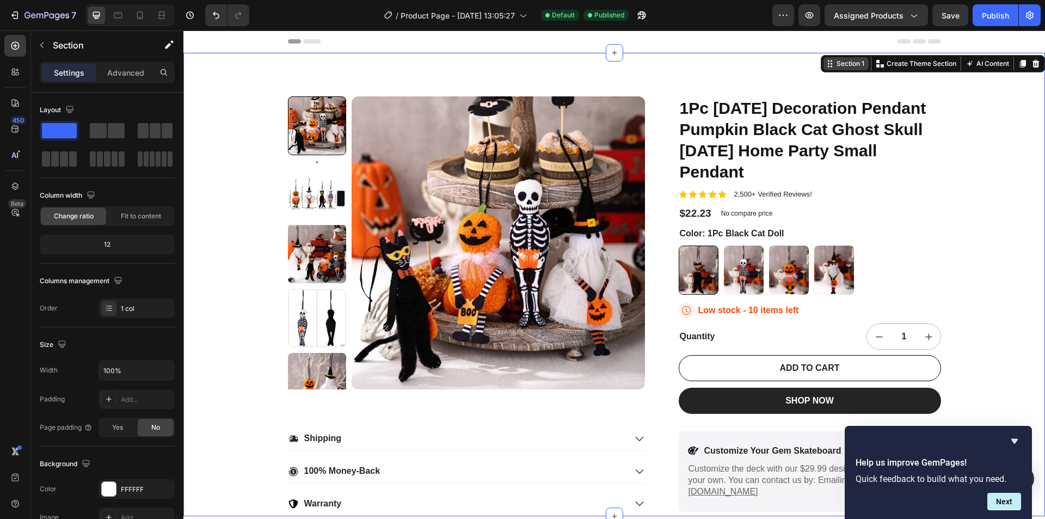
click at [831, 64] on icon at bounding box center [832, 64] width 2 height 2
click at [126, 311] on div "1 col" at bounding box center [146, 309] width 51 height 10
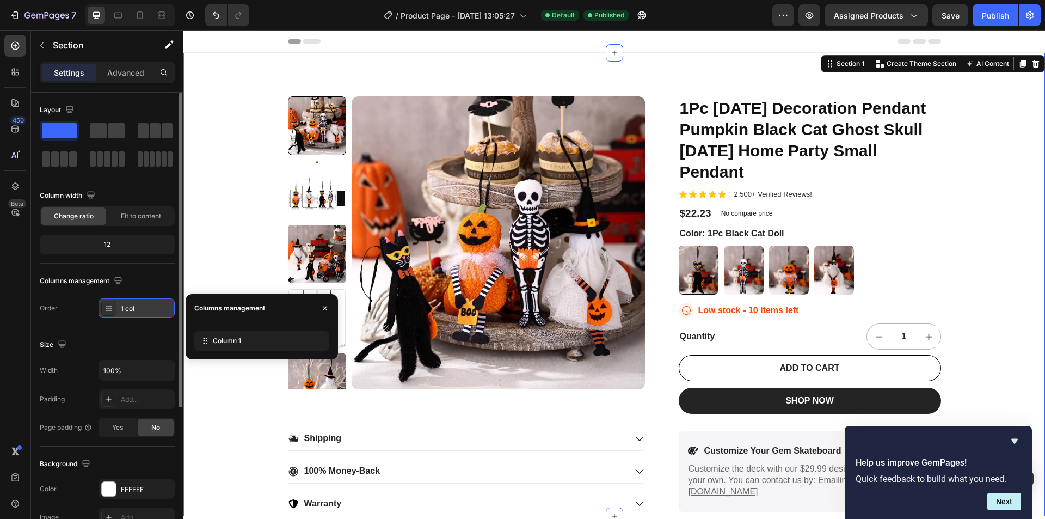
click at [126, 311] on div "1 col" at bounding box center [146, 309] width 51 height 10
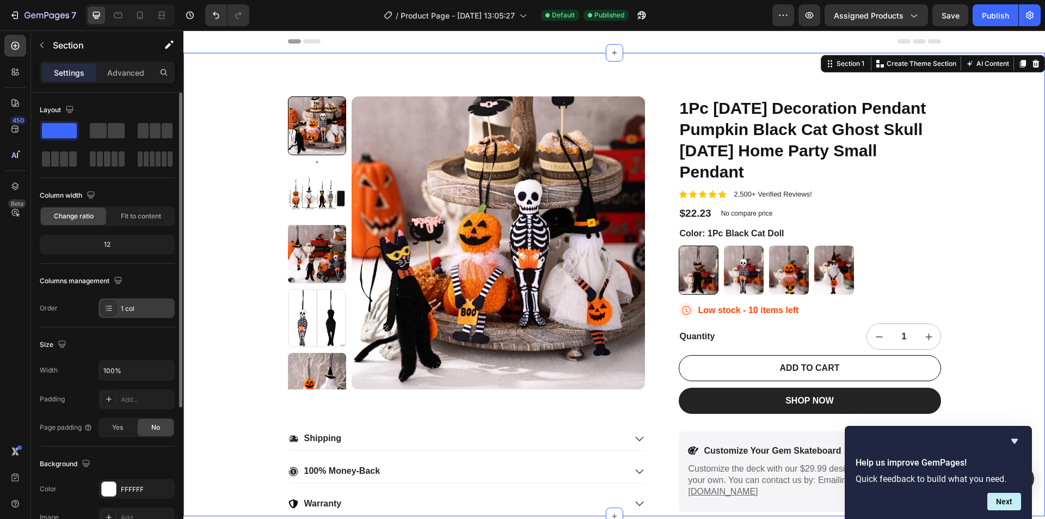
scroll to position [54, 0]
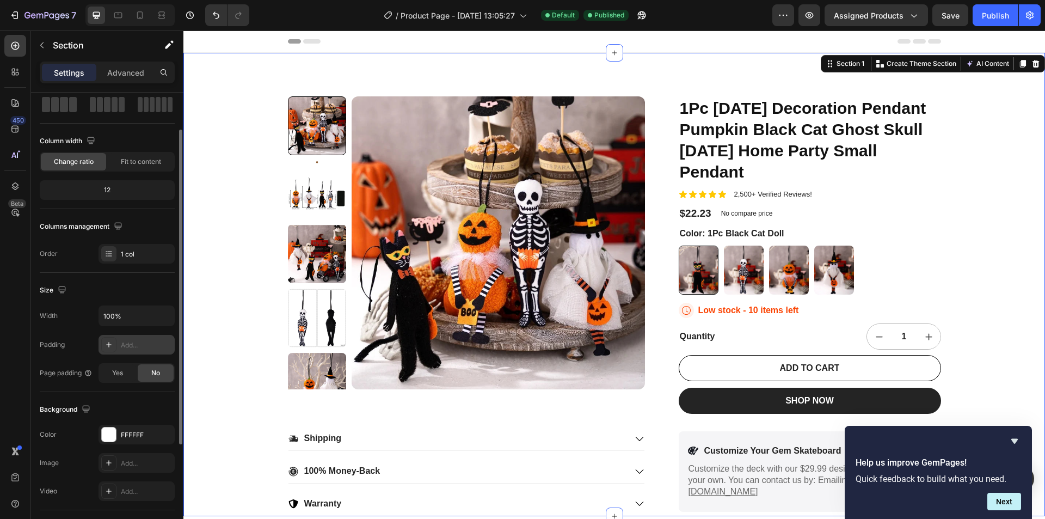
click at [131, 344] on div "Add..." at bounding box center [146, 345] width 51 height 10
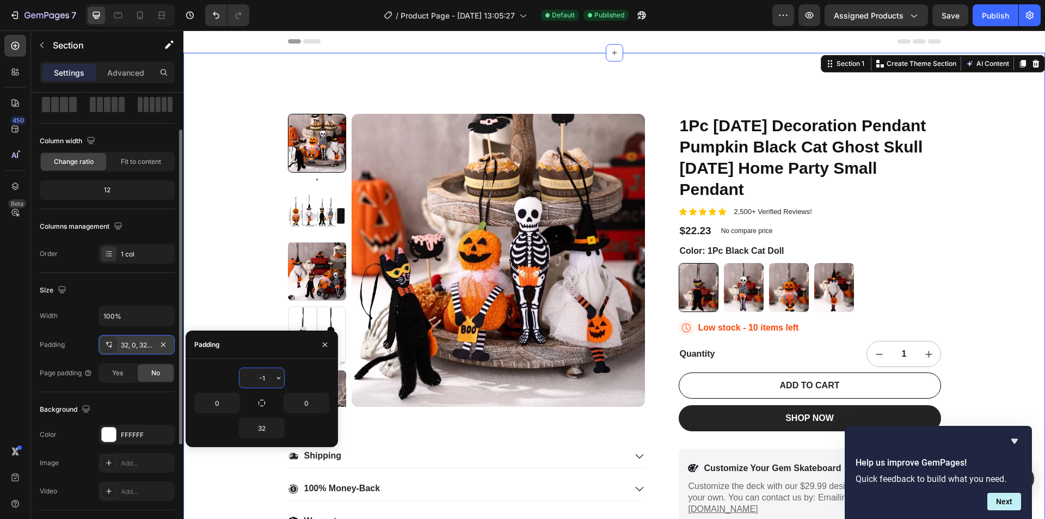
type input "-"
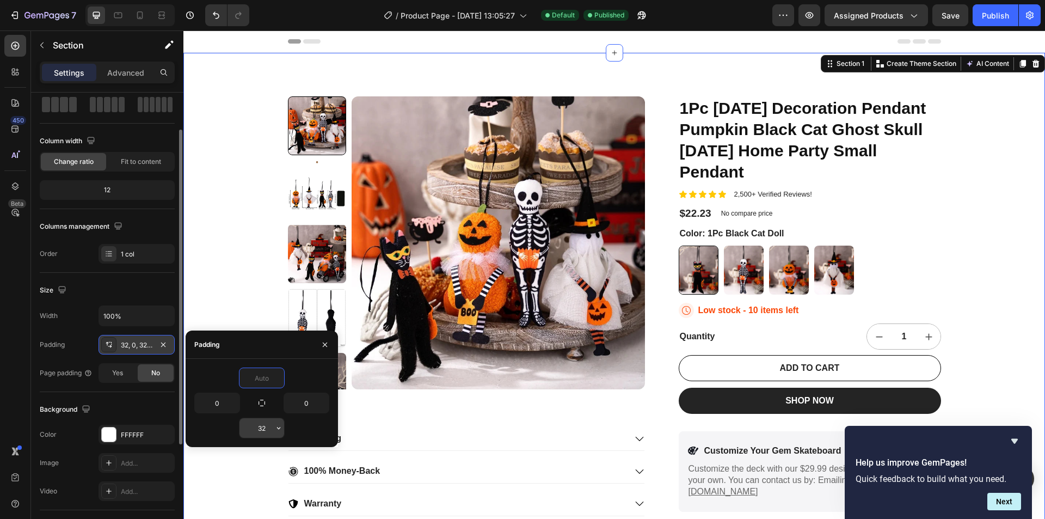
click at [267, 431] on input "32" at bounding box center [262, 428] width 45 height 20
type input "0"
click at [267, 431] on input "32" at bounding box center [262, 428] width 45 height 20
type input "0"
click at [225, 383] on div "0" at bounding box center [261, 377] width 135 height 21
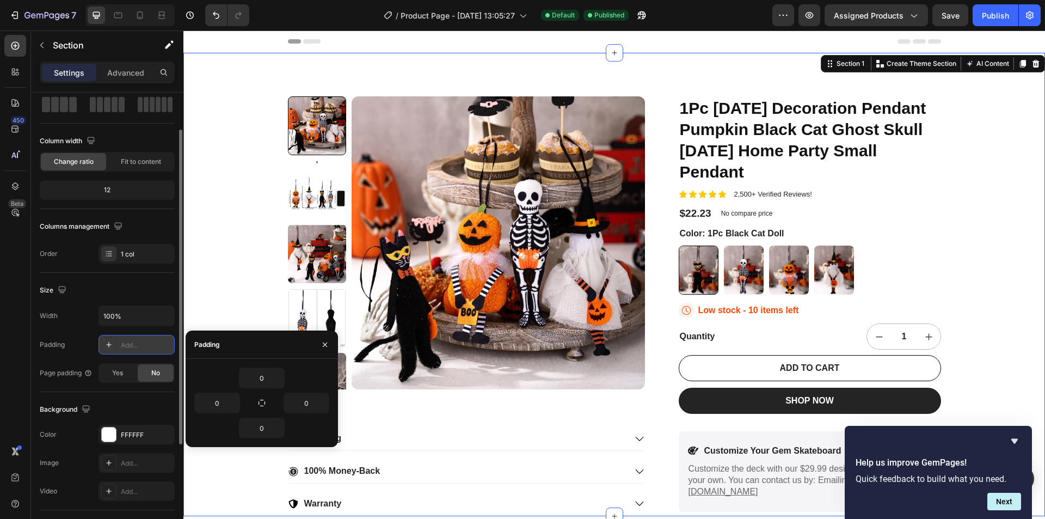
click at [132, 347] on div "Add..." at bounding box center [146, 345] width 51 height 10
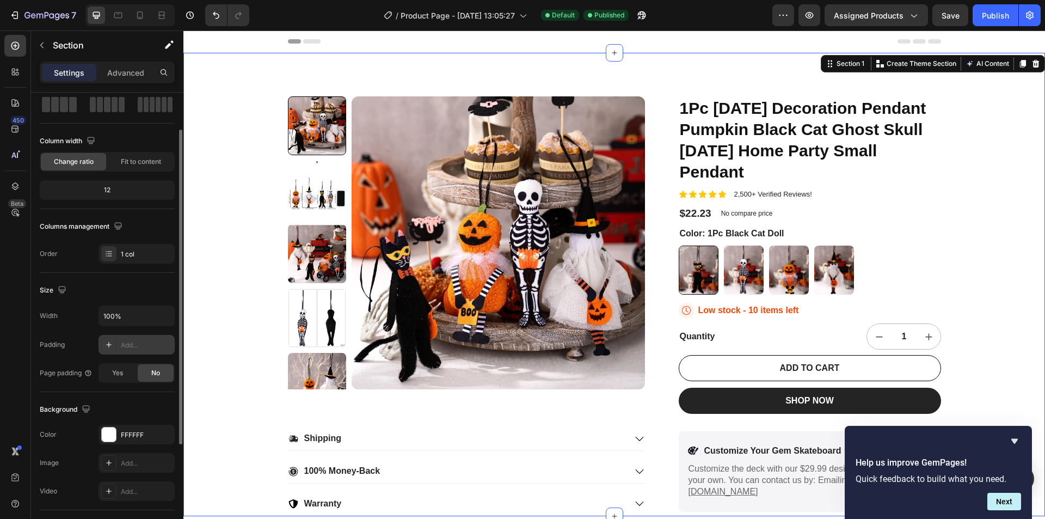
click at [135, 347] on div "Add..." at bounding box center [146, 345] width 51 height 10
type input "32"
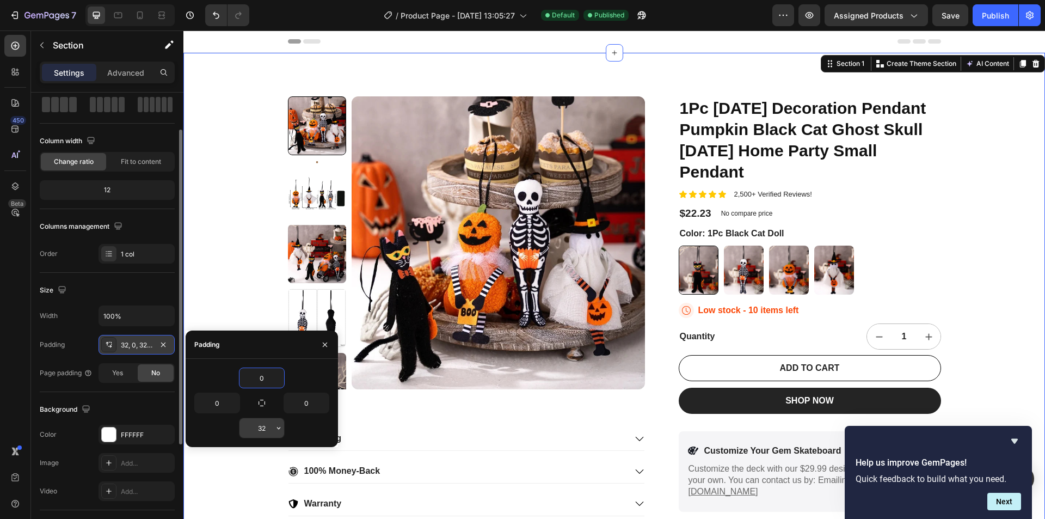
type input "0"
click at [267, 433] on input "32" at bounding box center [262, 428] width 45 height 20
type input "0"
click at [148, 297] on div "Size" at bounding box center [107, 289] width 135 height 17
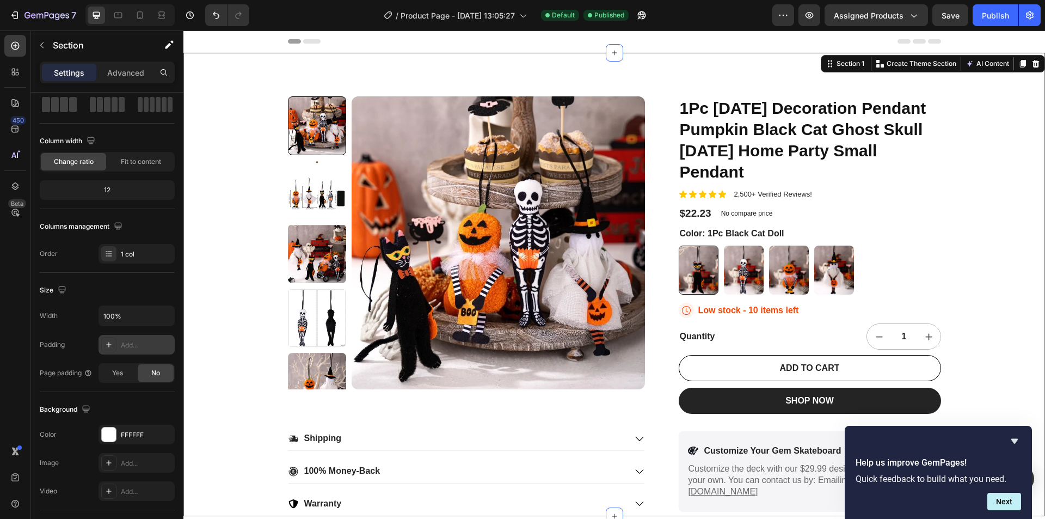
click at [136, 355] on div "Width 100% Padding Add... Page padding Yes No" at bounding box center [107, 343] width 135 height 77
click at [136, 348] on div "Add..." at bounding box center [146, 345] width 51 height 10
type input "32"
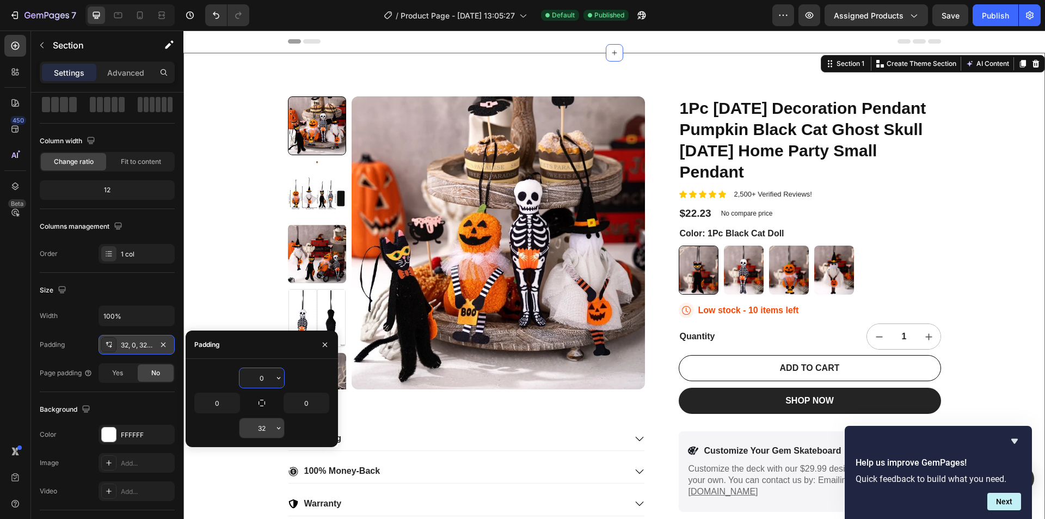
type input "0"
click at [261, 435] on input "32" at bounding box center [262, 428] width 45 height 20
type input "0"
click at [117, 345] on div "0, 0, 32, 0" at bounding box center [137, 345] width 76 height 20
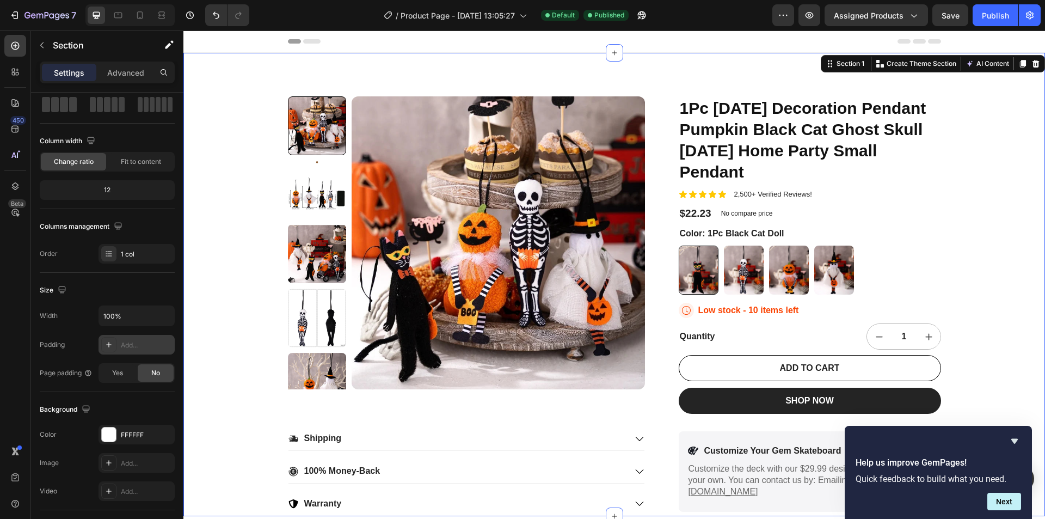
click at [118, 345] on div "Add..." at bounding box center [137, 345] width 76 height 20
type input "32"
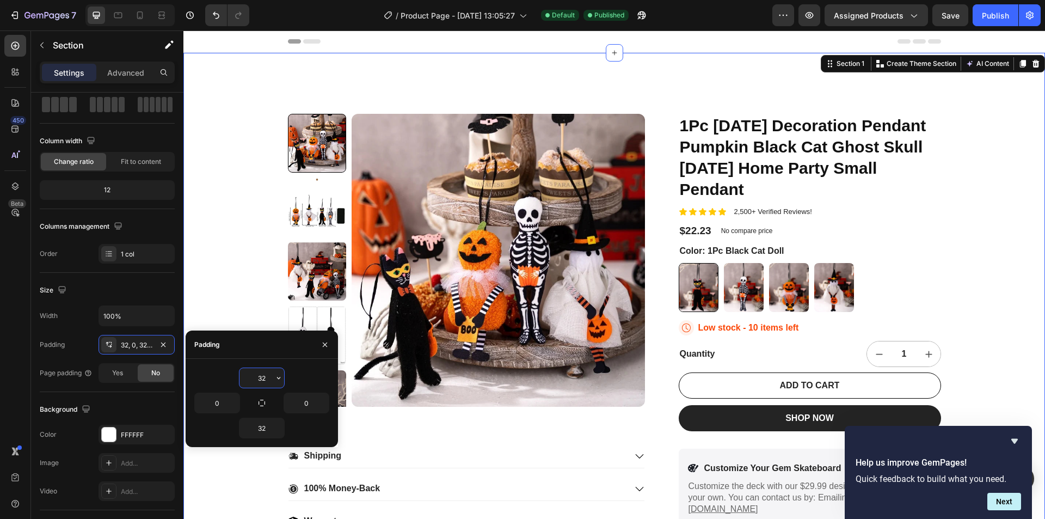
click at [274, 377] on button "button" at bounding box center [278, 378] width 11 height 20
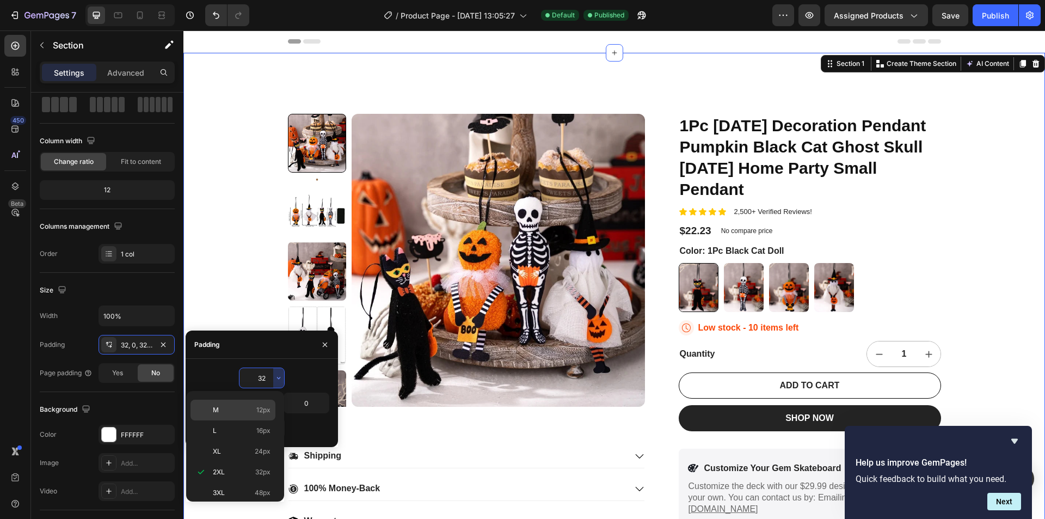
scroll to position [0, 0]
click at [247, 415] on div "Auto Auto" at bounding box center [233, 405] width 85 height 21
type input "Auto"
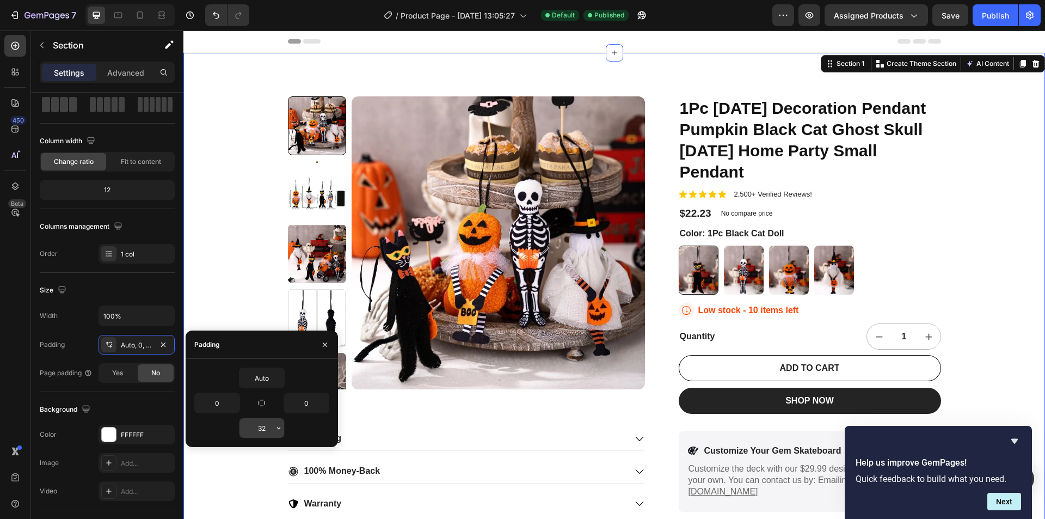
click at [265, 425] on input "32" at bounding box center [262, 428] width 45 height 20
click at [279, 427] on icon "button" at bounding box center [278, 428] width 9 height 9
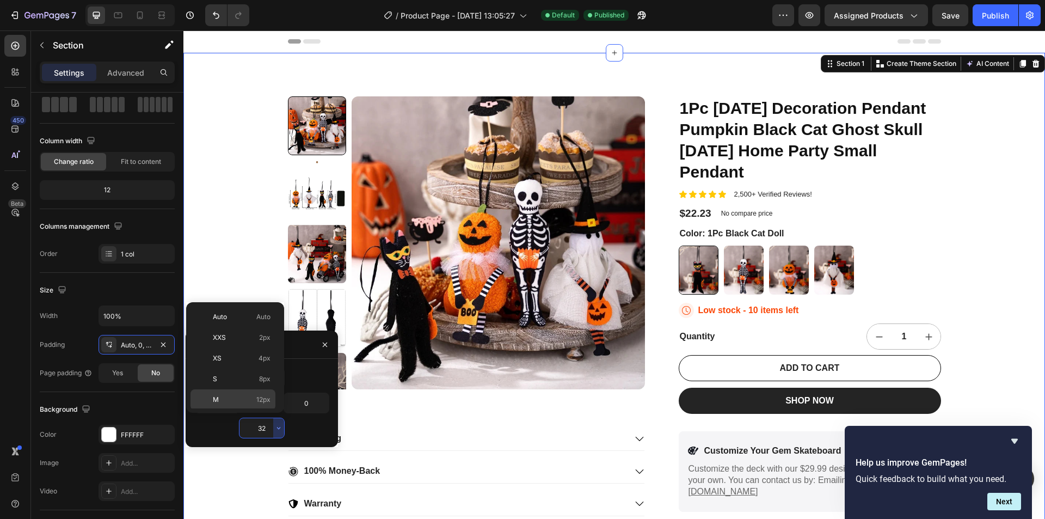
scroll to position [78, 0]
click at [250, 317] on p "M 12px" at bounding box center [242, 321] width 58 height 10
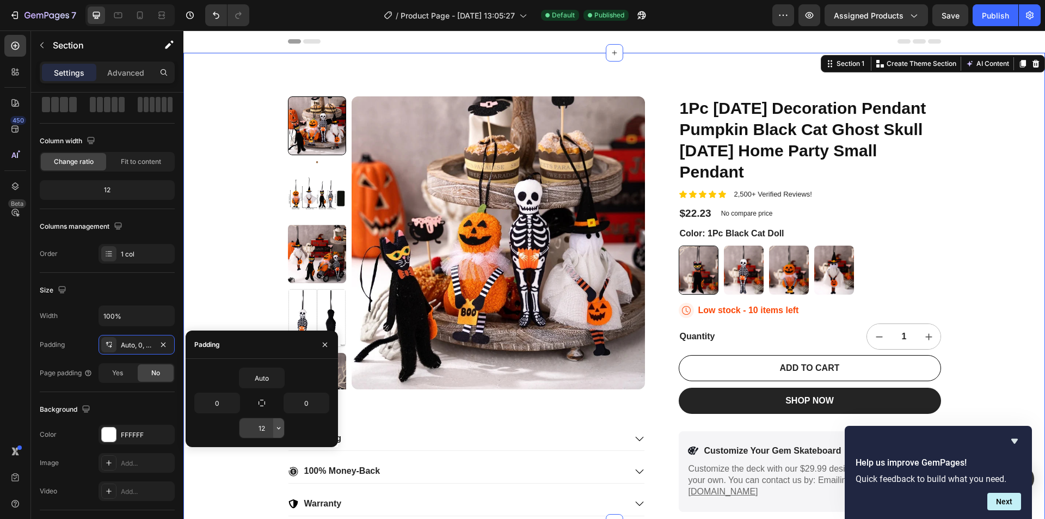
click at [277, 427] on icon "button" at bounding box center [278, 428] width 9 height 9
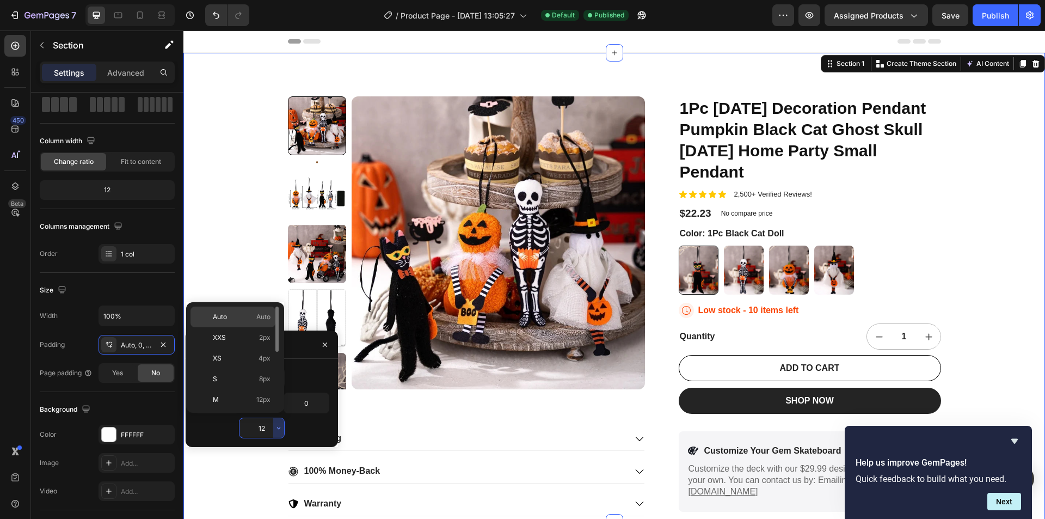
click at [237, 313] on p "Auto Auto" at bounding box center [242, 317] width 58 height 10
type input "Auto"
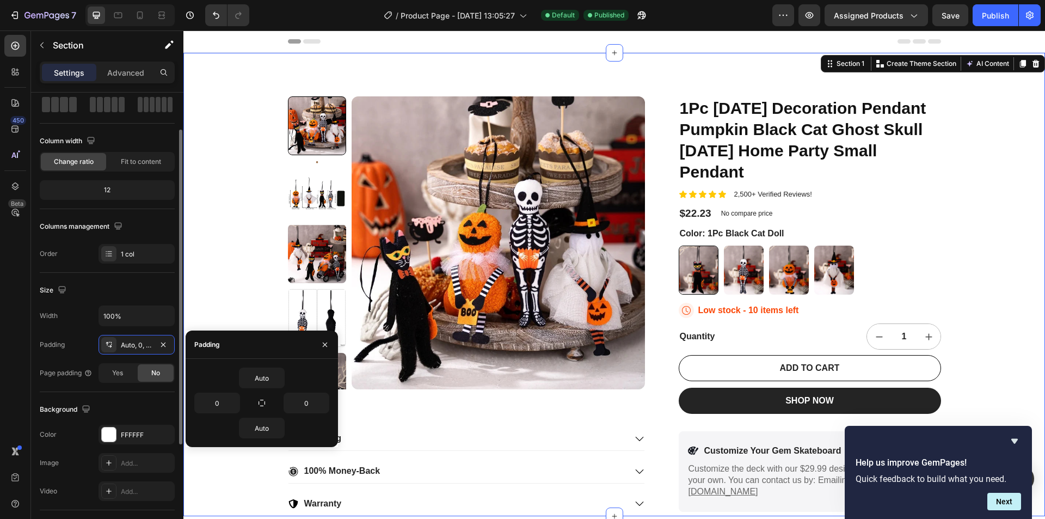
click at [121, 302] on div "Size Width 100% Padding Auto, 0, Auto, 0 Page padding Yes No" at bounding box center [107, 332] width 135 height 119
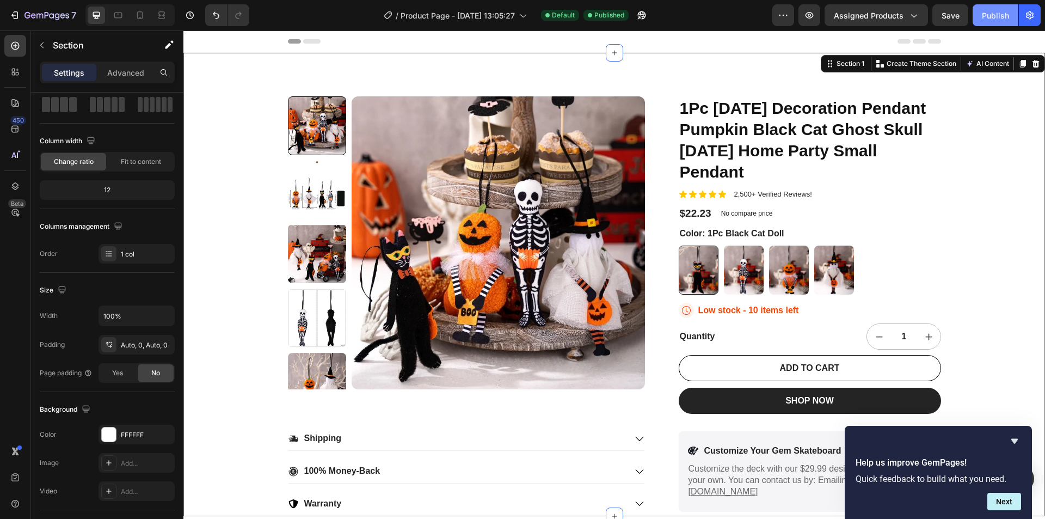
click at [987, 13] on div "Publish" at bounding box center [995, 15] width 27 height 11
click at [146, 350] on div "Auto, 0, Auto, 0" at bounding box center [137, 345] width 32 height 10
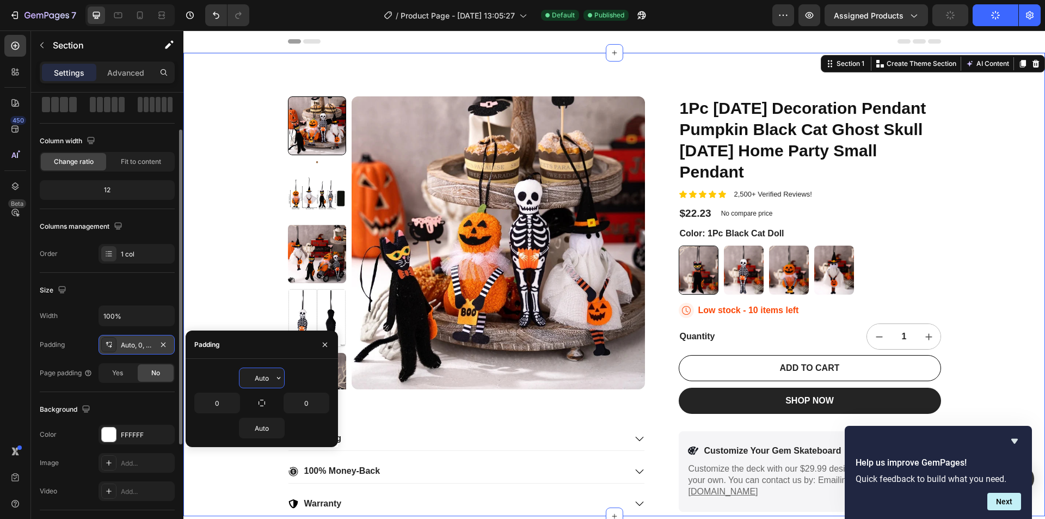
click at [145, 350] on div "Auto, 0, Auto, 0" at bounding box center [137, 345] width 32 height 10
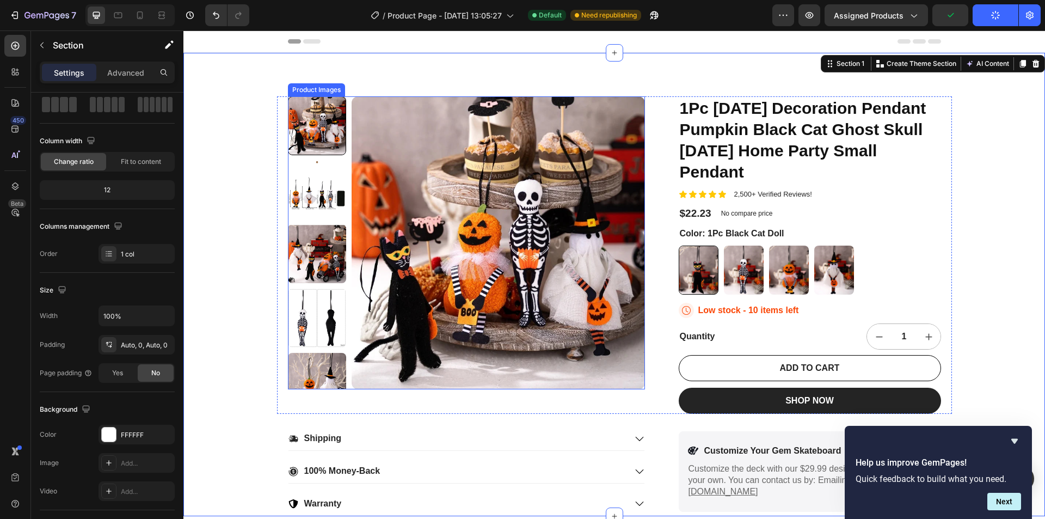
click at [322, 240] on img at bounding box center [317, 253] width 59 height 59
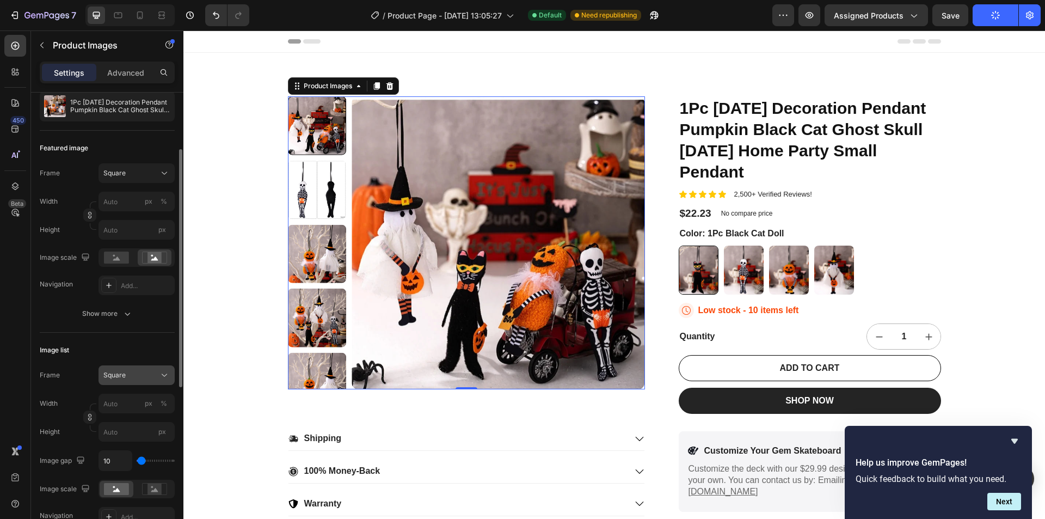
scroll to position [0, 0]
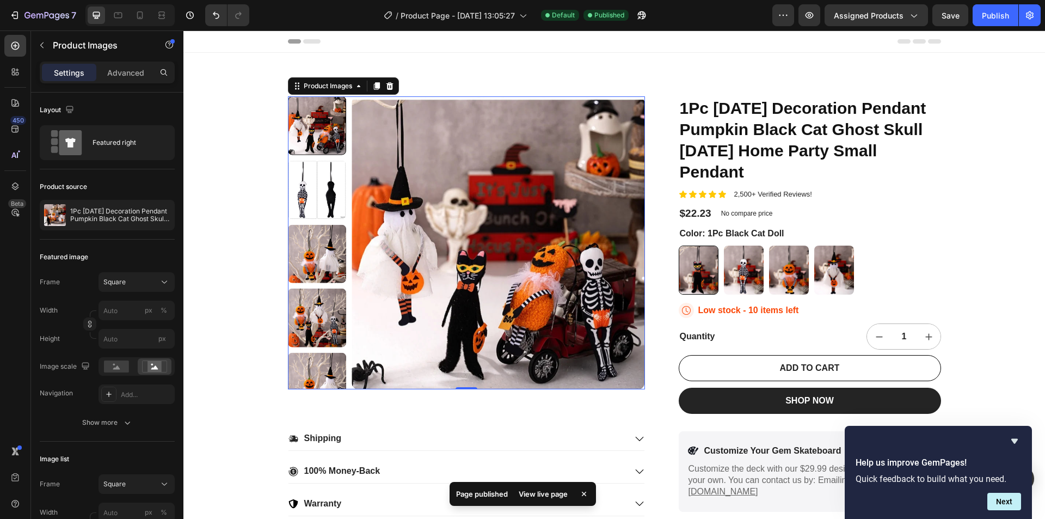
click at [327, 177] on img at bounding box center [317, 190] width 59 height 59
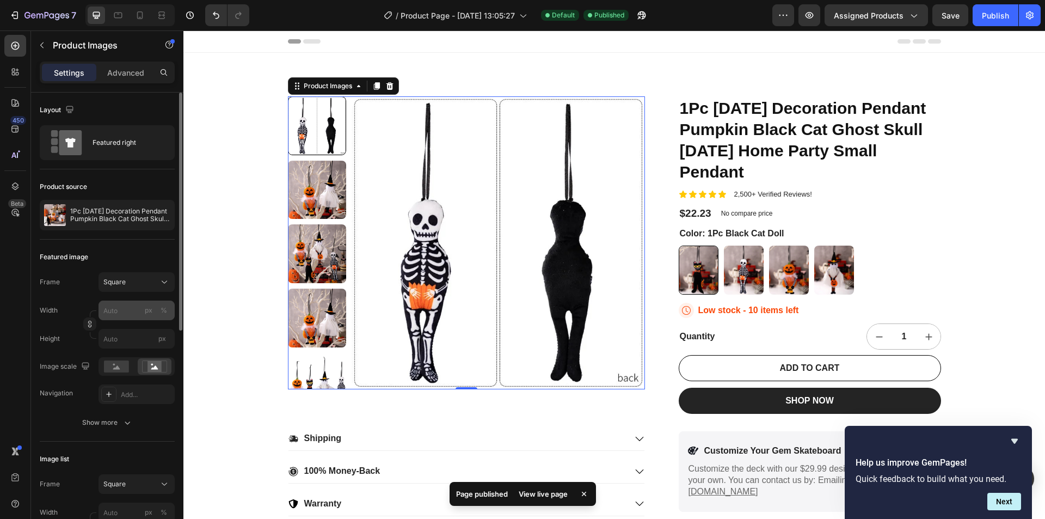
scroll to position [109, 0]
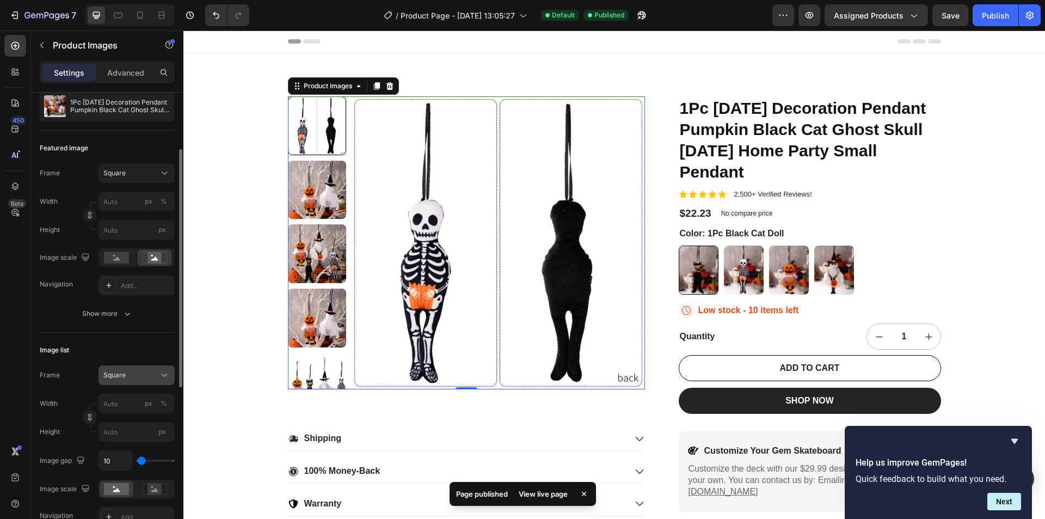
click at [143, 370] on div "Square" at bounding box center [136, 375] width 66 height 11
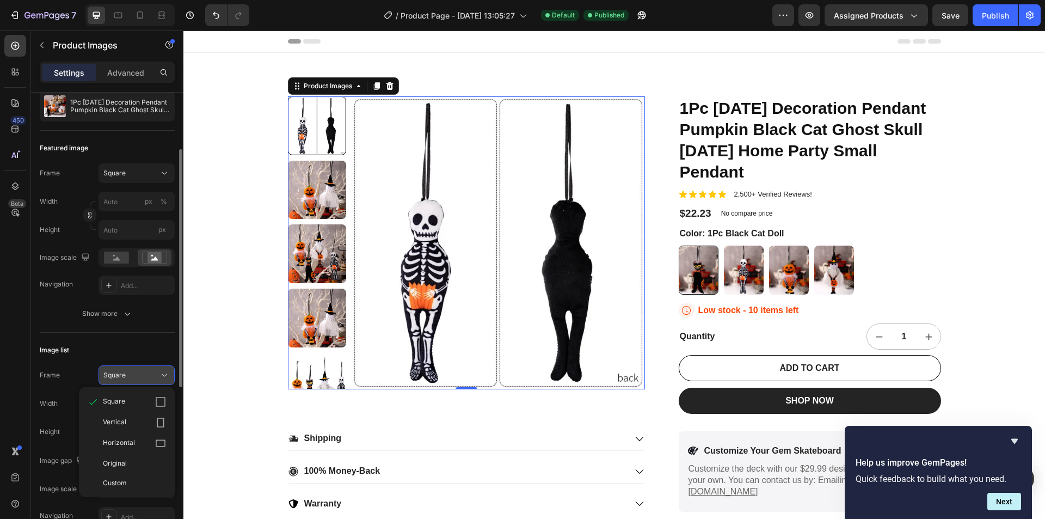
click at [143, 370] on div "Square" at bounding box center [136, 375] width 66 height 11
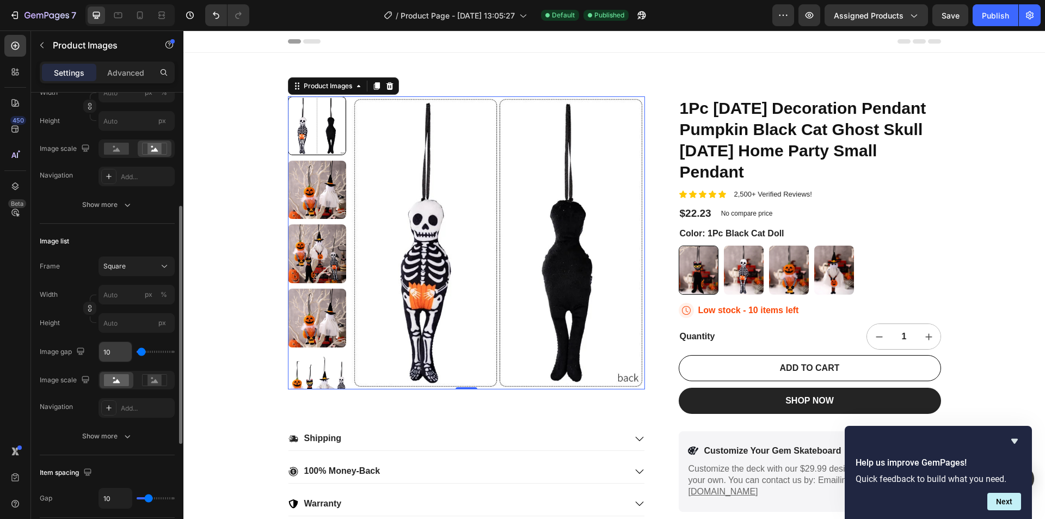
click at [113, 355] on input "10" at bounding box center [115, 352] width 33 height 20
click at [133, 437] on button "Show more" at bounding box center [107, 436] width 135 height 20
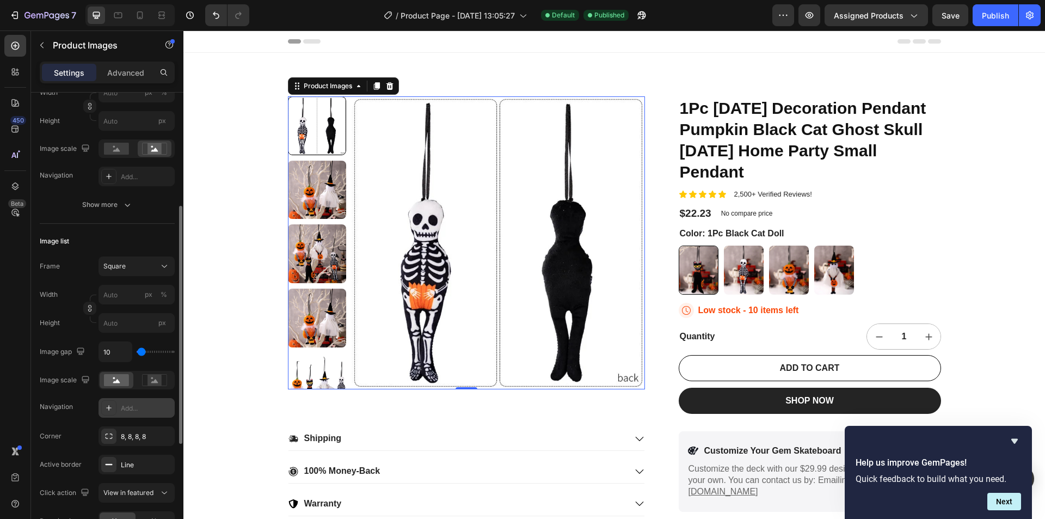
scroll to position [272, 0]
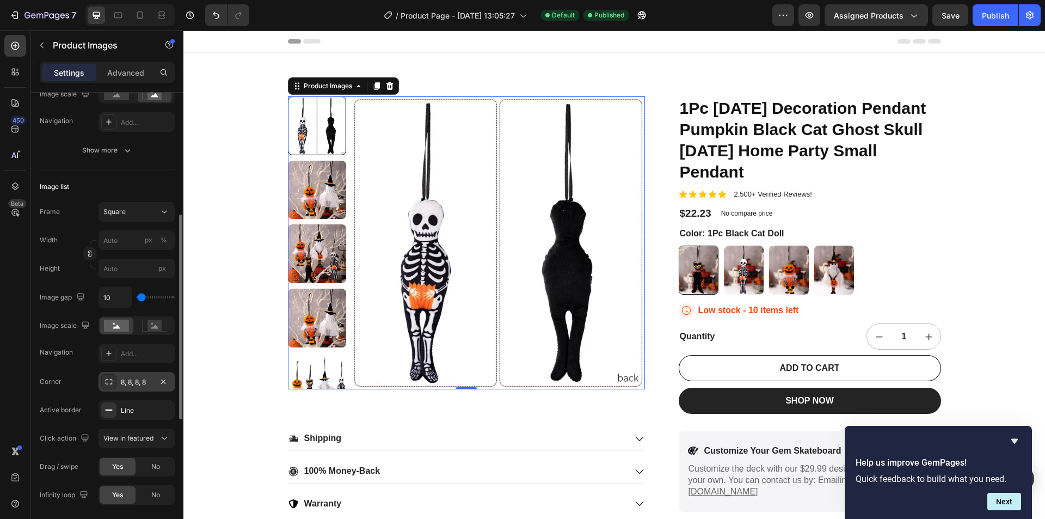
click at [130, 383] on div "8, 8, 8, 8" at bounding box center [137, 382] width 32 height 10
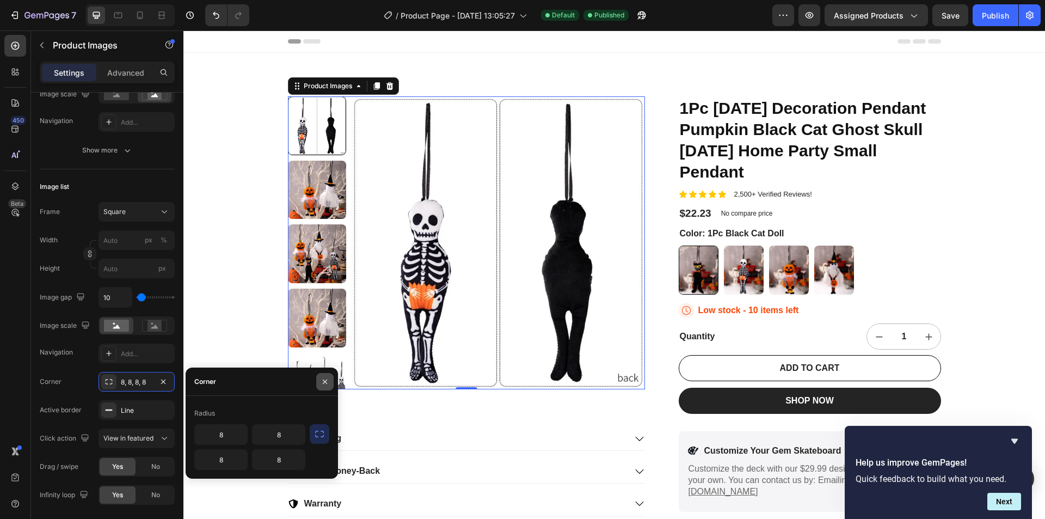
drag, startPoint x: 325, startPoint y: 377, endPoint x: 146, endPoint y: 346, distance: 181.8
click at [325, 377] on icon "button" at bounding box center [325, 381] width 9 height 9
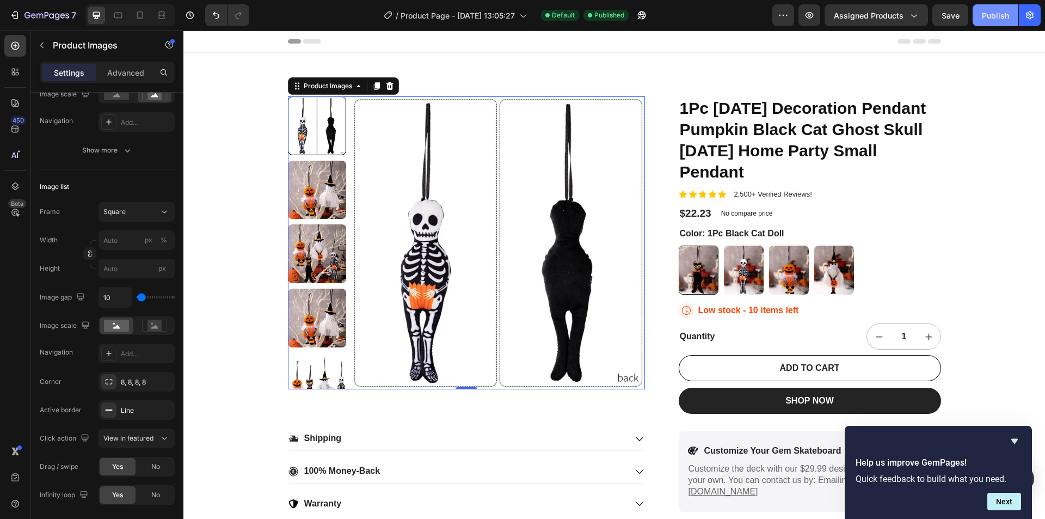
click at [998, 14] on div "Publish" at bounding box center [995, 15] width 27 height 11
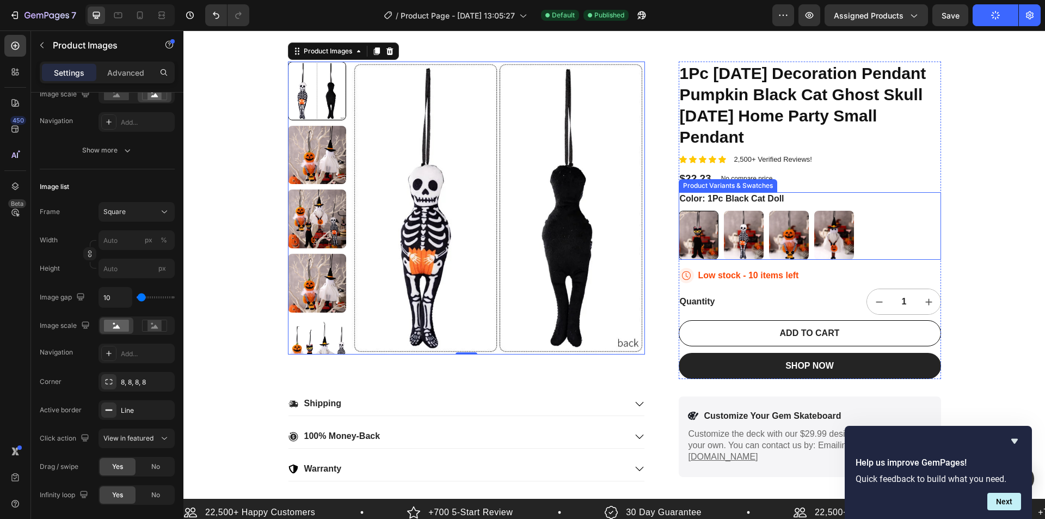
scroll to position [54, 0]
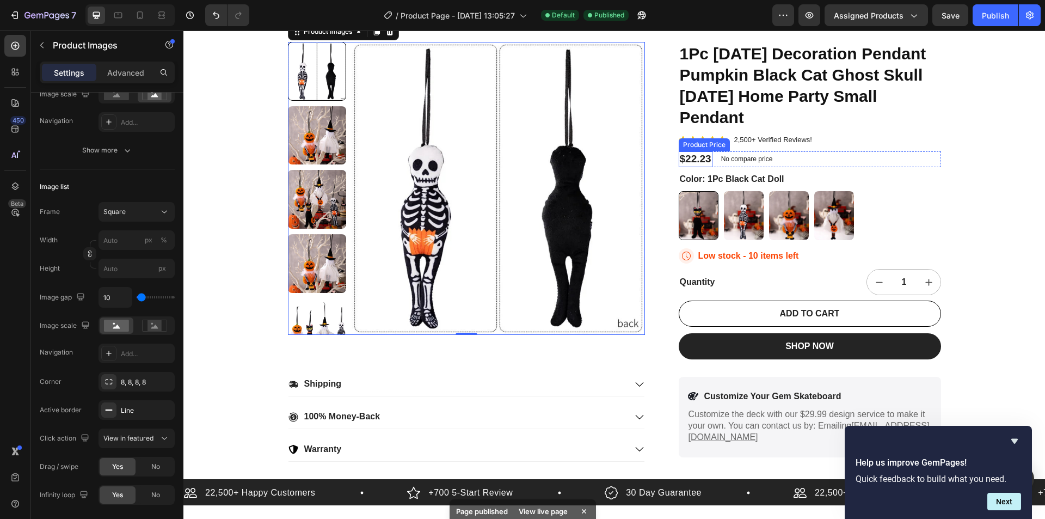
click at [696, 158] on div "$22.23" at bounding box center [696, 159] width 34 height 16
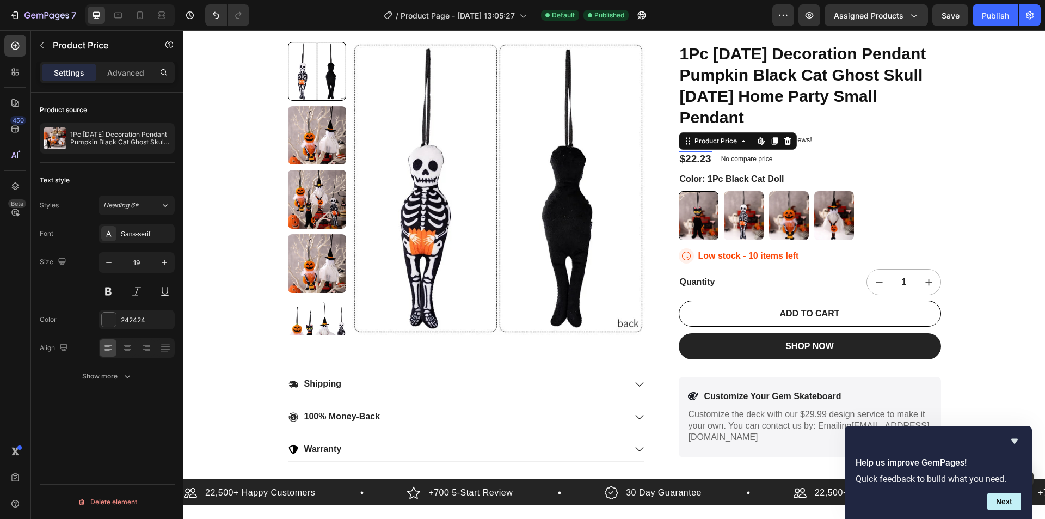
scroll to position [0, 0]
click at [161, 262] on icon "button" at bounding box center [164, 262] width 11 height 11
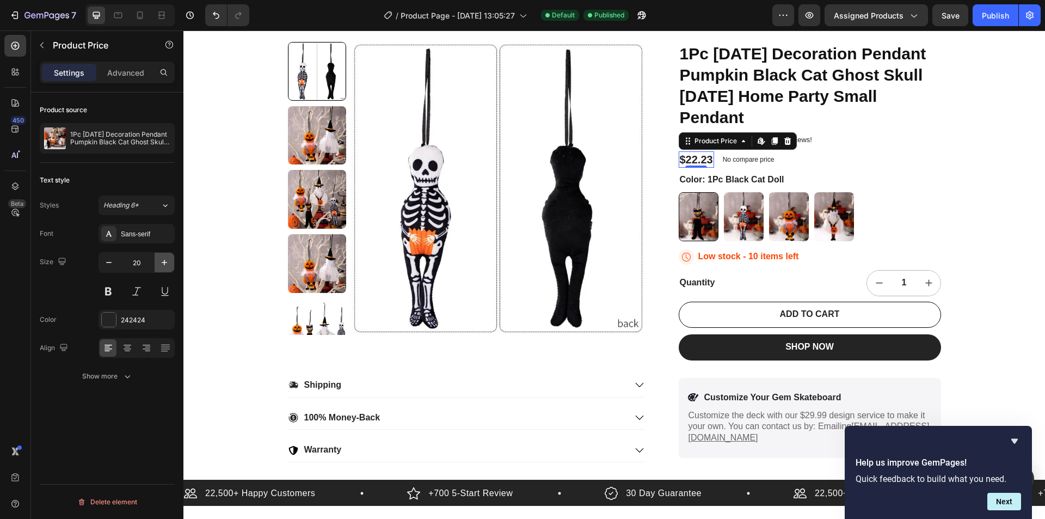
click at [161, 262] on icon "button" at bounding box center [164, 262] width 11 height 11
type input "22"
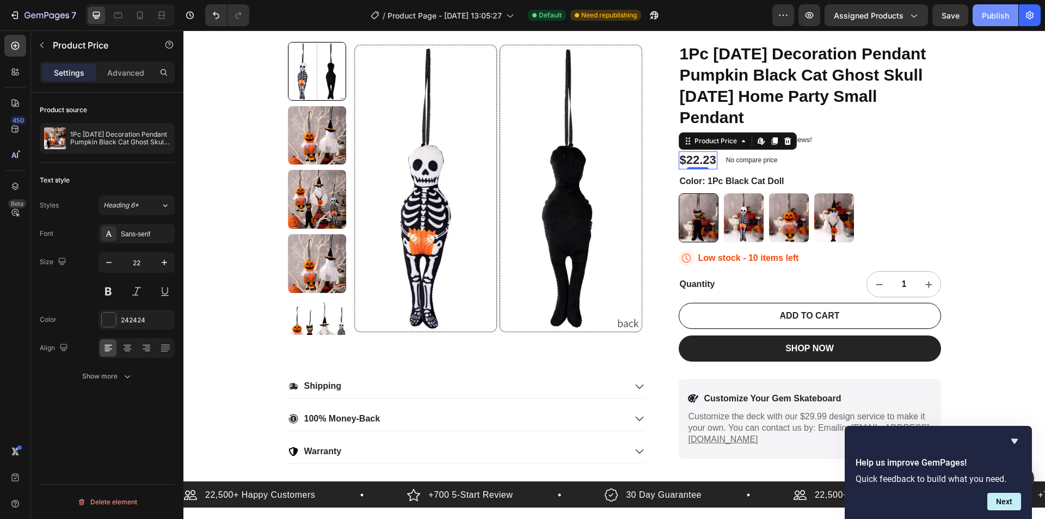
click at [991, 16] on div "Publish" at bounding box center [995, 15] width 27 height 11
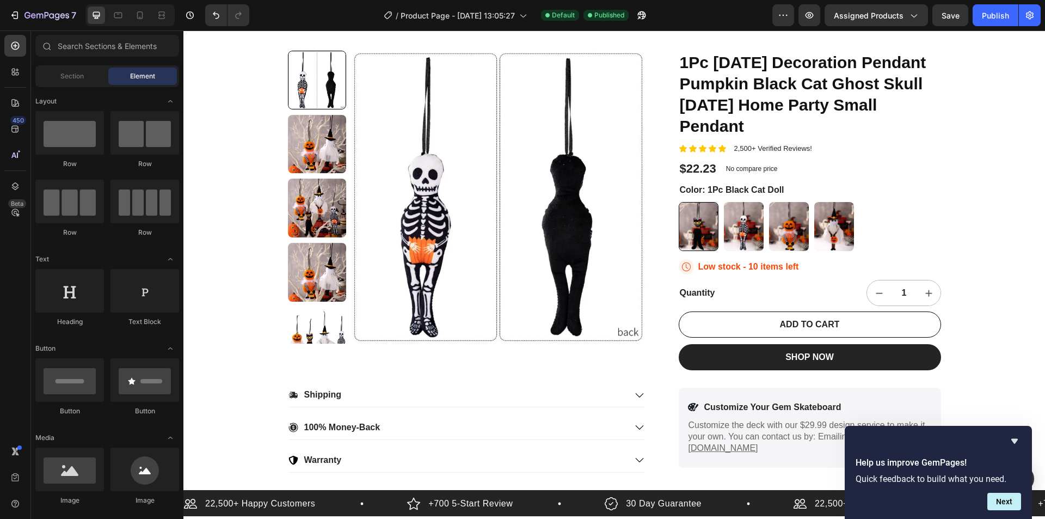
scroll to position [272, 0]
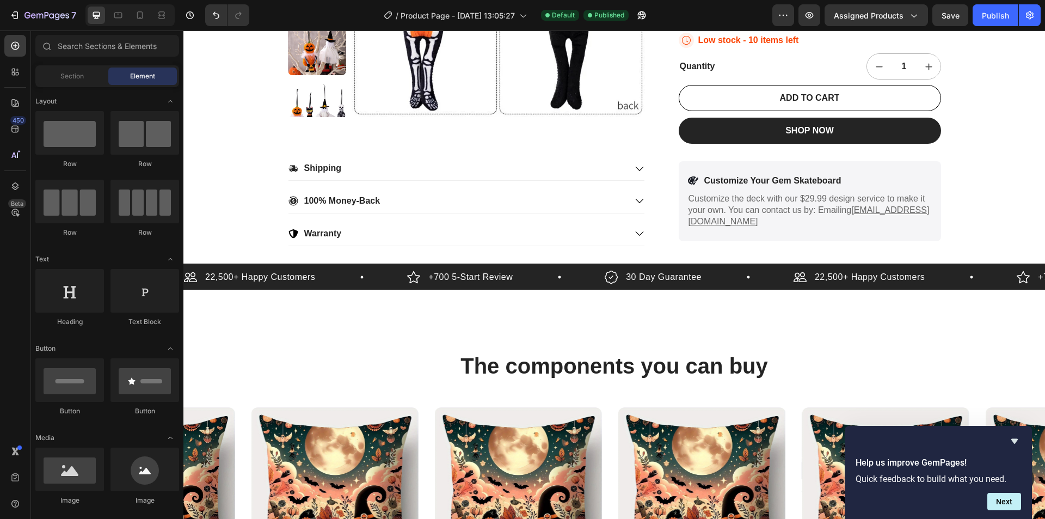
click at [1008, 4] on div "7 Version history / Product Page - Sep 27, 13:05:27 Default Published Preview A…" at bounding box center [522, 15] width 1045 height 31
click at [1004, 16] on div "Publish" at bounding box center [995, 15] width 27 height 11
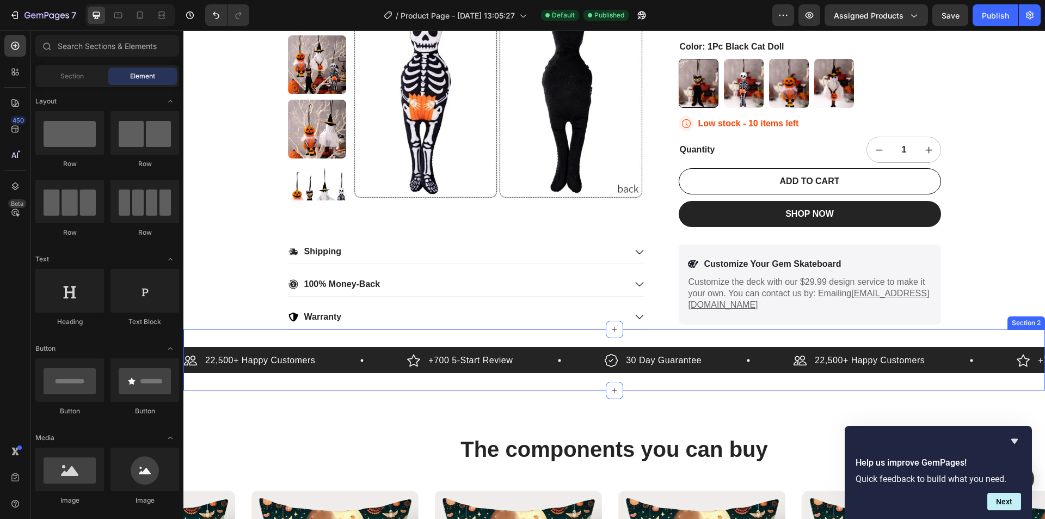
scroll to position [163, 0]
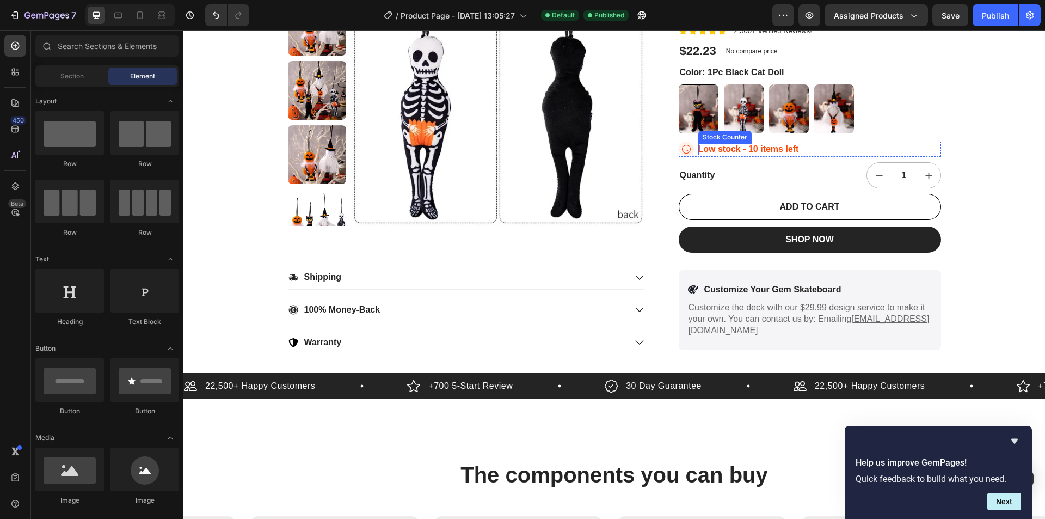
click at [739, 150] on p "Low stock - 10 items left" at bounding box center [748, 149] width 101 height 11
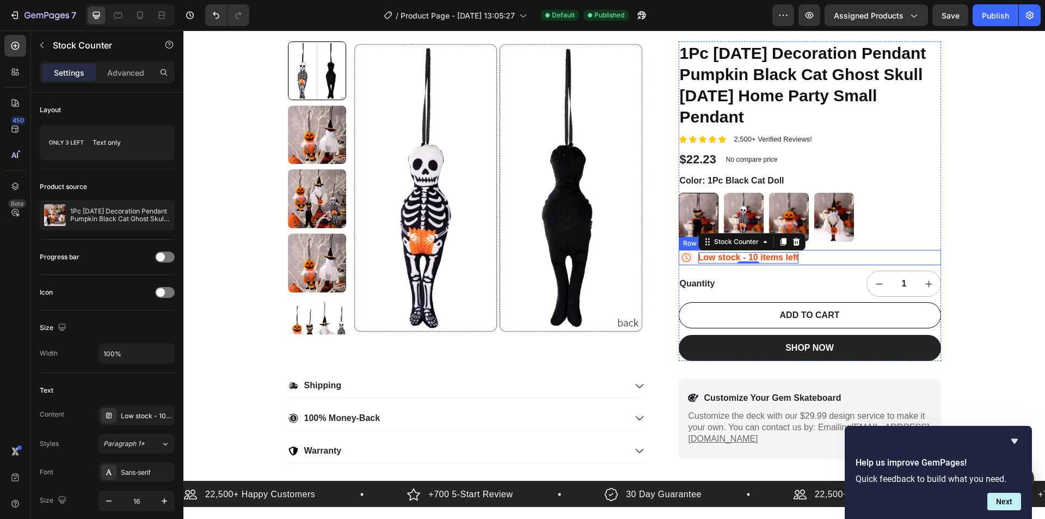
scroll to position [54, 0]
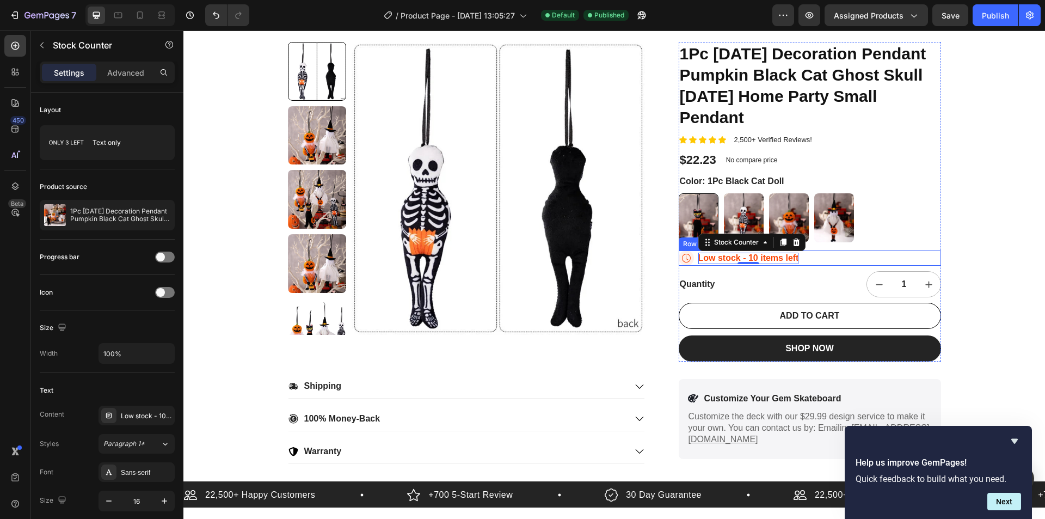
click at [824, 256] on div "Icon Low stock - 10 items left Stock Counter 0 Row" at bounding box center [810, 257] width 262 height 15
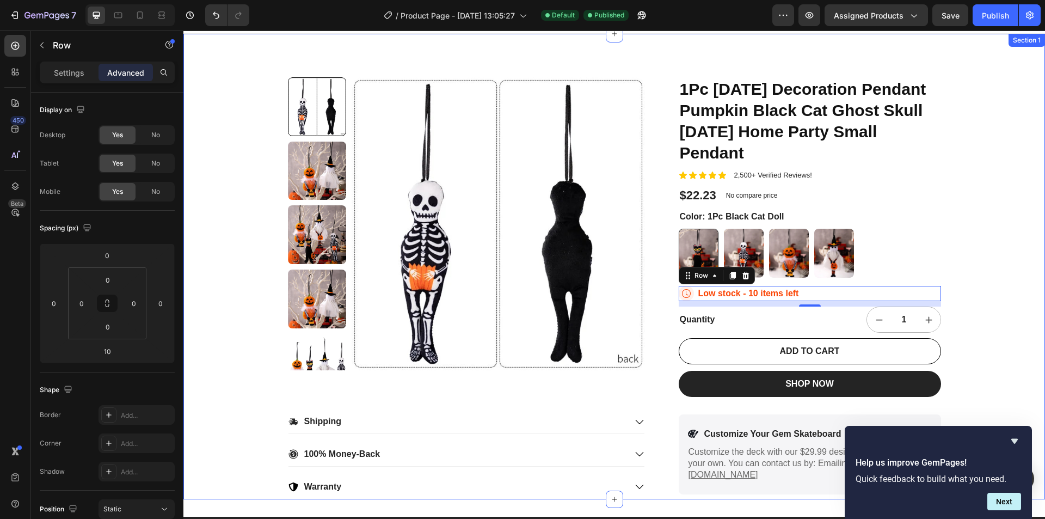
scroll to position [0, 0]
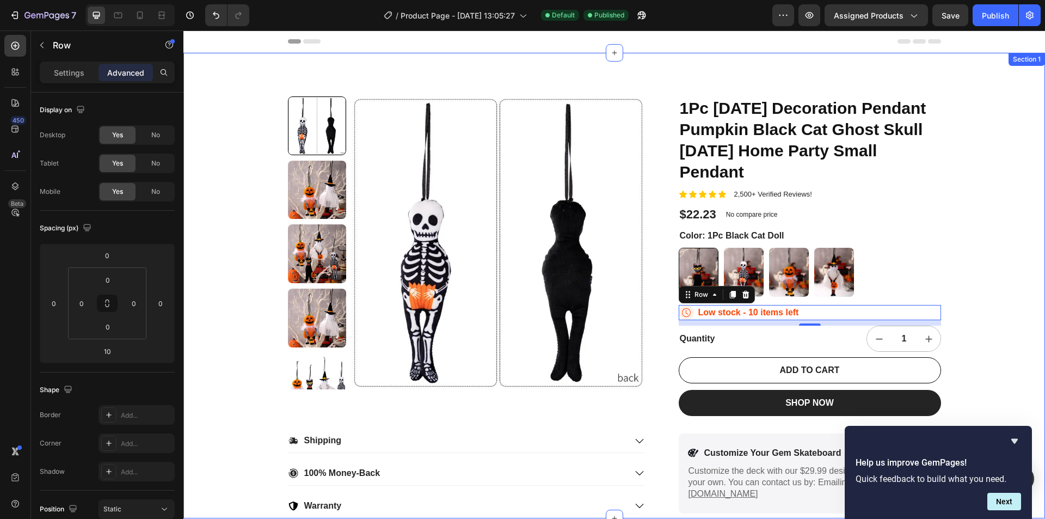
click at [980, 268] on div "Product Images 1Pc Halloween Decoration Pendant Pumpkin Black Cat Ghost Skull G…" at bounding box center [614, 285] width 862 height 465
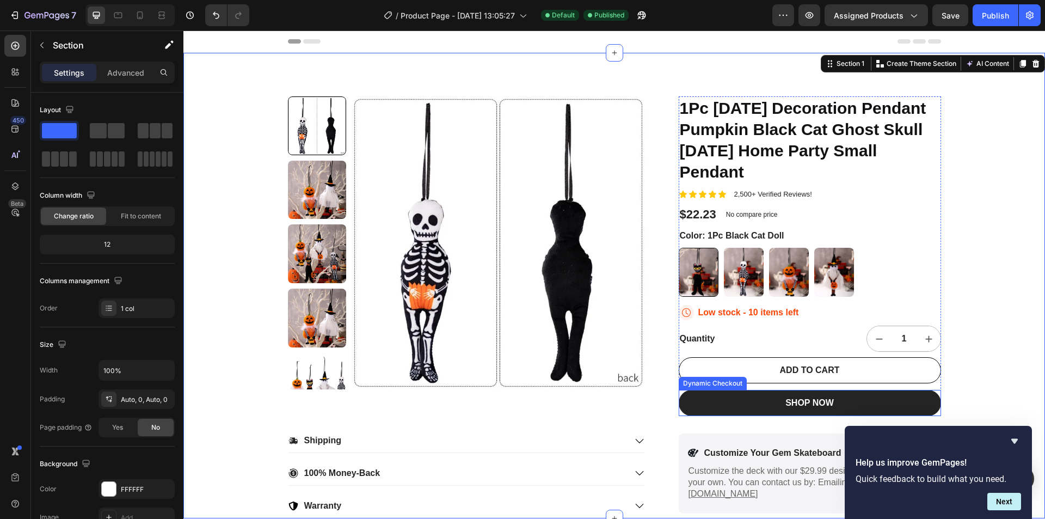
scroll to position [46, 0]
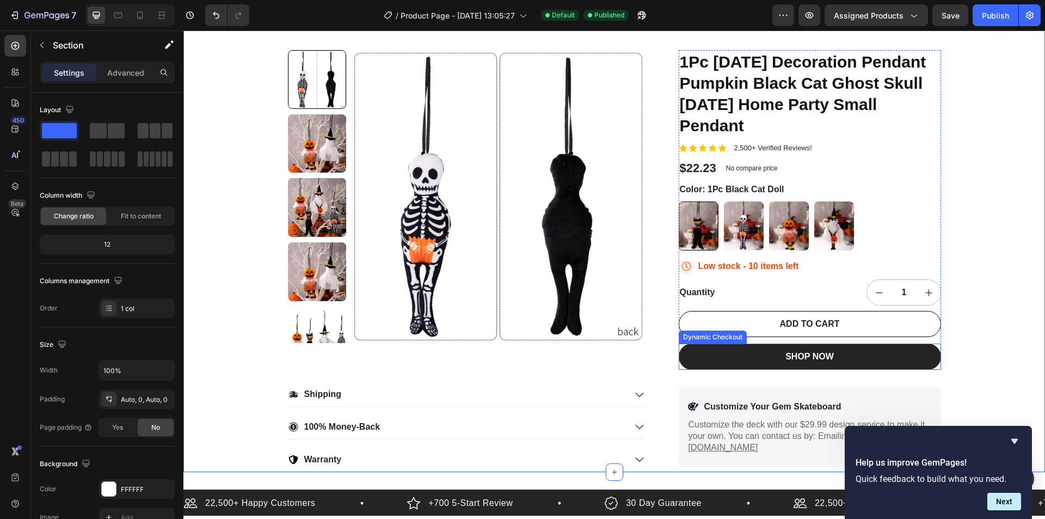
click at [816, 347] on div "Product Images 1Pc Halloween Decoration Pendant Pumpkin Black Cat Ghost Skull G…" at bounding box center [614, 239] width 862 height 465
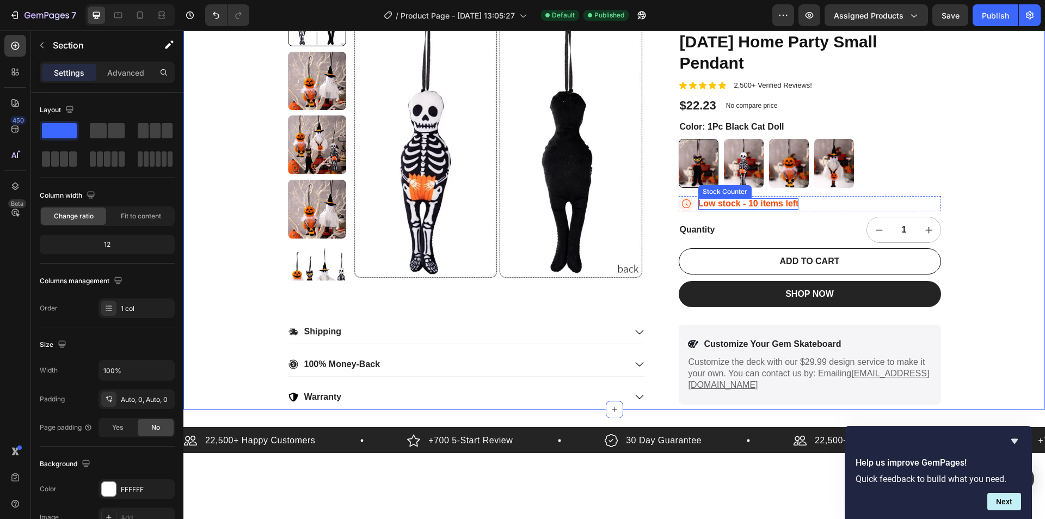
click at [755, 200] on p "Low stock - 10 items left" at bounding box center [748, 203] width 101 height 11
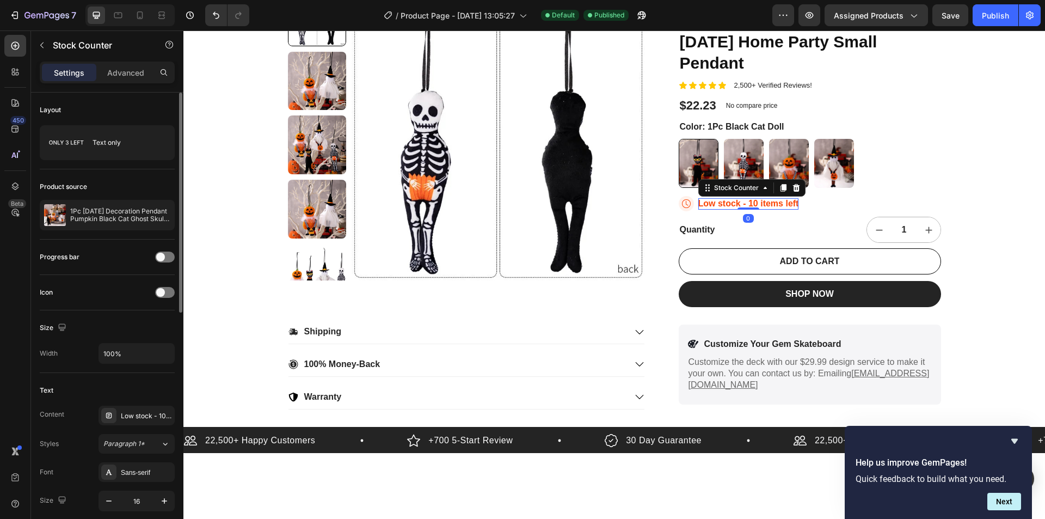
scroll to position [163, 0]
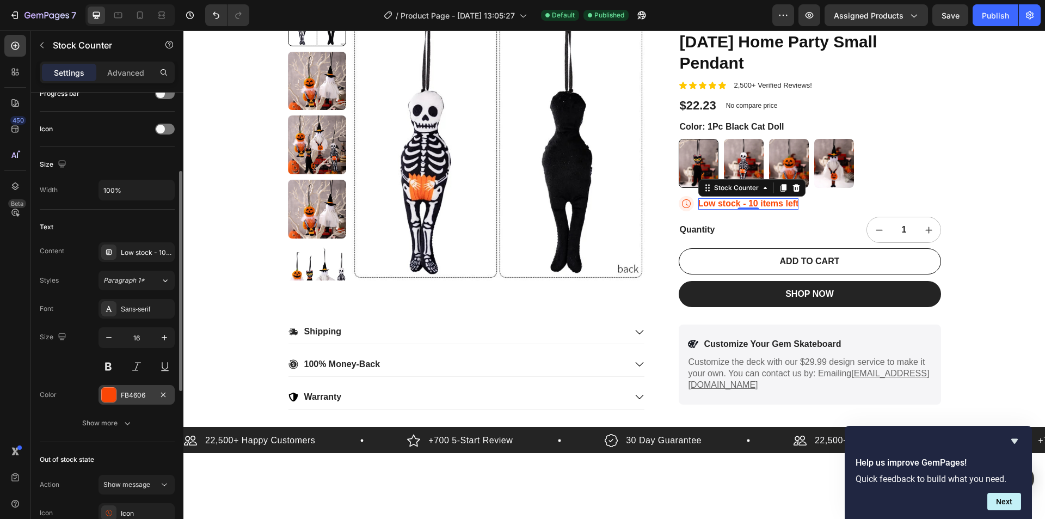
click at [131, 391] on div "FB4606" at bounding box center [137, 395] width 32 height 10
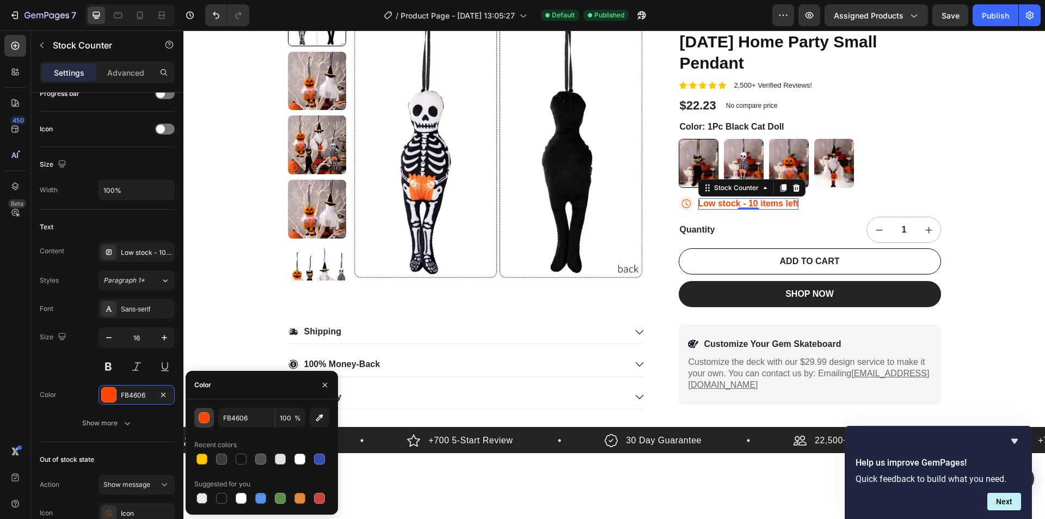
click at [201, 416] on div "button" at bounding box center [204, 418] width 11 height 11
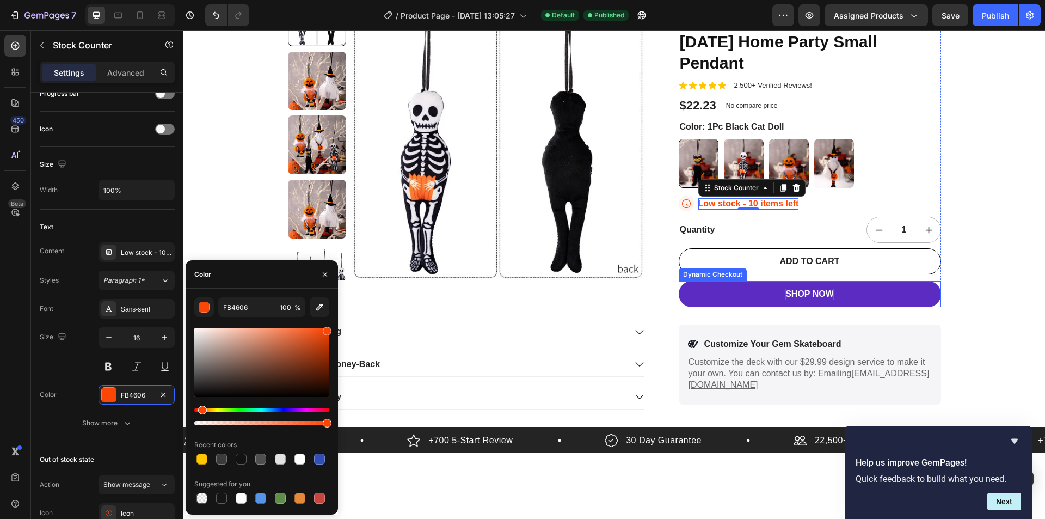
click at [796, 289] on div "SHOP NOW" at bounding box center [810, 294] width 48 height 11
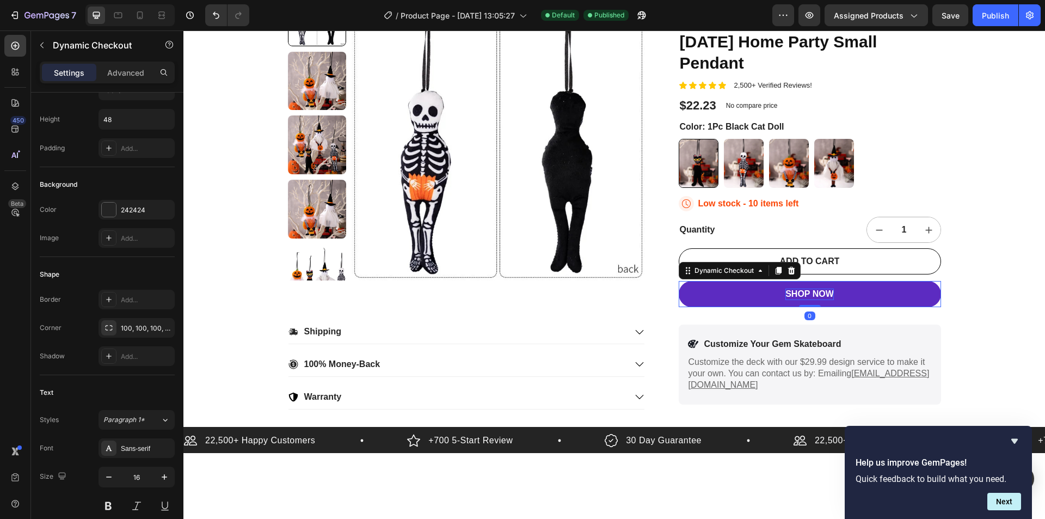
scroll to position [0, 0]
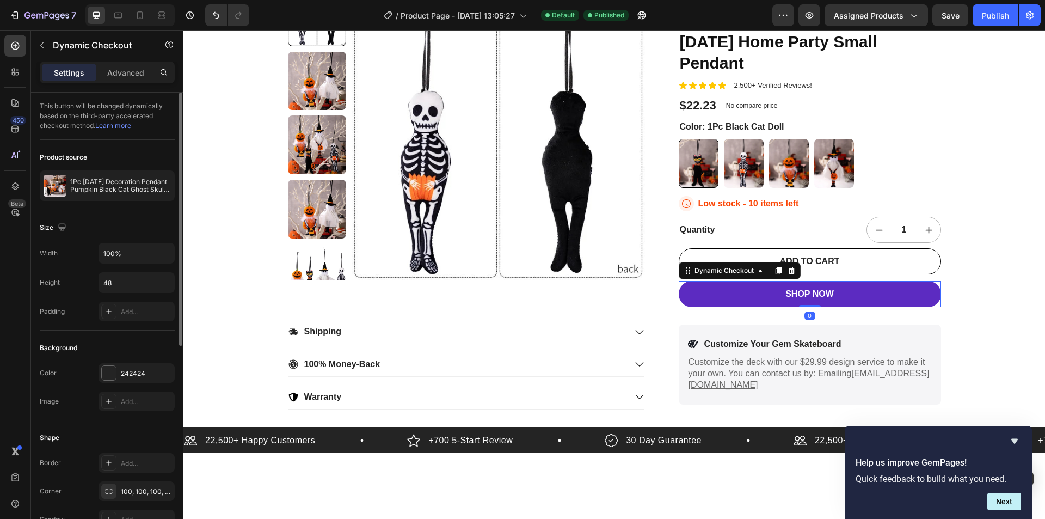
click at [740, 296] on button "SHOP NOW" at bounding box center [810, 294] width 262 height 26
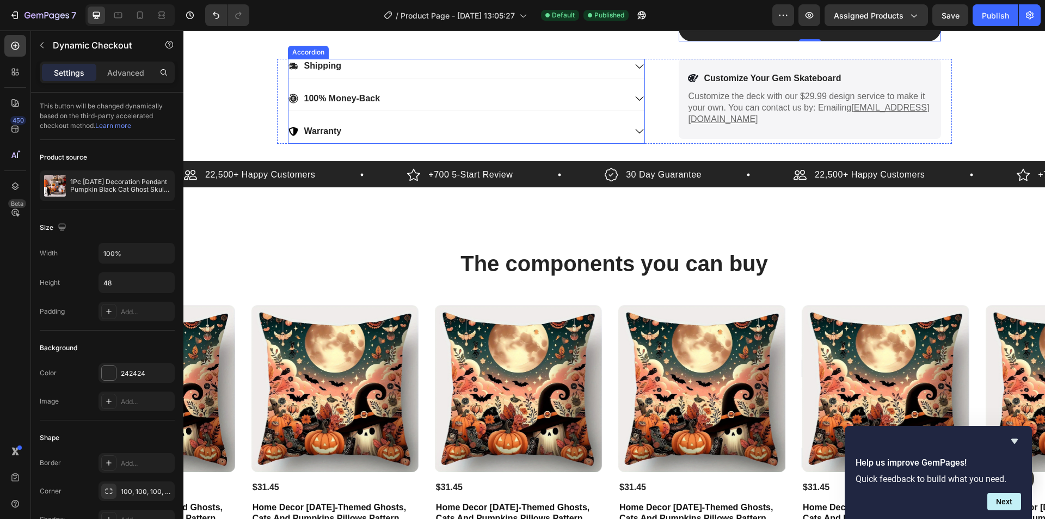
scroll to position [381, 0]
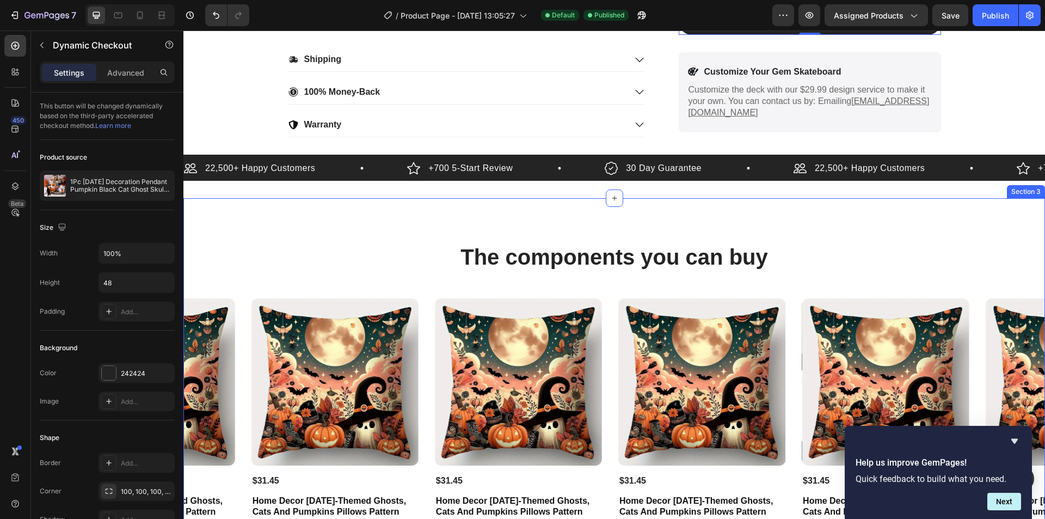
click at [649, 228] on div "The components you can buy Heading Product Images $31.45 Product Price Product …" at bounding box center [614, 416] width 862 height 436
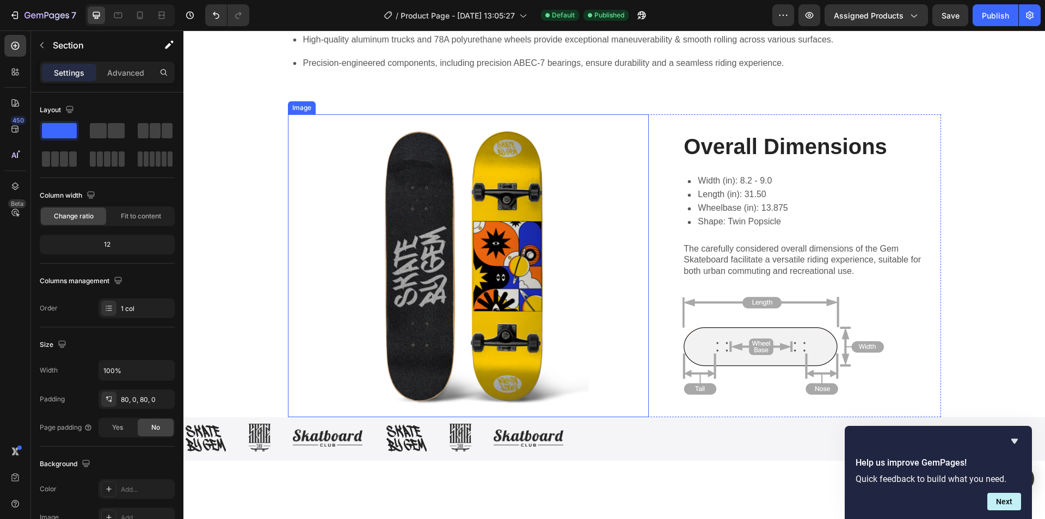
scroll to position [1089, 0]
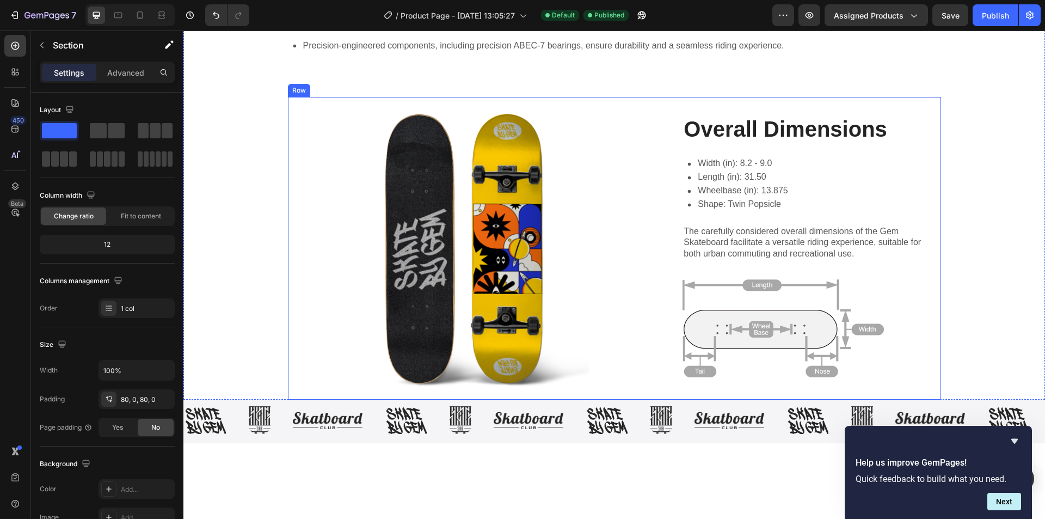
click at [683, 210] on div "Overall Dimensions Heading Width (in): 8.2 - 9.0 Length (in): 31.50 Wheelbase (…" at bounding box center [812, 248] width 258 height 303
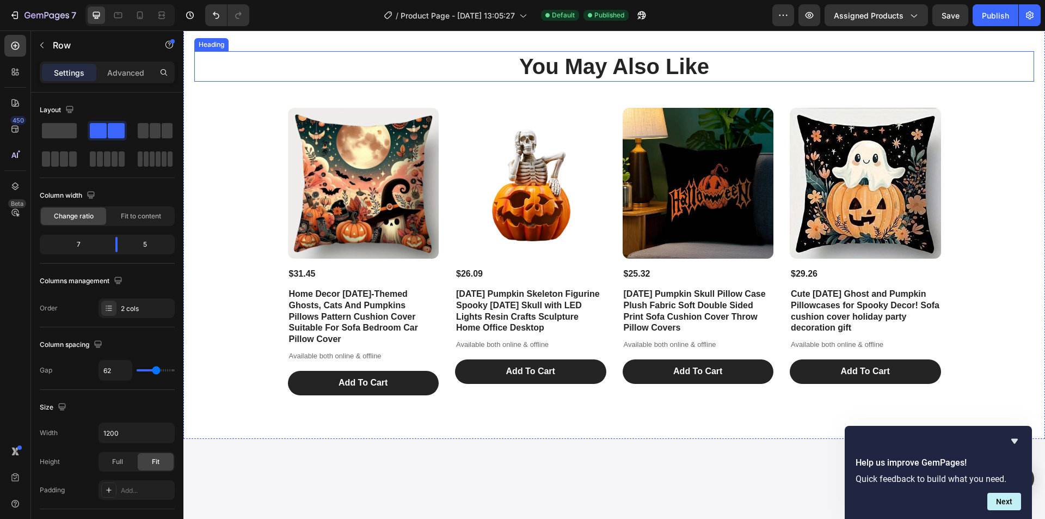
scroll to position [1579, 0]
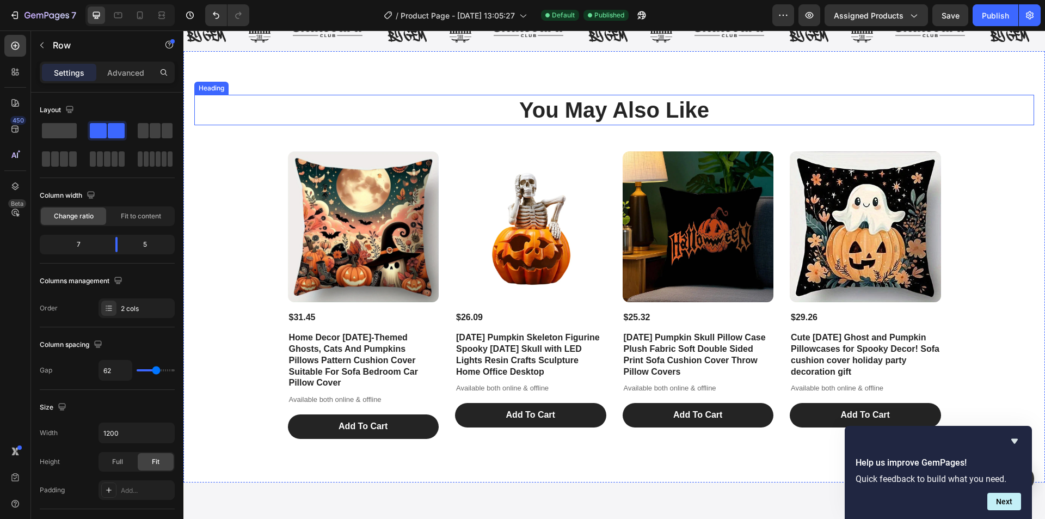
click at [744, 115] on h2 "You May Also Like" at bounding box center [614, 110] width 840 height 30
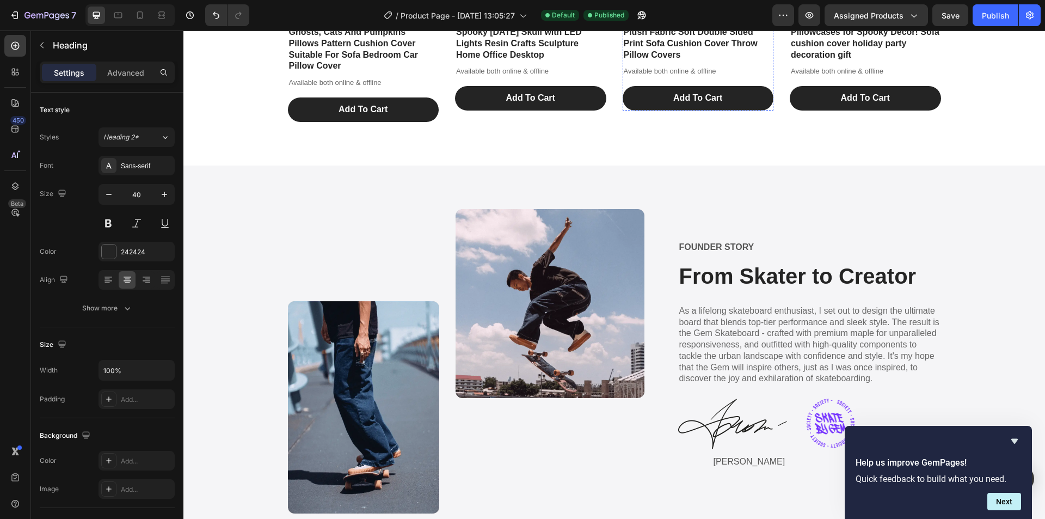
scroll to position [1905, 0]
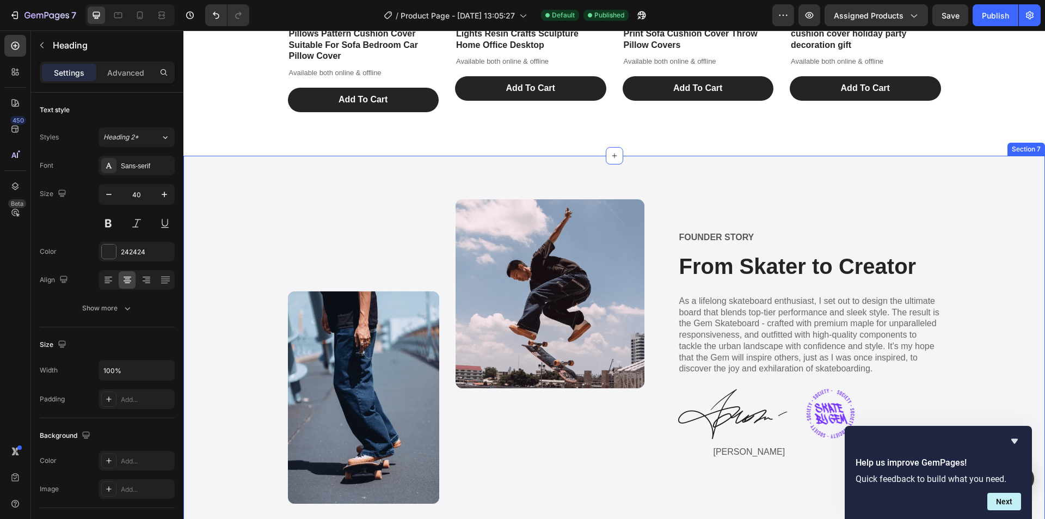
click at [707, 181] on div "Image FOUNDER STORY Text Block From Skater to Creator Heading As a lifelong ska…" at bounding box center [614, 351] width 862 height 391
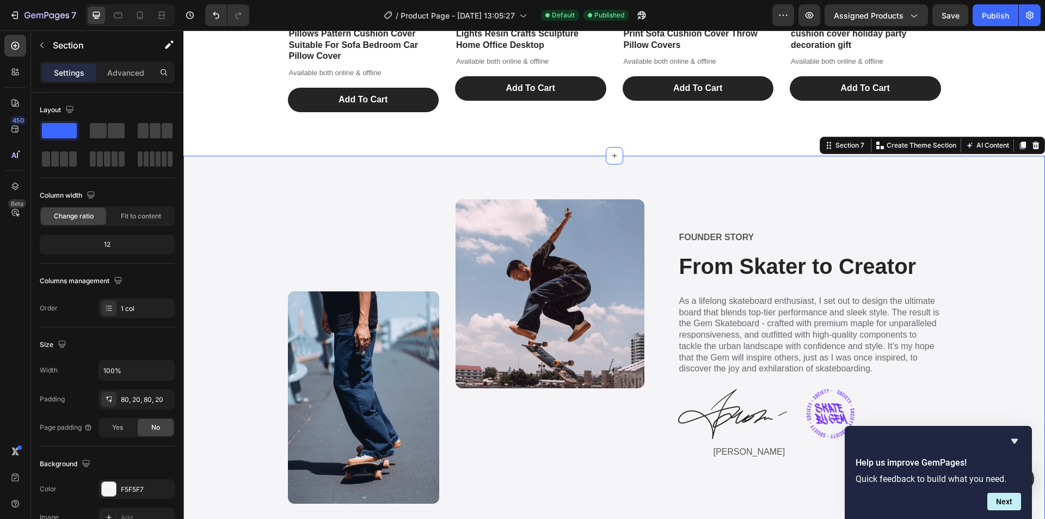
click at [1033, 146] on icon at bounding box center [1036, 146] width 7 height 8
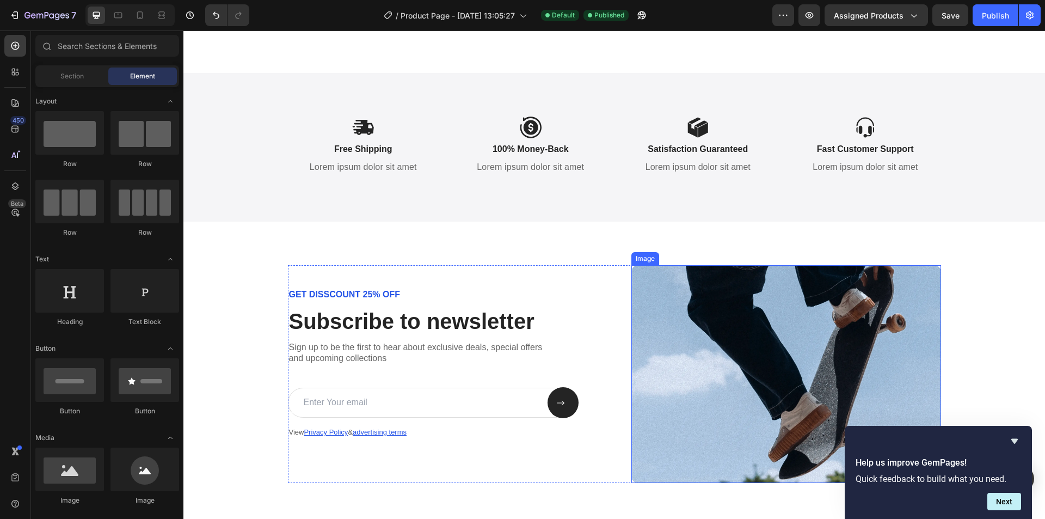
scroll to position [2504, 0]
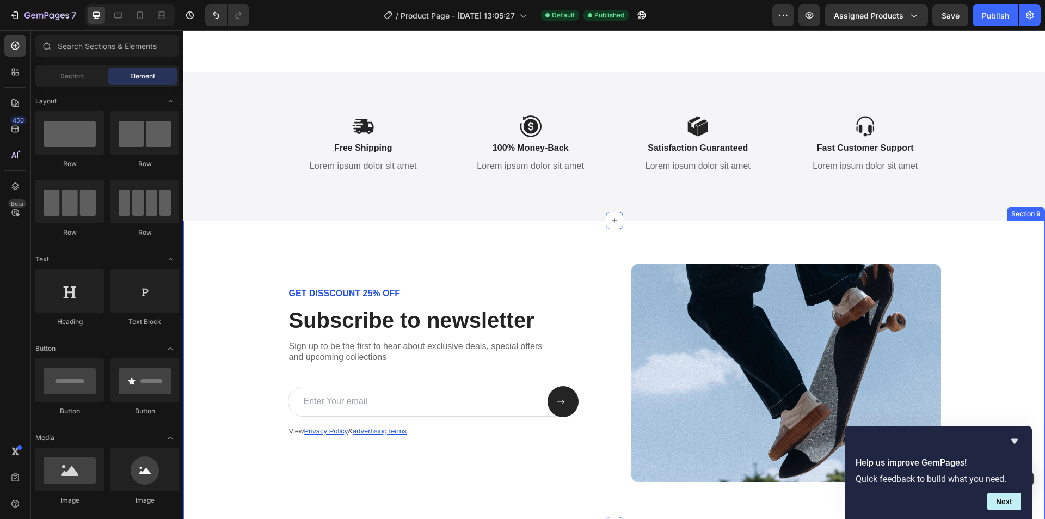
click at [562, 234] on div "GET DISSCOUNT 25% OFF Text Block Subscribe to newsletter Heading Sign up to be …" at bounding box center [614, 372] width 862 height 304
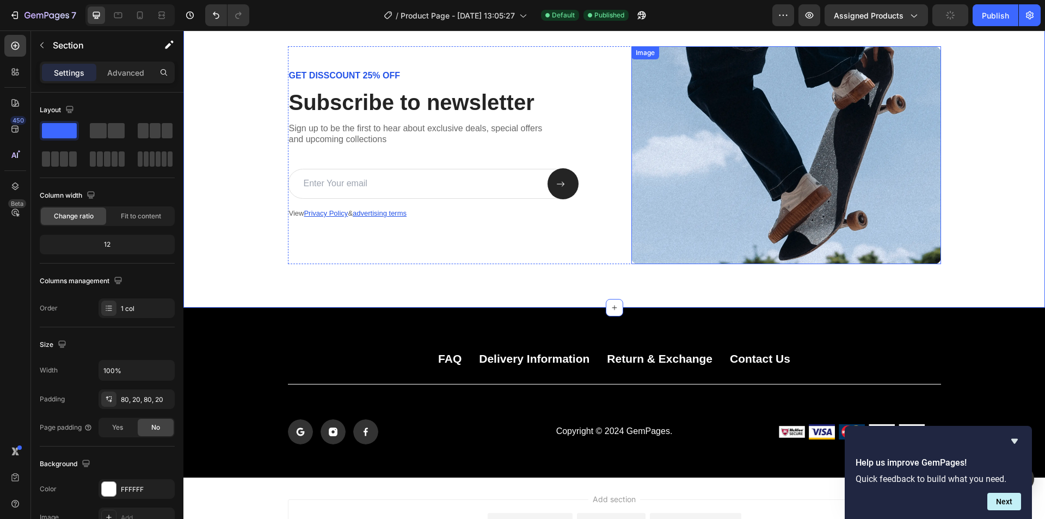
scroll to position [2613, 0]
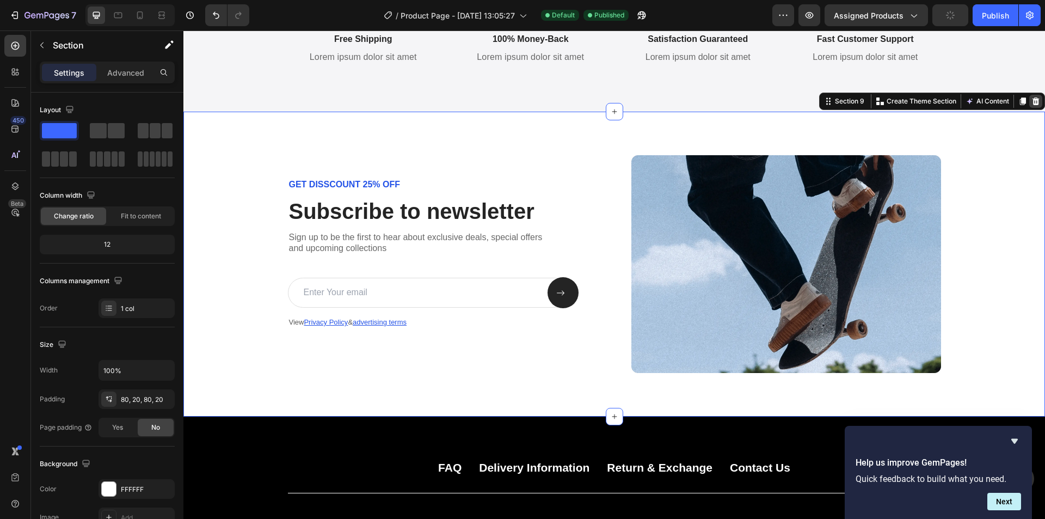
click at [1032, 101] on icon at bounding box center [1036, 101] width 9 height 9
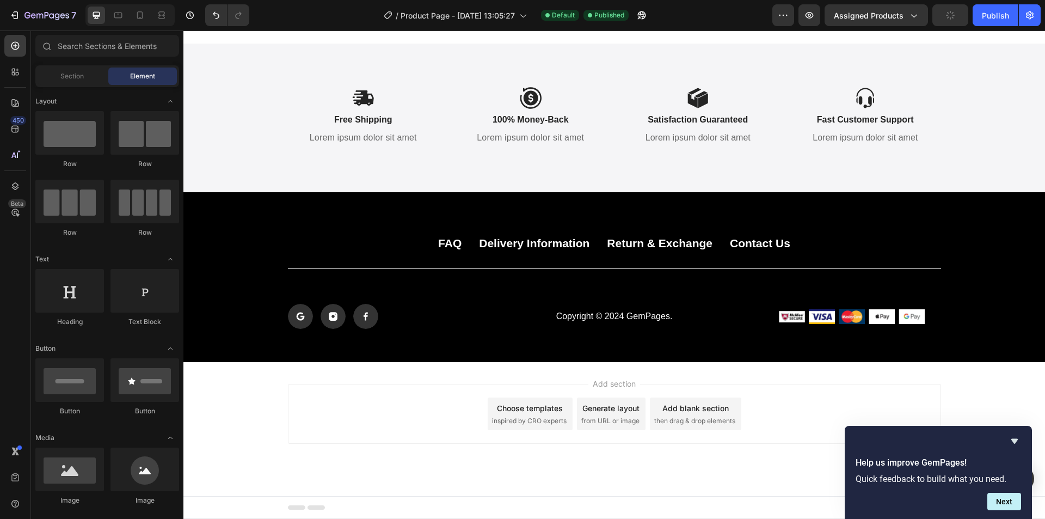
scroll to position [2533, 0]
click at [818, 402] on div "Add section Choose templates inspired by CRO experts Generate layout from URL o…" at bounding box center [614, 414] width 653 height 60
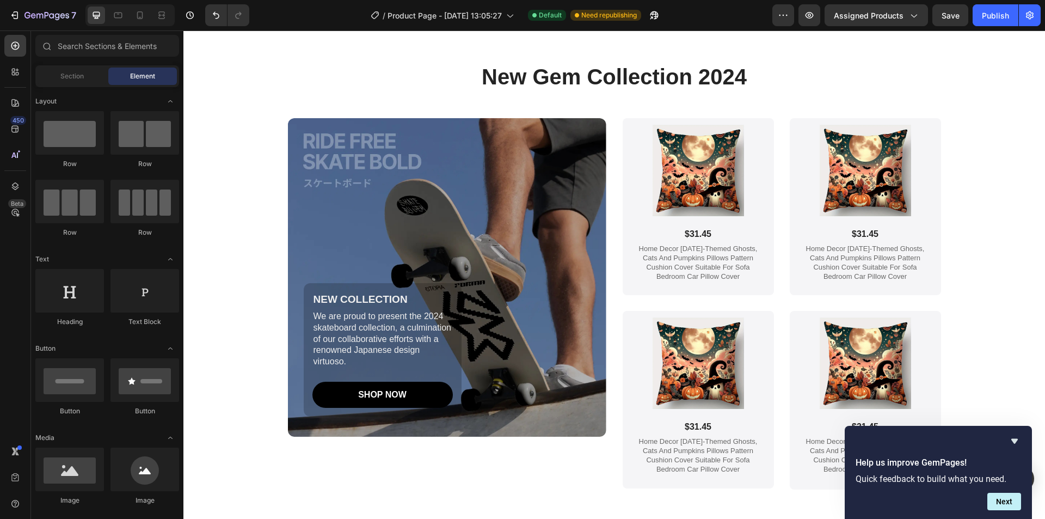
scroll to position [1825, 0]
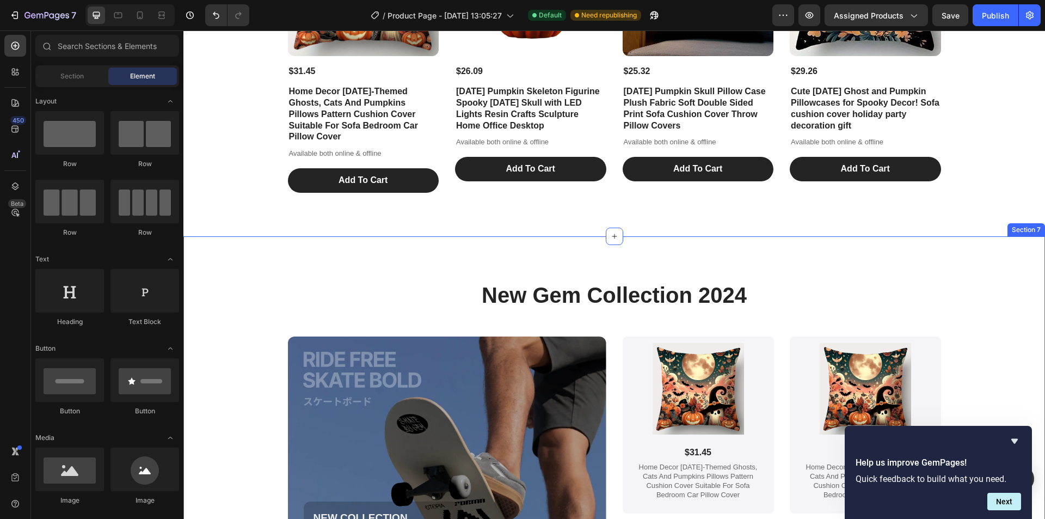
click at [815, 263] on div "New Gem Collection 2024 Heading NEW COLLECTION Text Block We are proud to prese…" at bounding box center [614, 493] width 862 height 515
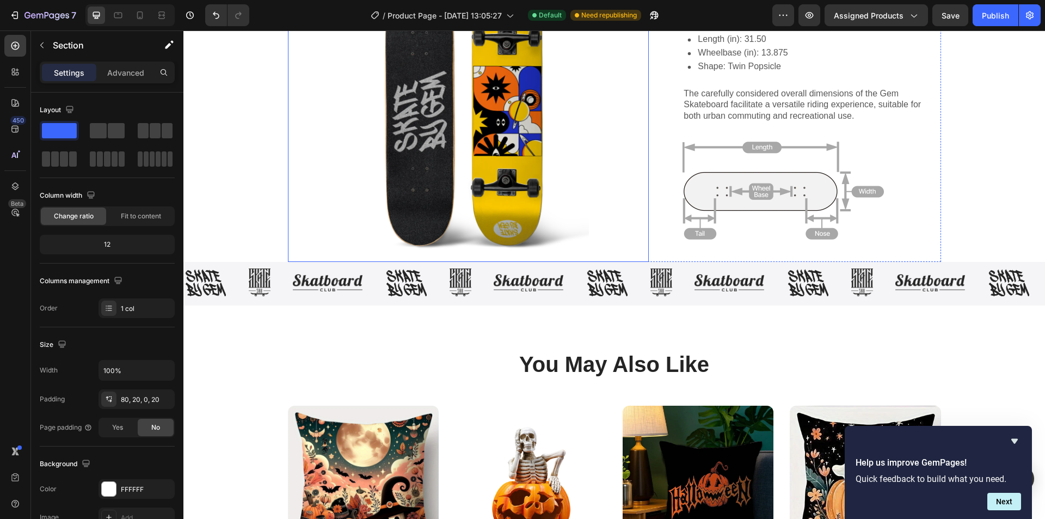
scroll to position [1226, 0]
click at [612, 262] on img at bounding box center [468, 111] width 361 height 303
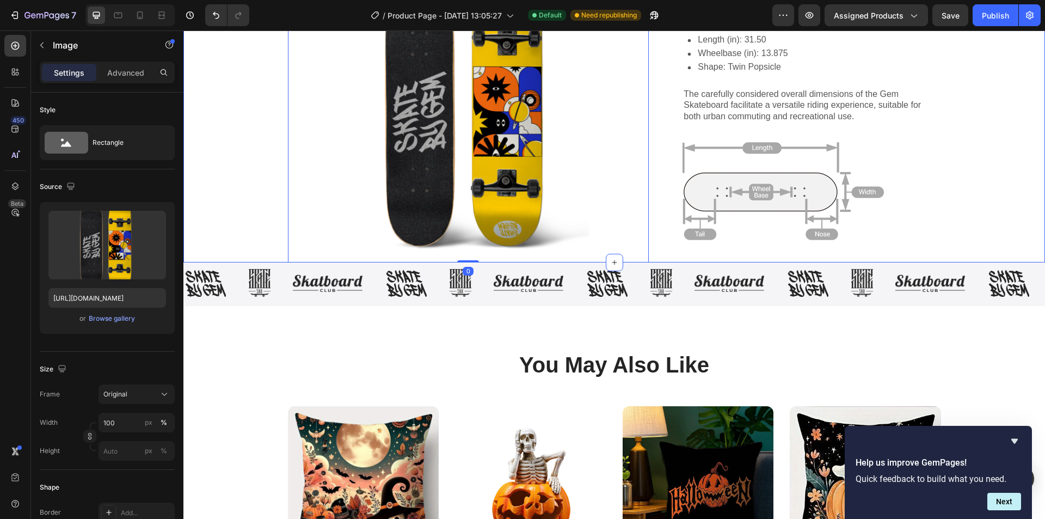
click at [1020, 262] on div "Gem Skateboard - Elevating the Ride Heading The standard: Text Block The Gem Sk…" at bounding box center [614, 25] width 840 height 473
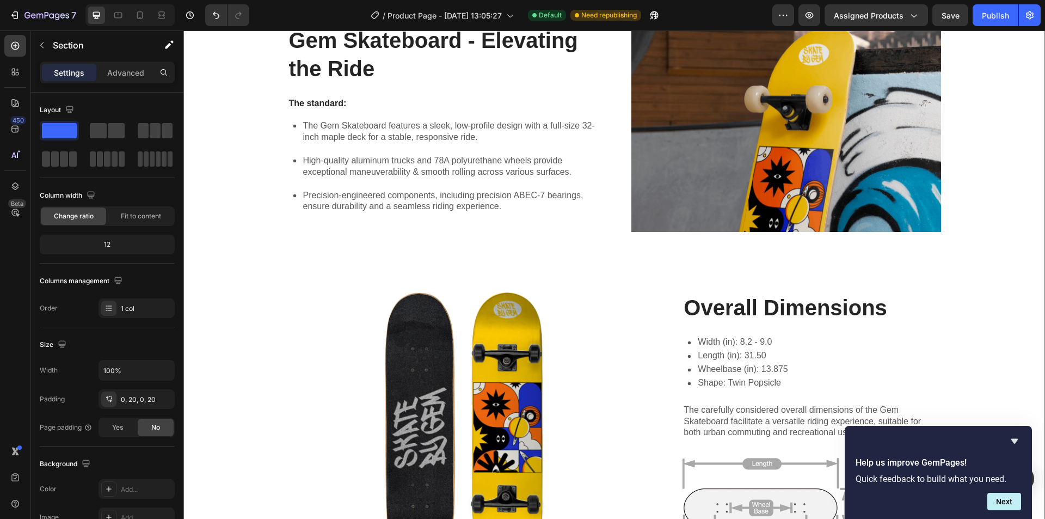
scroll to position [986, 0]
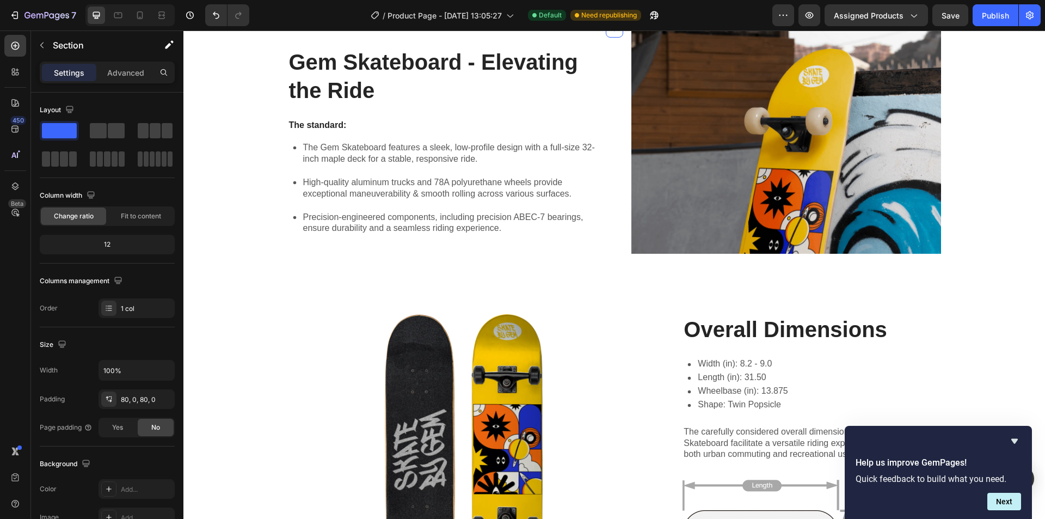
scroll to position [845, 0]
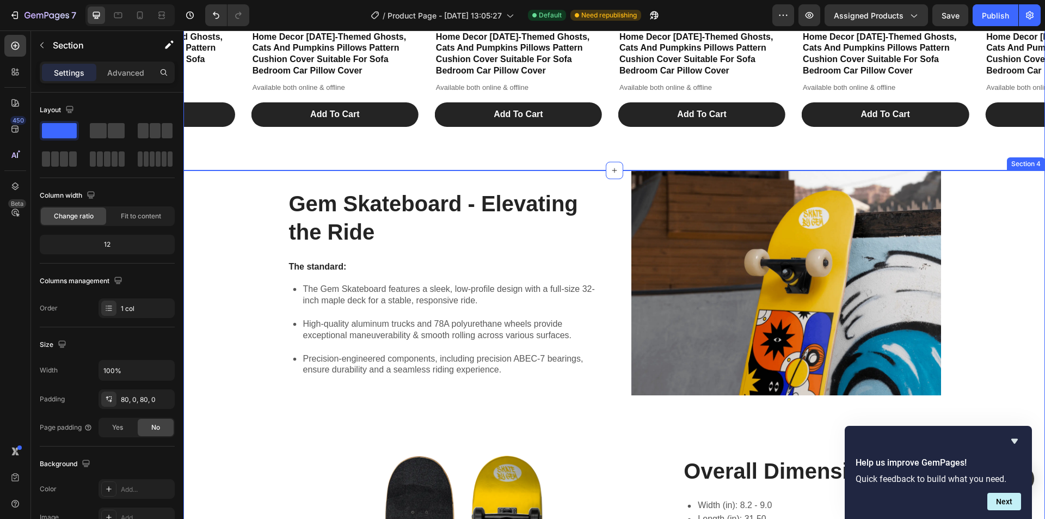
click at [1009, 232] on div "Gem Skateboard - Elevating the Ride Heading The standard: Text Block The Gem Sk…" at bounding box center [614, 455] width 840 height 571
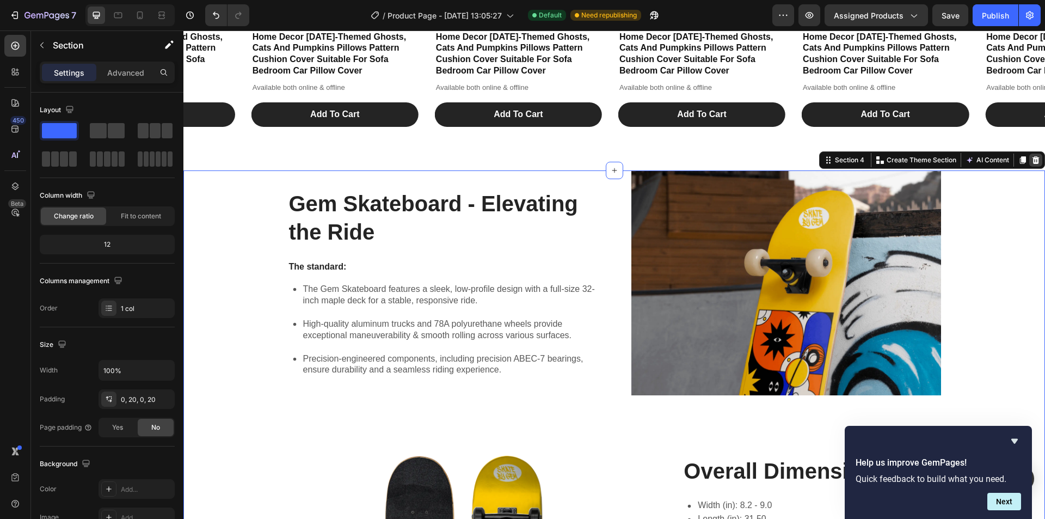
click at [1032, 160] on icon at bounding box center [1036, 160] width 9 height 9
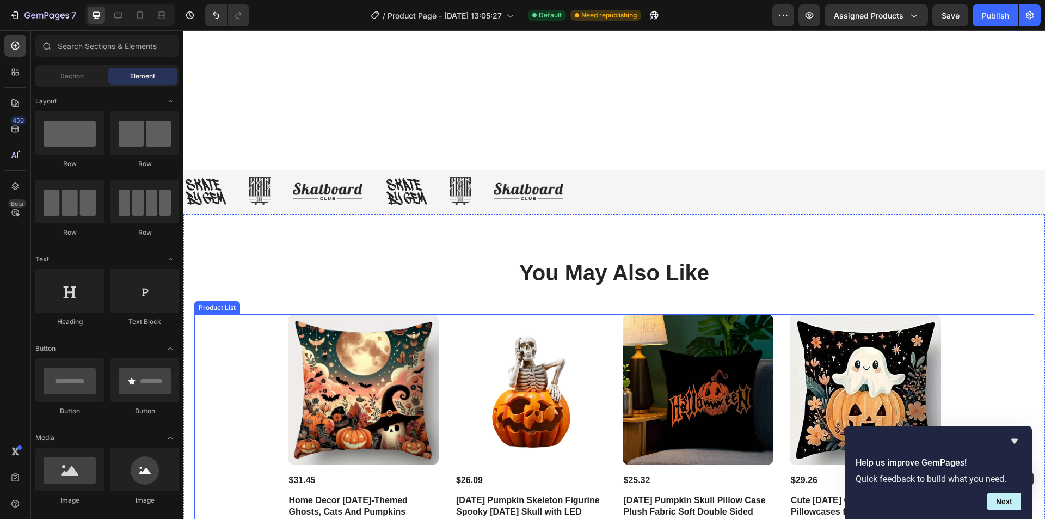
scroll to position [1008, 0]
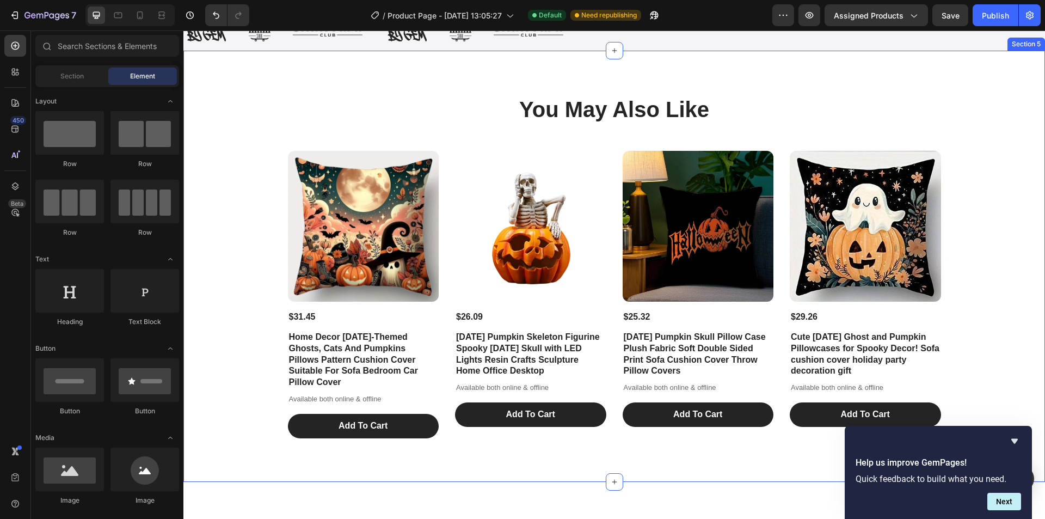
click at [764, 120] on div "You May Also Like Heading Product Images $31.45 Product Price Product Price Hom…" at bounding box center [614, 266] width 862 height 431
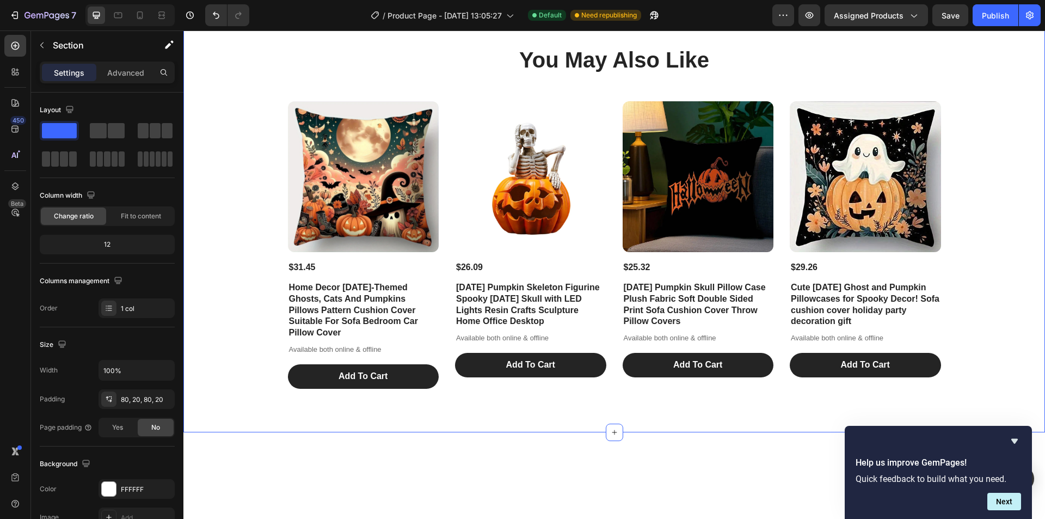
scroll to position [627, 0]
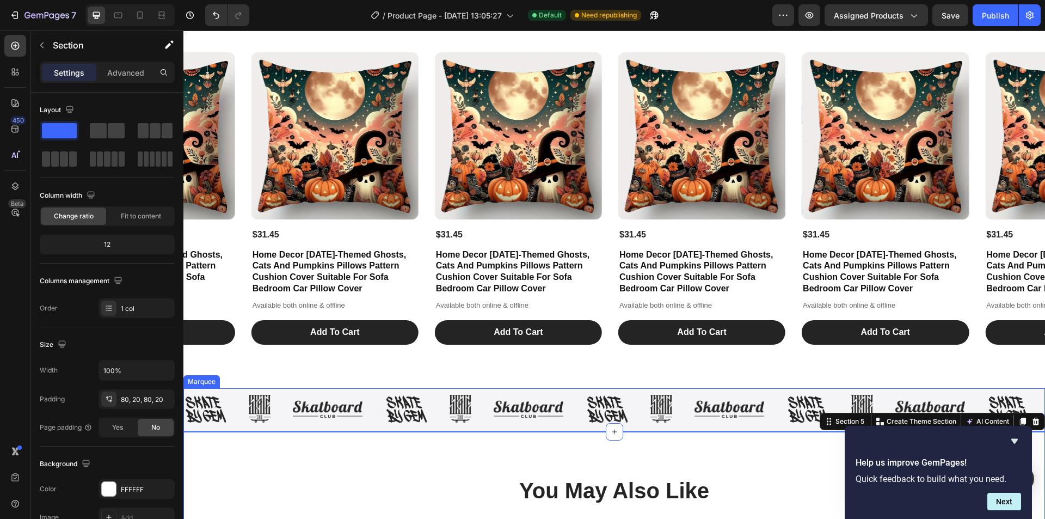
click at [751, 395] on div "Image Image Image" at bounding box center [686, 409] width 201 height 28
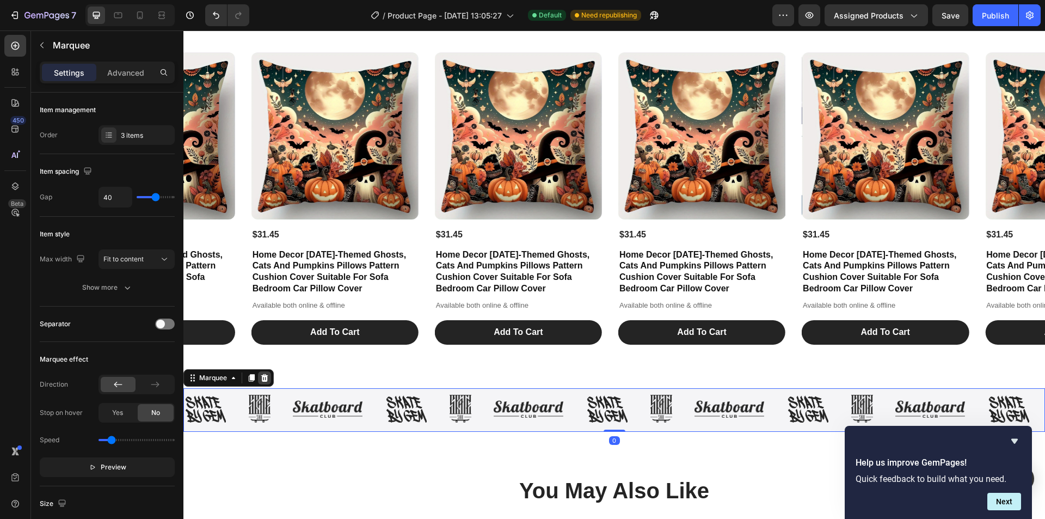
click at [265, 378] on icon at bounding box center [264, 378] width 7 height 8
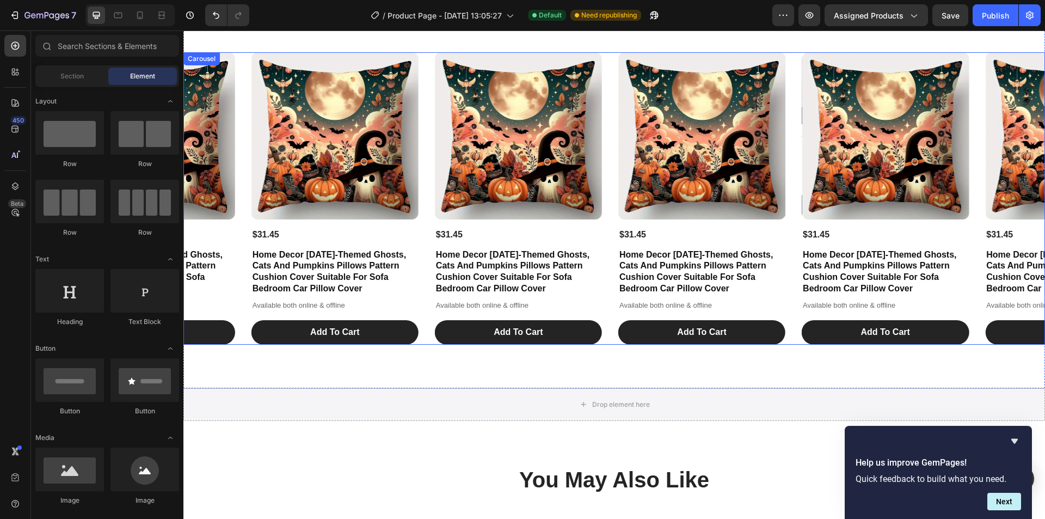
scroll to position [589, 0]
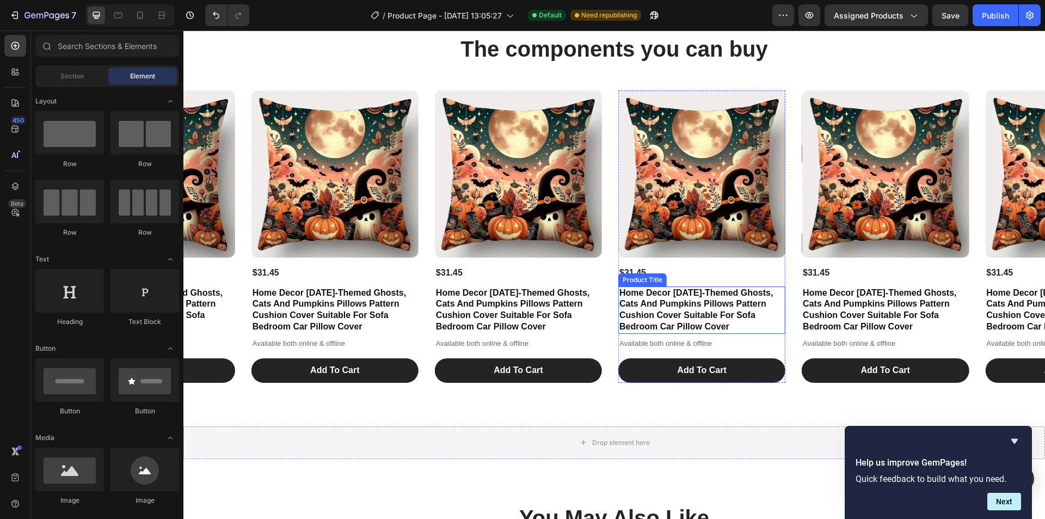
click at [824, 142] on div "The components you can buy Heading Product Images $31.45 Product Price Product …" at bounding box center [614, 208] width 862 height 436
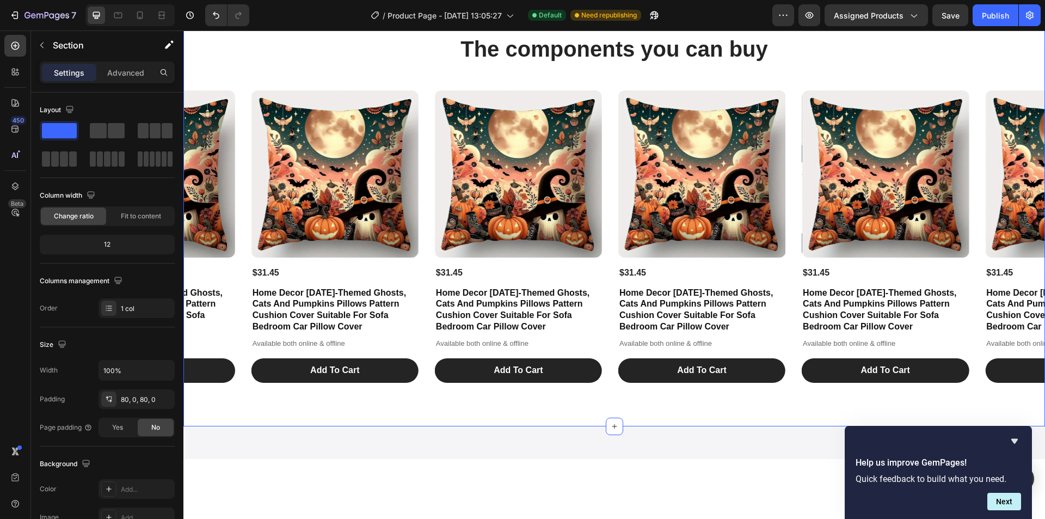
scroll to position [464, 0]
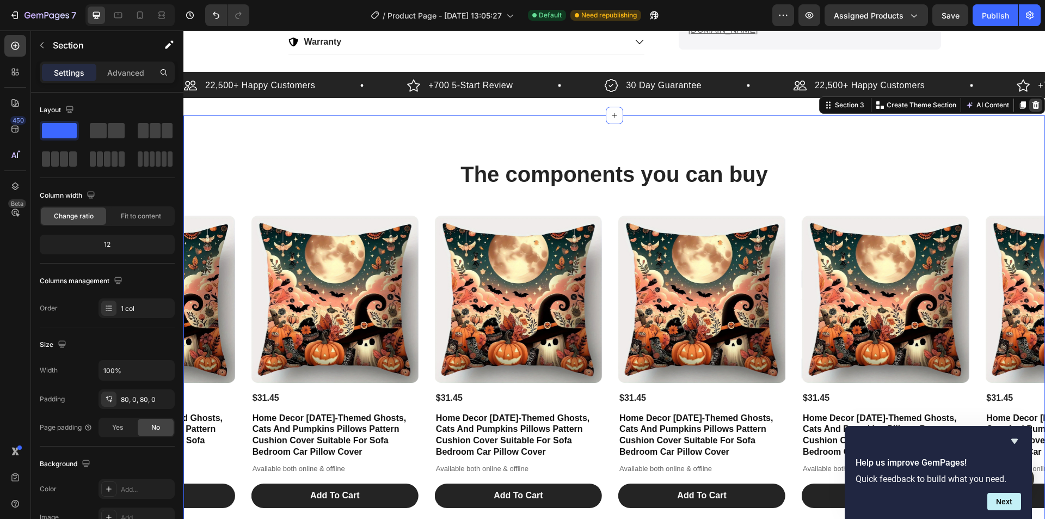
click at [1032, 105] on icon at bounding box center [1036, 105] width 9 height 9
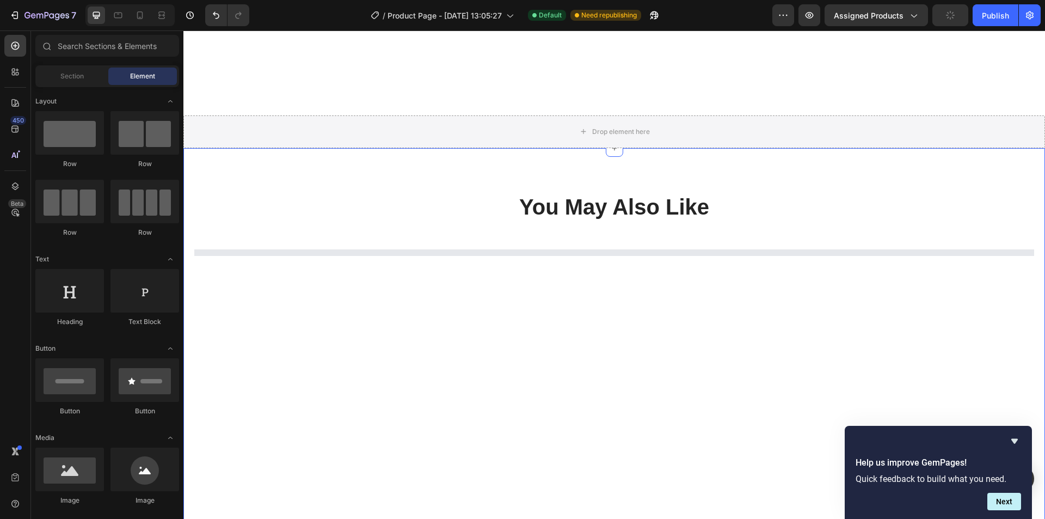
scroll to position [518, 0]
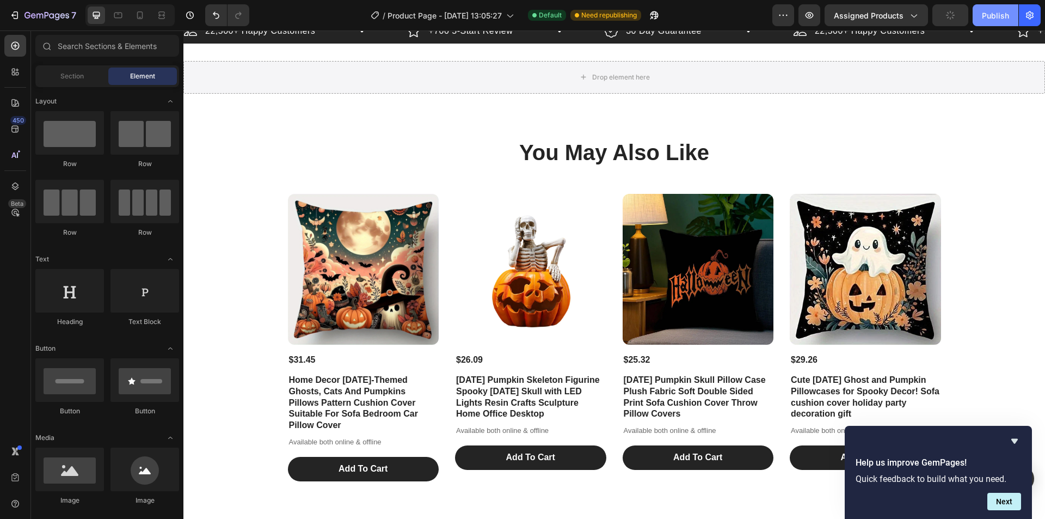
click at [992, 17] on div "Publish" at bounding box center [995, 15] width 27 height 11
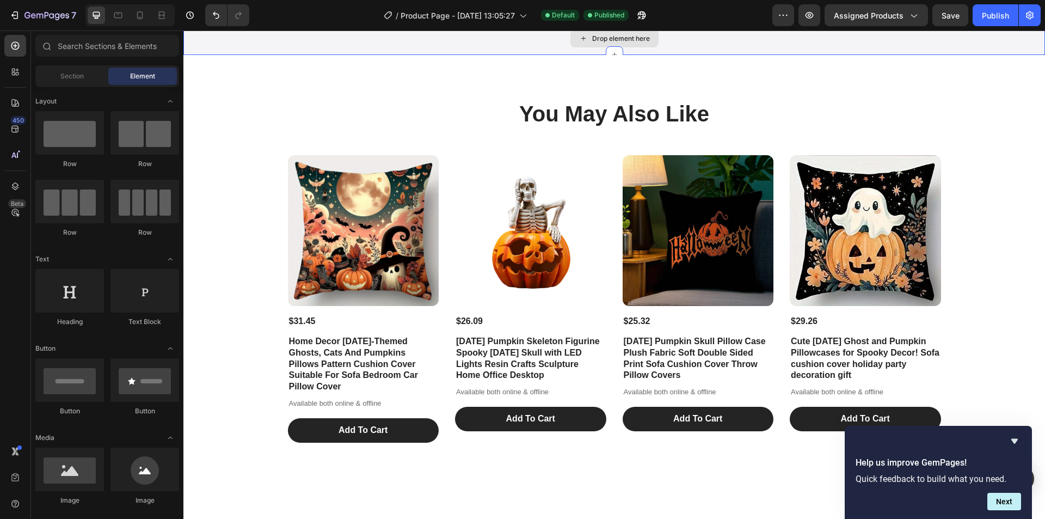
scroll to position [409, 0]
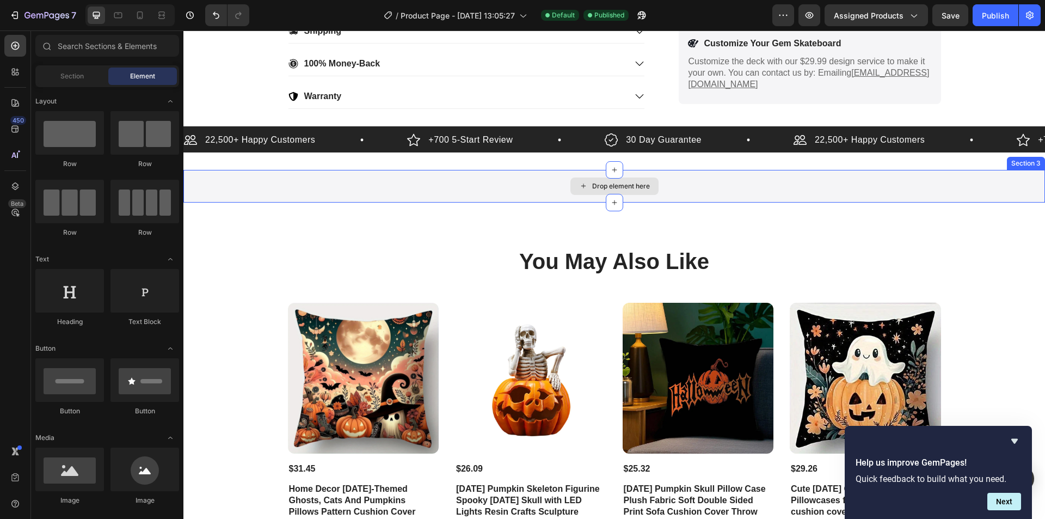
click at [596, 183] on div "Drop element here" at bounding box center [621, 186] width 58 height 9
click at [71, 45] on input "text" at bounding box center [107, 46] width 144 height 22
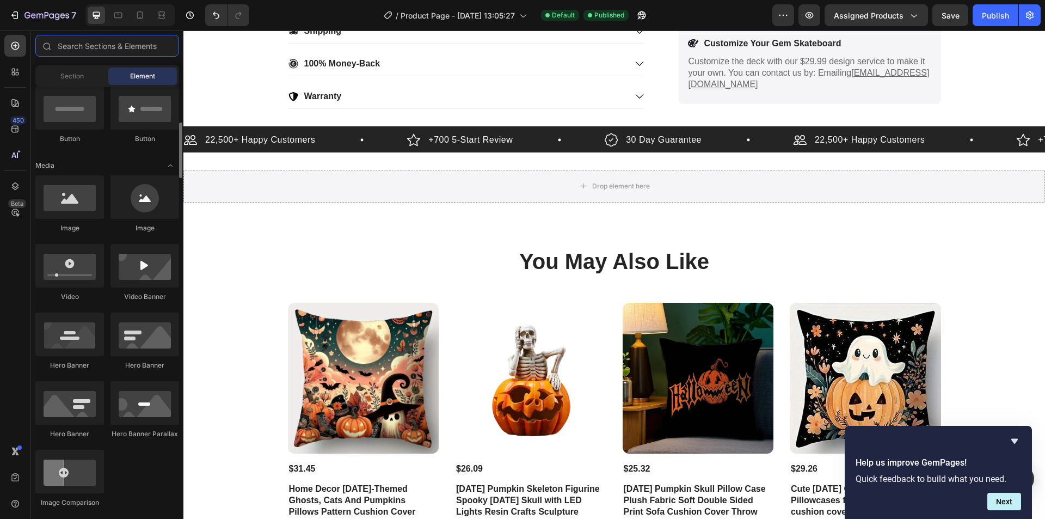
scroll to position [327, 0]
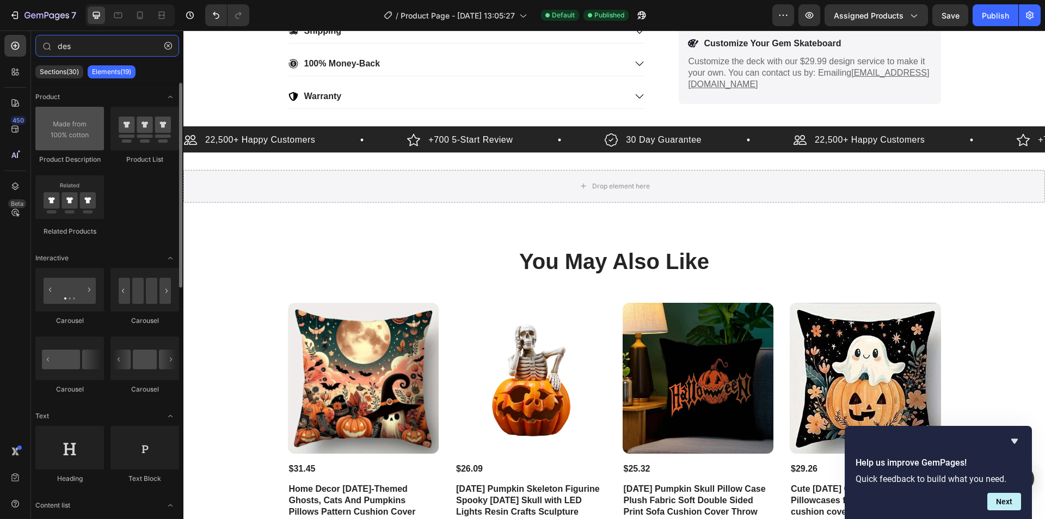
type input "des"
click at [78, 137] on div at bounding box center [69, 129] width 69 height 44
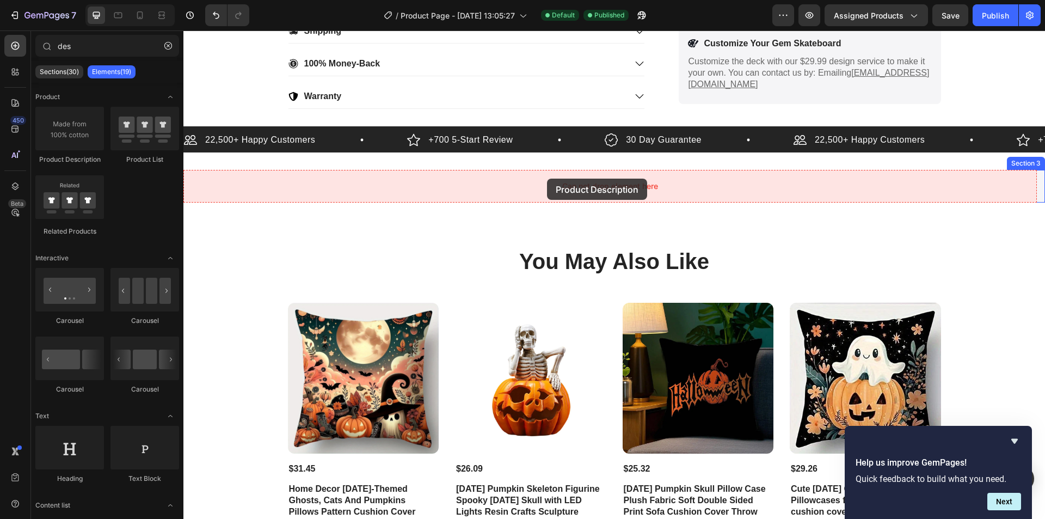
drag, startPoint x: 279, startPoint y: 170, endPoint x: 547, endPoint y: 179, distance: 268.5
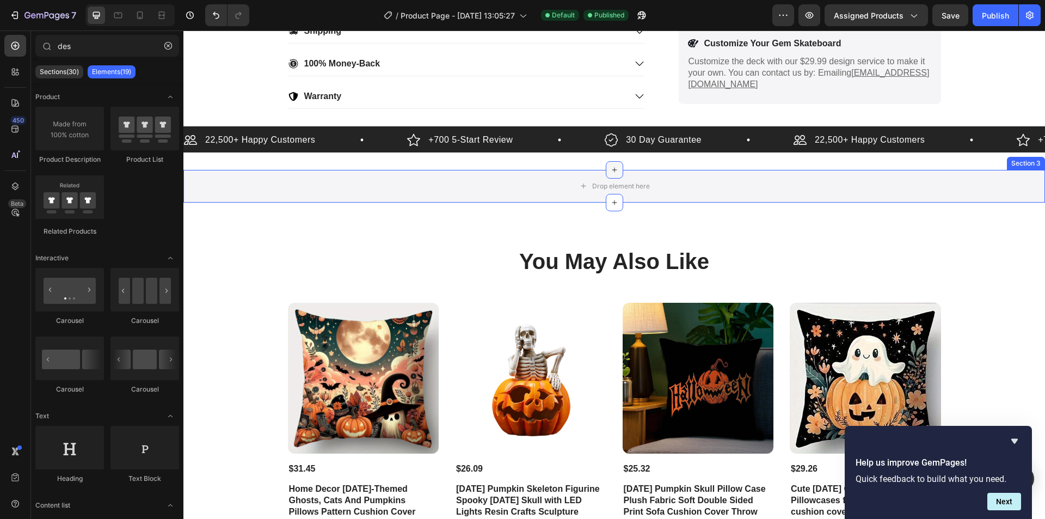
click at [615, 173] on div at bounding box center [614, 169] width 17 height 17
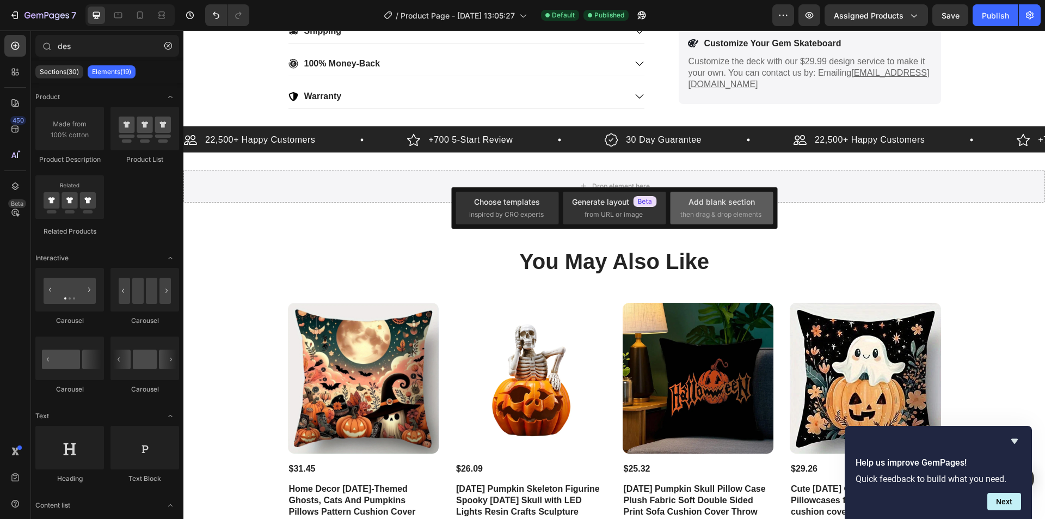
click at [692, 211] on span "then drag & drop elements" at bounding box center [721, 215] width 81 height 10
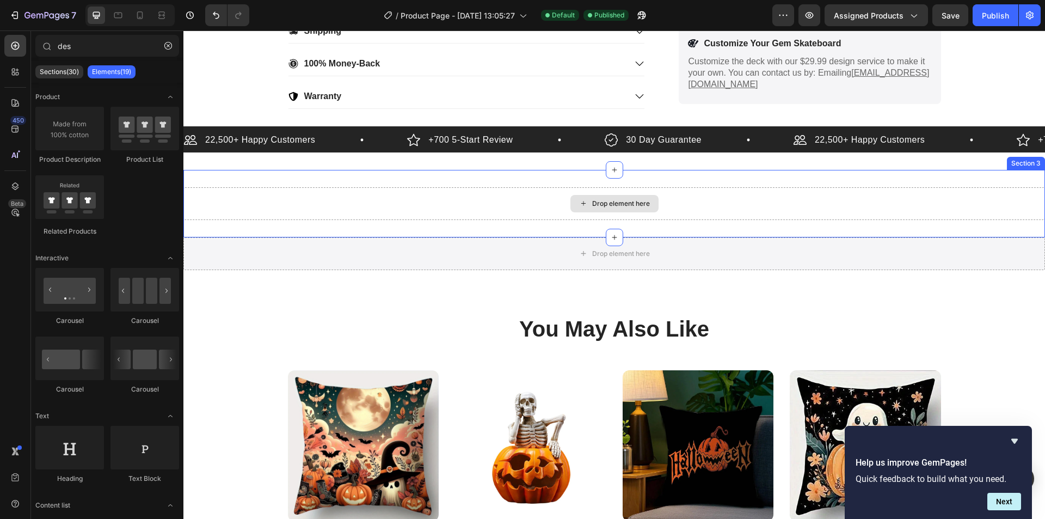
click at [612, 204] on div "Drop element here" at bounding box center [621, 203] width 58 height 9
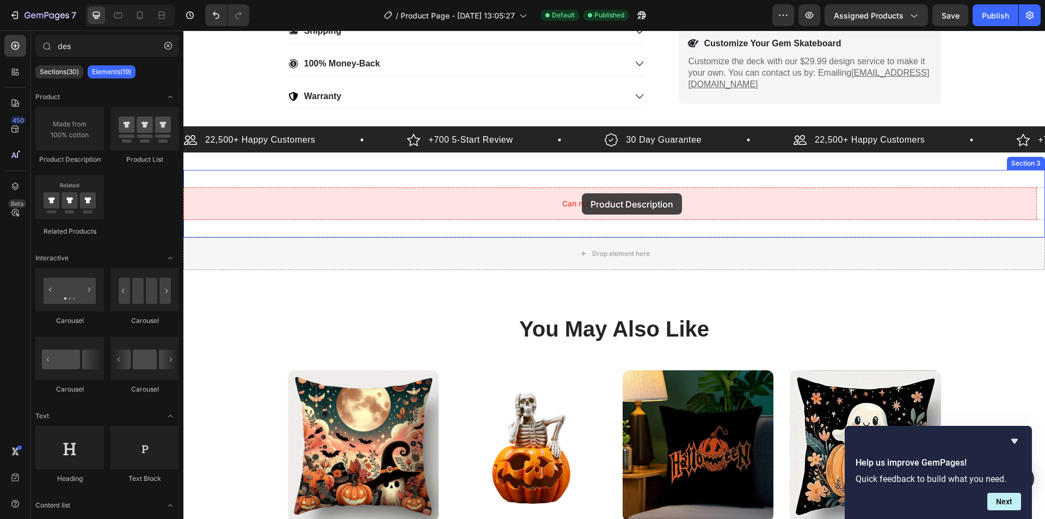
drag, startPoint x: 326, startPoint y: 173, endPoint x: 582, endPoint y: 193, distance: 257.2
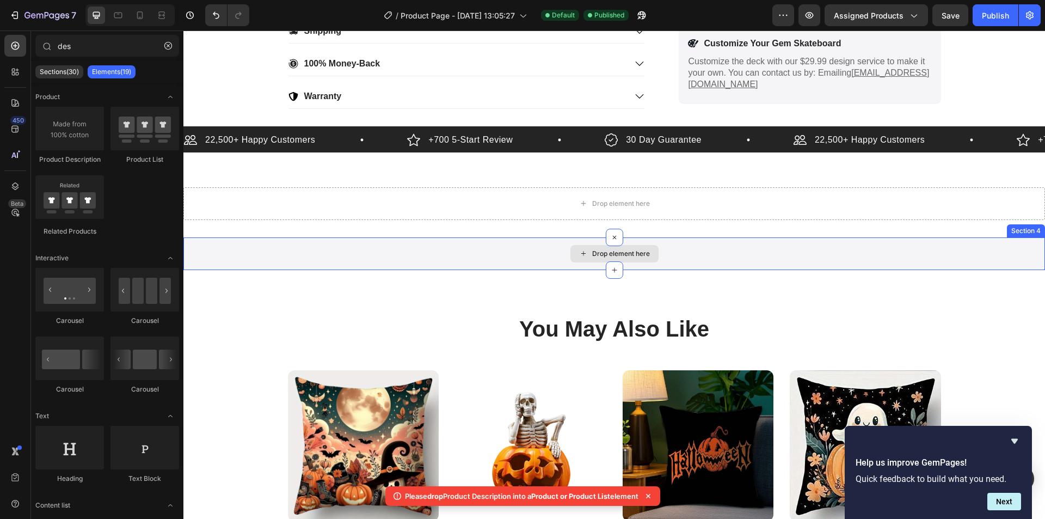
click at [847, 261] on div "Drop element here" at bounding box center [614, 253] width 862 height 33
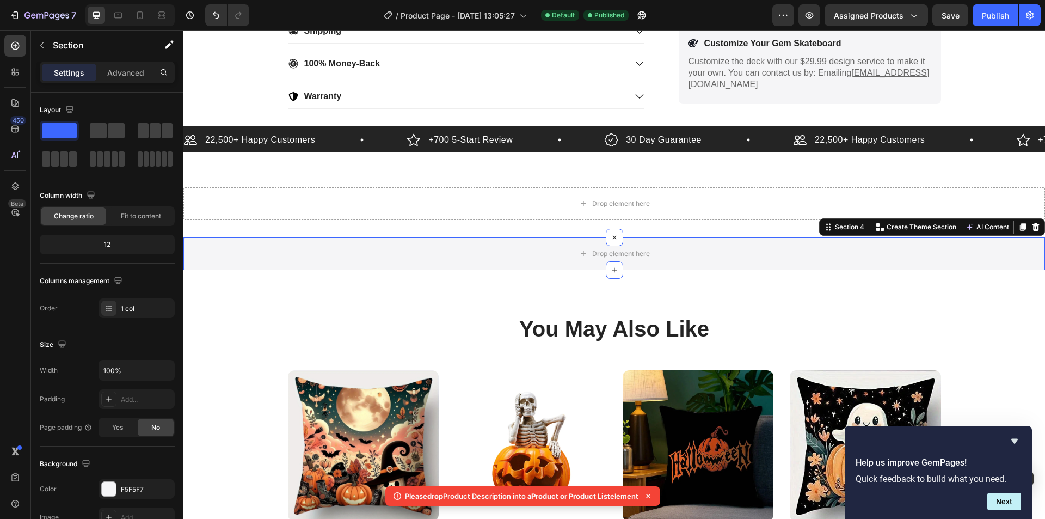
click at [1033, 229] on icon at bounding box center [1036, 227] width 7 height 8
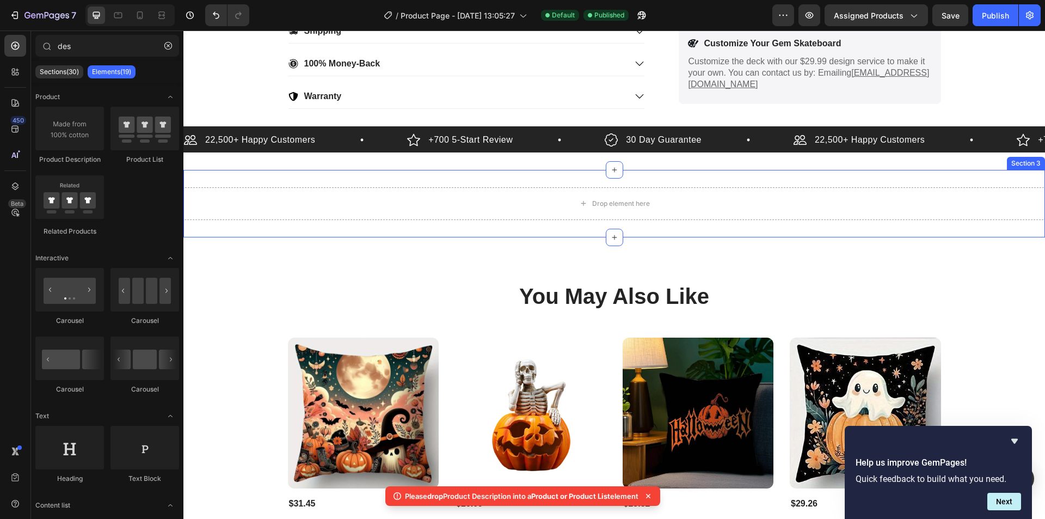
click at [1015, 176] on div "Drop element here Section 3" at bounding box center [614, 204] width 862 height 68
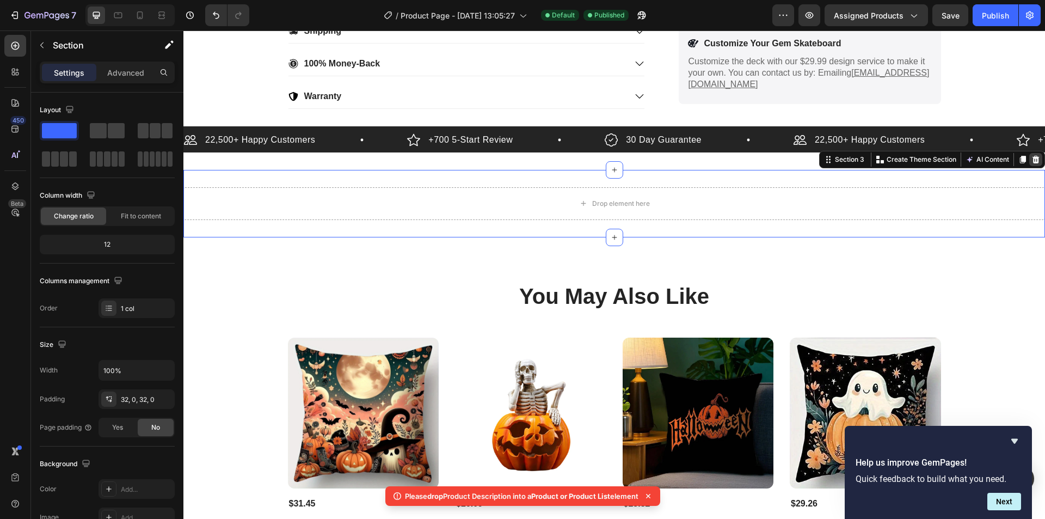
click at [1032, 158] on icon at bounding box center [1036, 159] width 9 height 9
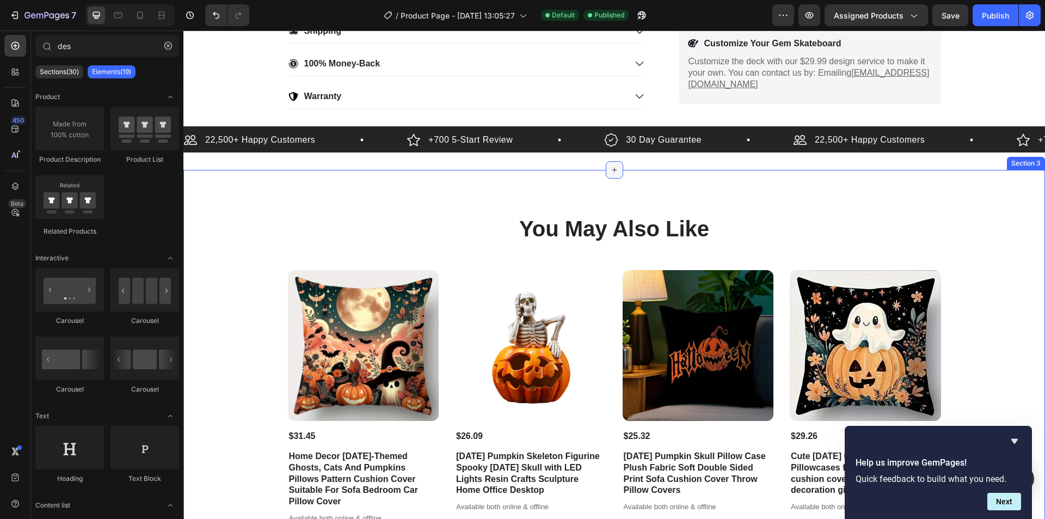
click at [612, 173] on icon at bounding box center [614, 169] width 9 height 9
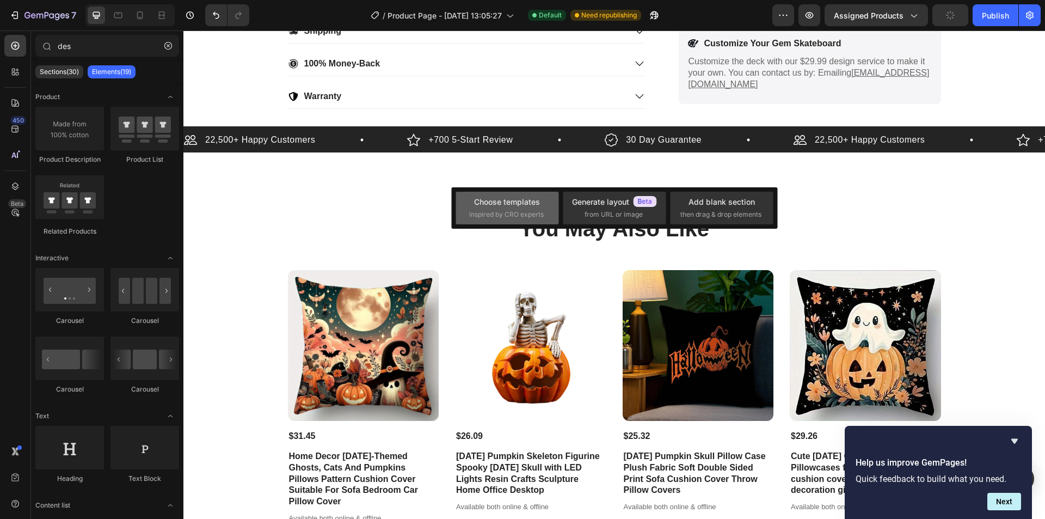
click at [528, 205] on div "Choose templates" at bounding box center [507, 201] width 66 height 11
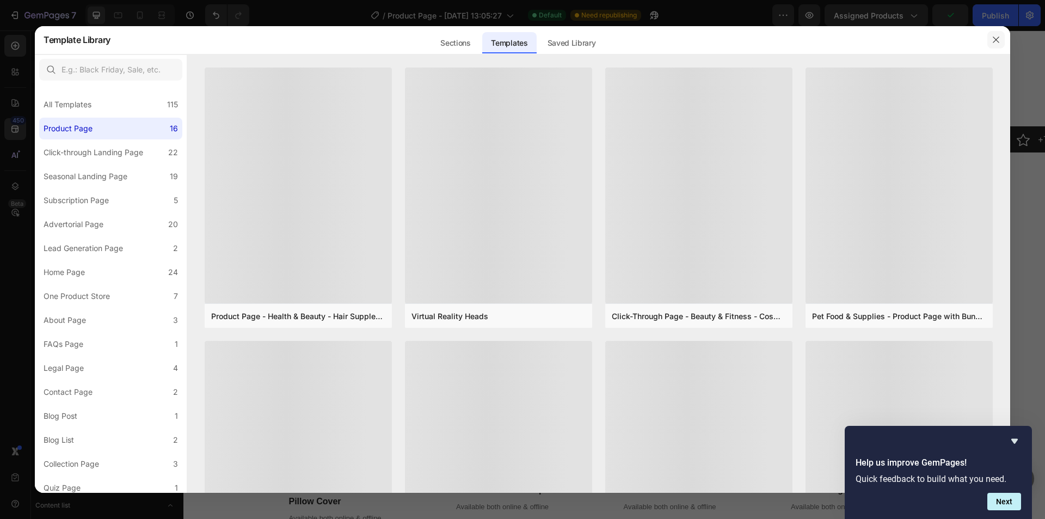
click at [999, 41] on icon "button" at bounding box center [996, 39] width 9 height 9
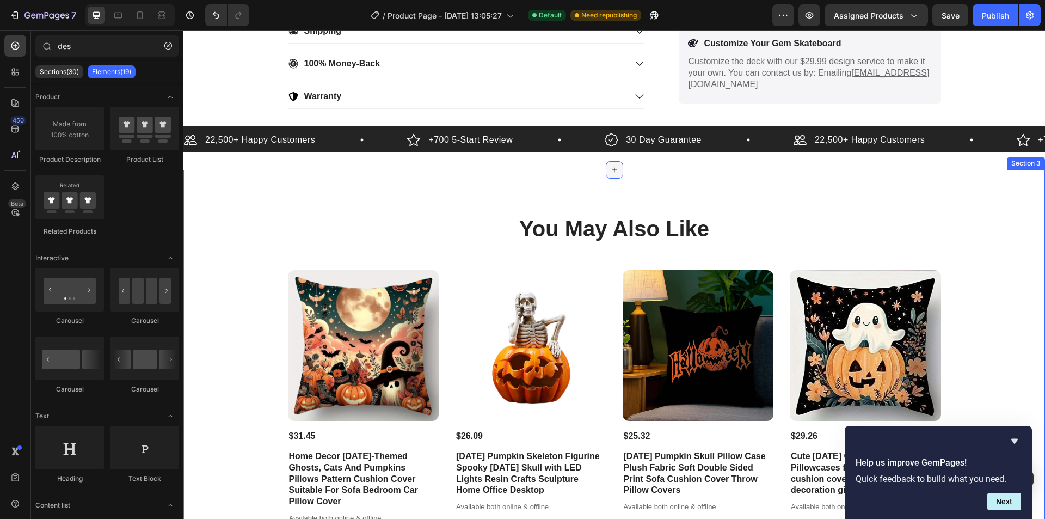
click at [610, 171] on icon at bounding box center [614, 169] width 9 height 9
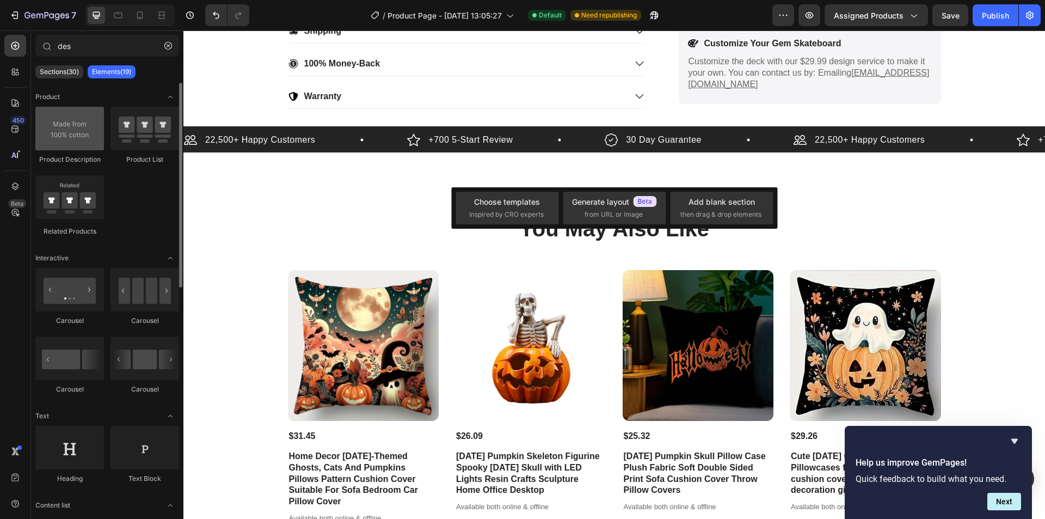
click at [79, 144] on div at bounding box center [69, 129] width 69 height 44
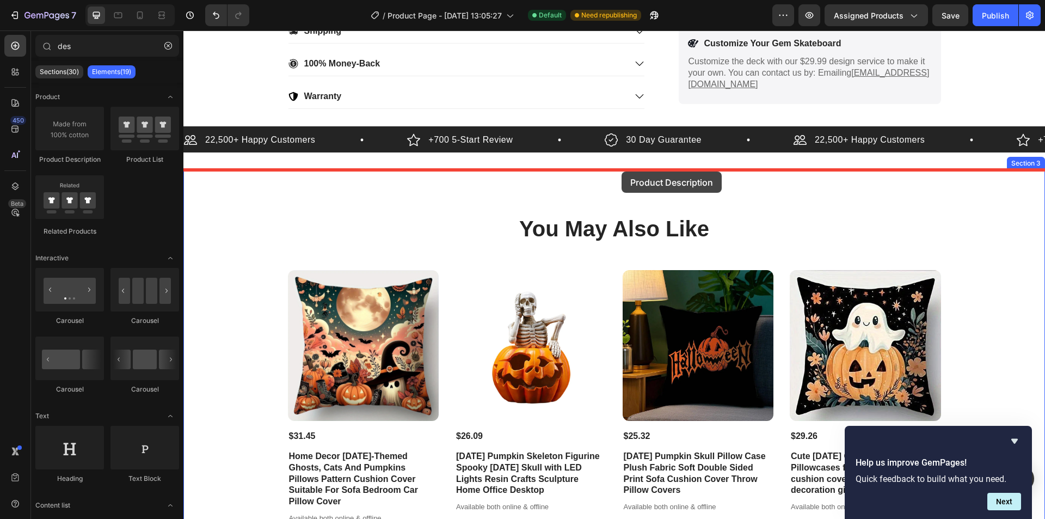
drag, startPoint x: 262, startPoint y: 167, endPoint x: 622, endPoint y: 171, distance: 359.3
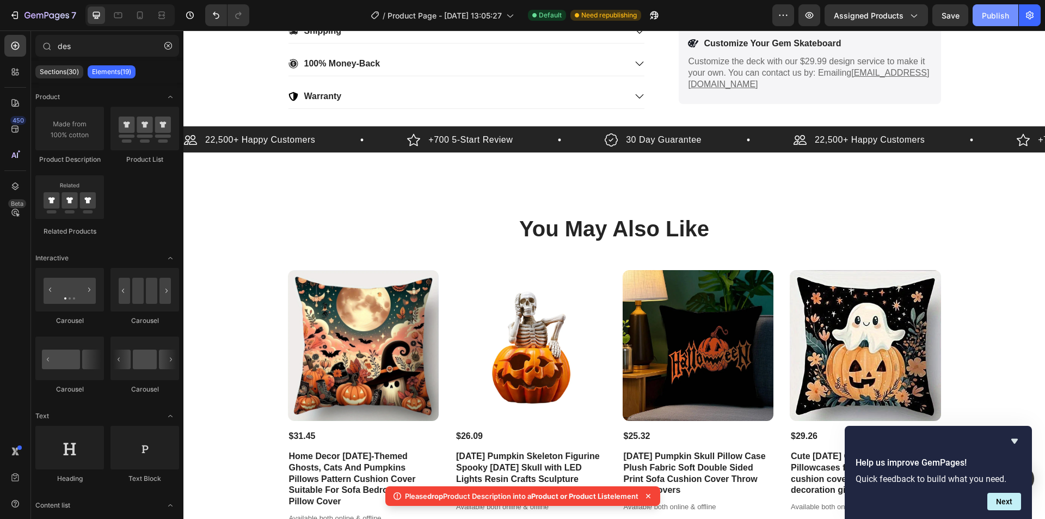
click at [1000, 25] on button "Publish" at bounding box center [996, 15] width 46 height 22
